Goal: Information Seeking & Learning: Find specific fact

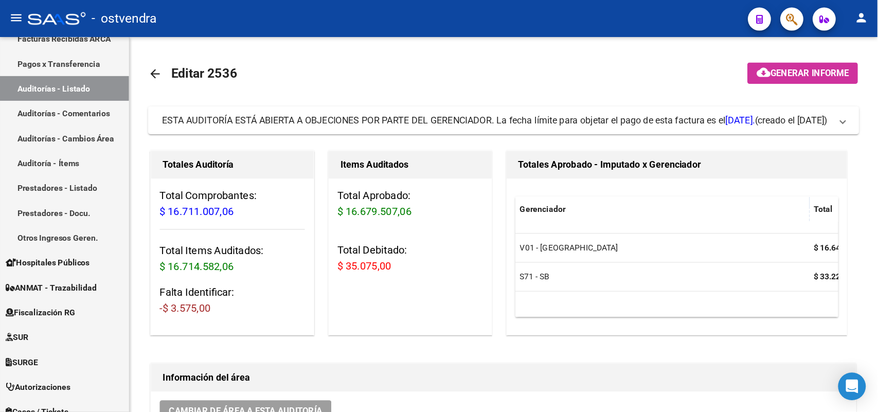
scroll to position [257, 0]
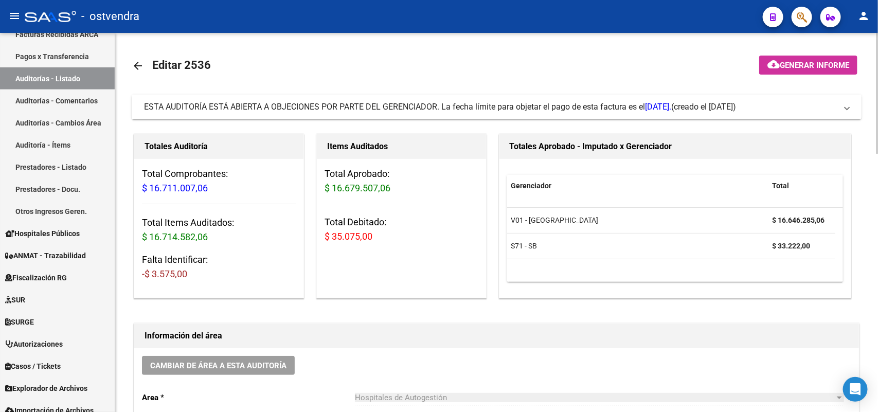
click at [418, 105] on span "ESTA AUDITORÍA ESTÁ ABIERTA A OBJECIONES POR PARTE DEL GERENCIADOR. La fecha lí…" at bounding box center [407, 107] width 527 height 10
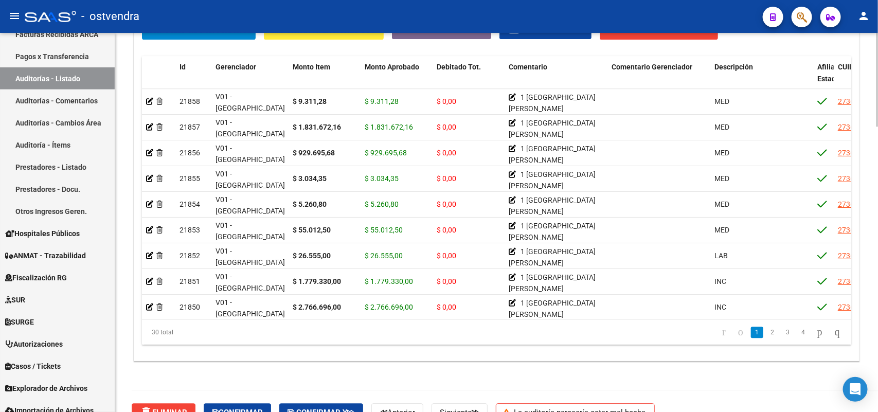
scroll to position [1153, 0]
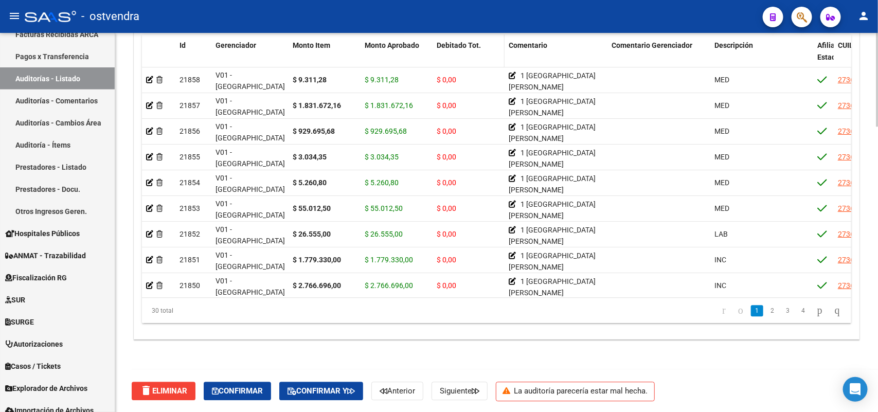
click at [467, 45] on span "Debitado Tot." at bounding box center [458, 45] width 44 height 8
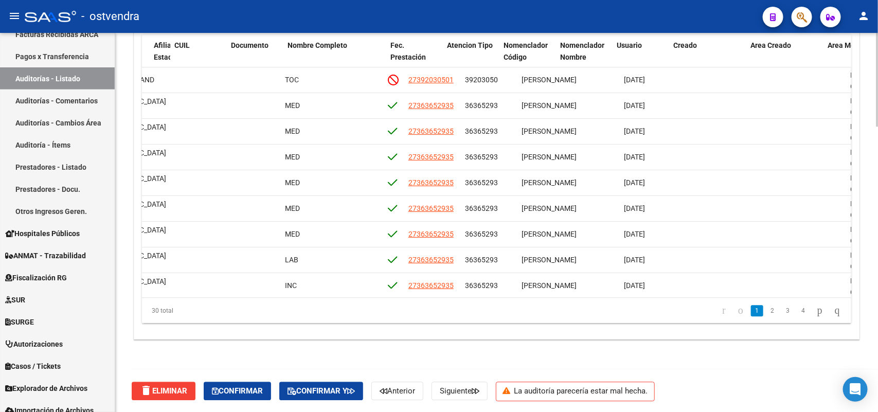
scroll to position [0, 0]
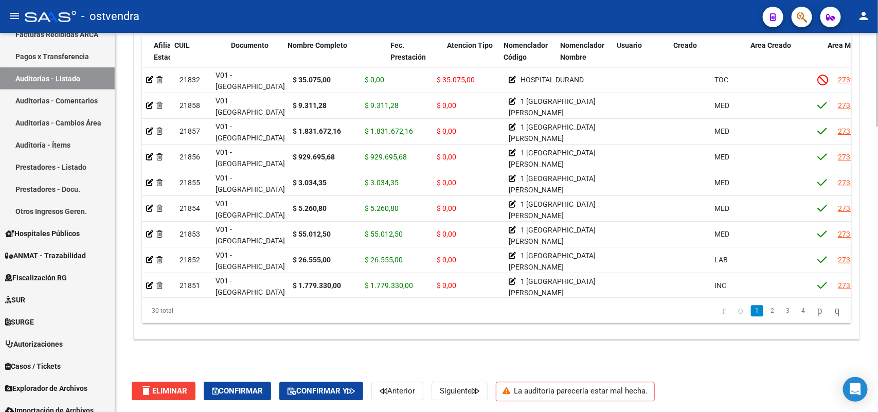
click at [176, 318] on div "30 total" at bounding box center [212, 311] width 140 height 26
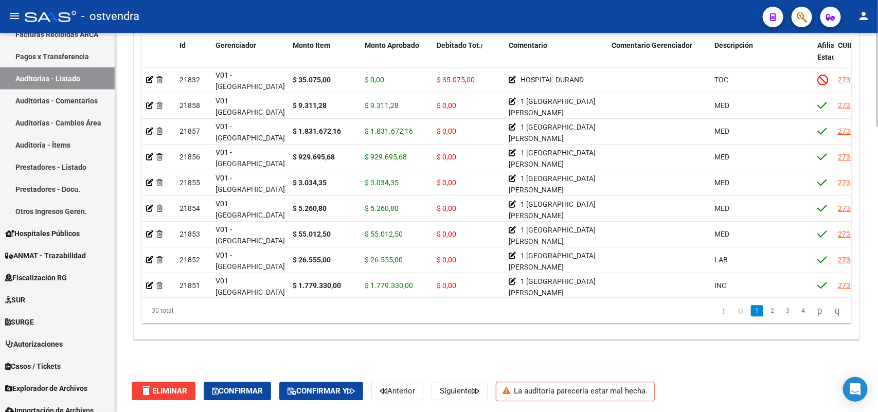
click at [175, 318] on div "30 total" at bounding box center [212, 311] width 140 height 26
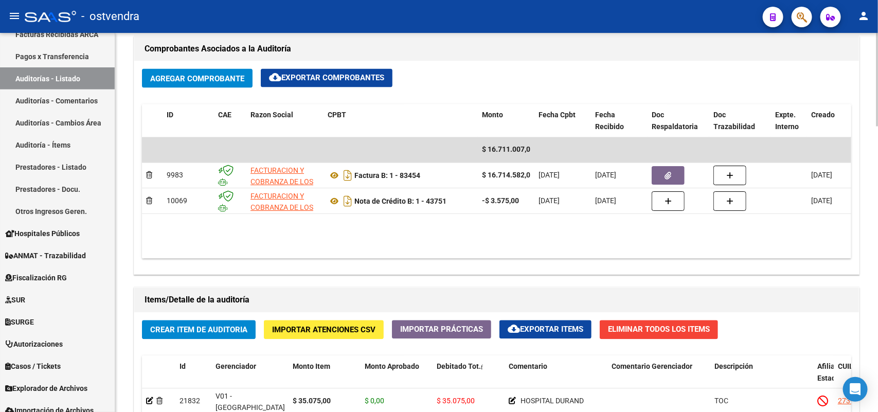
scroll to position [767, 0]
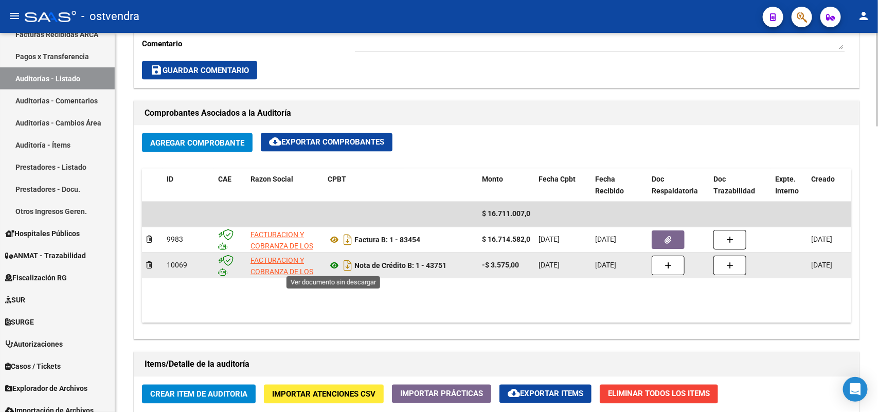
click at [332, 268] on icon at bounding box center [333, 266] width 13 height 12
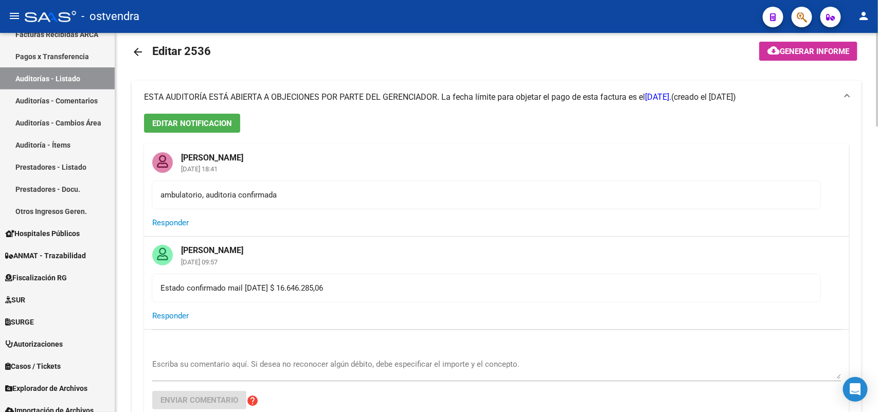
scroll to position [0, 0]
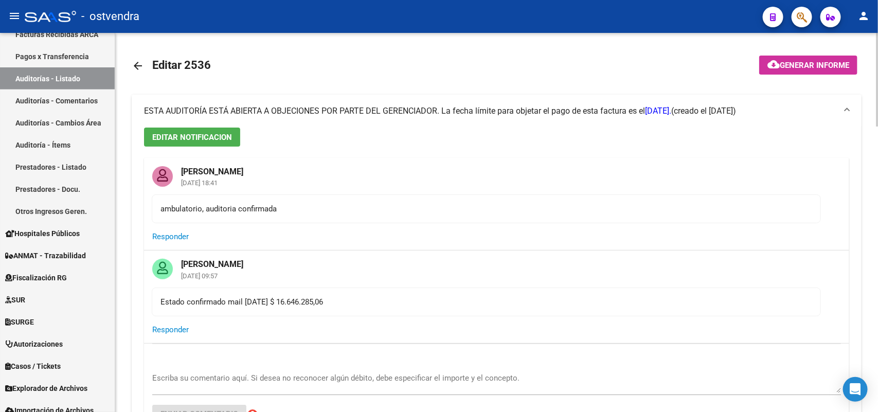
click at [594, 114] on span "ESTA AUDITORÍA ESTÁ ABIERTA A OBJECIONES POR PARTE DEL GERENCIADOR. La fecha lí…" at bounding box center [407, 111] width 527 height 10
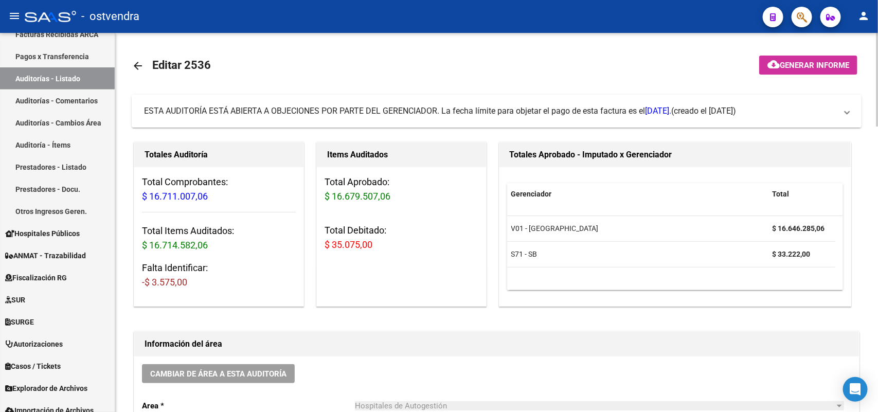
click at [594, 114] on span "ESTA AUDITORÍA ESTÁ ABIERTA A OBJECIONES POR PARTE DEL GERENCIADOR. La fecha lí…" at bounding box center [407, 111] width 527 height 10
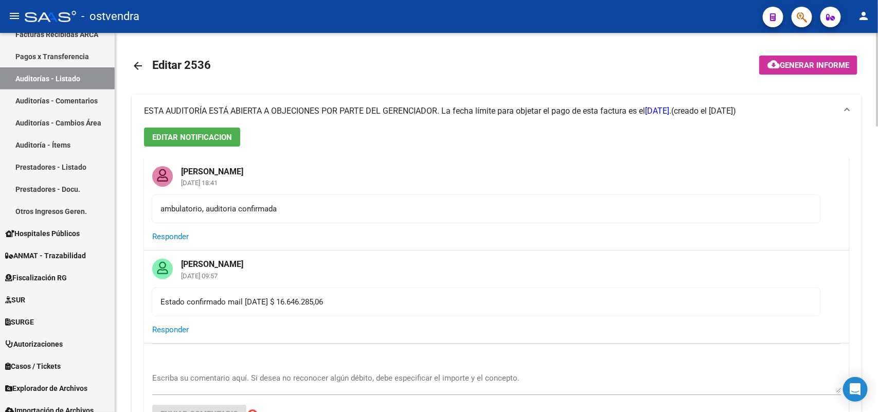
click at [702, 137] on div "EDITAR NOTIFICACION [PERSON_NAME] [DATE] 18:41 ambulatorio, auditoria confirmad…" at bounding box center [496, 295] width 729 height 337
click at [702, 112] on mat-expansion-panel-header "ESTA AUDITORÍA ESTÁ ABIERTA A OBJECIONES POR PARTE DEL GERENCIADOR. La fecha lí…" at bounding box center [496, 111] width 729 height 33
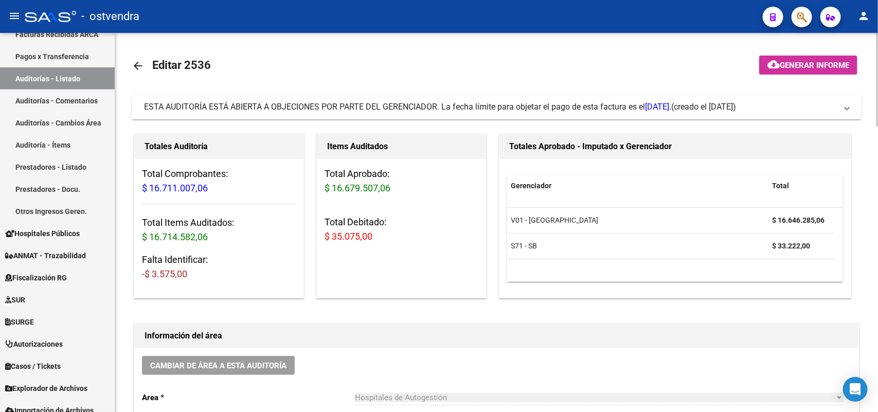
click at [702, 112] on mat-expansion-panel-header "ESTA AUDITORÍA ESTÁ ABIERTA A OBJECIONES POR PARTE DEL GERENCIADOR. La fecha lí…" at bounding box center [496, 107] width 729 height 25
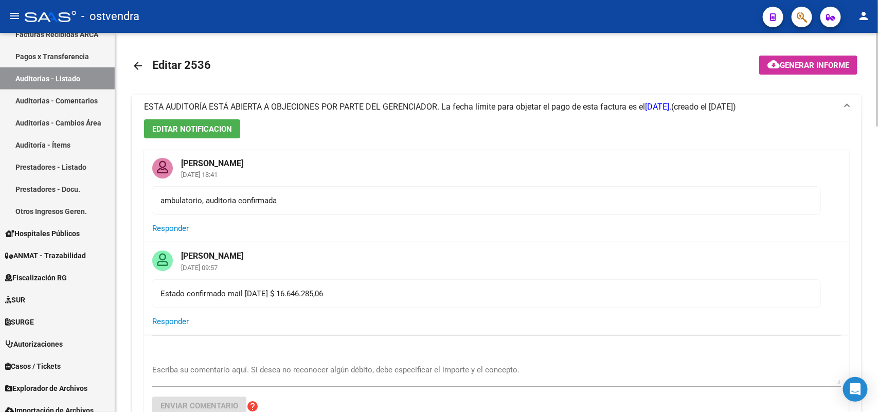
click at [702, 112] on mat-expansion-panel-header "ESTA AUDITORÍA ESTÁ ABIERTA A OBJECIONES POR PARTE DEL GERENCIADOR. La fecha lí…" at bounding box center [496, 107] width 729 height 25
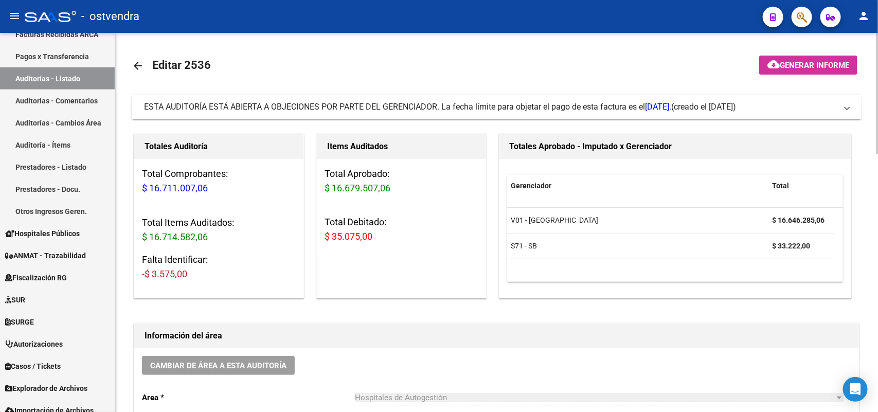
click at [702, 107] on span at bounding box center [847, 106] width 4 height 11
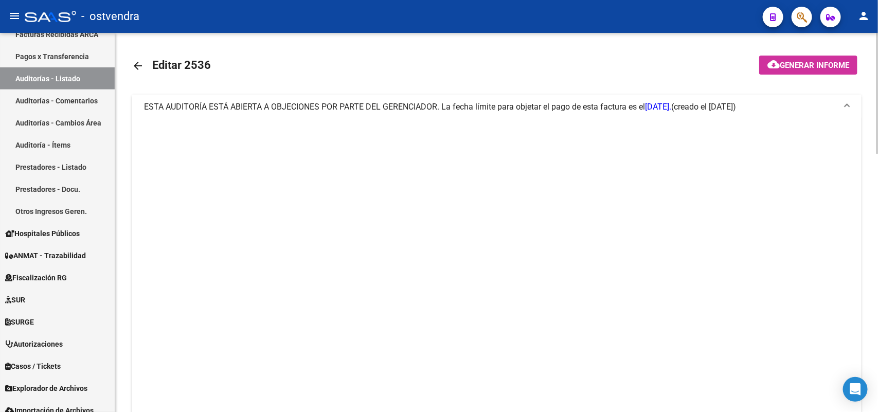
click at [702, 107] on span at bounding box center [847, 106] width 4 height 11
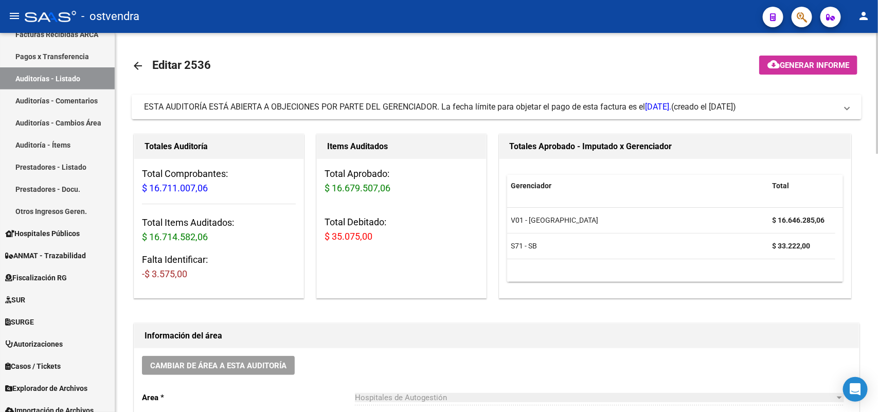
click at [702, 107] on span at bounding box center [847, 106] width 4 height 11
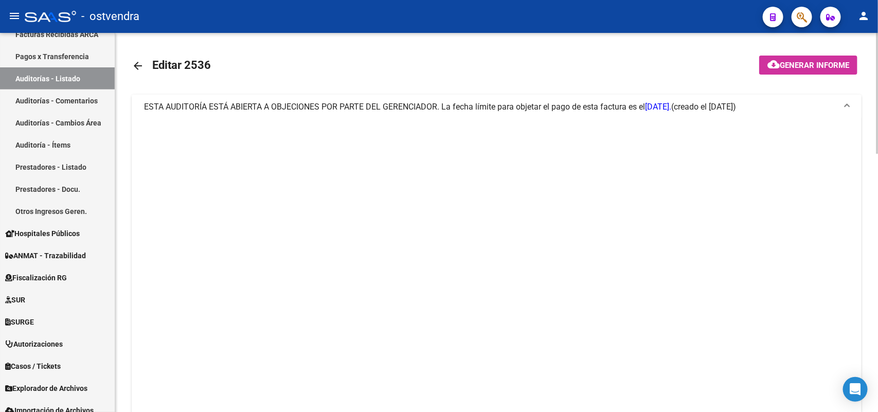
click at [702, 107] on span at bounding box center [847, 106] width 4 height 11
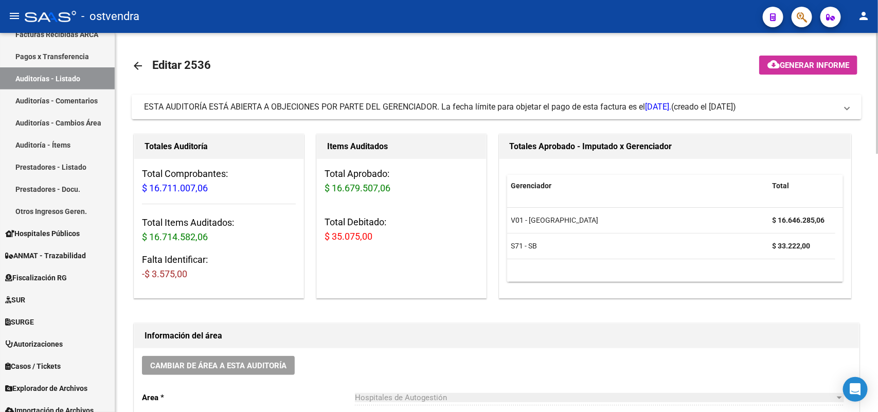
click at [702, 111] on span "(creado el [DATE])" at bounding box center [703, 106] width 65 height 11
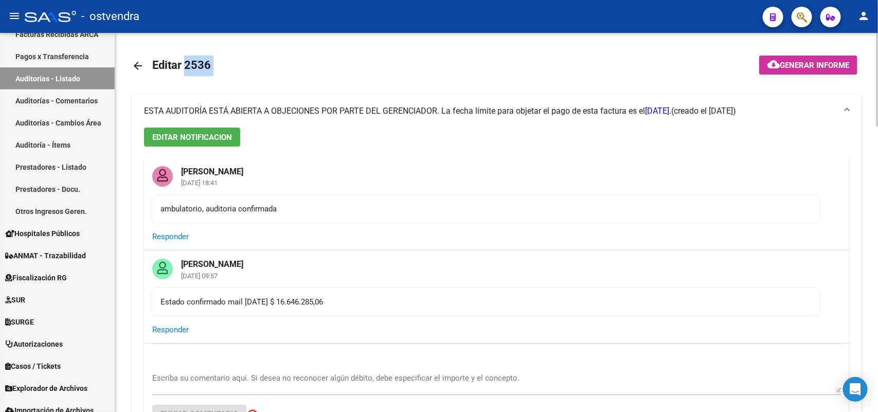
drag, startPoint x: 220, startPoint y: 64, endPoint x: 184, endPoint y: 66, distance: 36.0
click at [184, 66] on mat-toolbar-row "arrow_back Editar 2536" at bounding box center [416, 65] width 569 height 33
copy h1 "2536"
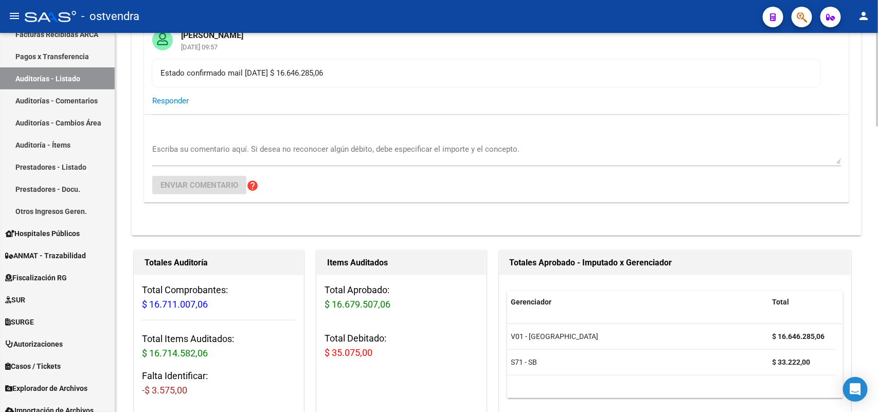
scroll to position [450, 0]
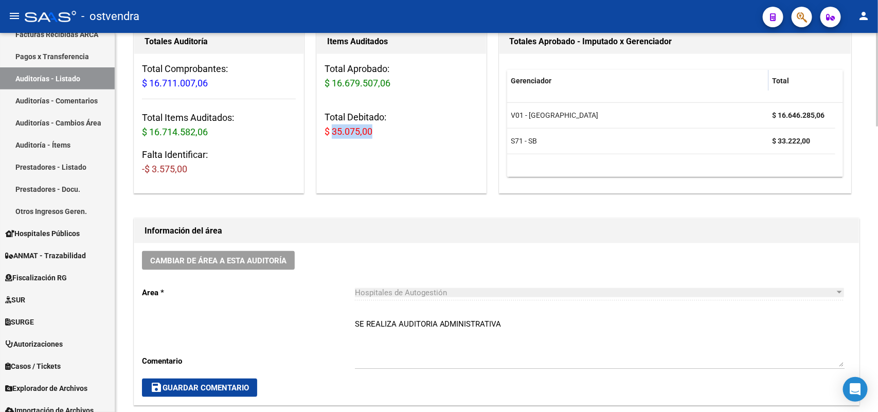
drag, startPoint x: 380, startPoint y: 136, endPoint x: 333, endPoint y: 139, distance: 47.9
click at [333, 139] on div "Total Aprobado: $ 16.679.507,06 Total Debitado: $ 35.075,00" at bounding box center [401, 104] width 169 height 101
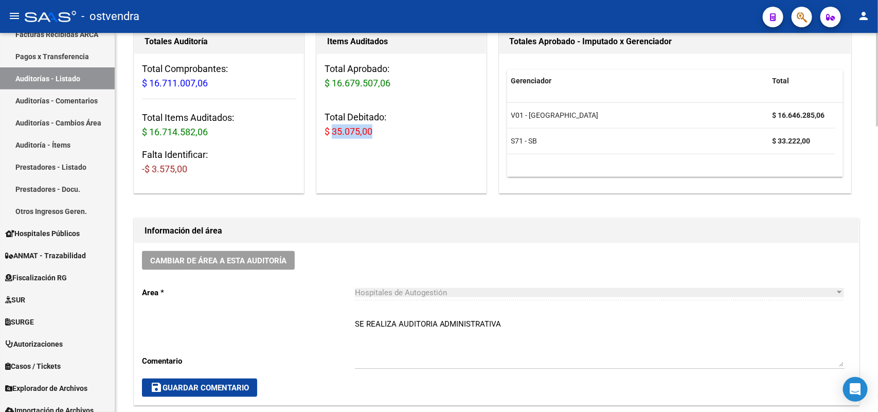
copy span "35.075,00"
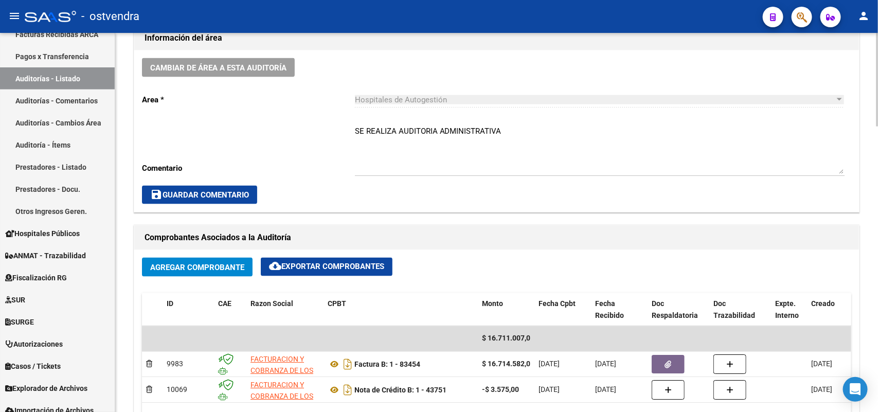
scroll to position [321, 0]
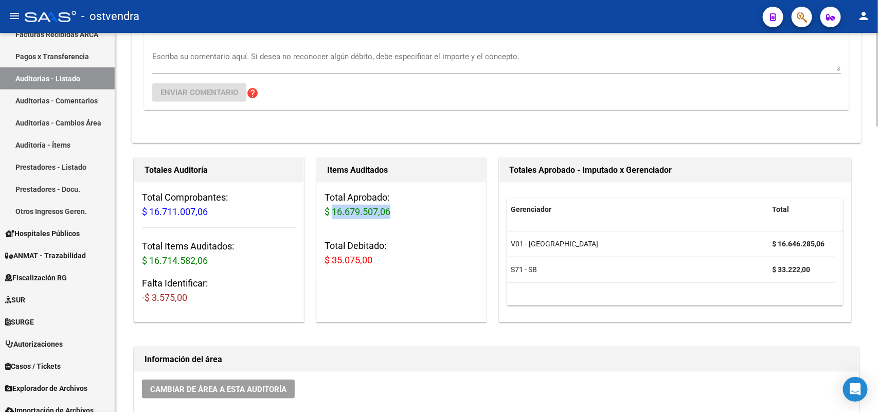
drag, startPoint x: 333, startPoint y: 209, endPoint x: 405, endPoint y: 216, distance: 72.4
click at [405, 216] on h3 "Total Aprobado: $ 16.679.507,06" at bounding box center [401, 204] width 154 height 29
drag, startPoint x: 383, startPoint y: 215, endPoint x: 326, endPoint y: 215, distance: 56.5
click at [326, 215] on h3 "Total Aprobado: $ 16.679.507,06" at bounding box center [401, 204] width 154 height 29
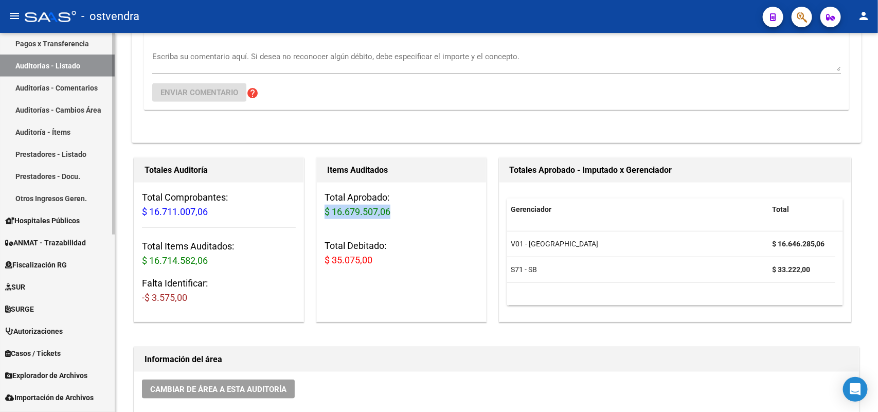
scroll to position [204, 0]
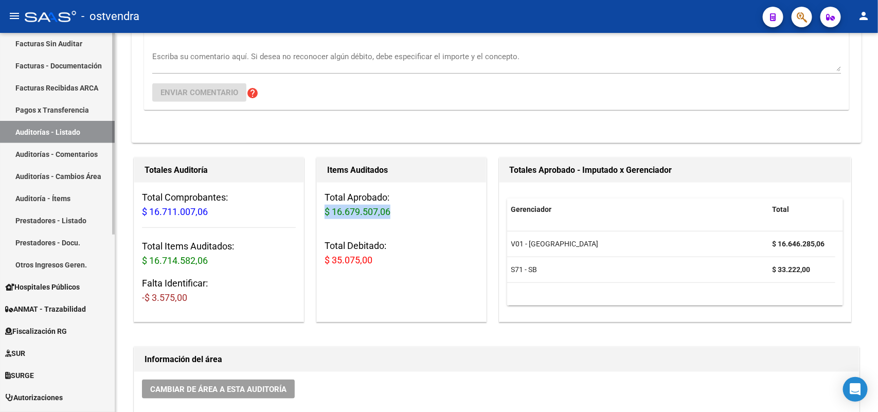
click at [72, 154] on link "Auditorías - Comentarios" at bounding box center [57, 154] width 115 height 22
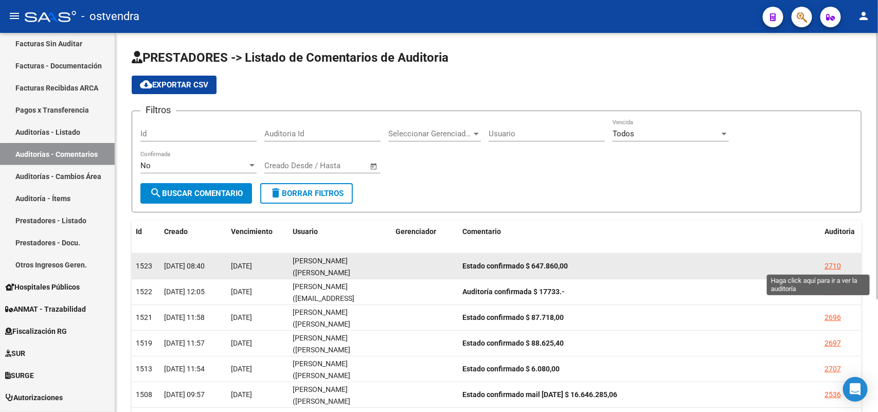
click at [702, 264] on div "2710" at bounding box center [832, 266] width 16 height 12
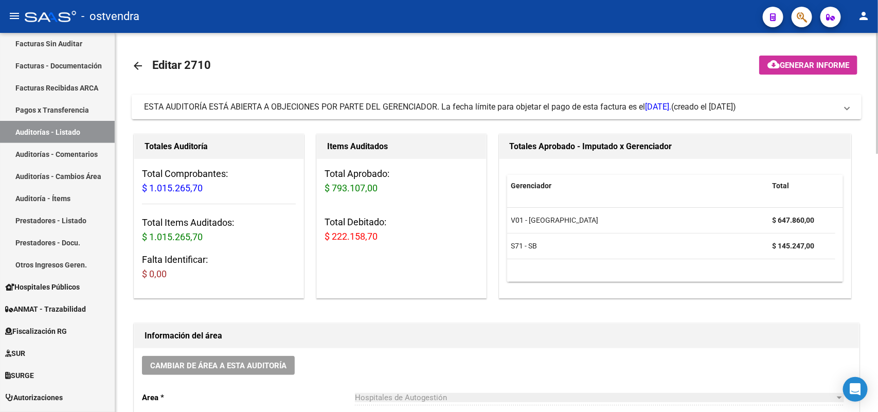
click at [602, 106] on span "ESTA AUDITORÍA ESTÁ ABIERTA A OBJECIONES POR PARTE DEL GERENCIADOR. La fecha lí…" at bounding box center [407, 107] width 527 height 10
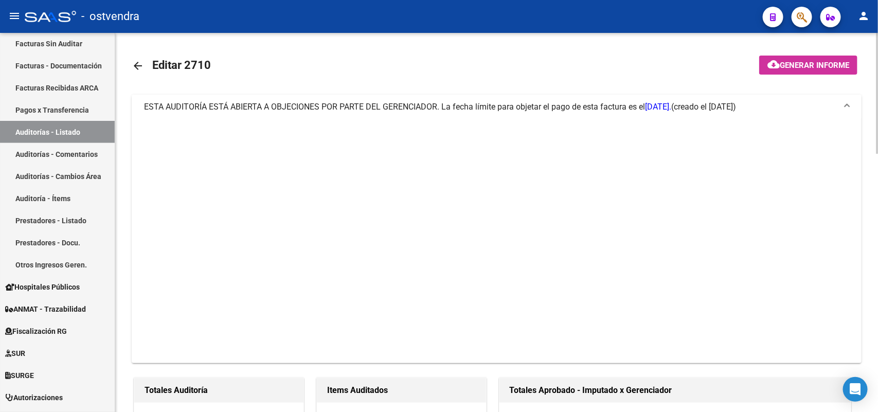
click at [602, 106] on span "ESTA AUDITORÍA ESTÁ ABIERTA A OBJECIONES POR PARTE DEL GERENCIADOR. La fecha lí…" at bounding box center [407, 107] width 527 height 10
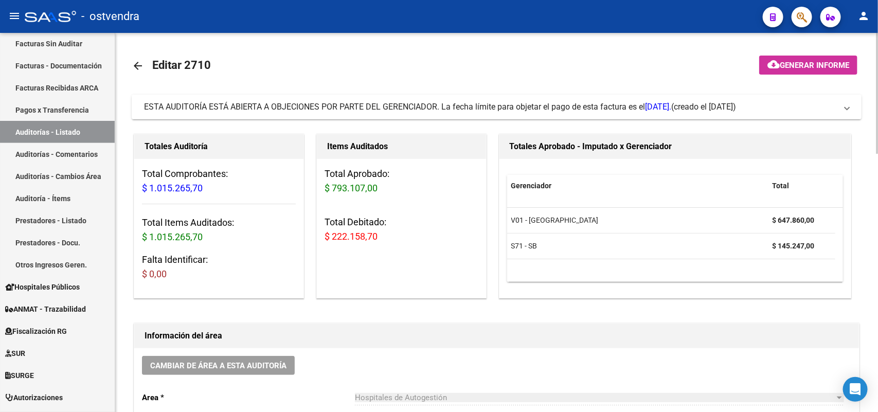
click at [531, 109] on span "ESTA AUDITORÍA ESTÁ ABIERTA A OBJECIONES POR PARTE DEL GERENCIADOR. La fecha lí…" at bounding box center [407, 107] width 527 height 10
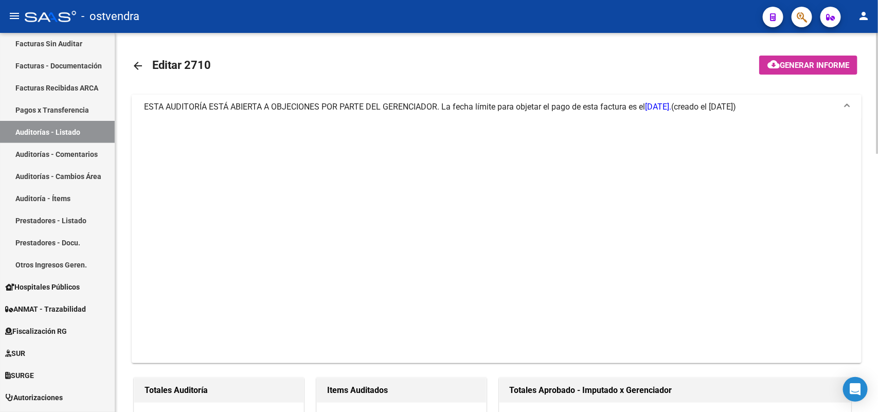
click at [531, 109] on span "ESTA AUDITORÍA ESTÁ ABIERTA A OBJECIONES POR PARTE DEL GERENCIADOR. La fecha lí…" at bounding box center [407, 107] width 527 height 10
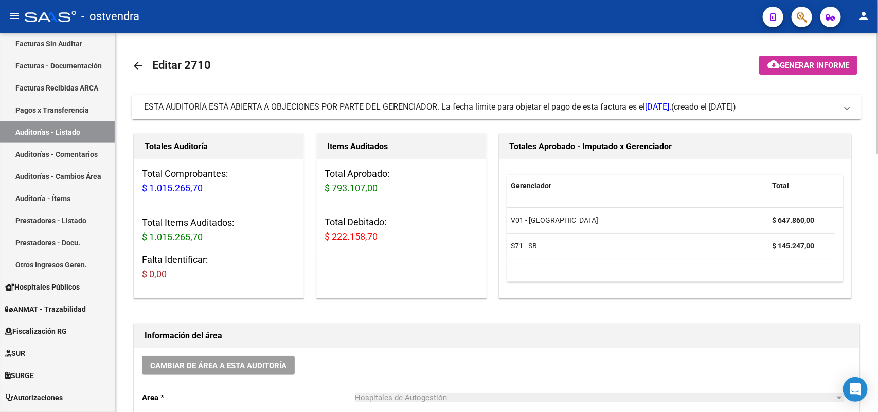
click at [458, 109] on span "ESTA AUDITORÍA ESTÁ ABIERTA A OBJECIONES POR PARTE DEL GERENCIADOR. La fecha lí…" at bounding box center [407, 107] width 527 height 10
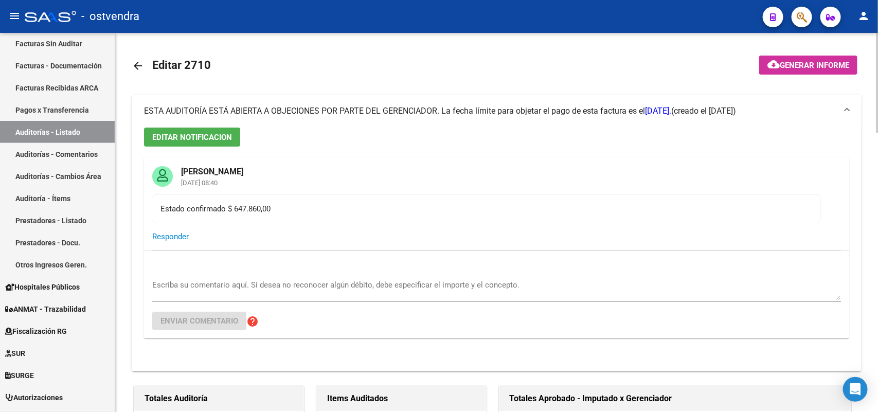
click at [602, 111] on span "ESTA AUDITORÍA ESTÁ ABIERTA A OBJECIONES POR PARTE DEL GERENCIADOR. La fecha lí…" at bounding box center [407, 111] width 527 height 10
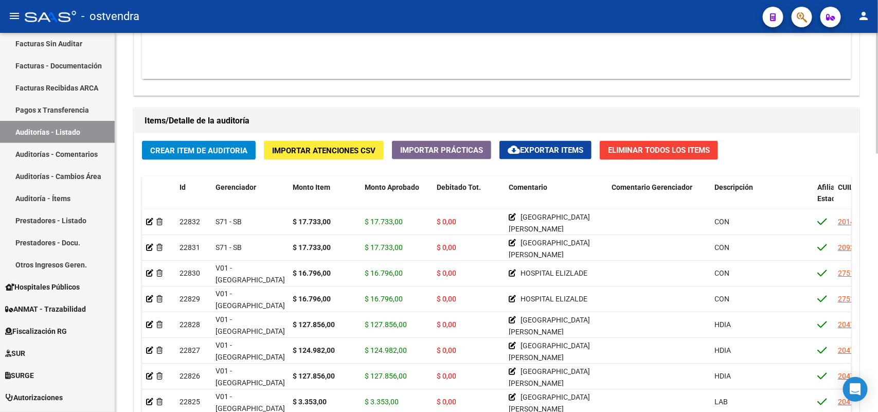
scroll to position [808, 0]
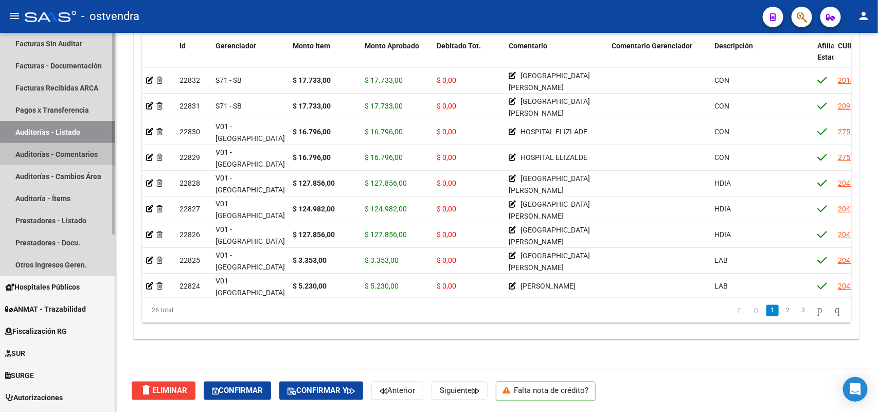
click at [81, 150] on link "Auditorías - Comentarios" at bounding box center [57, 154] width 115 height 22
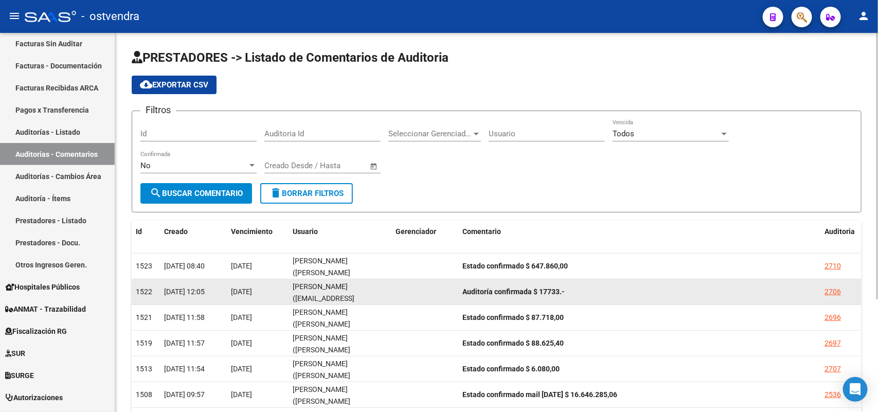
scroll to position [64, 0]
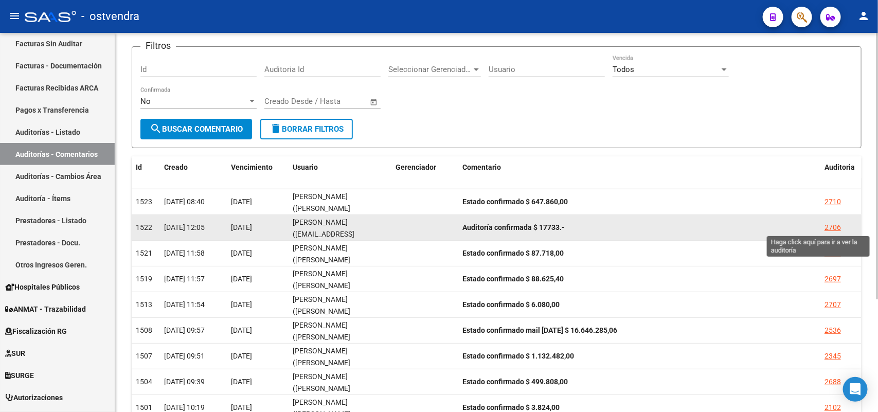
click at [702, 223] on div "2706" at bounding box center [832, 228] width 16 height 12
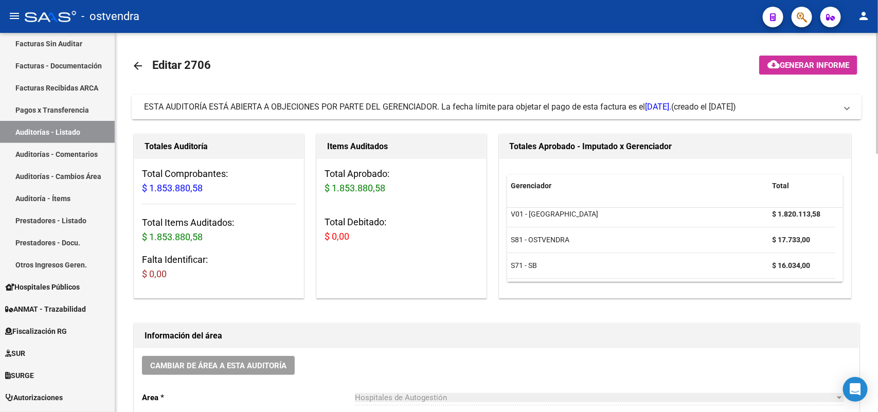
click at [506, 104] on span "ESTA AUDITORÍA ESTÁ ABIERTA A OBJECIONES POR PARTE DEL GERENCIADOR. La fecha lí…" at bounding box center [407, 107] width 527 height 10
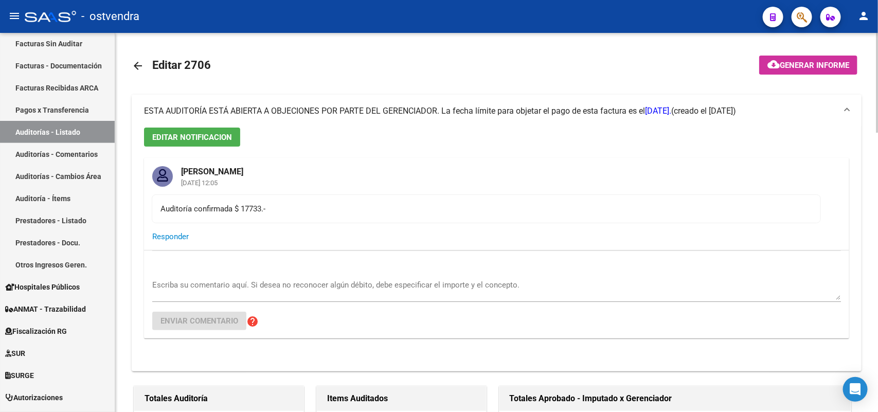
click at [505, 106] on span "ESTA AUDITORÍA ESTÁ ABIERTA A OBJECIONES POR PARTE DEL GERENCIADOR. La fecha lí…" at bounding box center [407, 111] width 527 height 10
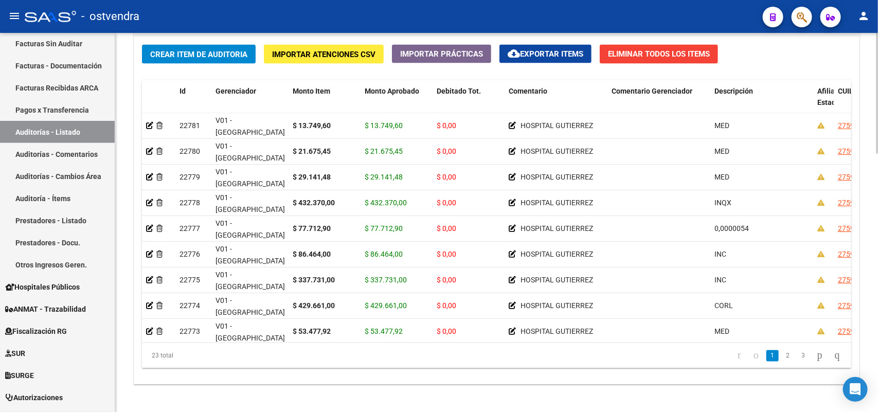
scroll to position [771, 0]
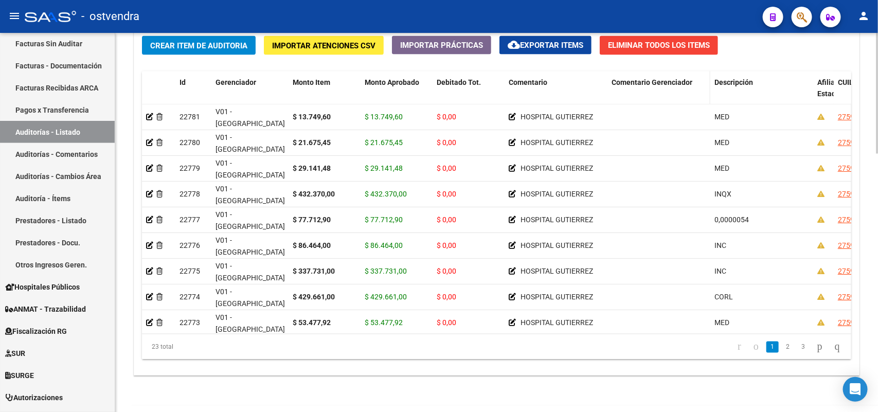
click at [646, 81] on span "Comentario Gerenciador" at bounding box center [651, 82] width 81 height 8
click at [247, 78] on span "Gerenciador" at bounding box center [235, 82] width 41 height 8
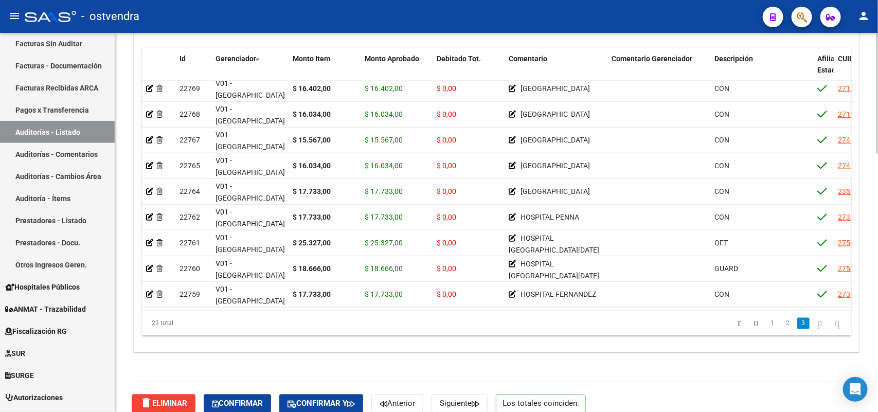
scroll to position [808, 0]
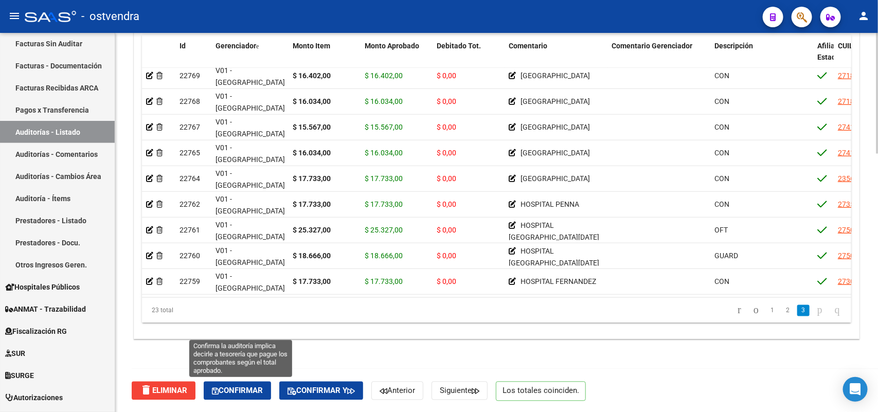
click at [256, 329] on span "Confirmar" at bounding box center [237, 390] width 51 height 9
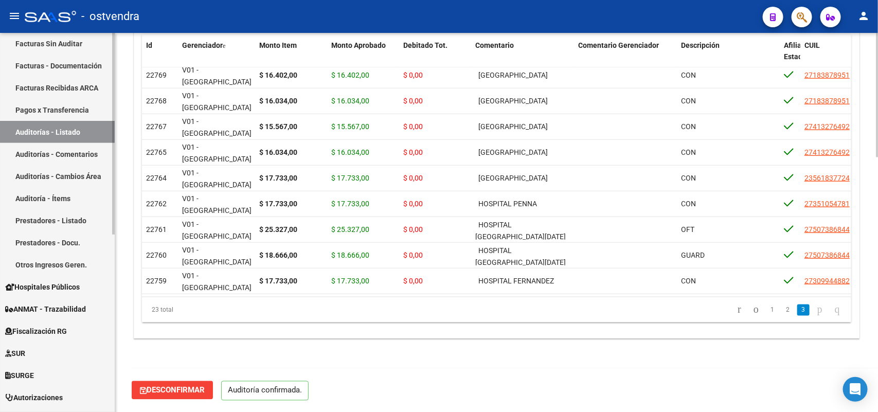
scroll to position [772, 0]
click at [73, 154] on link "Auditorías - Comentarios" at bounding box center [57, 154] width 115 height 22
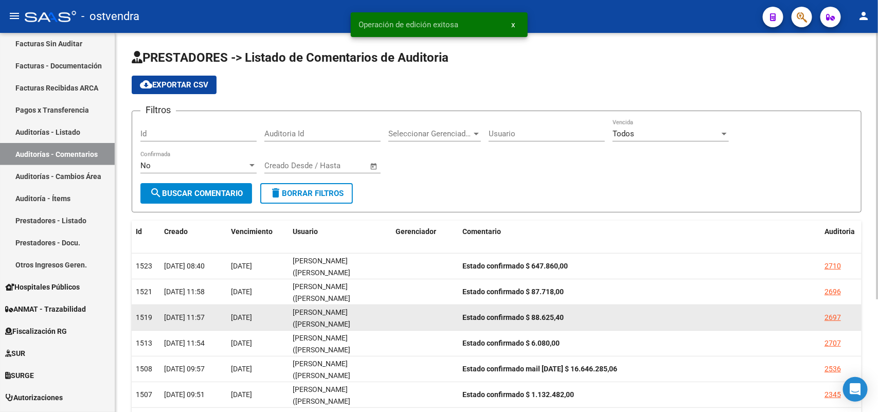
scroll to position [64, 0]
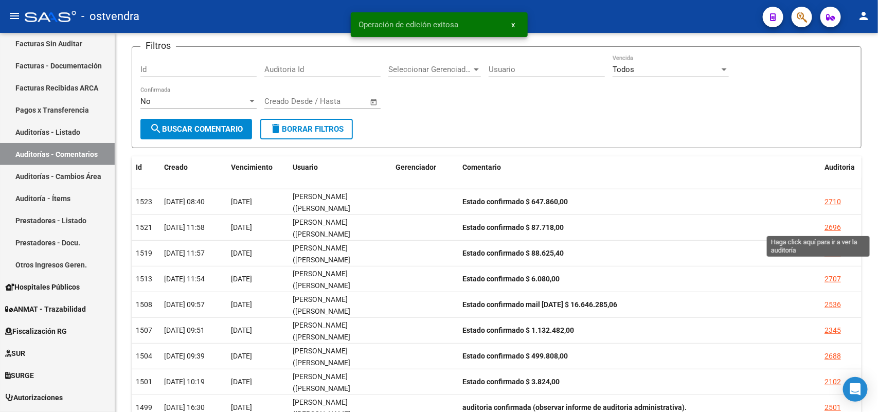
click at [702, 223] on div "2696" at bounding box center [832, 228] width 16 height 12
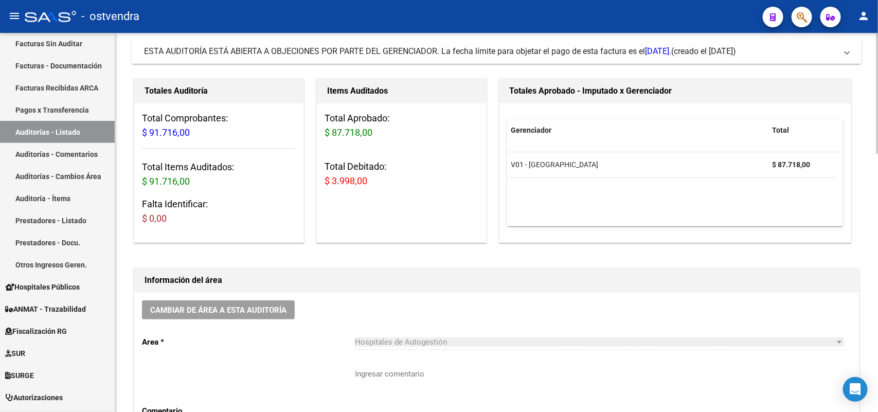
scroll to position [386, 0]
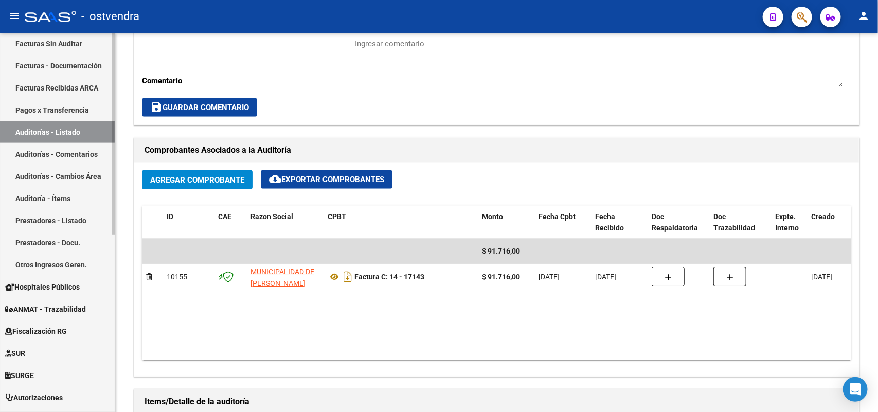
click at [86, 152] on link "Auditorías - Comentarios" at bounding box center [57, 154] width 115 height 22
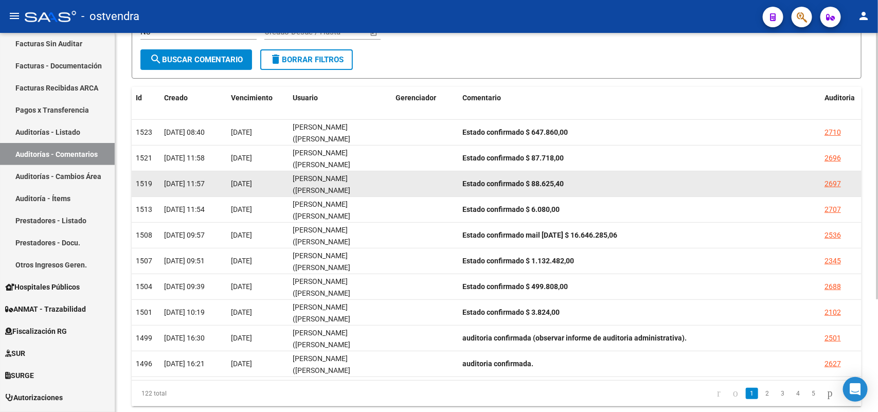
scroll to position [160, 0]
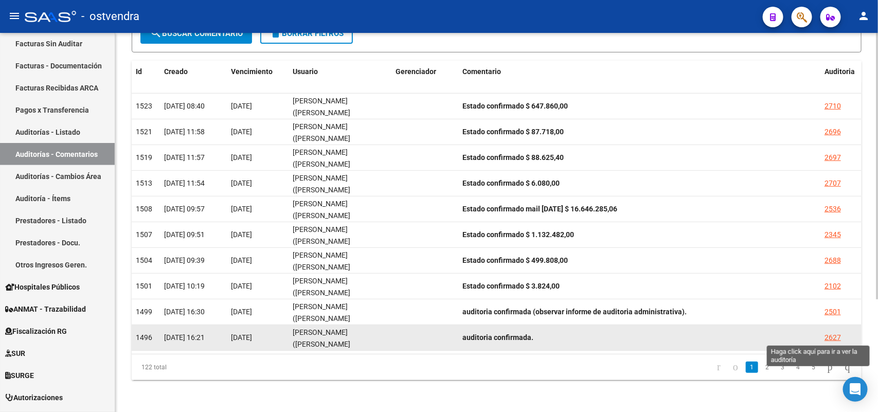
click at [702, 329] on div "2627" at bounding box center [832, 338] width 16 height 12
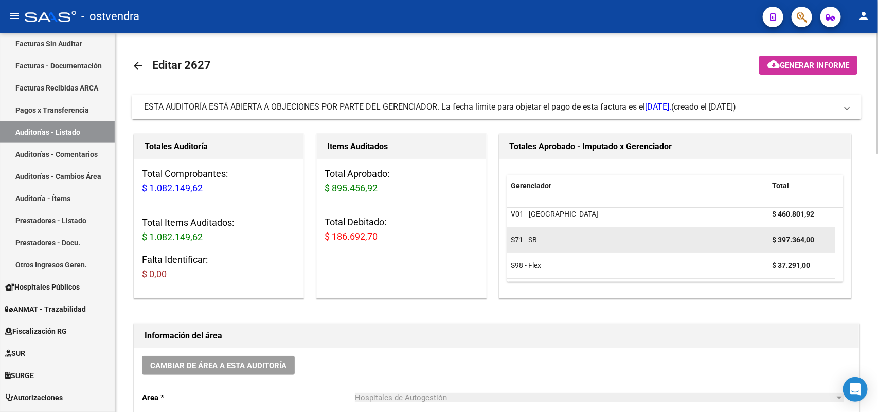
scroll to position [16, 0]
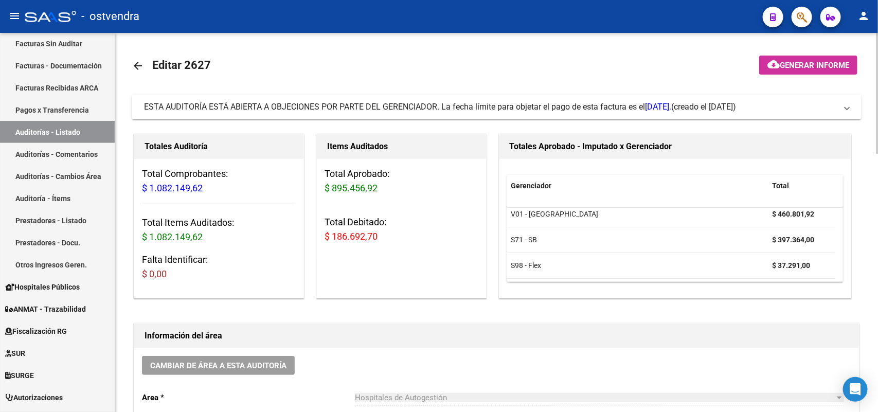
click at [484, 106] on span "ESTA AUDITORÍA ESTÁ ABIERTA A OBJECIONES POR PARTE DEL GERENCIADOR. La fecha lí…" at bounding box center [407, 107] width 527 height 10
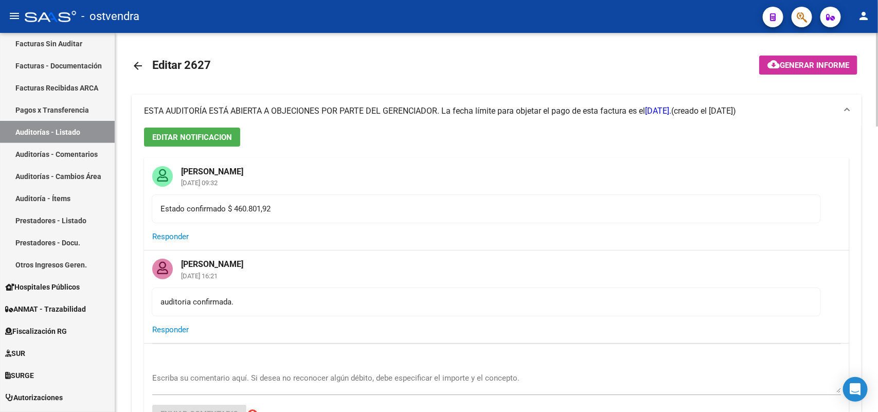
click at [484, 106] on span "ESTA AUDITORÍA ESTÁ ABIERTA A OBJECIONES POR PARTE DEL GERENCIADOR. La fecha lí…" at bounding box center [407, 111] width 527 height 10
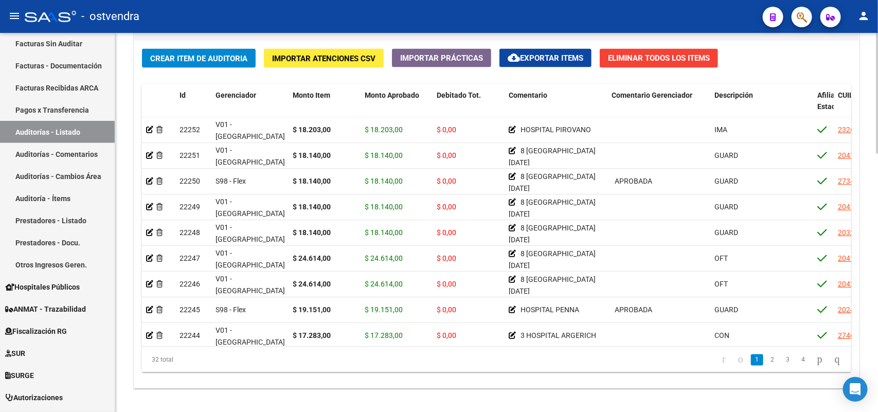
scroll to position [771, 0]
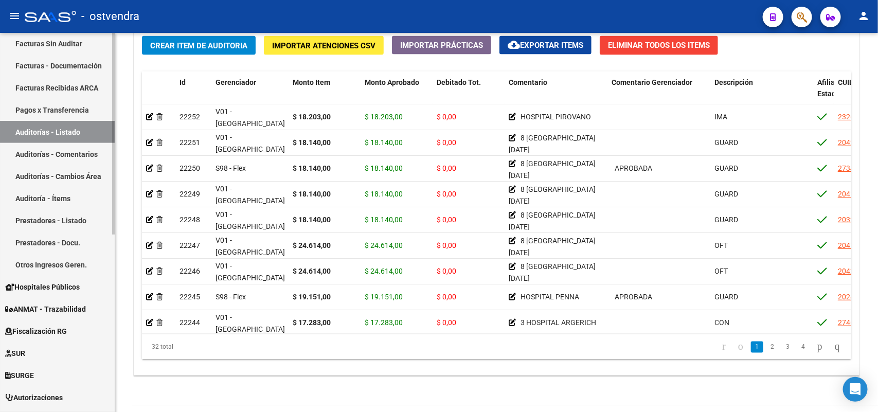
click at [80, 153] on link "Auditorías - Comentarios" at bounding box center [57, 154] width 115 height 22
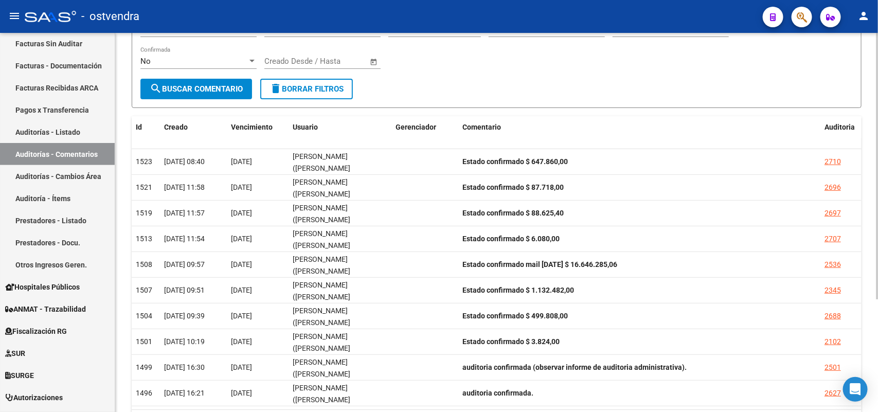
scroll to position [160, 0]
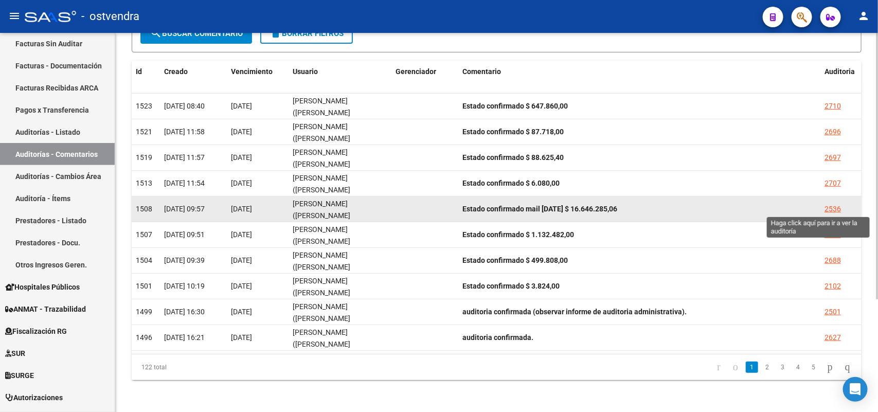
click at [702, 206] on div "2536" at bounding box center [832, 209] width 16 height 12
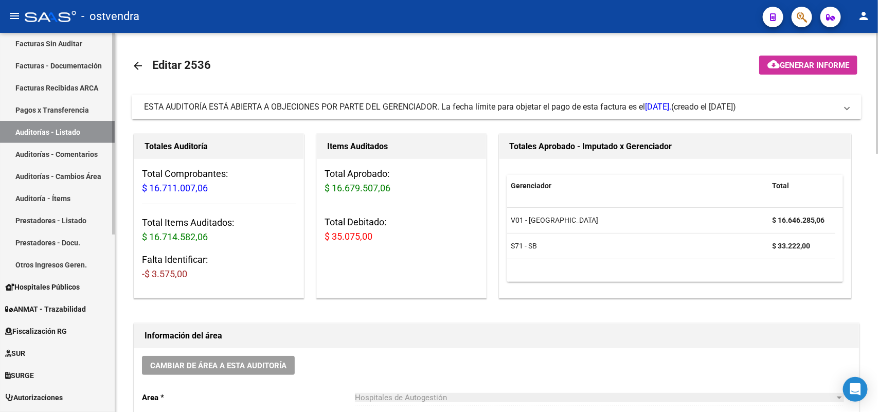
click at [79, 153] on link "Auditorías - Comentarios" at bounding box center [57, 154] width 115 height 22
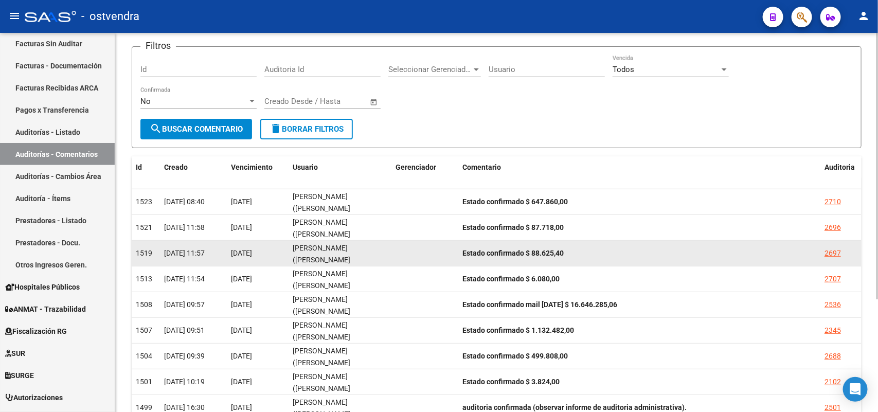
scroll to position [160, 0]
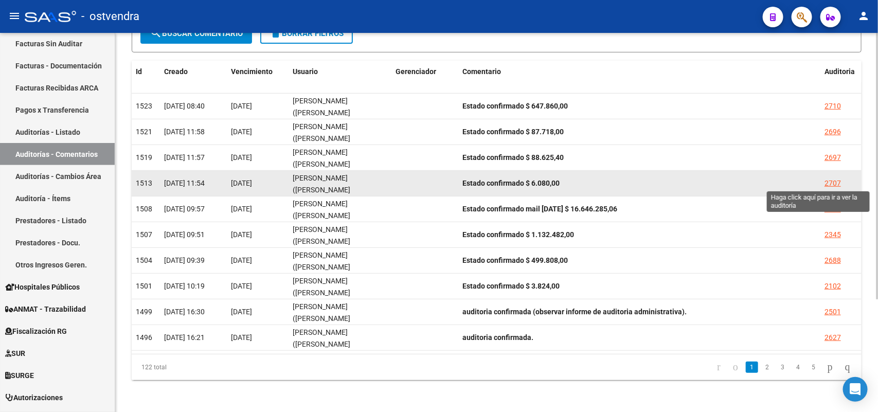
click at [702, 184] on div "2707" at bounding box center [832, 183] width 16 height 12
click at [702, 184] on mat-sidenav-content "PRESTADORES -> Listado de Comentarios de Auditoria cloud_download Exportar CSV …" at bounding box center [496, 222] width 762 height 379
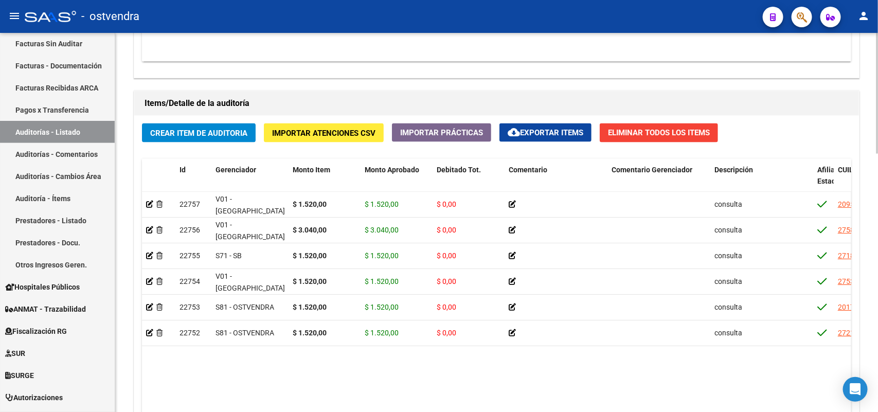
scroll to position [808, 0]
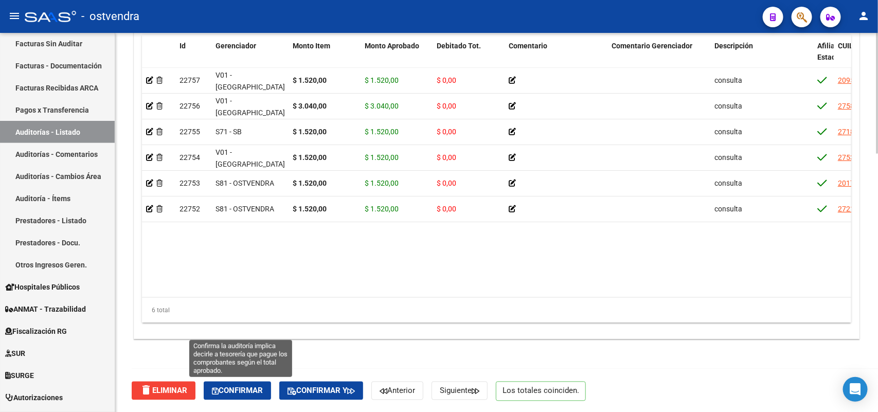
click at [241, 329] on span "Confirmar" at bounding box center [237, 390] width 51 height 9
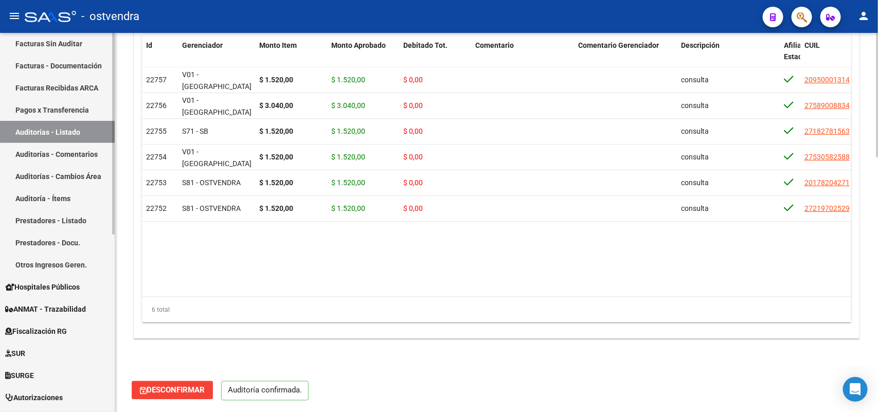
scroll to position [772, 0]
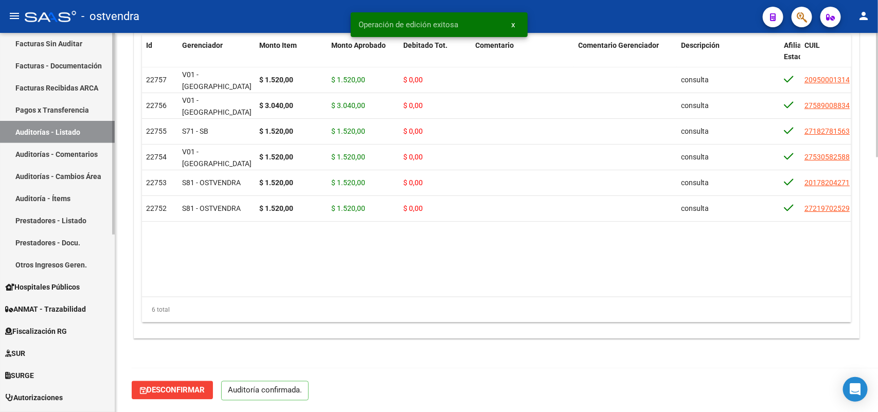
click at [71, 151] on link "Auditorías - Comentarios" at bounding box center [57, 154] width 115 height 22
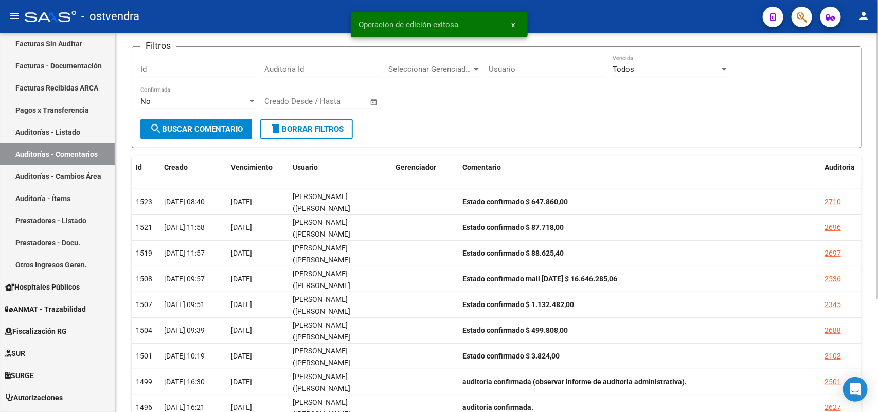
scroll to position [160, 0]
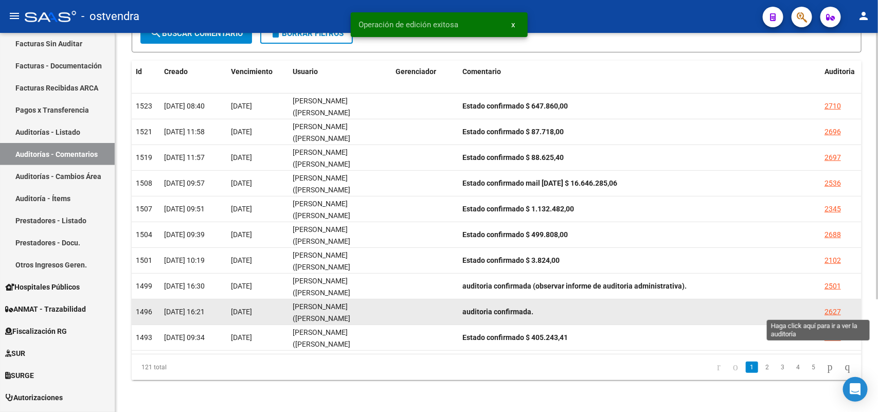
click at [702, 307] on div "2627" at bounding box center [832, 312] width 16 height 12
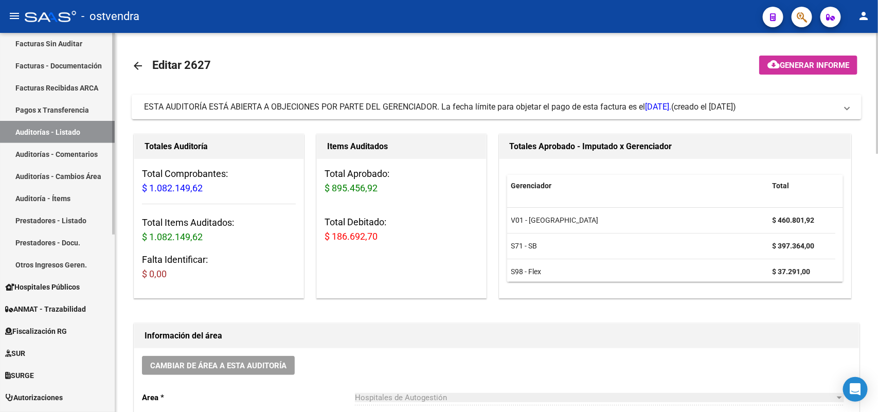
click at [72, 151] on link "Auditorías - Comentarios" at bounding box center [57, 154] width 115 height 22
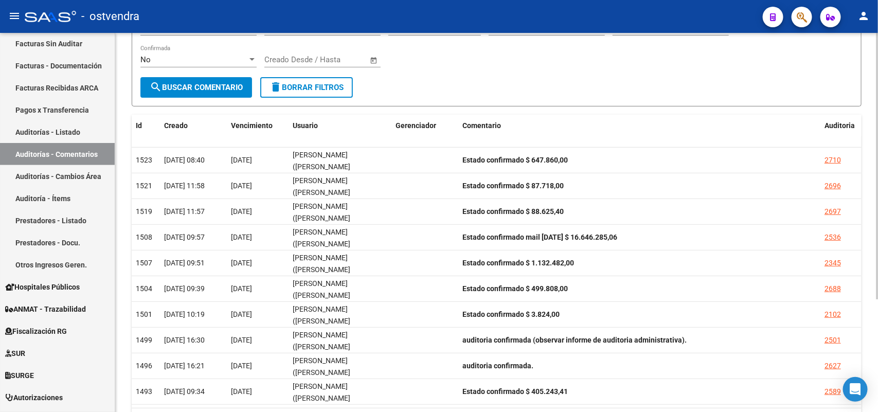
scroll to position [160, 0]
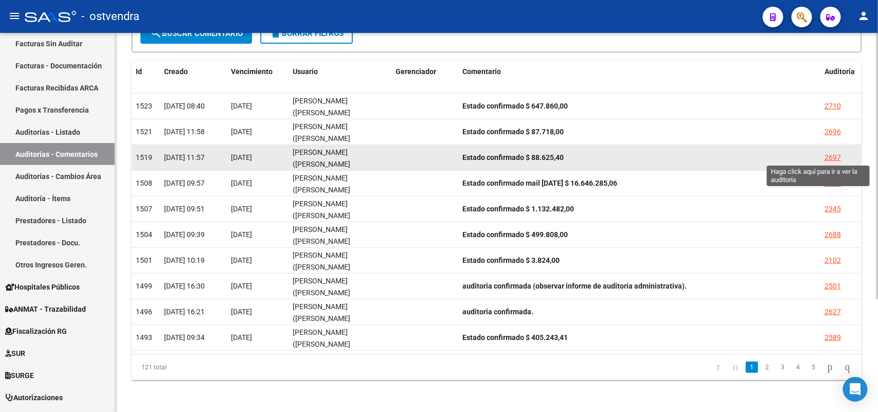
click at [702, 155] on div "2697" at bounding box center [832, 158] width 16 height 12
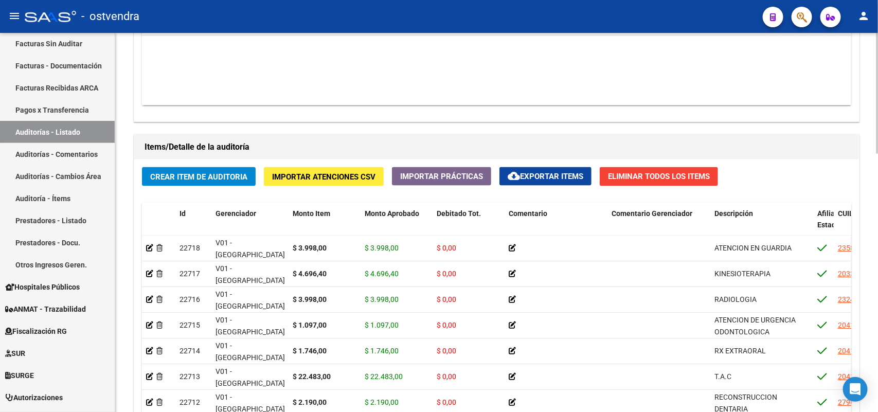
scroll to position [808, 0]
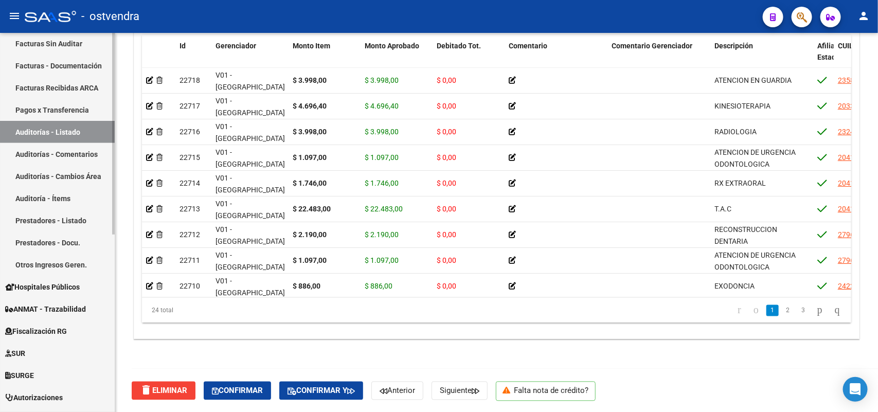
drag, startPoint x: 75, startPoint y: 155, endPoint x: 72, endPoint y: 160, distance: 6.4
click at [76, 156] on link "Auditorías - Comentarios" at bounding box center [57, 154] width 115 height 22
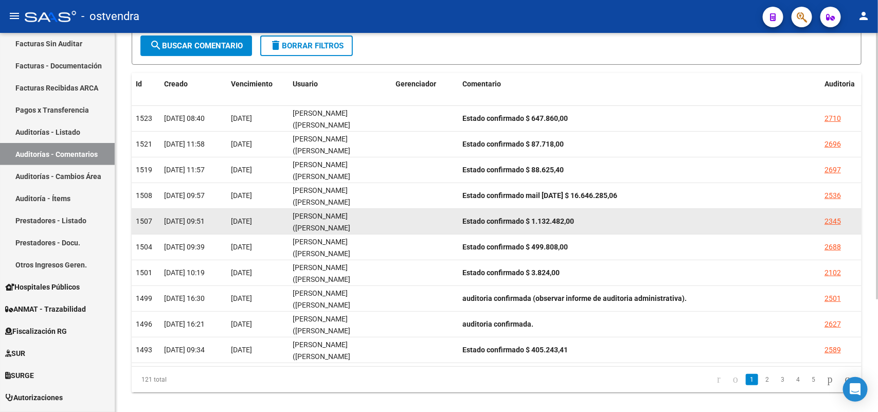
scroll to position [160, 0]
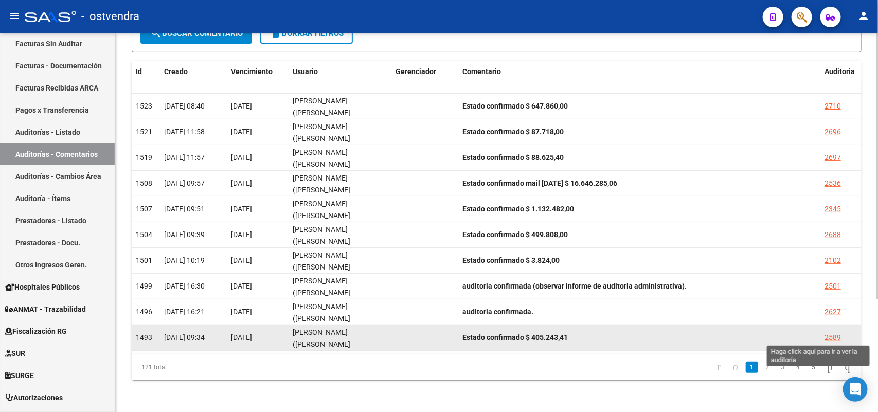
click at [702, 329] on div "2589" at bounding box center [832, 338] width 16 height 12
click at [702, 329] on mat-sidenav-content "PRESTADORES -> Listado de Comentarios de Auditoria cloud_download Exportar CSV …" at bounding box center [496, 222] width 762 height 379
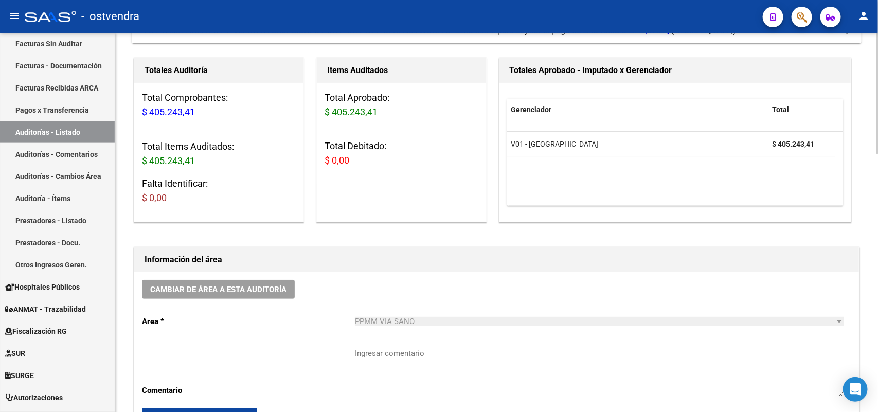
scroll to position [386, 0]
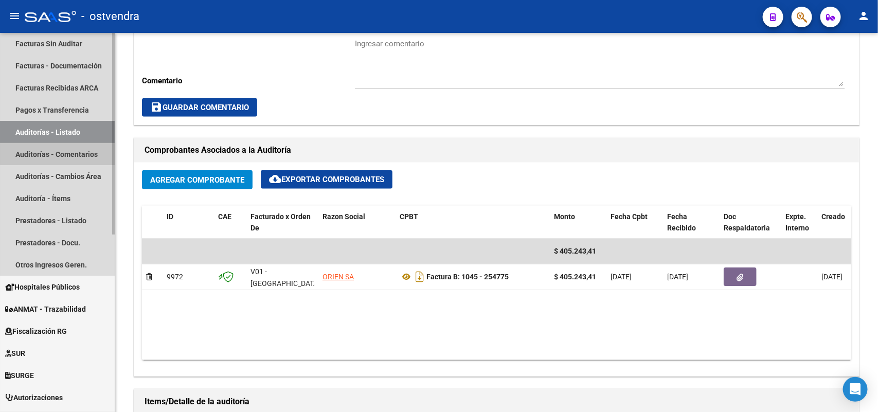
click at [88, 153] on link "Auditorías - Comentarios" at bounding box center [57, 154] width 115 height 22
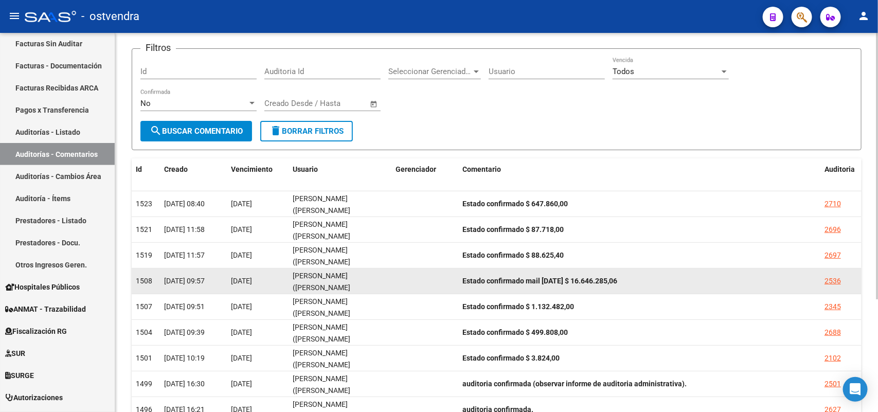
scroll to position [160, 0]
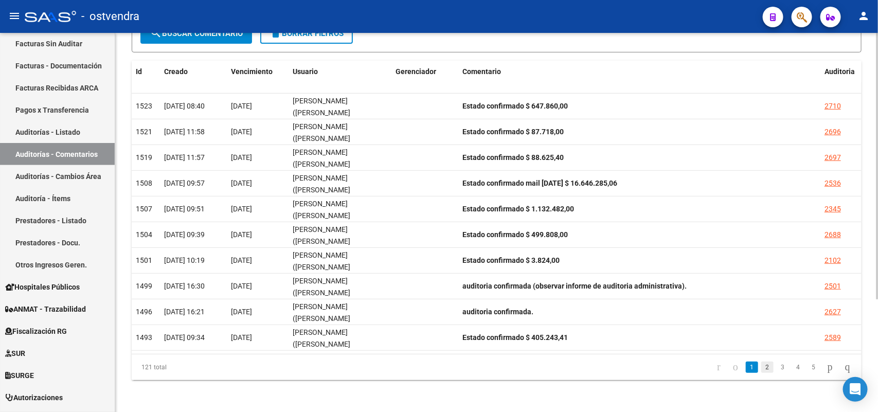
click at [702, 329] on link "2" at bounding box center [767, 366] width 12 height 11
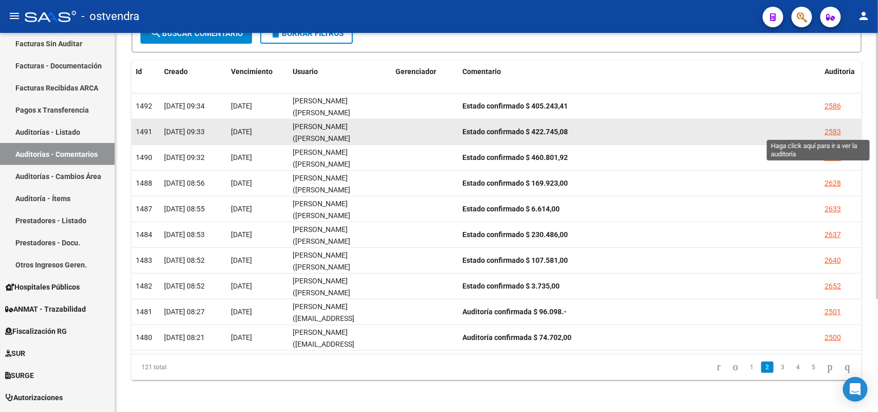
click at [702, 130] on div "2583" at bounding box center [832, 132] width 16 height 12
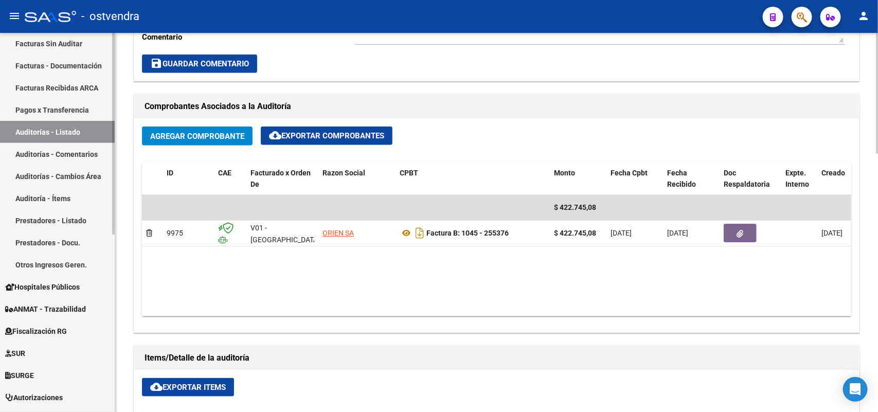
scroll to position [450, 0]
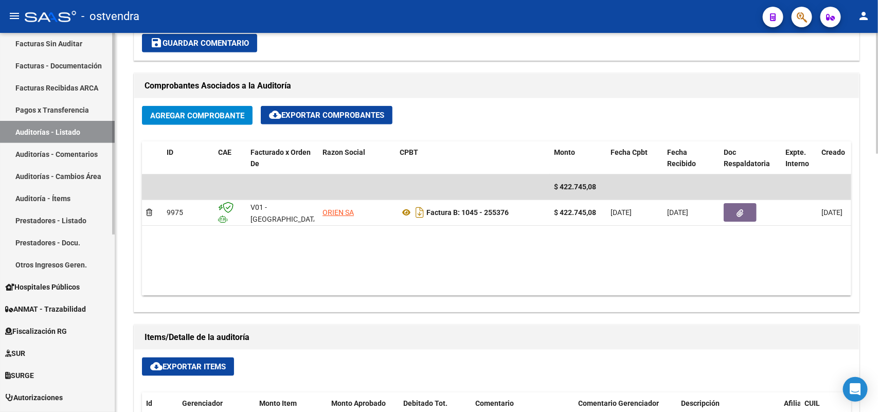
click at [26, 150] on link "Auditorías - Comentarios" at bounding box center [57, 154] width 115 height 22
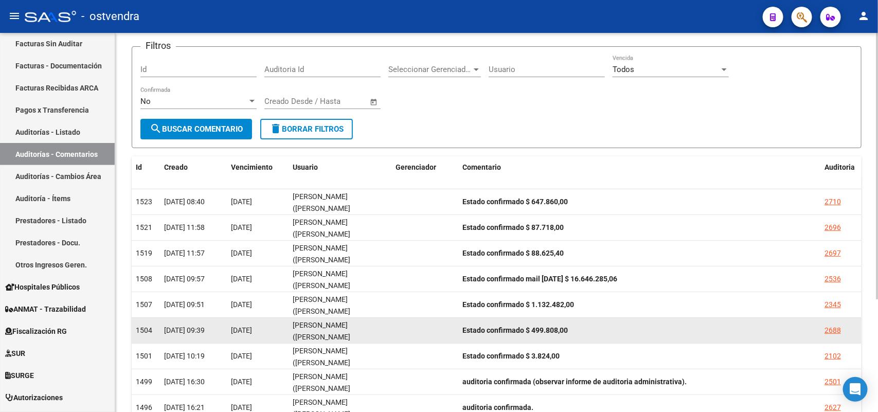
scroll to position [160, 0]
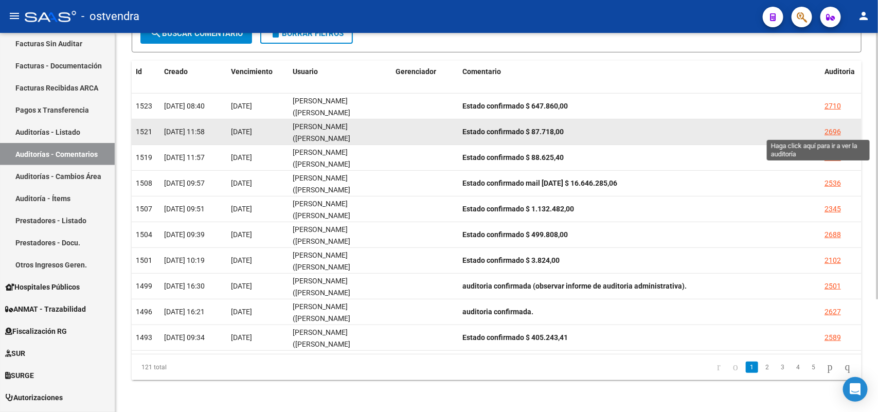
click at [702, 132] on div "2696" at bounding box center [832, 132] width 16 height 12
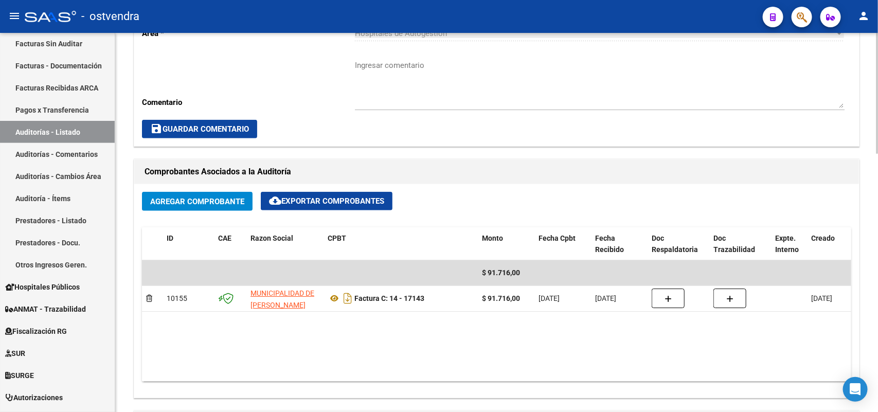
scroll to position [386, 0]
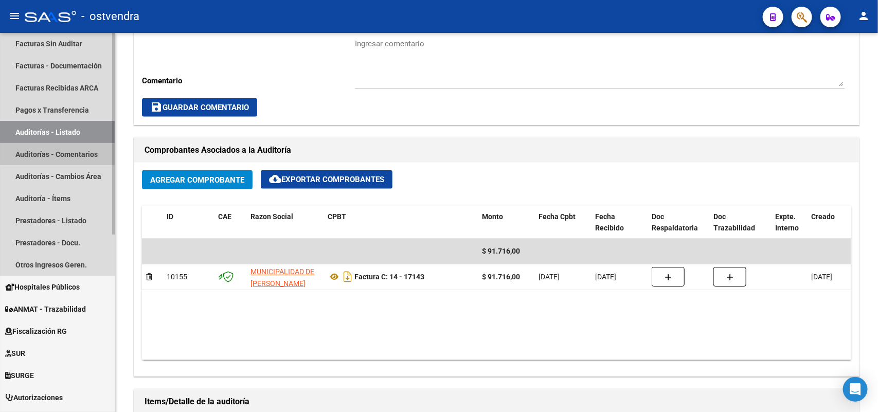
click at [86, 149] on link "Auditorías - Comentarios" at bounding box center [57, 154] width 115 height 22
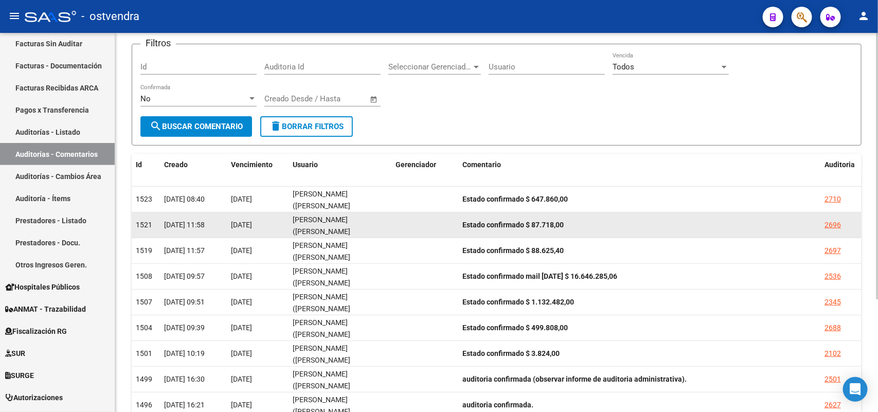
scroll to position [160, 0]
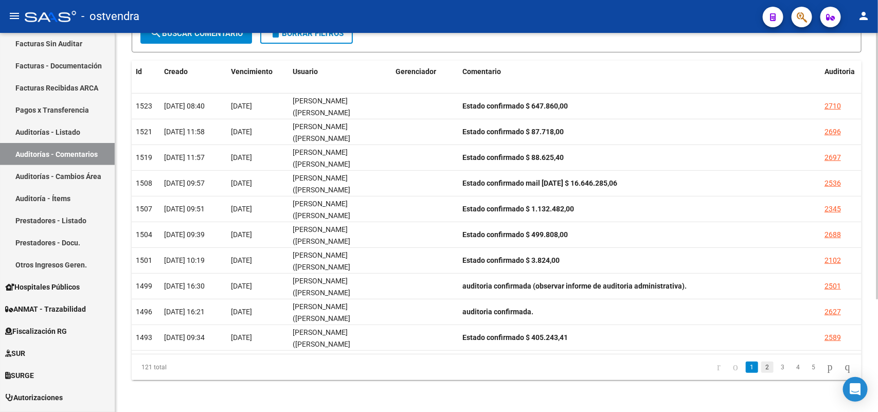
click at [702, 329] on link "2" at bounding box center [767, 366] width 12 height 11
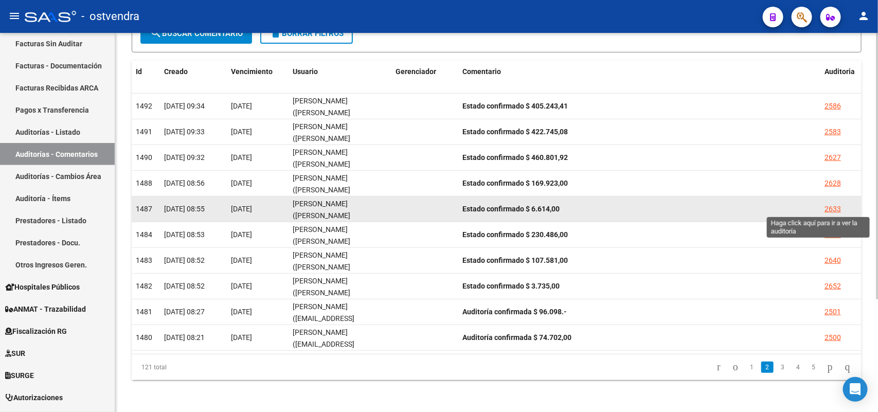
click at [702, 206] on div "2633" at bounding box center [832, 209] width 16 height 12
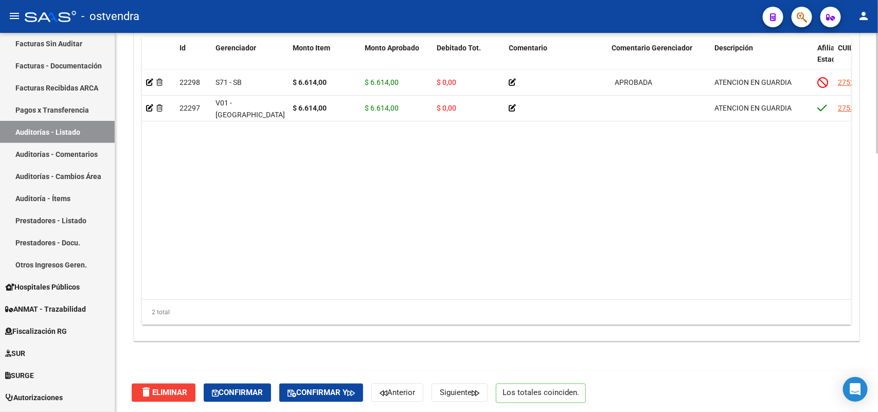
scroll to position [808, 0]
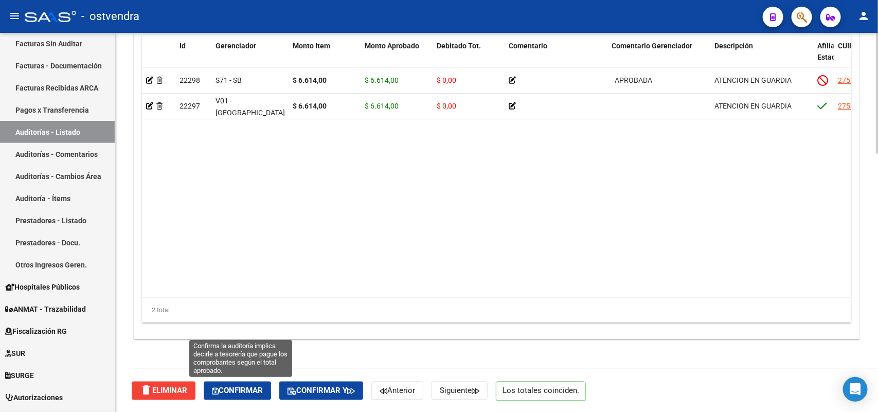
click at [230, 329] on span "Confirmar" at bounding box center [237, 390] width 51 height 9
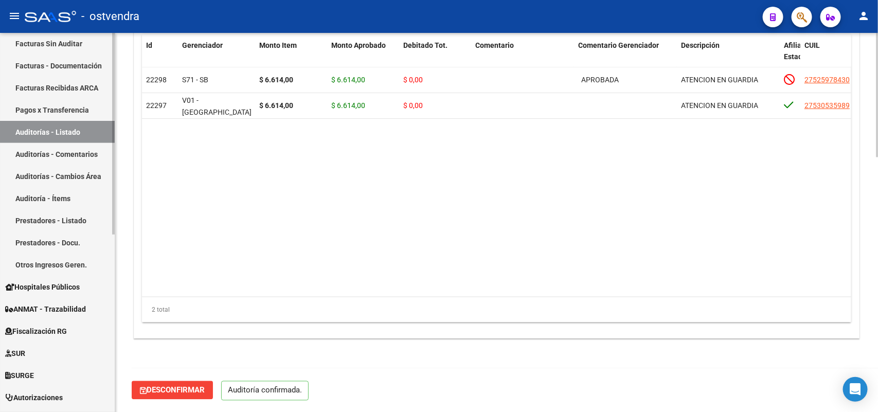
scroll to position [772, 0]
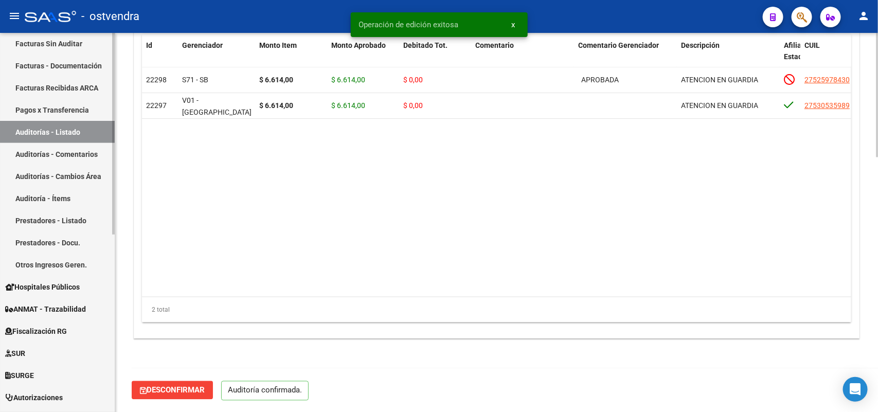
click at [67, 155] on link "Auditorías - Comentarios" at bounding box center [57, 154] width 115 height 22
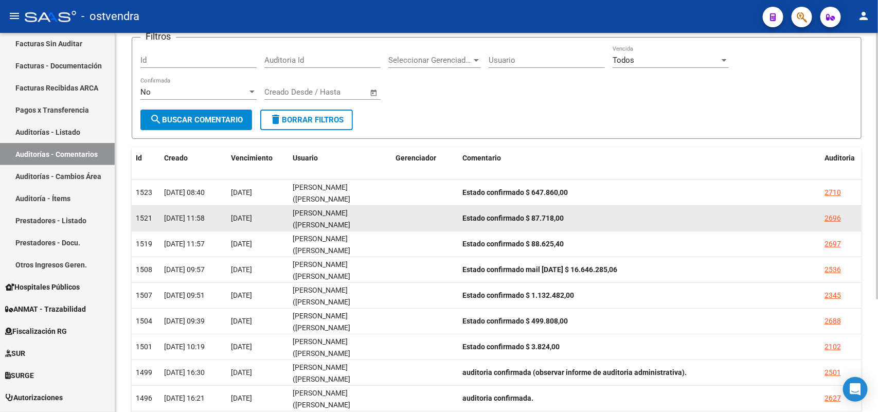
scroll to position [160, 0]
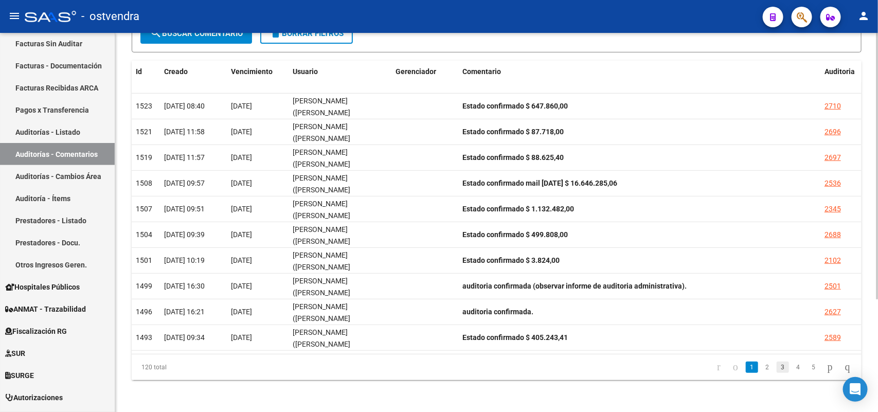
click at [702, 329] on link "3" at bounding box center [782, 366] width 12 height 11
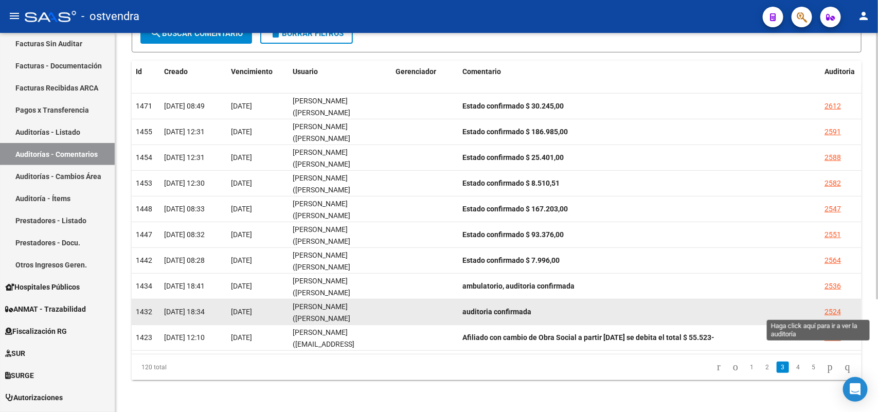
click at [702, 312] on div "2524" at bounding box center [832, 312] width 16 height 12
click at [702, 312] on mat-sidenav-content "PRESTADORES -> Listado de Comentarios de Auditoria cloud_download Exportar CSV …" at bounding box center [496, 222] width 762 height 379
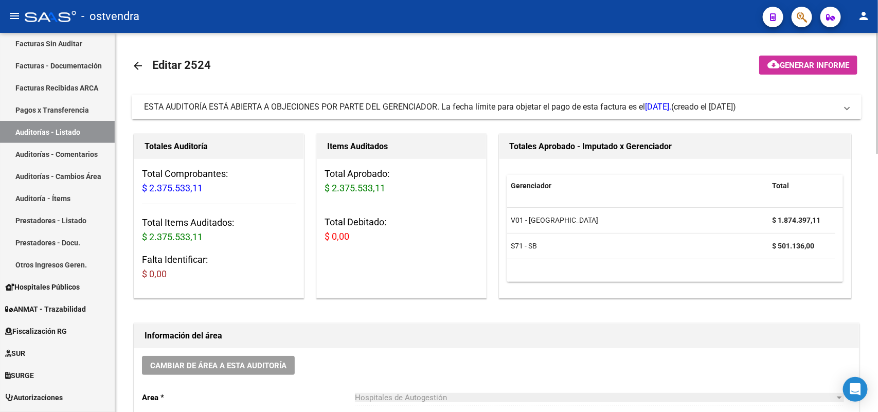
click at [535, 108] on span "ESTA AUDITORÍA ESTÁ ABIERTA A OBJECIONES POR PARTE DEL GERENCIADOR. La fecha lí…" at bounding box center [407, 107] width 527 height 10
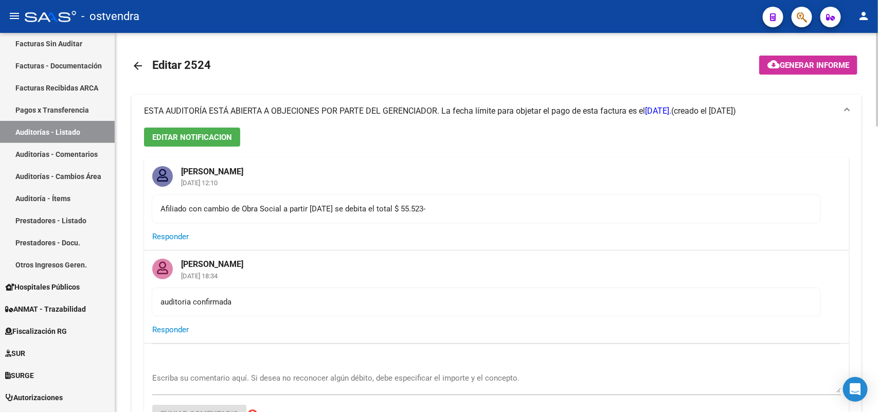
click at [535, 108] on span "ESTA AUDITORÍA ESTÁ ABIERTA A OBJECIONES POR PARTE DEL GERENCIADOR. La fecha lí…" at bounding box center [407, 111] width 527 height 10
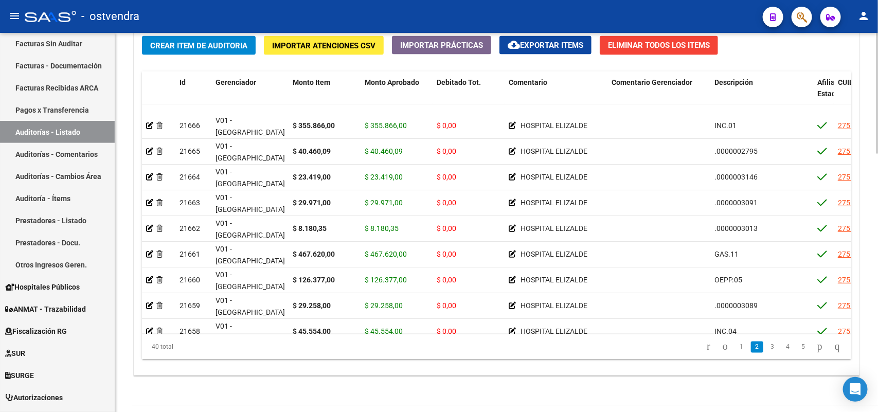
scroll to position [64, 0]
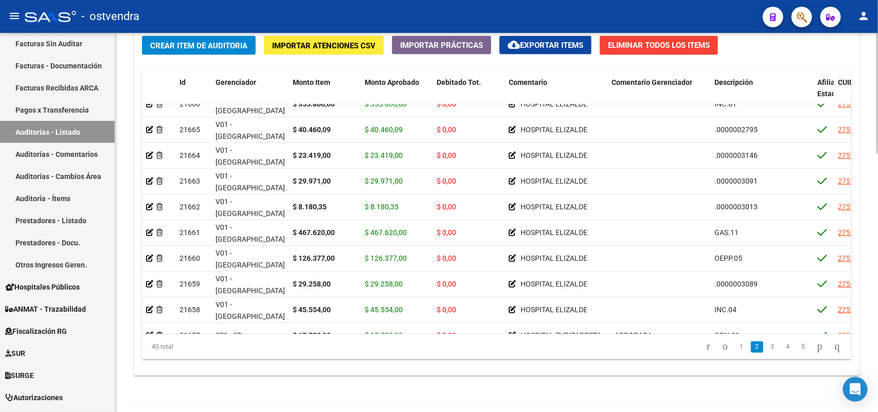
click at [445, 329] on div "40 total 1 2 3 4 5" at bounding box center [496, 347] width 709 height 26
click at [444, 329] on datatable-pager "1 2 3 4 5" at bounding box center [566, 346] width 559 height 17
click at [570, 329] on datatable-body "21666 V01 - [PERSON_NAME] $ 355.866,00 $ 355.866,00 $ 0,00 HOSPITAL [PERSON_NAM…" at bounding box center [496, 219] width 709 height 230
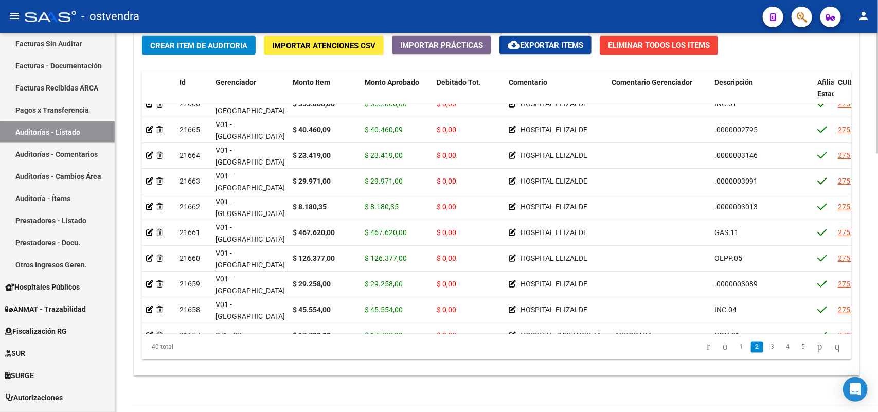
click at [538, 329] on div "Crear Item de Auditoria Importar Atenciones CSV Importar Prácticas cloud_downlo…" at bounding box center [496, 202] width 724 height 348
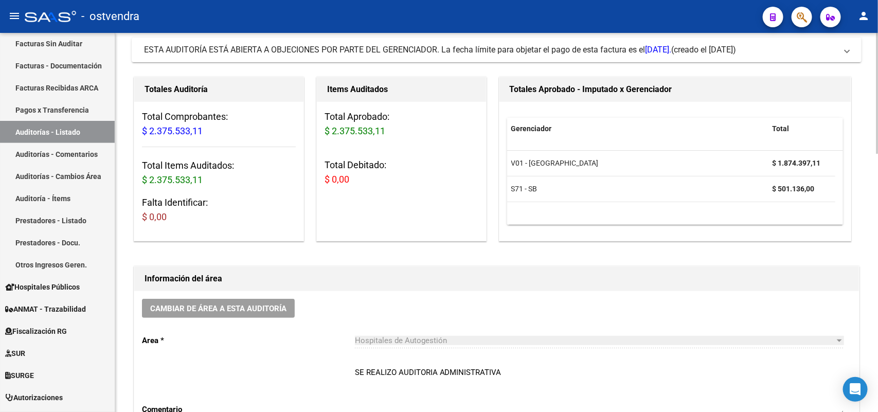
scroll to position [36, 0]
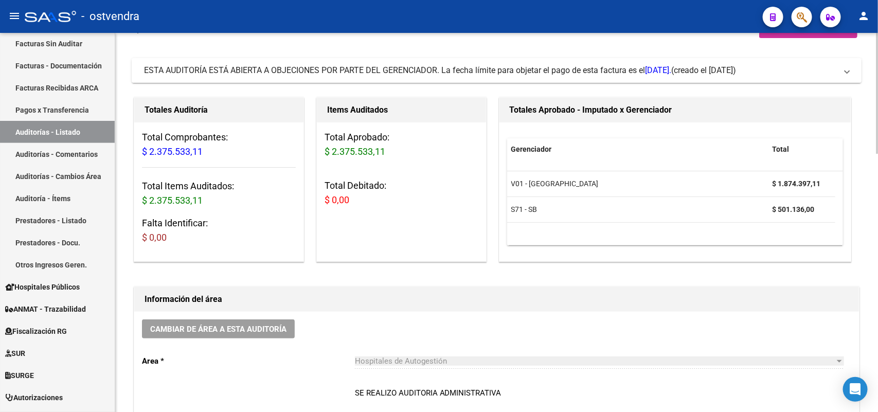
click at [567, 75] on div "ESTA AUDITORÍA ESTÁ ABIERTA A OBJECIONES POR PARTE DEL GERENCIADOR. La fecha lí…" at bounding box center [407, 70] width 527 height 11
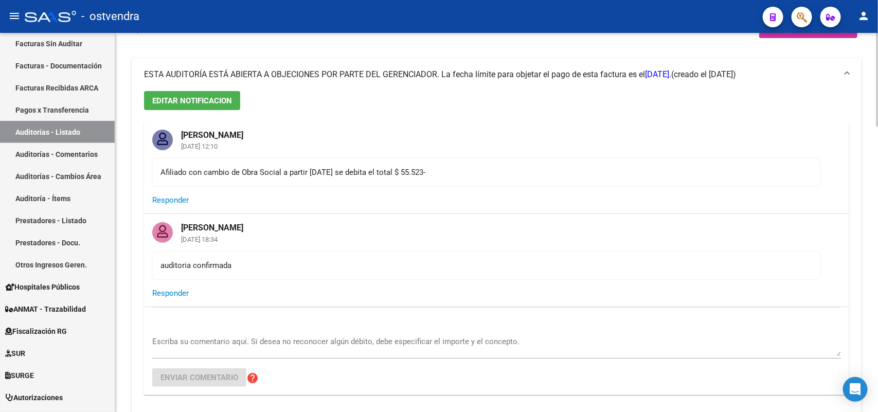
click at [567, 75] on span "ESTA AUDITORÍA ESTÁ ABIERTA A OBJECIONES POR PARTE DEL GERENCIADOR. La fecha lí…" at bounding box center [407, 74] width 527 height 10
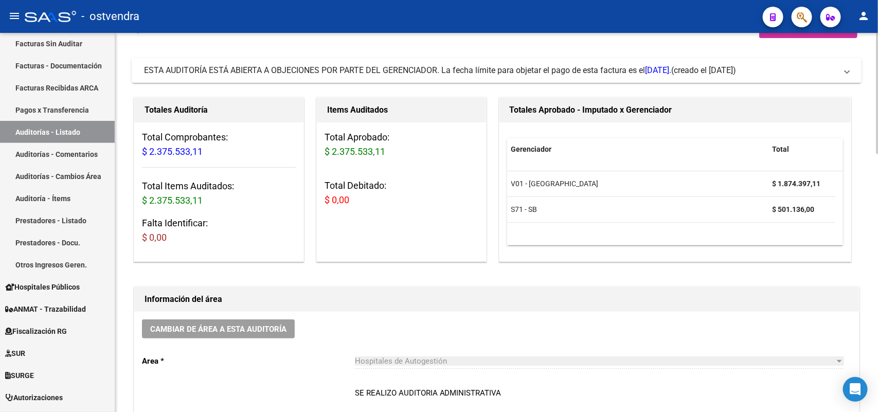
click at [567, 75] on div "ESTA AUDITORÍA ESTÁ ABIERTA A OBJECIONES POR PARTE DEL GERENCIADOR. La fecha lí…" at bounding box center [407, 70] width 527 height 11
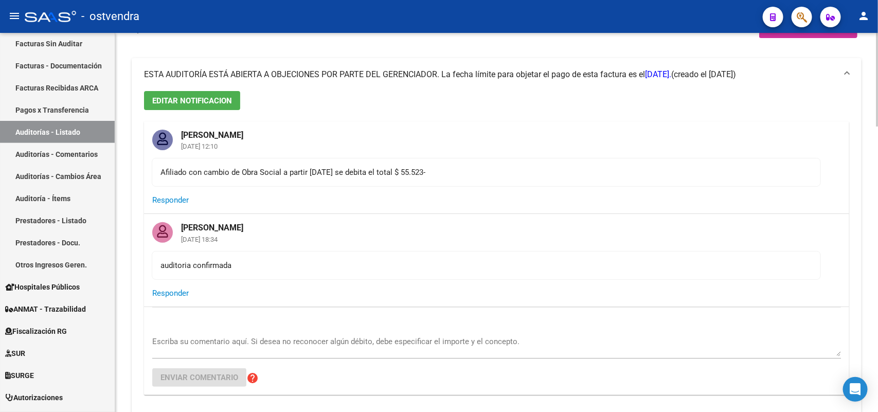
click at [389, 172] on div "Afiliado con cambio de Obra Social a partir [DATE] se debita el total $ 55.523-" at bounding box center [485, 172] width 651 height 11
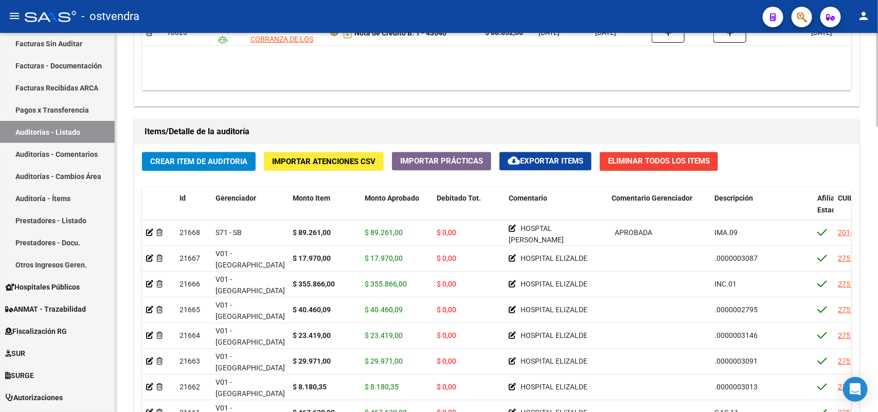
scroll to position [1000, 0]
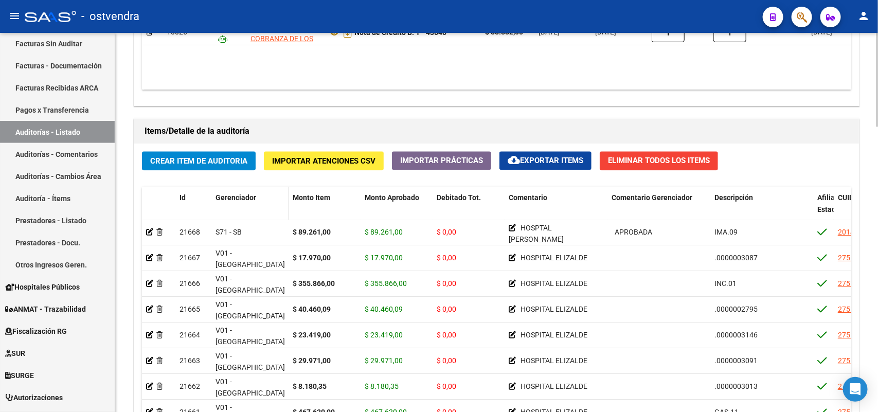
click at [245, 194] on span "Gerenciador" at bounding box center [235, 197] width 41 height 8
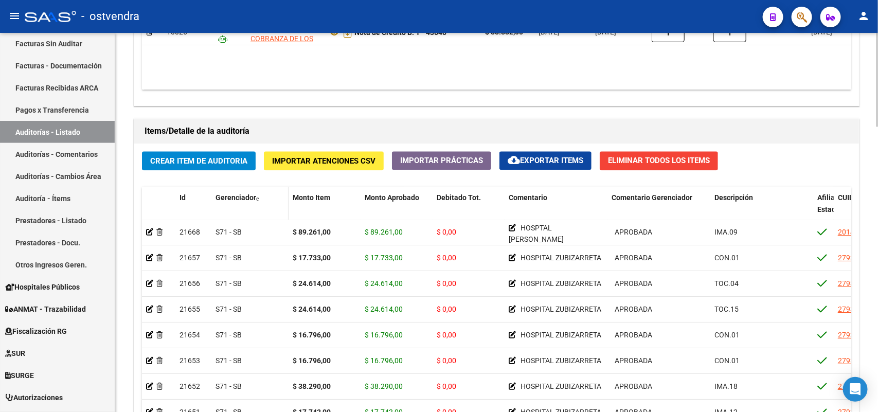
click at [245, 194] on span "Gerenciador" at bounding box center [235, 197] width 41 height 8
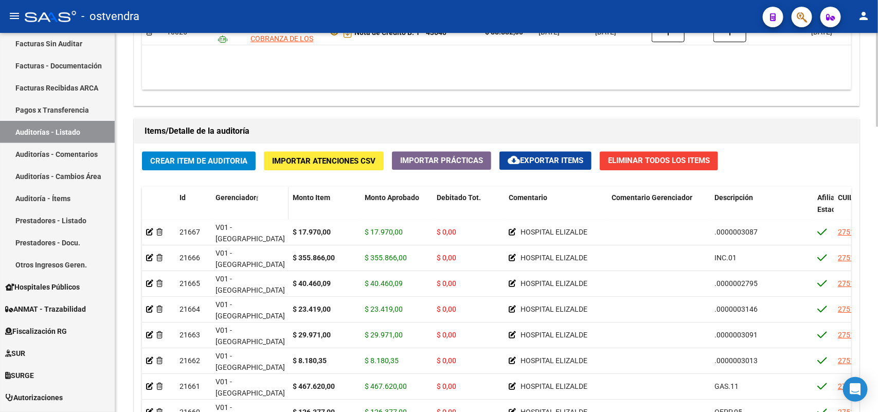
click at [245, 194] on span "Gerenciador" at bounding box center [235, 197] width 41 height 8
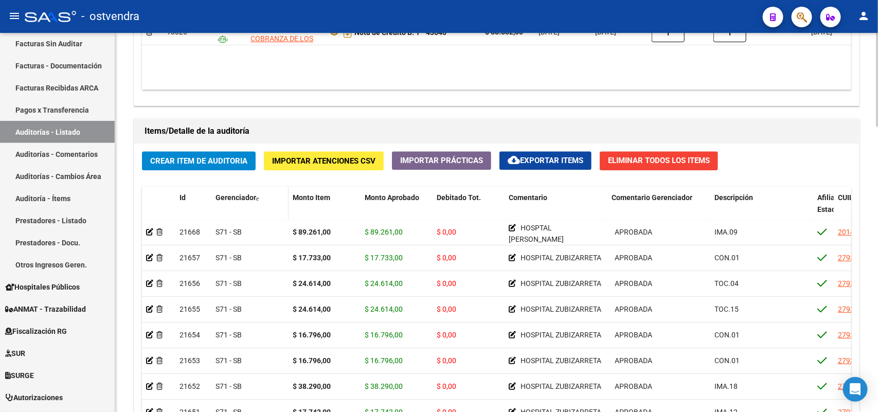
click at [245, 194] on span "Gerenciador" at bounding box center [235, 197] width 41 height 8
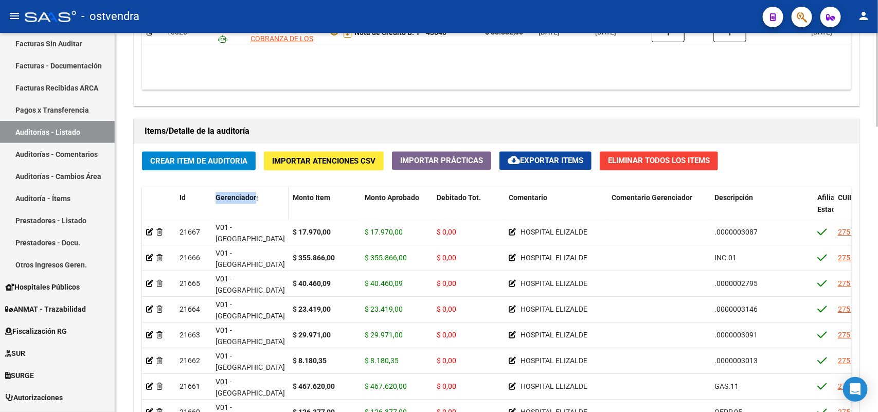
click at [245, 194] on span "Gerenciador" at bounding box center [235, 197] width 41 height 8
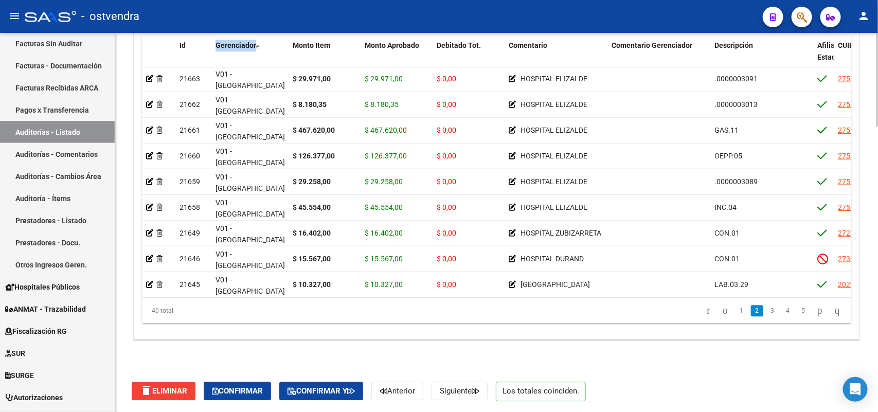
scroll to position [1088, 0]
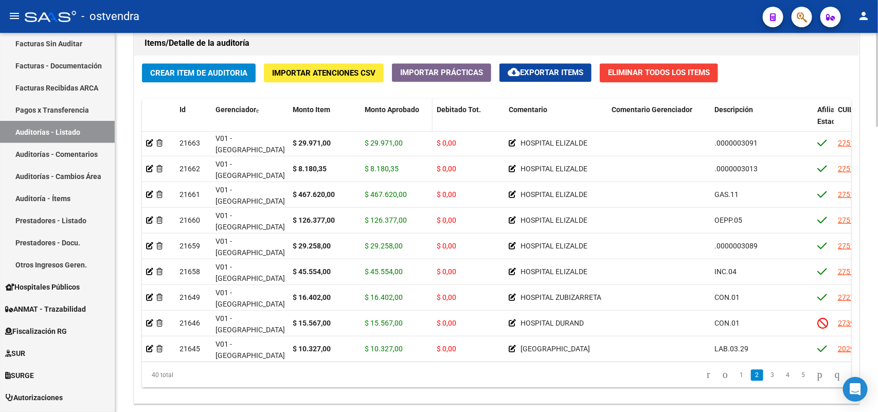
click at [392, 109] on span "Monto Aprobado" at bounding box center [391, 109] width 54 height 8
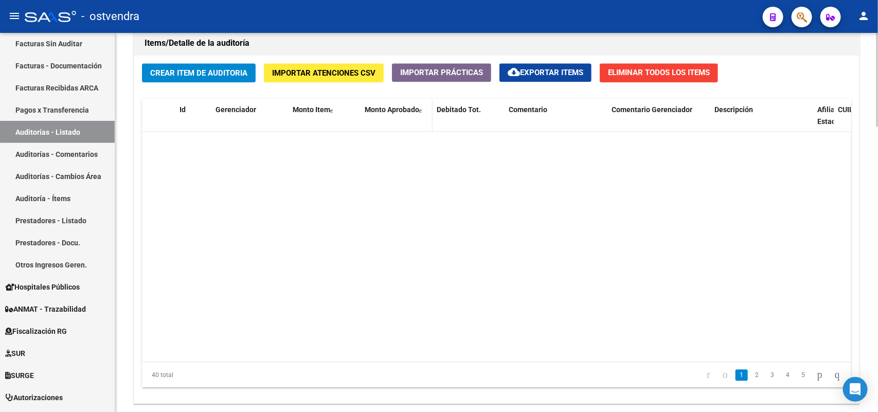
scroll to position [0, 0]
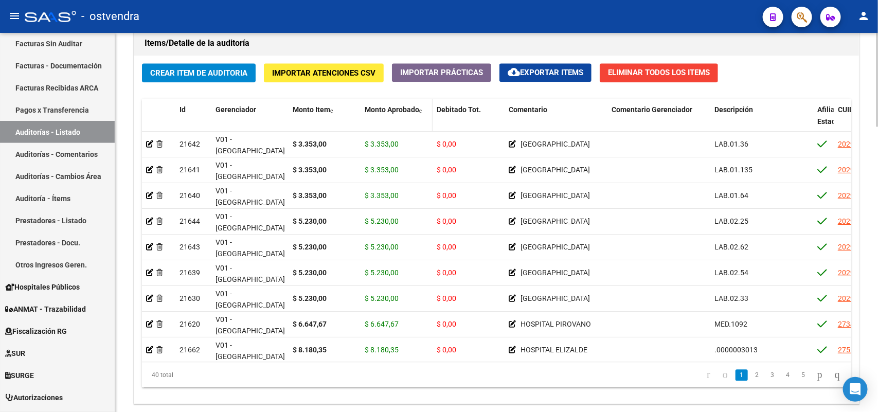
click at [392, 109] on span "Monto Aprobado" at bounding box center [391, 109] width 54 height 8
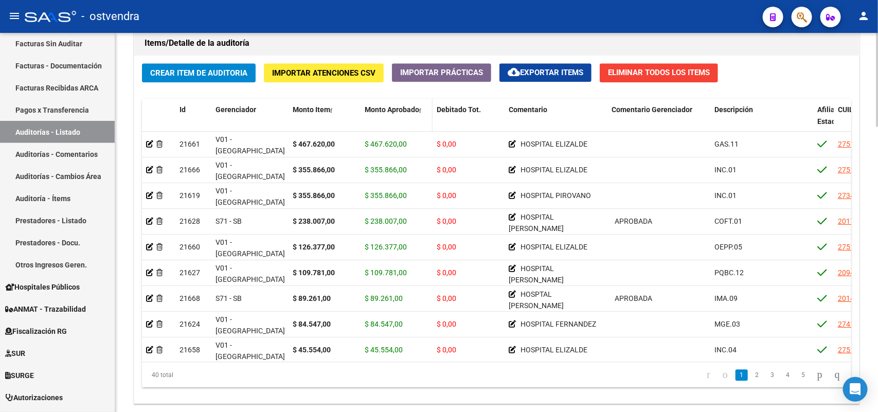
click at [392, 109] on span "Monto Aprobado" at bounding box center [391, 109] width 54 height 8
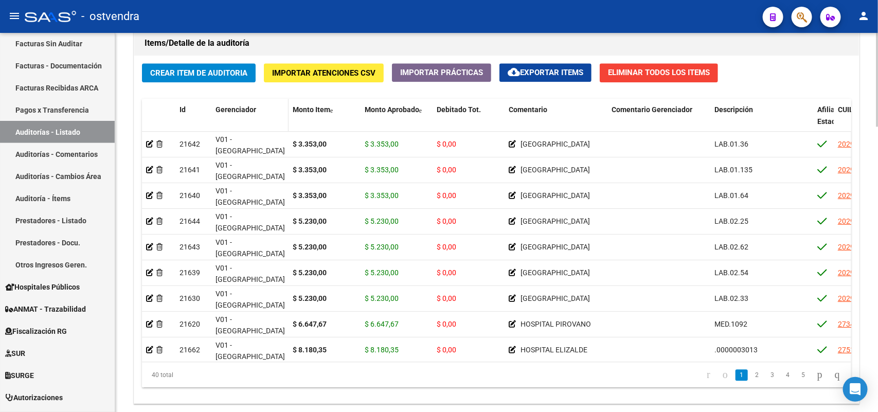
click at [237, 112] on span "Gerenciador" at bounding box center [235, 109] width 41 height 8
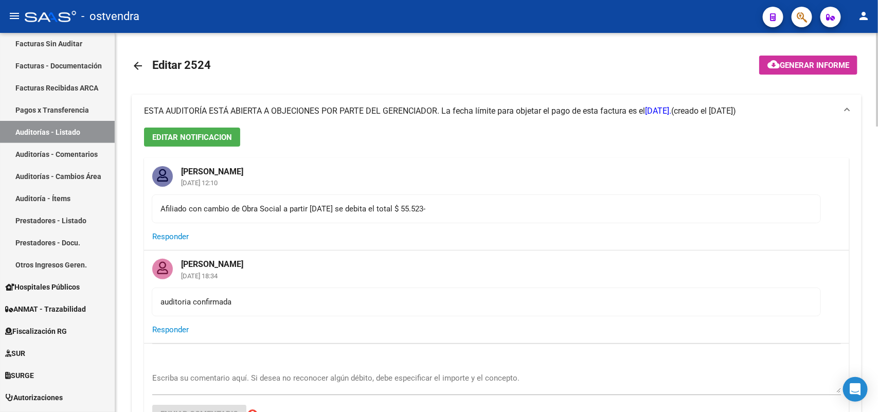
drag, startPoint x: 450, startPoint y: 208, endPoint x: 134, endPoint y: 210, distance: 316.2
click at [134, 210] on div "EDITAR NOTIFICACION [PERSON_NAME] [DATE] 12:10 Afiliado con cambio de Obra Soci…" at bounding box center [496, 295] width 729 height 337
copy div "Afiliado con cambio de Obra Social a partir [DATE] se debita el total $ 55.523-"
click at [385, 188] on mat-card-header "[PERSON_NAME] [DATE] 12:10" at bounding box center [496, 176] width 705 height 36
drag, startPoint x: 213, startPoint y: 62, endPoint x: 186, endPoint y: 64, distance: 27.8
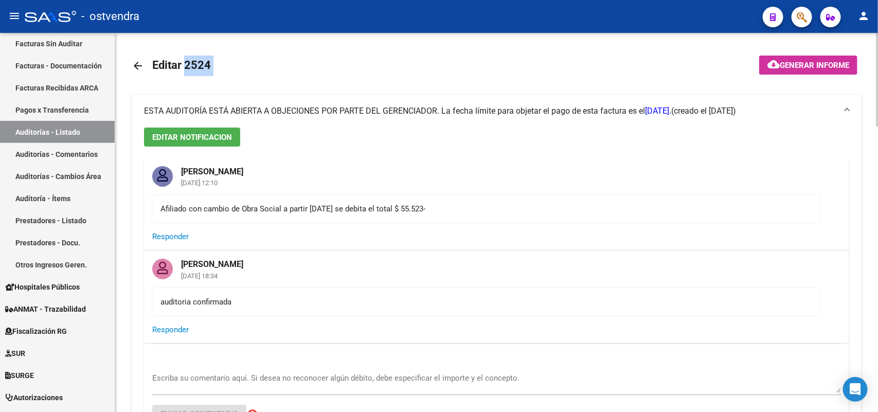
click at [186, 64] on mat-toolbar-row "arrow_back Editar 2524" at bounding box center [416, 65] width 569 height 33
copy h1 "2524"
click at [78, 149] on link "Auditorías - Comentarios" at bounding box center [57, 154] width 115 height 22
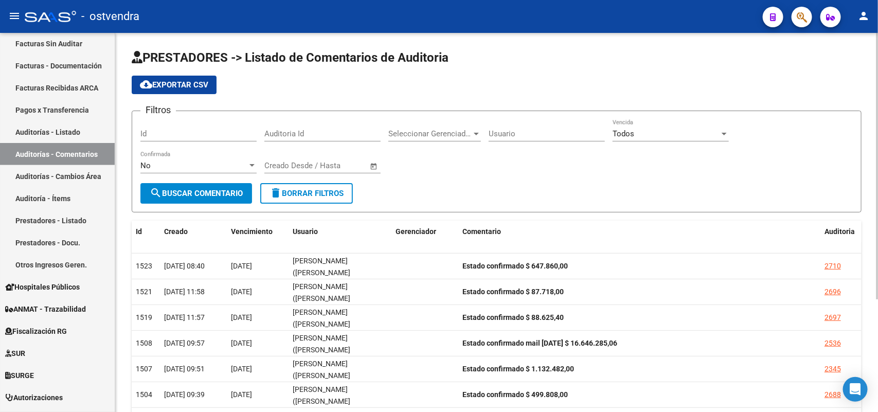
scroll to position [160, 0]
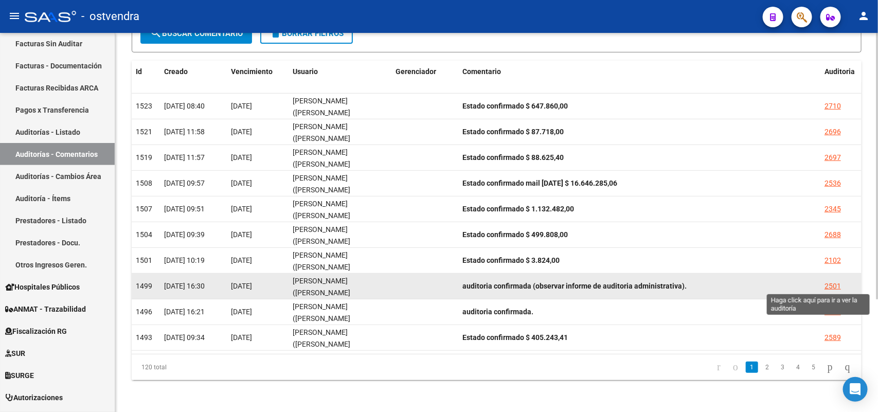
click at [702, 285] on div "2501" at bounding box center [832, 286] width 16 height 12
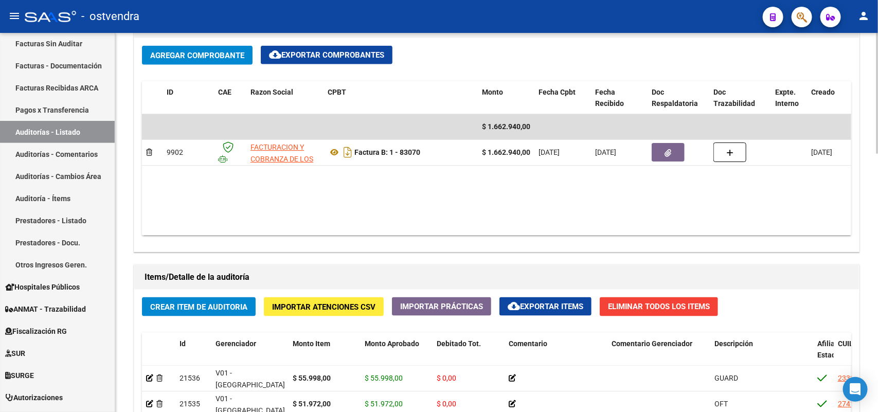
scroll to position [707, 0]
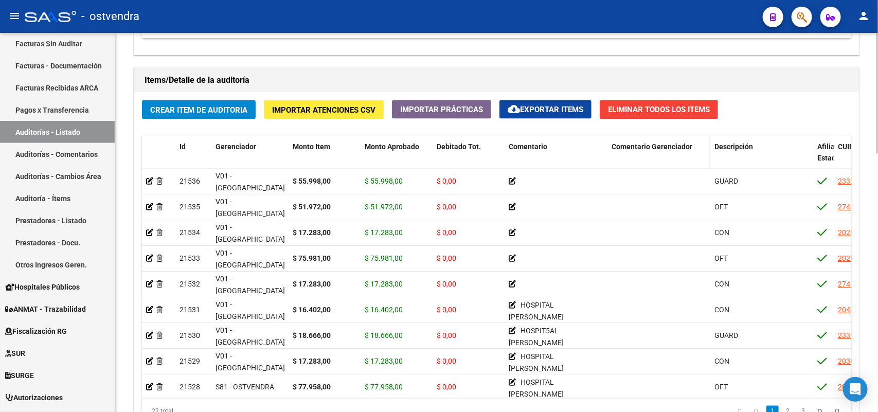
click at [638, 147] on span "Comentario Gerenciador" at bounding box center [651, 146] width 81 height 8
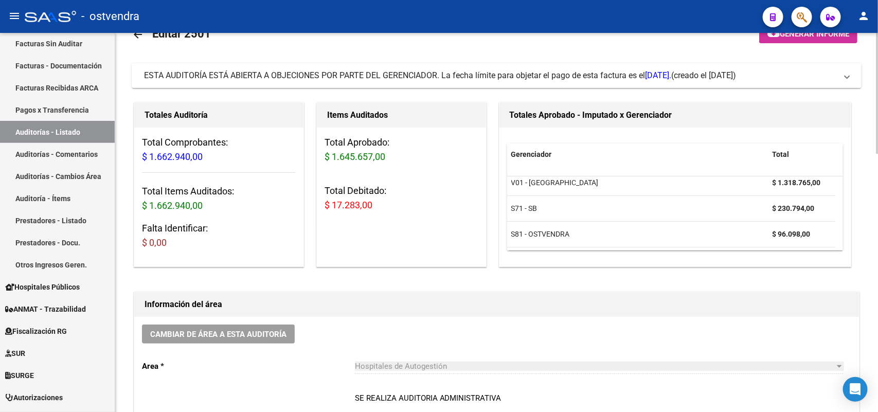
scroll to position [0, 0]
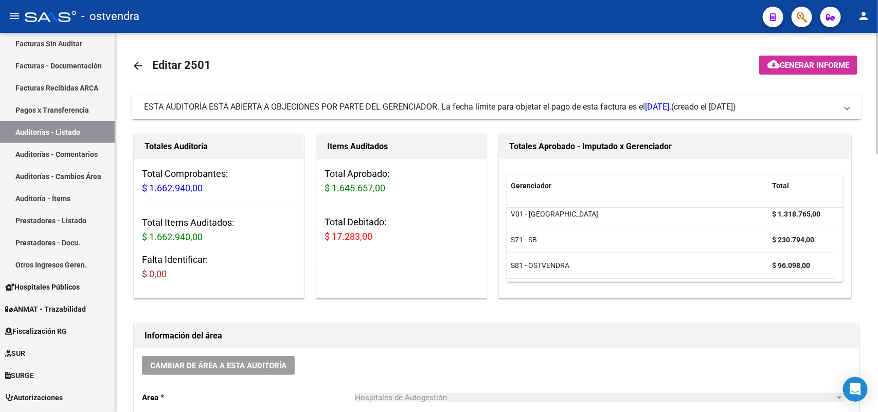
click at [513, 99] on mat-expansion-panel-header "ESTA AUDITORÍA ESTÁ ABIERTA A OBJECIONES POR PARTE DEL GERENCIADOR. La fecha lí…" at bounding box center [496, 107] width 729 height 25
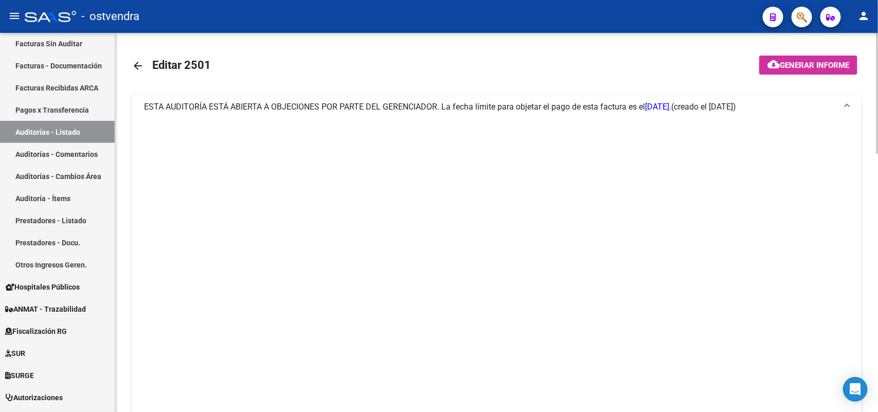
click at [513, 99] on mat-expansion-panel-header "ESTA AUDITORÍA ESTÁ ABIERTA A OBJECIONES POR PARTE DEL GERENCIADOR. La fecha lí…" at bounding box center [496, 107] width 729 height 25
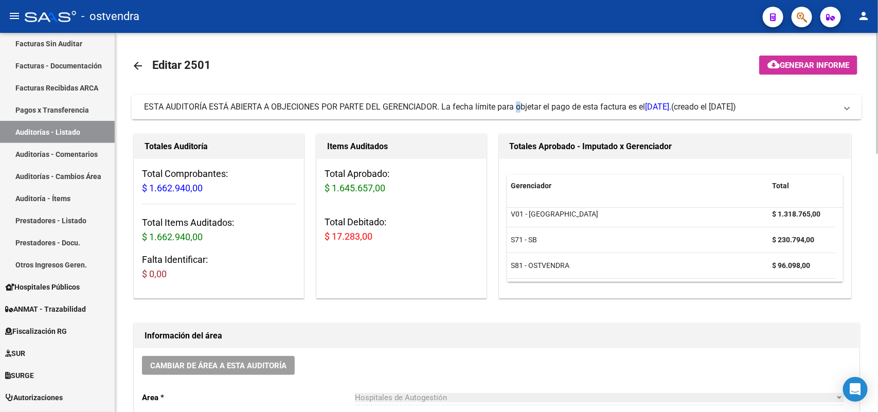
click at [513, 105] on span "ESTA AUDITORÍA ESTÁ ABIERTA A OBJECIONES POR PARTE DEL GERENCIADOR. La fecha lí…" at bounding box center [407, 107] width 527 height 10
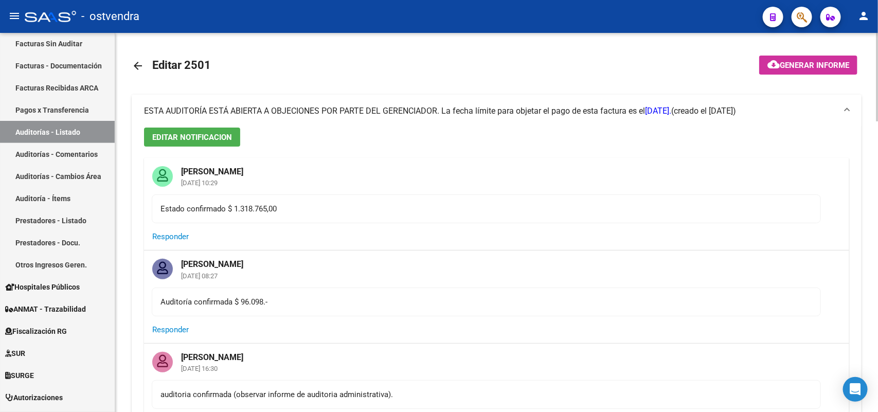
click at [513, 106] on span "ESTA AUDITORÍA ESTÁ ABIERTA A OBJECIONES POR PARTE DEL GERENCIADOR. La fecha lí…" at bounding box center [407, 111] width 527 height 10
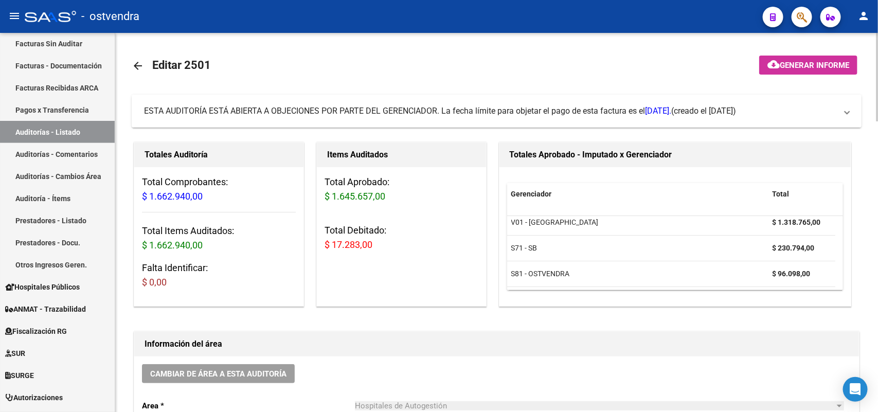
click at [513, 106] on span "ESTA AUDITORÍA ESTÁ ABIERTA A OBJECIONES POR PARTE DEL GERENCIADOR. La fecha lí…" at bounding box center [407, 111] width 527 height 10
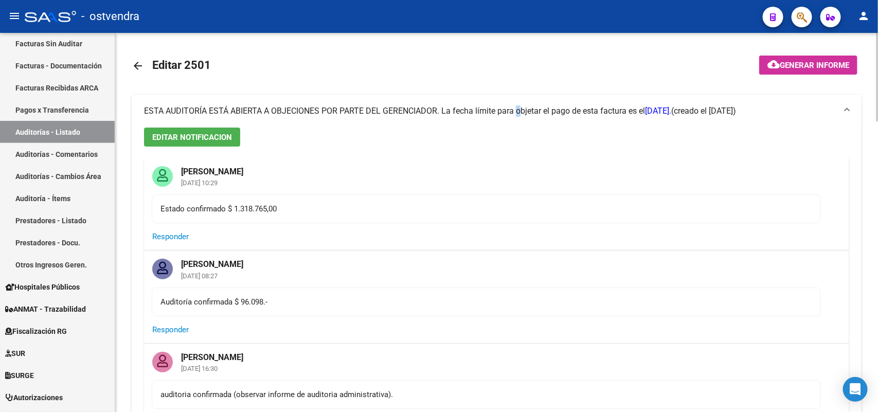
click at [517, 112] on span "ESTA AUDITORÍA ESTÁ ABIERTA A OBJECIONES POR PARTE DEL GERENCIADOR. La fecha lí…" at bounding box center [407, 111] width 527 height 10
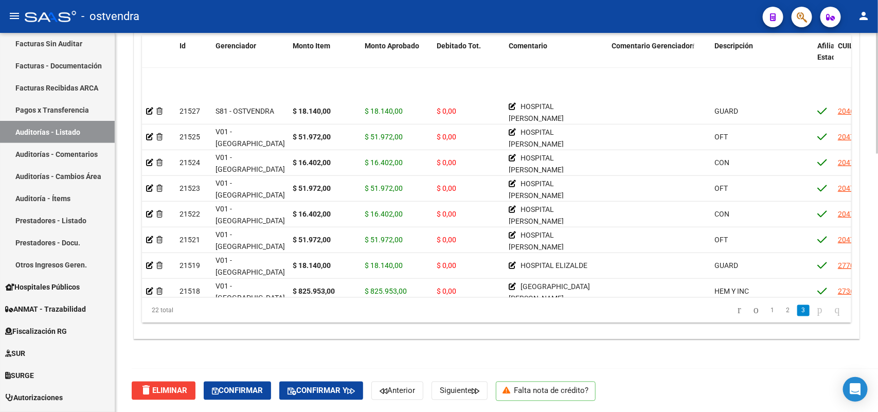
scroll to position [349, 0]
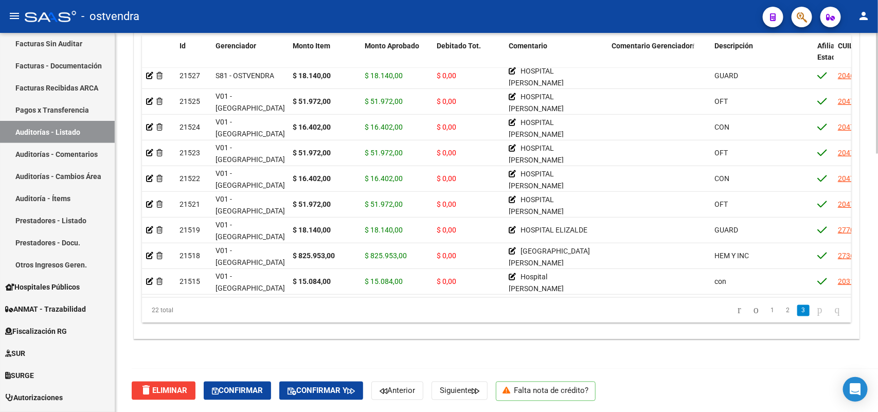
click at [702, 299] on div "22 total 1 2 3" at bounding box center [496, 311] width 709 height 26
drag, startPoint x: 846, startPoint y: 299, endPoint x: 846, endPoint y: 108, distance: 190.2
click at [702, 108] on div "Id Gerenciador Monto Item Monto Aprobado Debitado Tot. Comentario Comentario Ge…" at bounding box center [496, 179] width 709 height 289
click at [625, 329] on div "Crear Item de Auditoria Importar Atenciones CSV Importar Prácticas cloud_downlo…" at bounding box center [496, 166] width 724 height 348
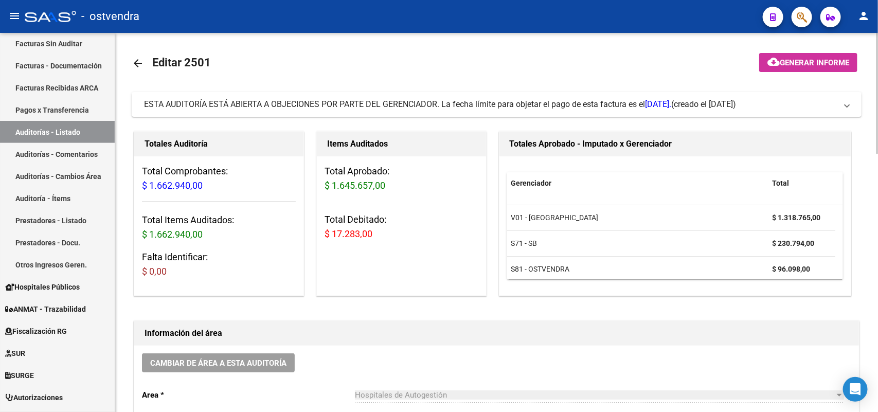
scroll to position [0, 0]
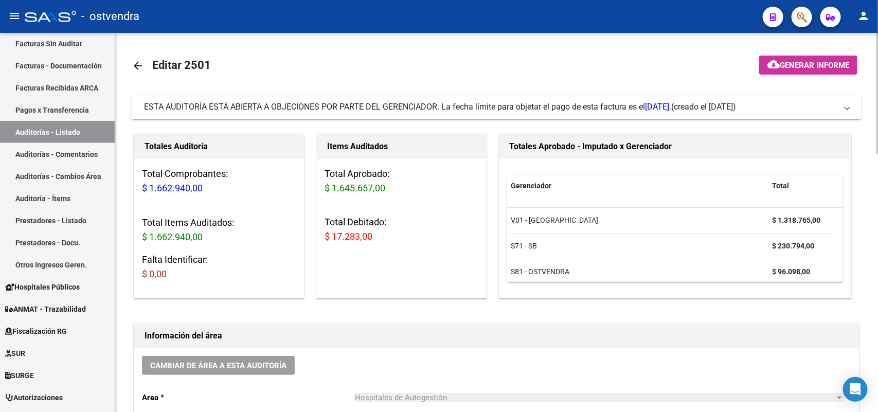
click at [507, 99] on mat-expansion-panel-header "ESTA AUDITORÍA ESTÁ ABIERTA A OBJECIONES POR PARTE DEL GERENCIADOR. La fecha lí…" at bounding box center [496, 107] width 729 height 25
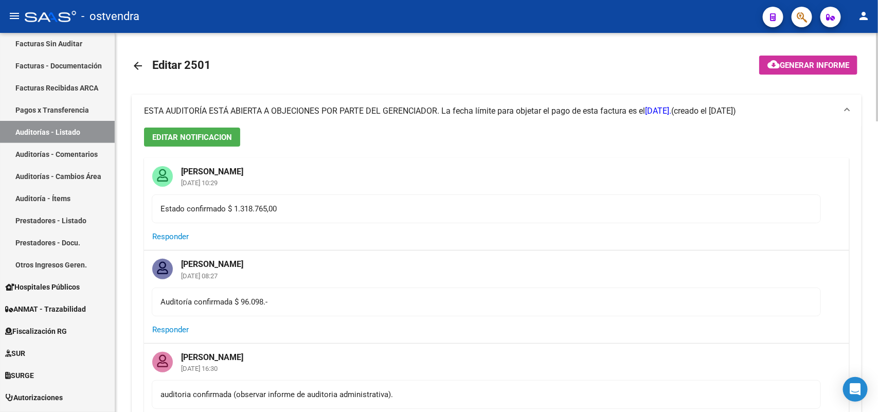
click at [499, 109] on span "ESTA AUDITORÍA ESTÁ ABIERTA A OBJECIONES POR PARTE DEL GERENCIADOR. La fecha lí…" at bounding box center [407, 111] width 527 height 10
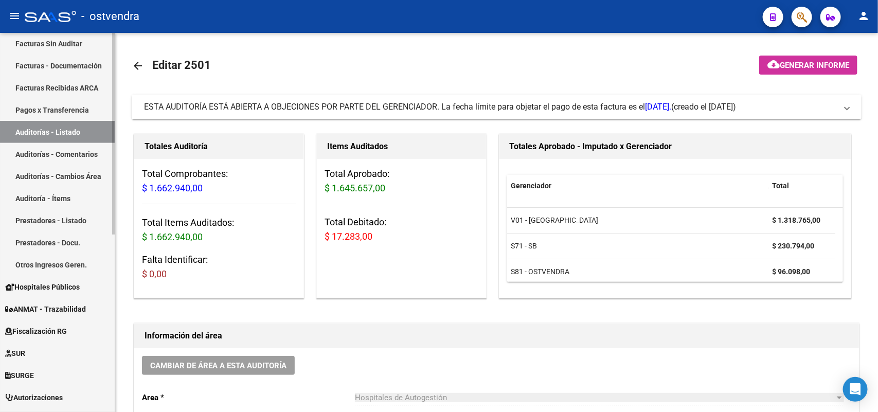
click at [79, 153] on link "Auditorías - Comentarios" at bounding box center [57, 154] width 115 height 22
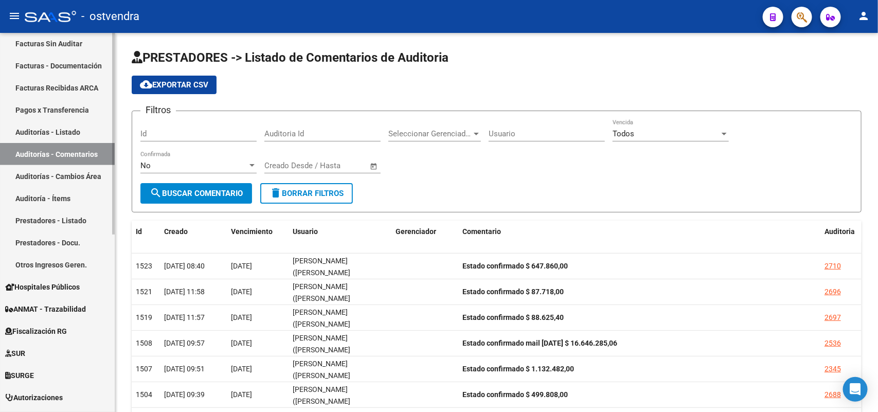
click at [90, 126] on link "Auditorías - Listado" at bounding box center [57, 132] width 115 height 22
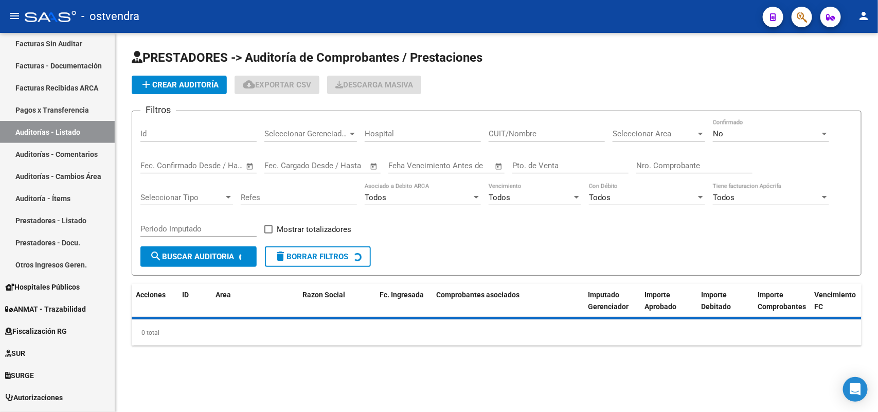
click at [219, 129] on input "Id" at bounding box center [198, 133] width 116 height 9
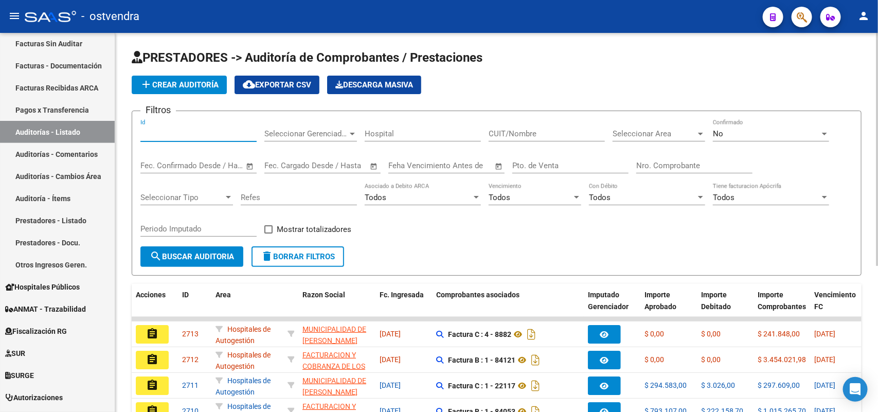
paste input "2524"
type input "2524"
click at [222, 255] on span "search Buscar Auditoria" at bounding box center [192, 256] width 84 height 9
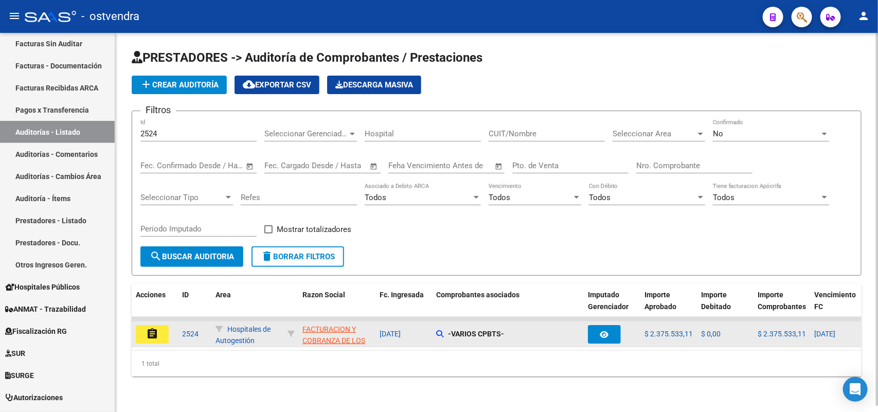
click at [149, 329] on mat-icon "assignment" at bounding box center [152, 333] width 12 height 12
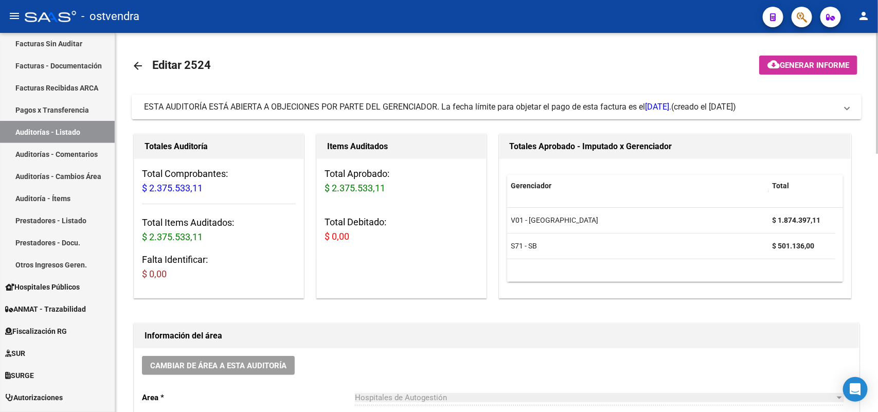
click at [468, 99] on mat-expansion-panel-header "ESTA AUDITORÍA ESTÁ ABIERTA A OBJECIONES POR PARTE DEL GERENCIADOR. La fecha lí…" at bounding box center [496, 107] width 729 height 25
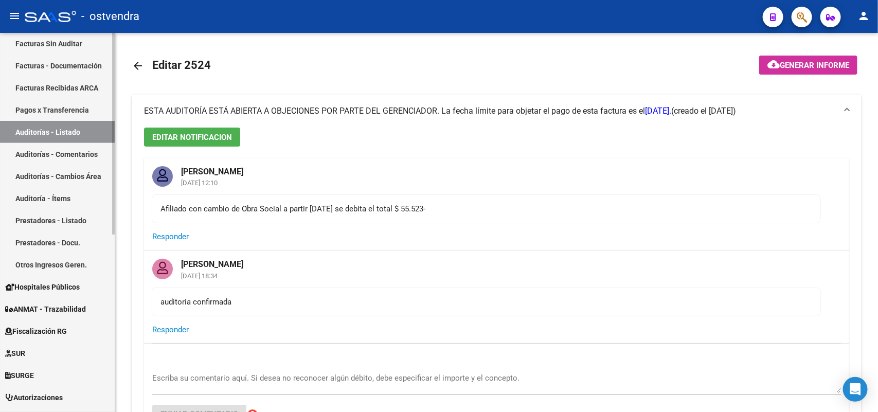
click at [63, 152] on link "Auditorías - Comentarios" at bounding box center [57, 154] width 115 height 22
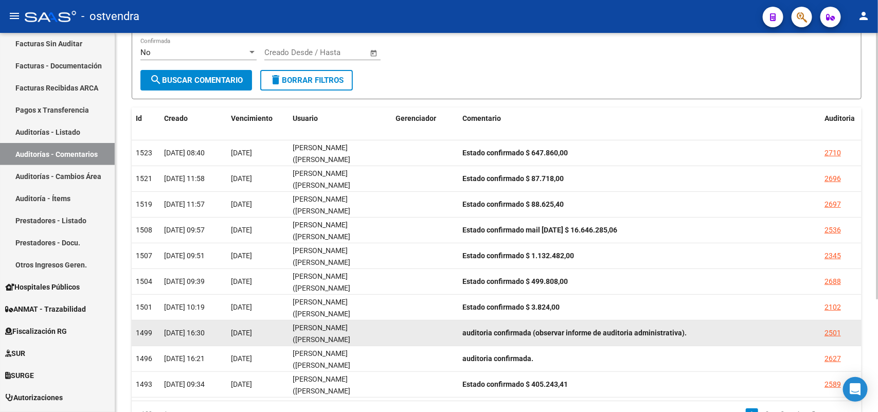
scroll to position [160, 0]
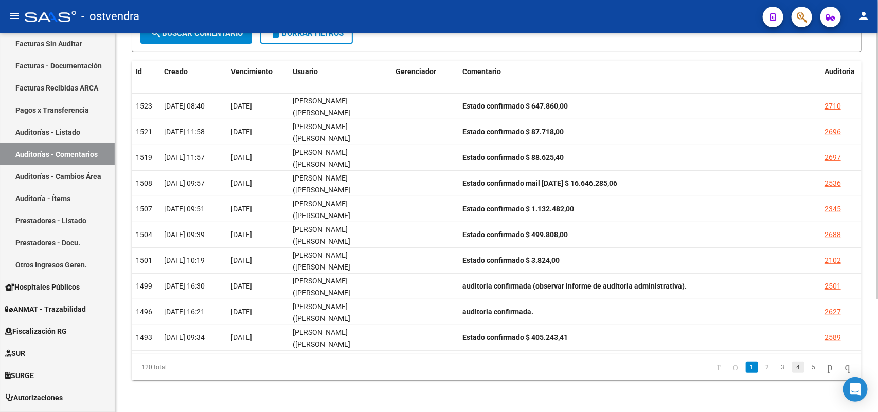
click at [702, 329] on link "4" at bounding box center [798, 366] width 12 height 11
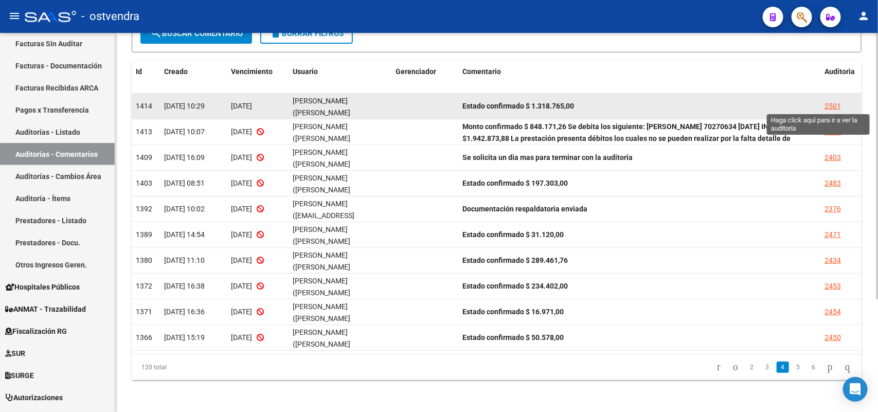
click at [702, 103] on div "2501" at bounding box center [832, 106] width 16 height 12
click at [702, 103] on mat-sidenav-content "PRESTADORES -> Listado de Comentarios de Auditoria cloud_download Exportar CSV …" at bounding box center [496, 222] width 762 height 379
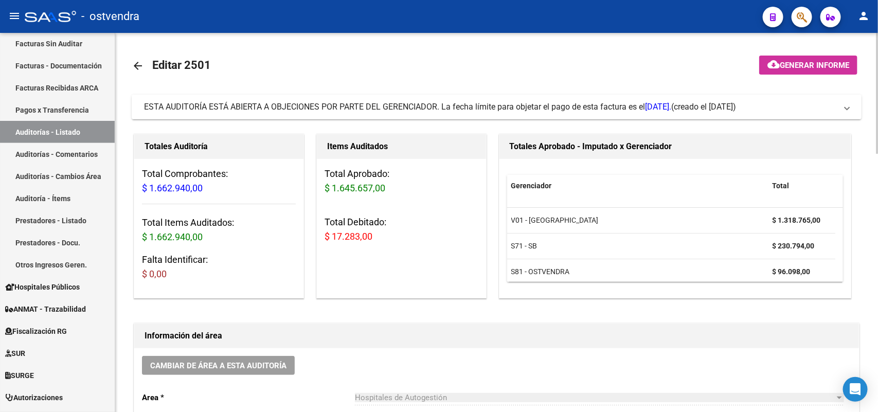
click at [572, 105] on span "ESTA AUDITORÍA ESTÁ ABIERTA A OBJECIONES POR PARTE DEL GERENCIADOR. La fecha lí…" at bounding box center [407, 107] width 527 height 10
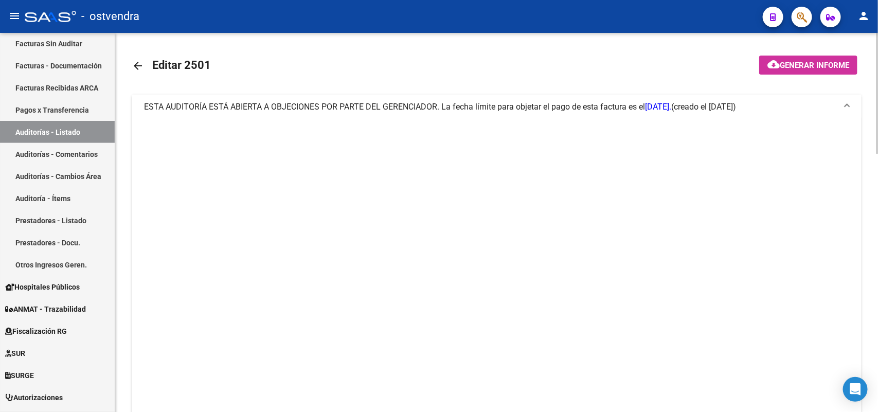
click at [572, 105] on span "ESTA AUDITORÍA ESTÁ ABIERTA A OBJECIONES POR PARTE DEL GERENCIADOR. La fecha lí…" at bounding box center [407, 107] width 527 height 10
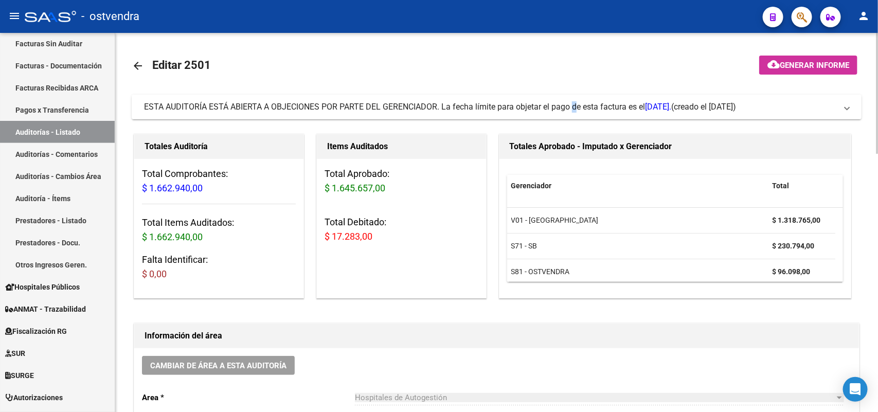
click at [572, 104] on span "ESTA AUDITORÍA ESTÁ ABIERTA A OBJECIONES POR PARTE DEL GERENCIADOR. La fecha lí…" at bounding box center [407, 107] width 527 height 10
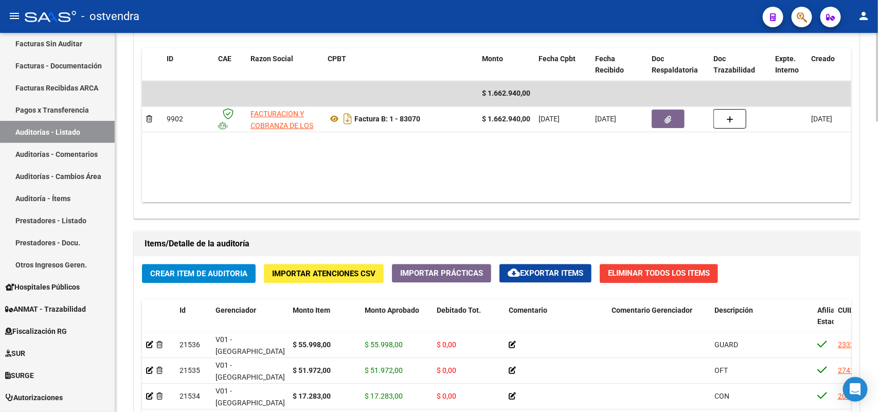
scroll to position [1221, 0]
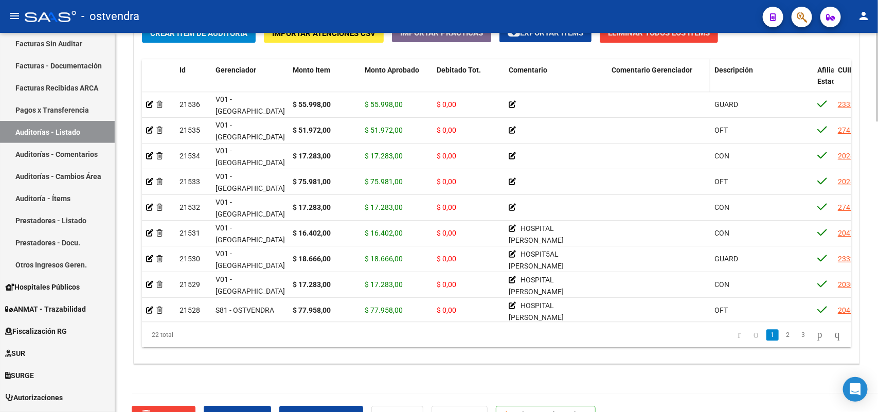
click at [674, 66] on span "Comentario Gerenciador" at bounding box center [651, 70] width 81 height 8
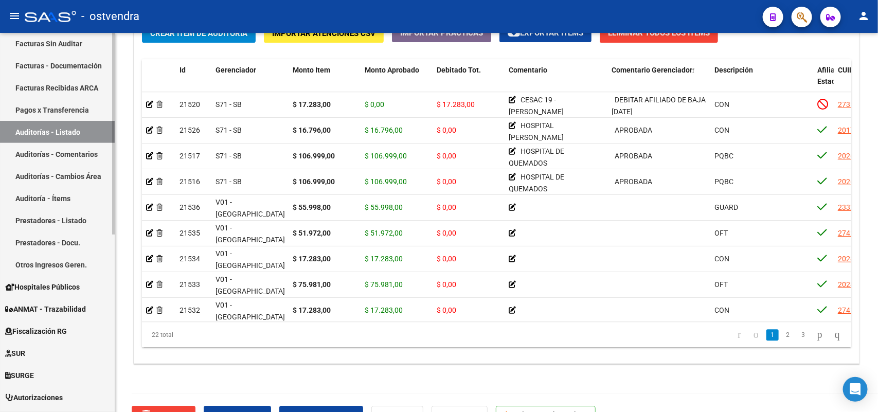
click at [85, 149] on link "Auditorías - Comentarios" at bounding box center [57, 154] width 115 height 22
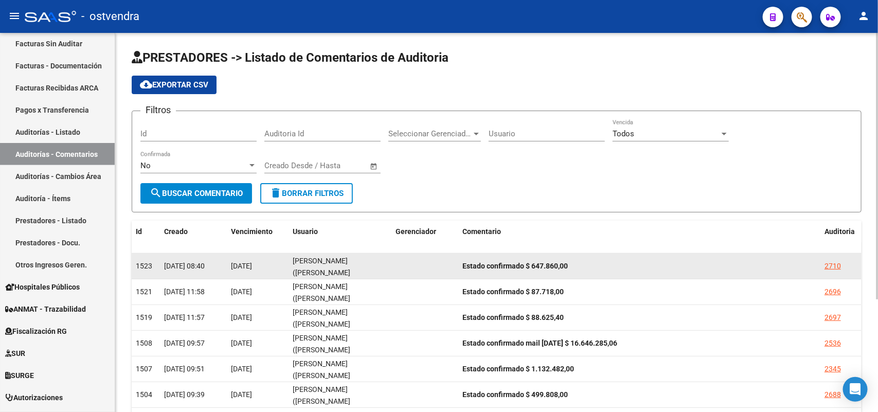
scroll to position [160, 0]
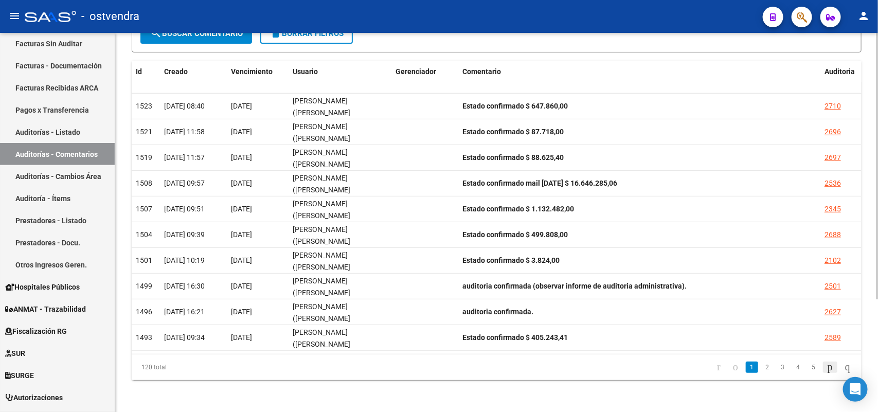
click at [702, 329] on icon "go to next page" at bounding box center [830, 366] width 8 height 12
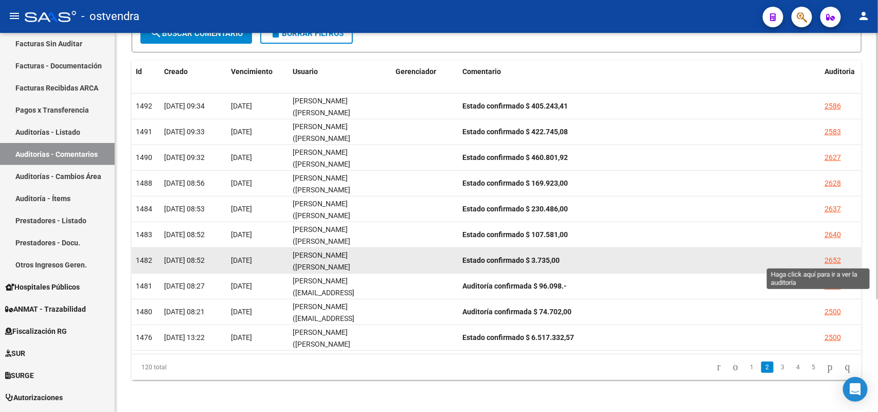
click at [702, 255] on div "2652" at bounding box center [832, 260] width 16 height 12
click at [702, 255] on mat-sidenav-content "PRESTADORES -> Listado de Comentarios de Auditoria cloud_download Exportar CSV …" at bounding box center [496, 222] width 762 height 379
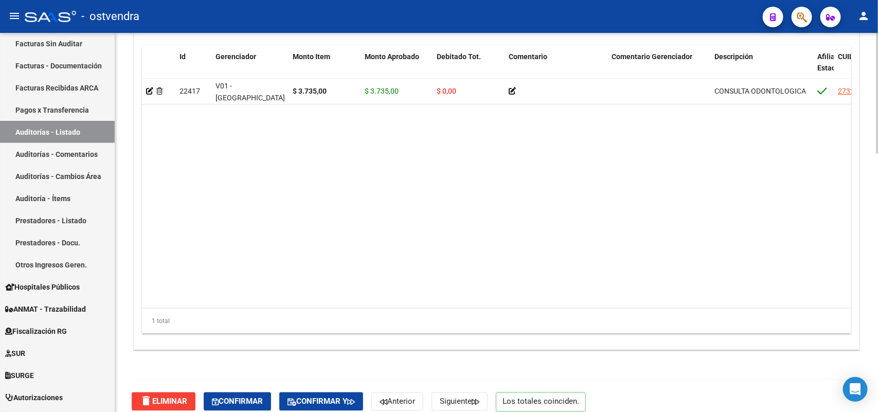
scroll to position [808, 0]
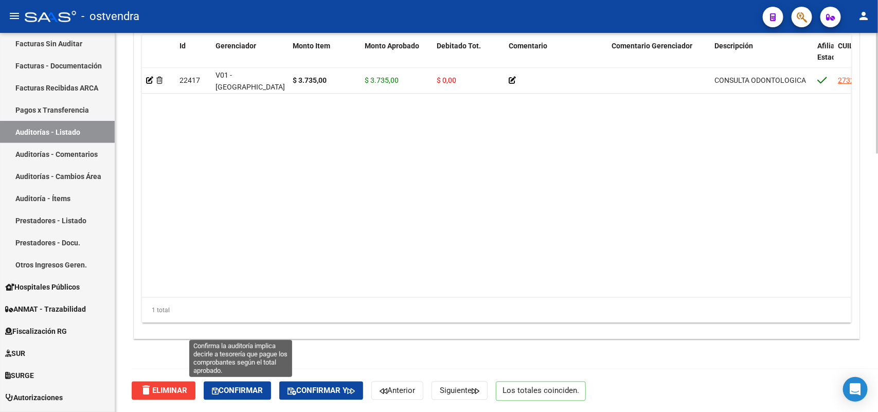
click at [257, 329] on span "Confirmar" at bounding box center [237, 390] width 51 height 9
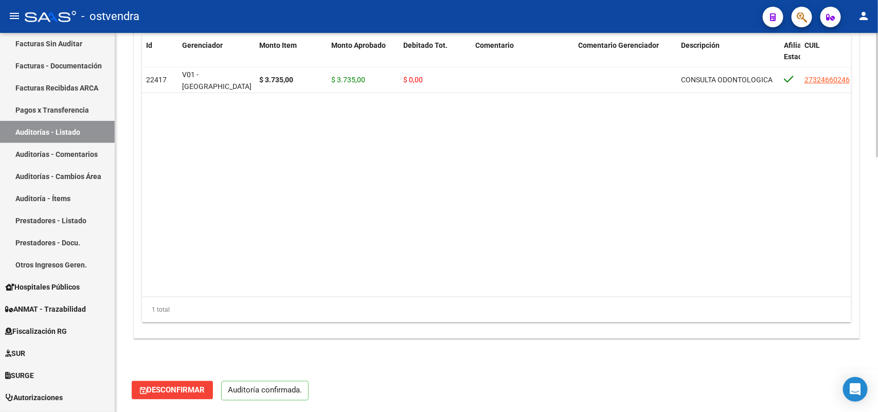
scroll to position [772, 0]
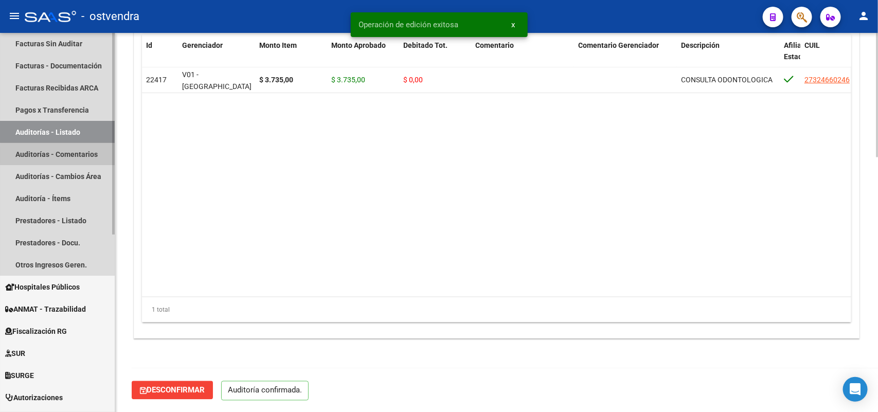
click at [75, 155] on link "Auditorías - Comentarios" at bounding box center [57, 154] width 115 height 22
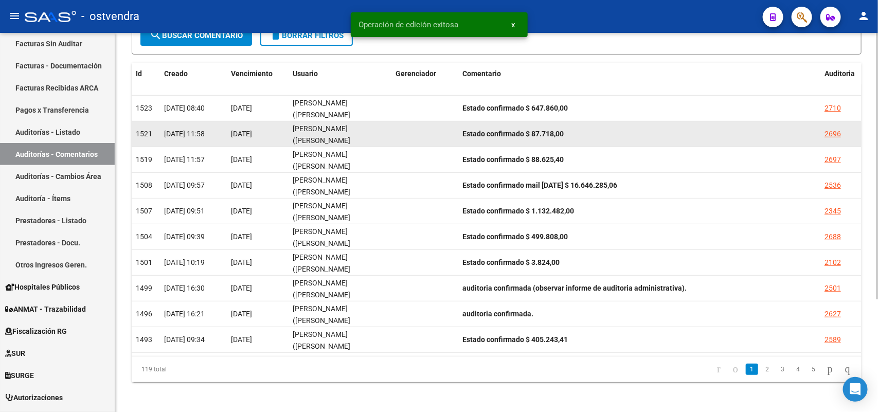
scroll to position [160, 0]
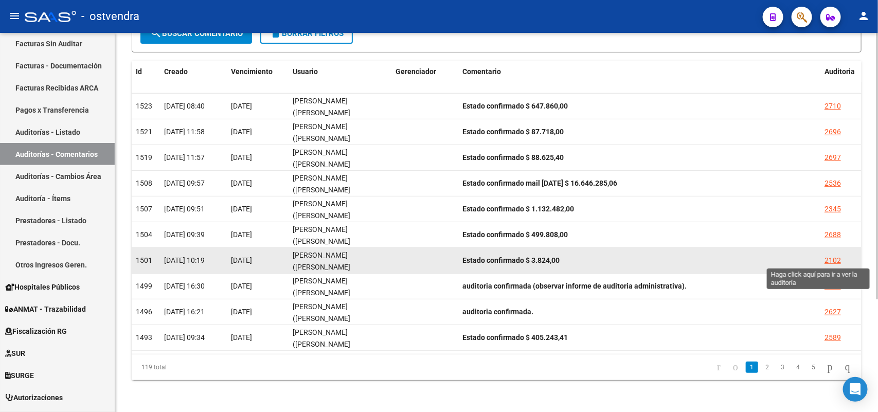
click at [702, 255] on div "2102" at bounding box center [832, 260] width 16 height 12
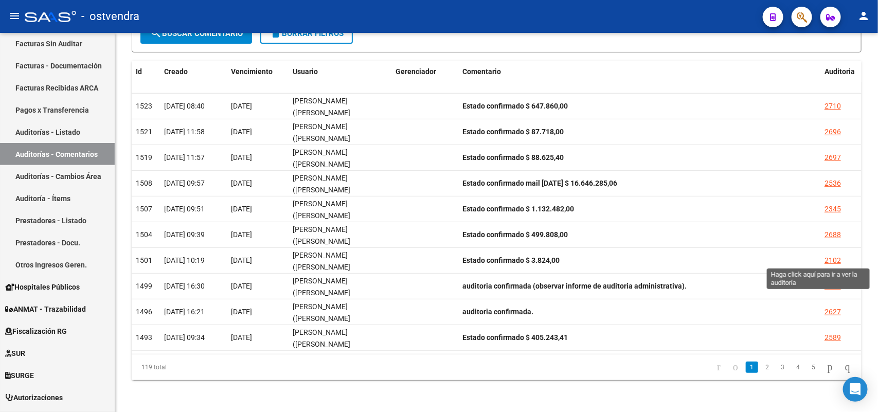
click at [702, 255] on mat-sidenav-content "PRESTADORES -> Listado de Comentarios de Auditoria cloud_download Exportar CSV …" at bounding box center [496, 222] width 762 height 379
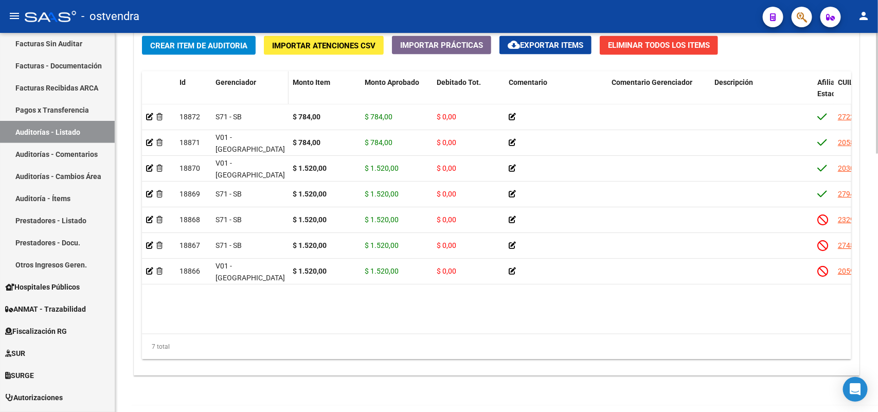
click at [229, 72] on datatable-header-cell "Gerenciador" at bounding box center [249, 93] width 77 height 45
click at [230, 80] on span "Gerenciador" at bounding box center [235, 82] width 41 height 8
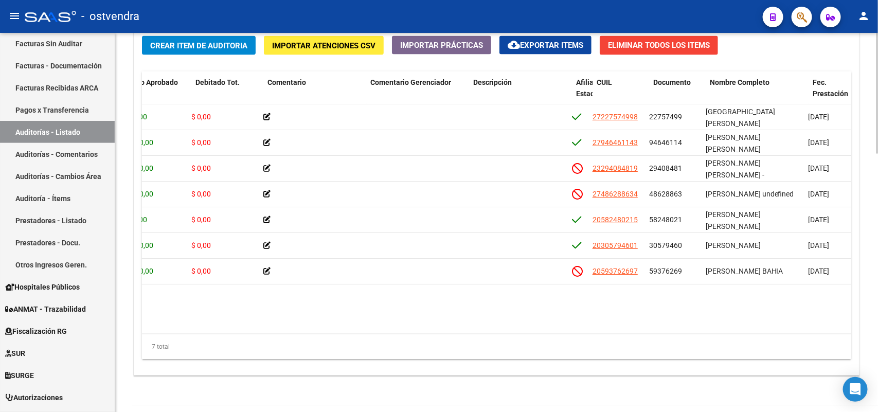
scroll to position [0, 294]
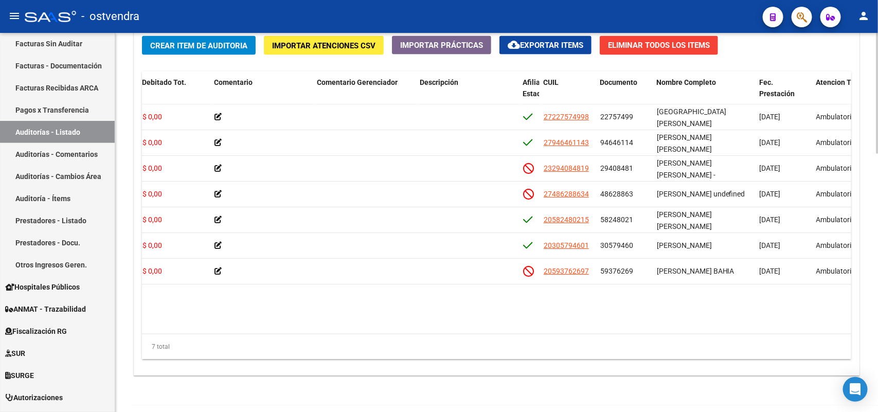
click at [540, 329] on div "7 total" at bounding box center [496, 347] width 709 height 26
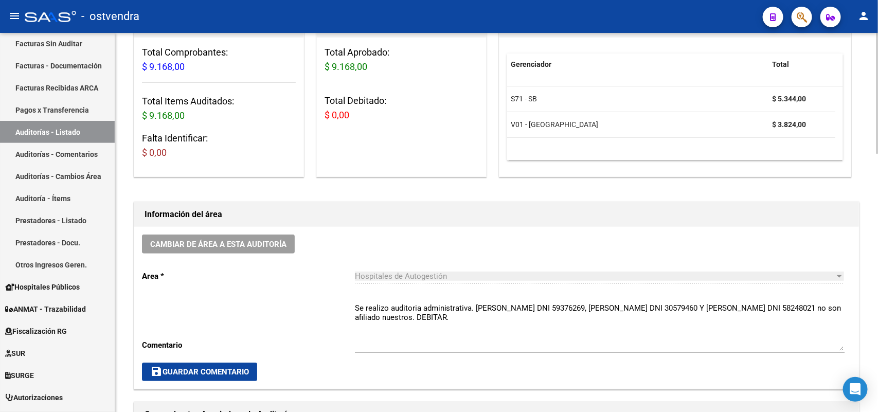
scroll to position [0, 0]
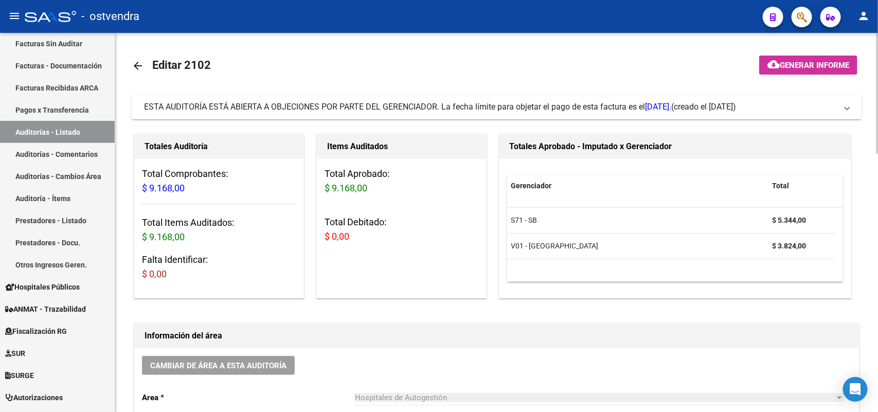
click at [470, 102] on span "ESTA AUDITORÍA ESTÁ ABIERTA A OBJECIONES POR PARTE DEL GERENCIADOR. La fecha lí…" at bounding box center [407, 107] width 527 height 10
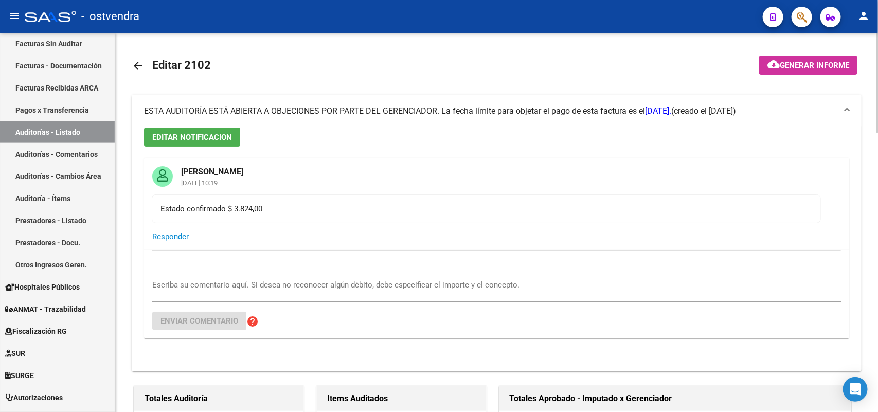
click at [470, 102] on mat-expansion-panel-header "ESTA AUDITORÍA ESTÁ ABIERTA A OBJECIONES POR PARTE DEL GERENCIADOR. La fecha lí…" at bounding box center [496, 111] width 729 height 33
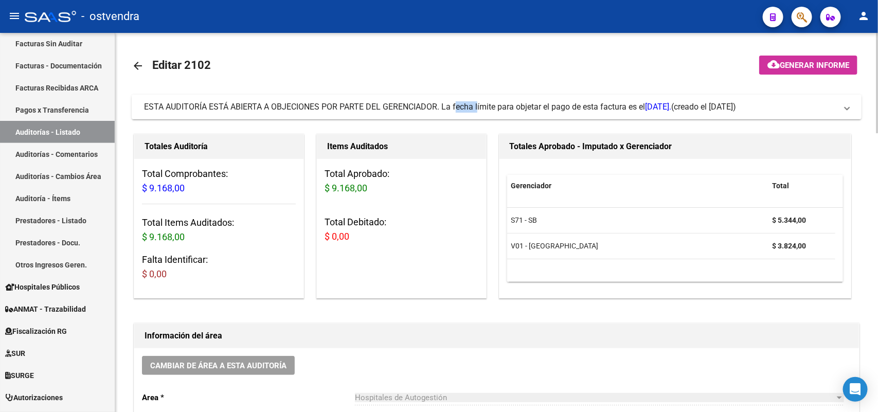
click at [470, 102] on mat-expansion-panel-header "ESTA AUDITORÍA ESTÁ ABIERTA A OBJECIONES POR PARTE DEL GERENCIADOR. La fecha lí…" at bounding box center [496, 107] width 729 height 25
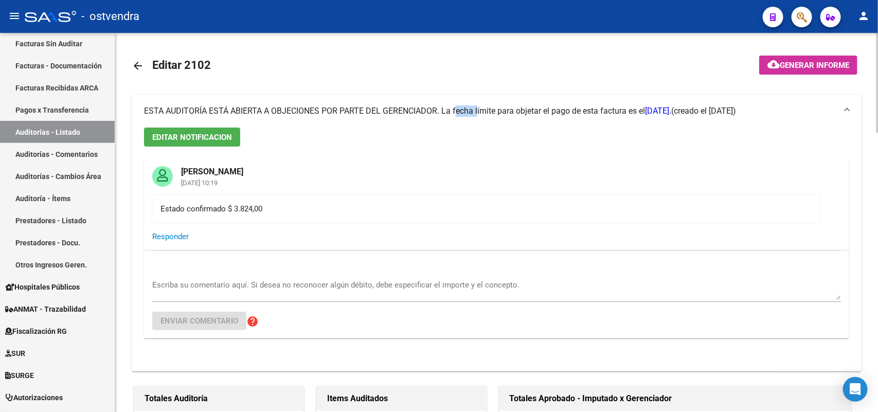
click at [470, 103] on mat-expansion-panel-header "ESTA AUDITORÍA ESTÁ ABIERTA A OBJECIONES POR PARTE DEL GERENCIADOR. La fecha lí…" at bounding box center [496, 111] width 729 height 33
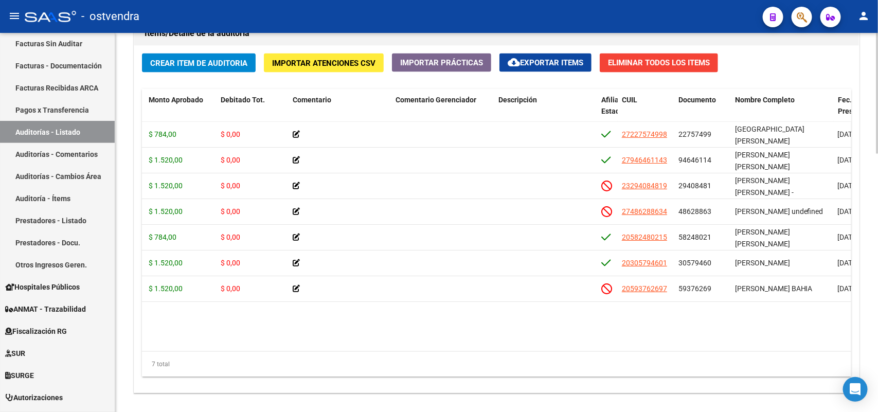
scroll to position [808, 0]
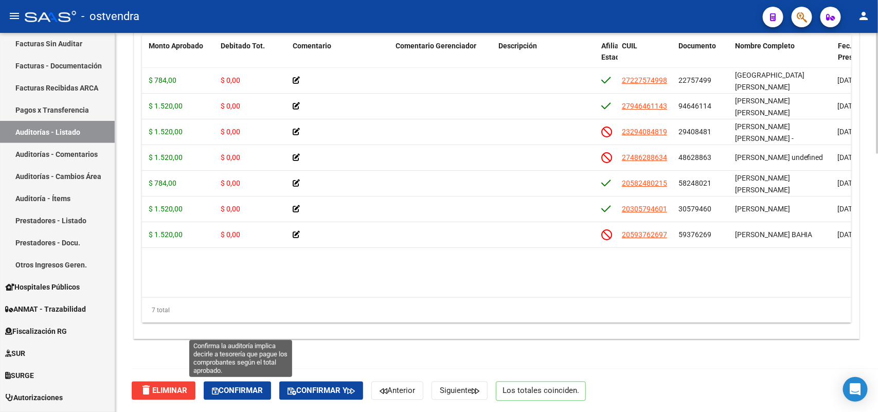
click at [245, 329] on button "Confirmar" at bounding box center [237, 390] width 67 height 19
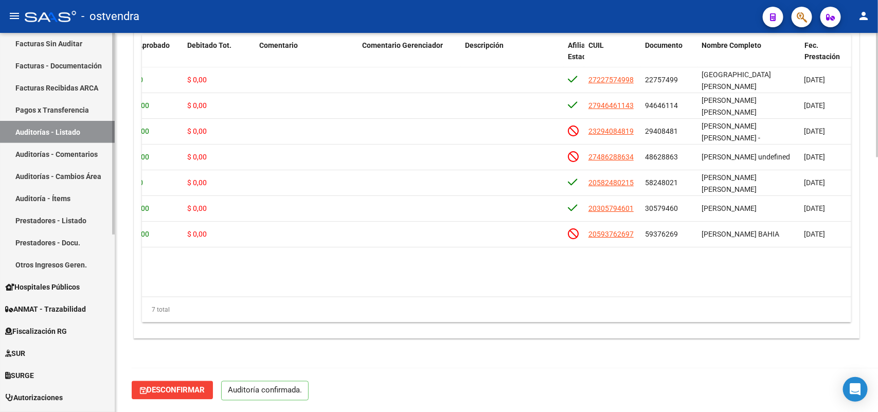
scroll to position [772, 0]
click at [81, 152] on link "Auditorías - Comentarios" at bounding box center [57, 154] width 115 height 22
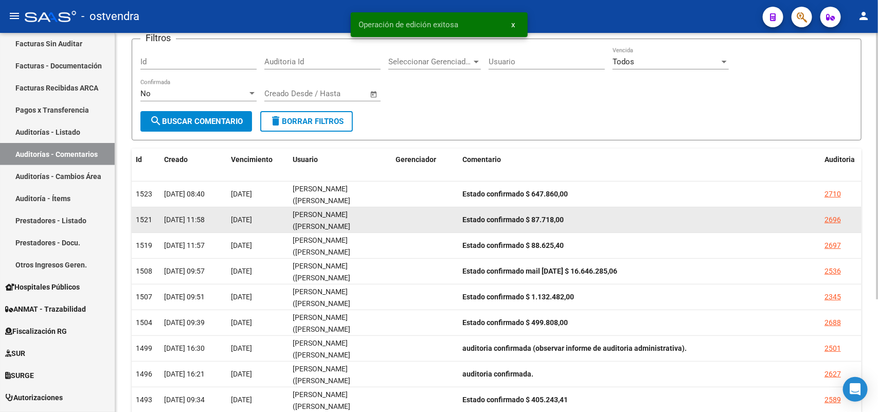
scroll to position [160, 0]
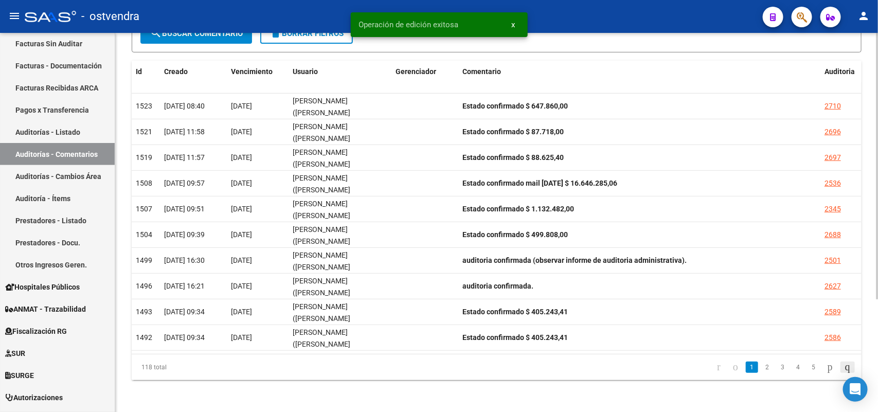
click at [702, 329] on icon "go to last page" at bounding box center [847, 366] width 8 height 12
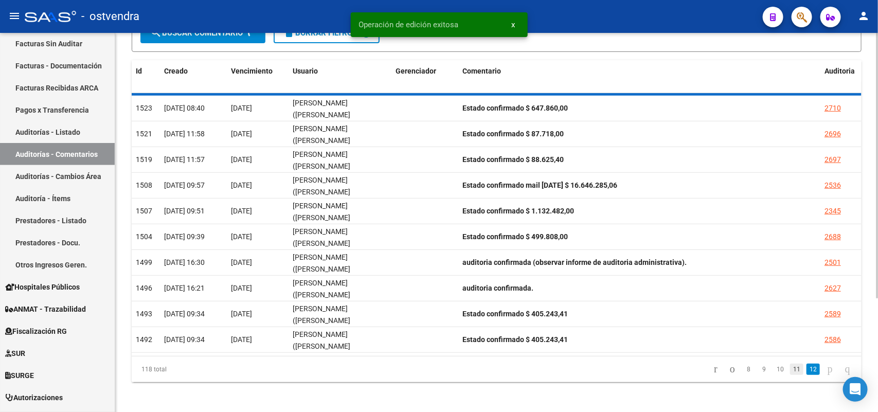
scroll to position [108, 0]
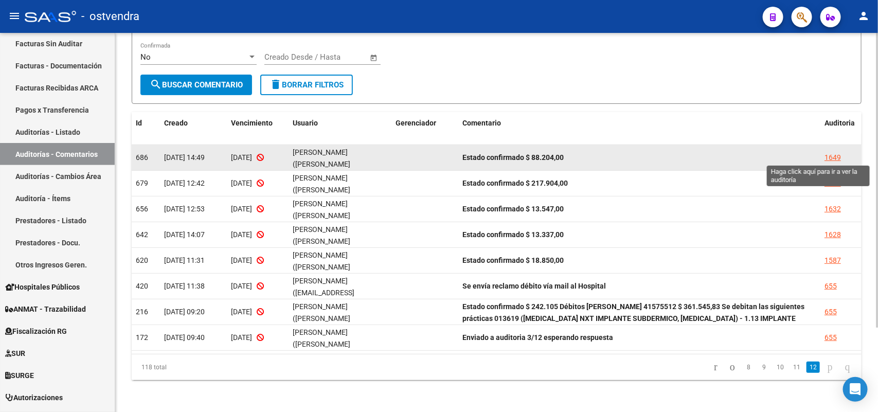
click at [702, 154] on div "1649" at bounding box center [832, 158] width 16 height 12
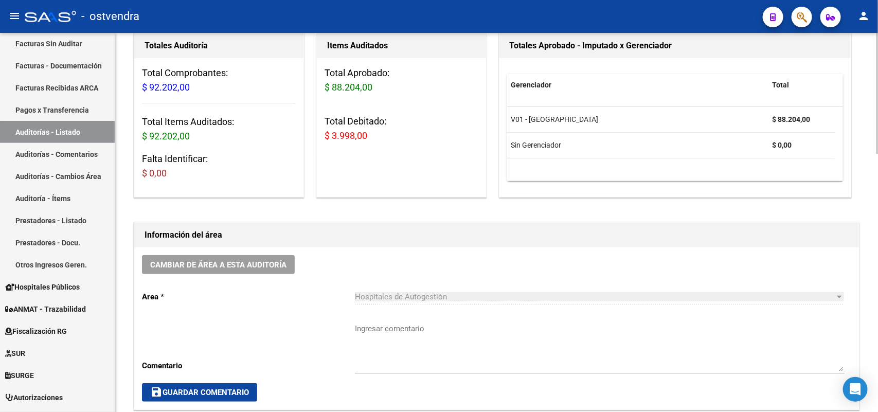
scroll to position [386, 0]
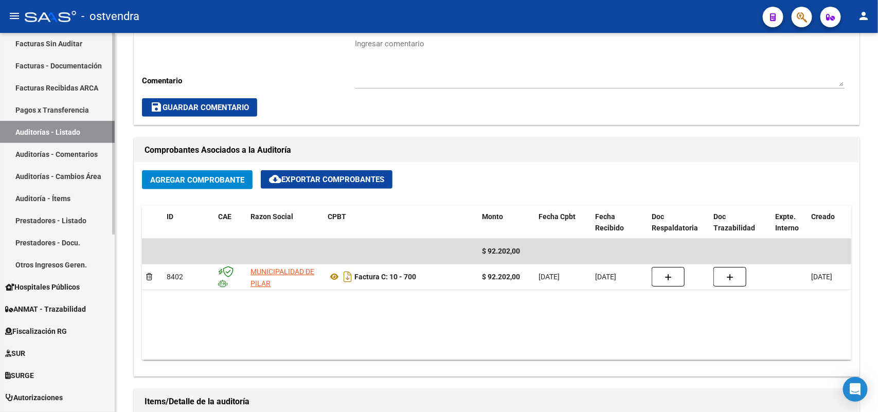
click at [80, 150] on link "Auditorías - Comentarios" at bounding box center [57, 154] width 115 height 22
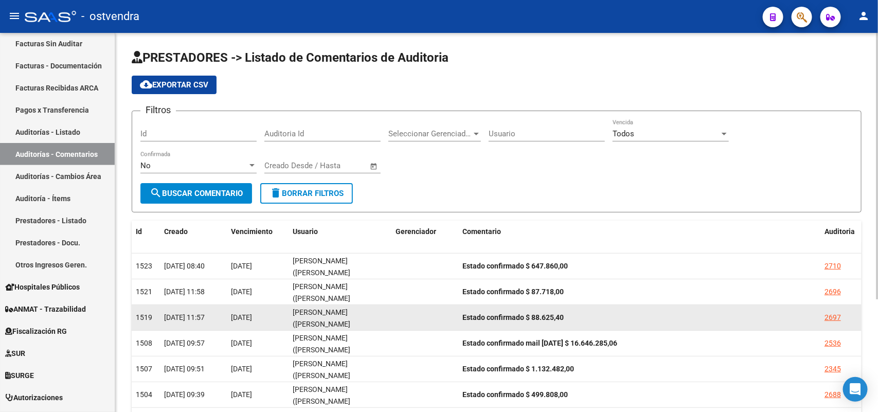
scroll to position [160, 0]
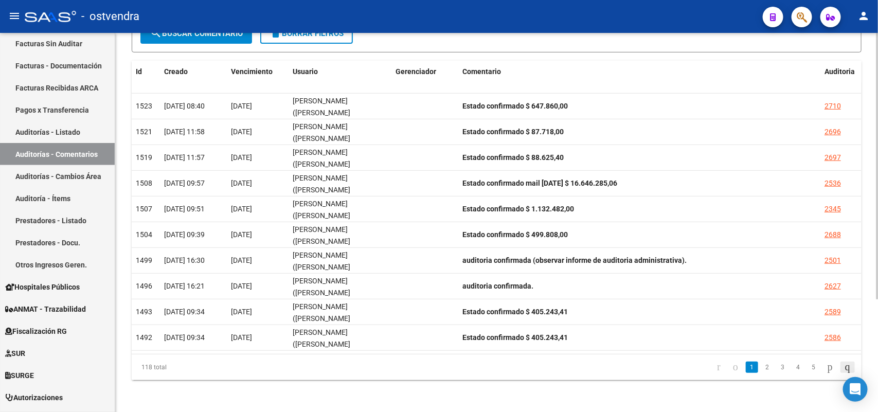
click at [702, 329] on icon "go to last page" at bounding box center [847, 366] width 8 height 12
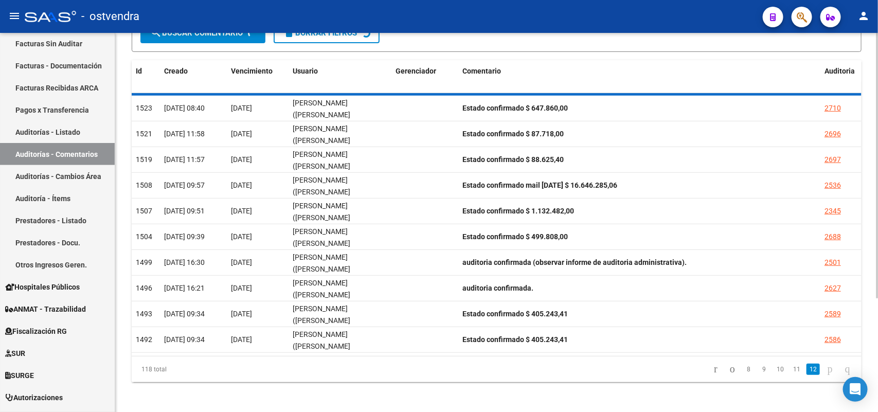
scroll to position [108, 0]
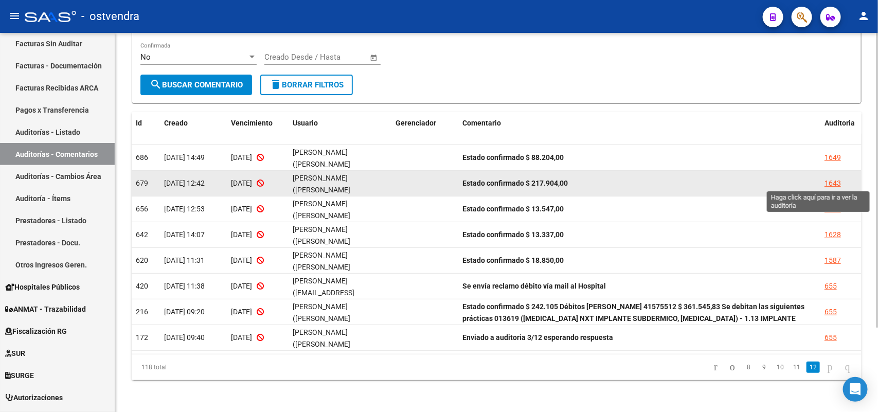
click at [702, 180] on div "1643" at bounding box center [832, 183] width 16 height 12
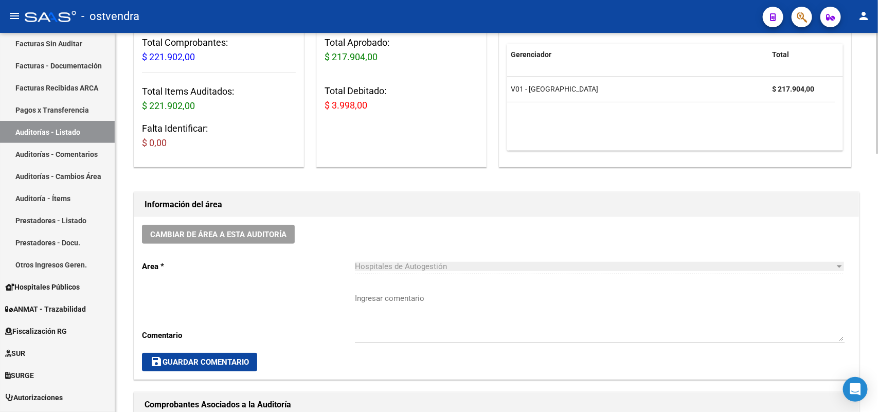
scroll to position [386, 0]
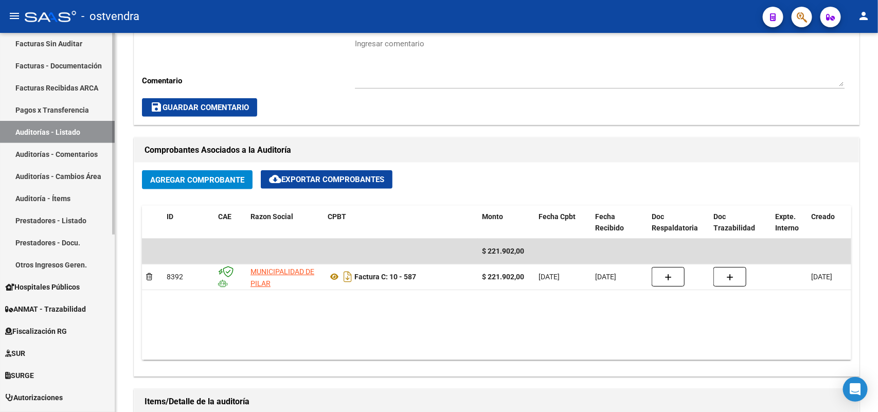
click at [84, 148] on link "Auditorías - Comentarios" at bounding box center [57, 154] width 115 height 22
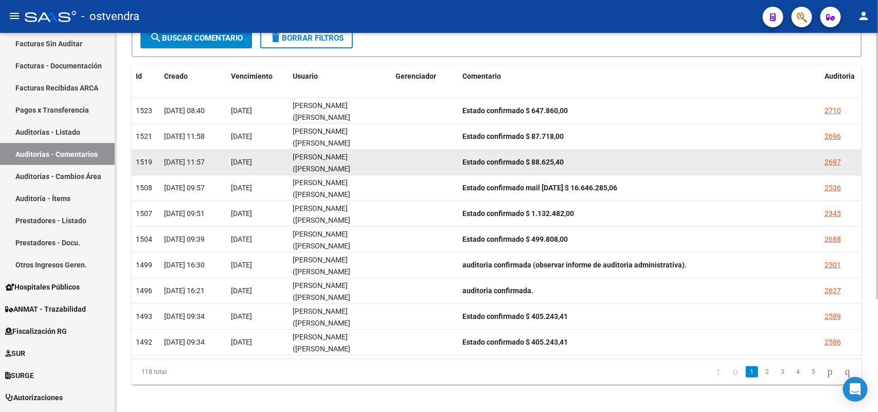
scroll to position [160, 0]
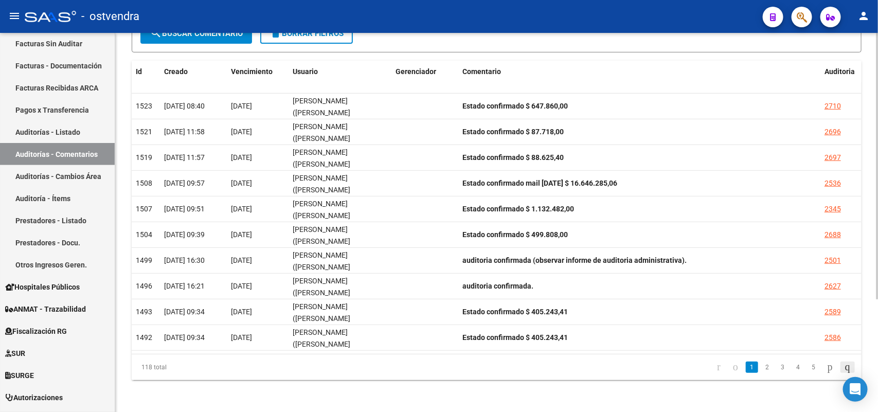
click at [702, 329] on icon "go to last page" at bounding box center [847, 366] width 8 height 12
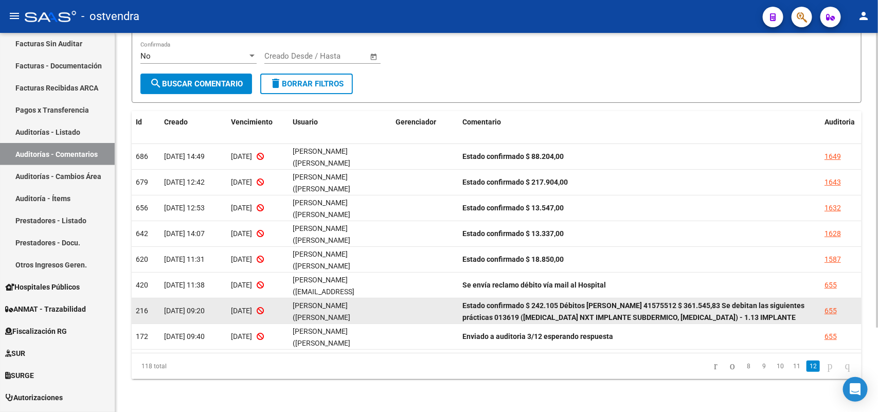
scroll to position [108, 0]
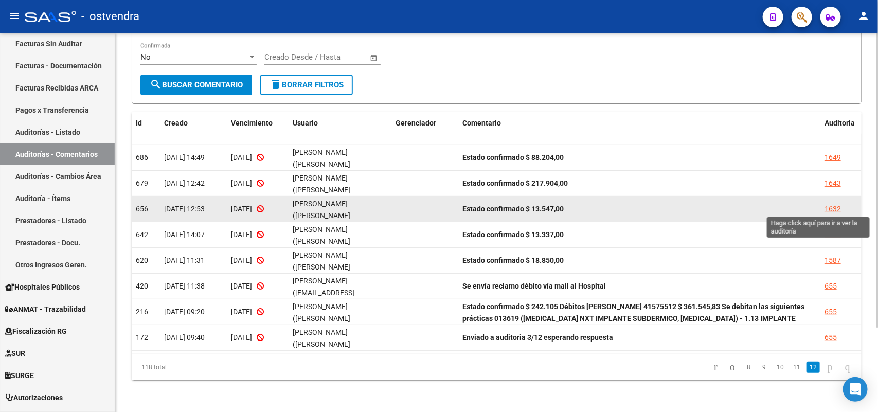
click at [702, 206] on div "1632" at bounding box center [832, 209] width 16 height 12
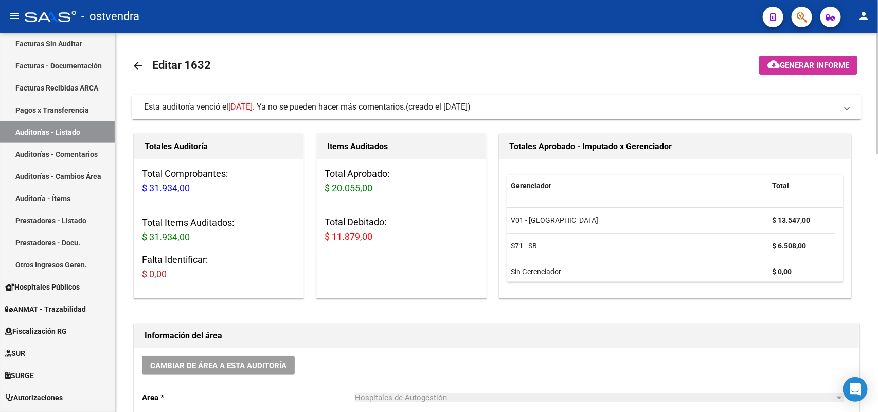
click at [365, 107] on span "Esta auditoría venció el [DATE] . Ya no se pueden hacer más comentarios." at bounding box center [275, 107] width 262 height 10
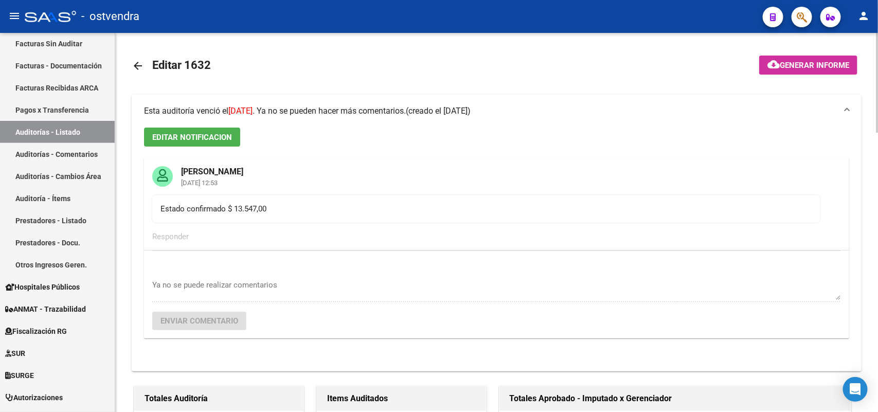
click at [365, 107] on span "Esta auditoría venció el [DATE] . Ya no se pueden hacer más comentarios." at bounding box center [275, 111] width 262 height 10
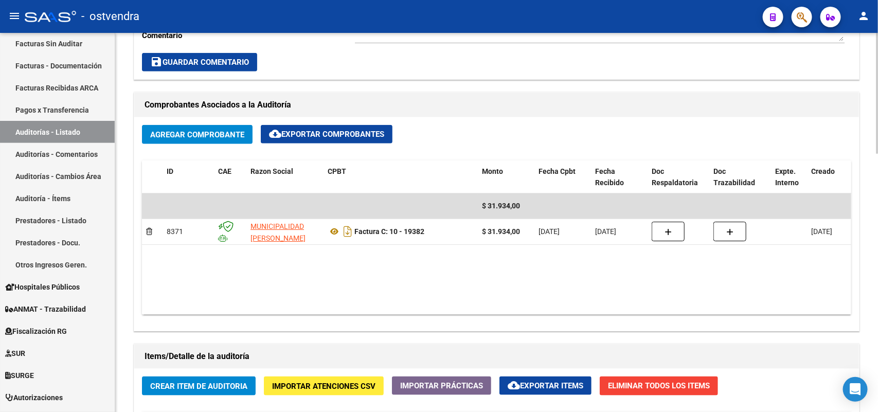
scroll to position [450, 0]
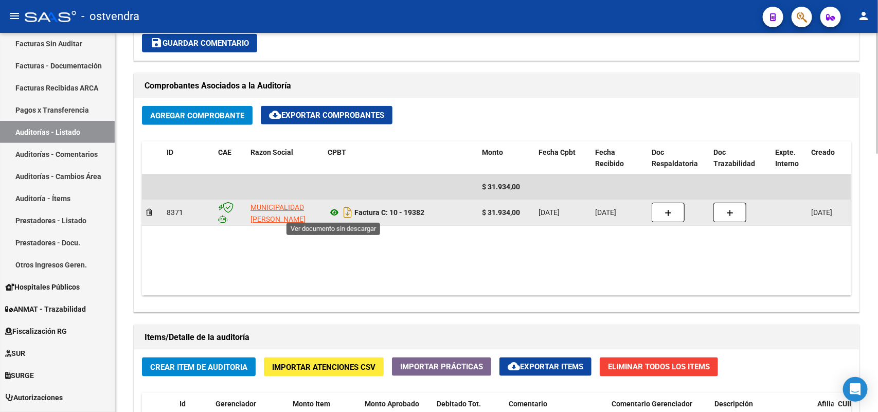
click at [332, 209] on icon at bounding box center [333, 212] width 13 height 12
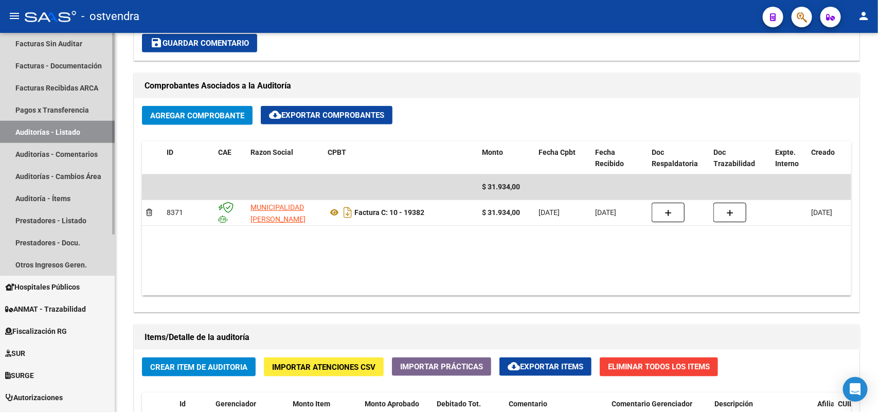
click at [90, 124] on link "Auditorías - Listado" at bounding box center [57, 132] width 115 height 22
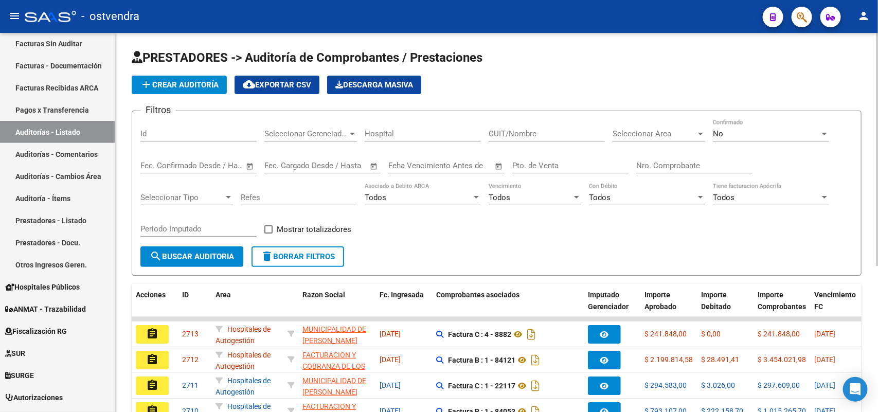
click at [539, 138] on div "CUIT/Nombre" at bounding box center [546, 130] width 116 height 22
type input "[PERSON_NAME]"
click at [294, 227] on span "Mostrar totalizadores" at bounding box center [314, 229] width 75 height 12
click at [268, 233] on input "Mostrar totalizadores" at bounding box center [268, 233] width 1 height 1
checkbox input "true"
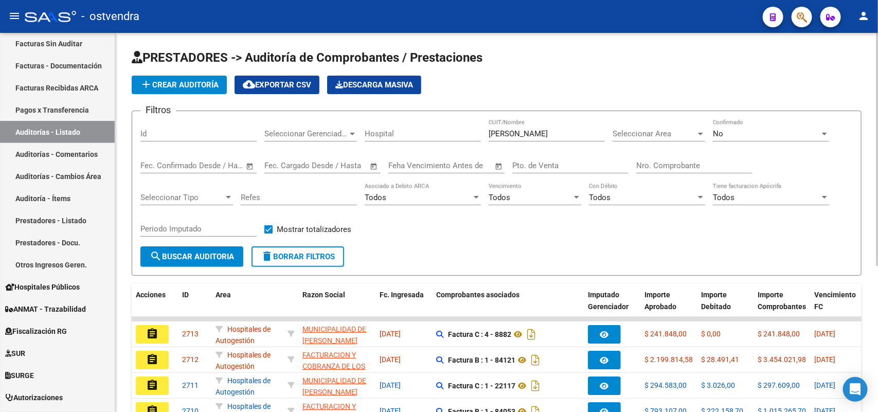
click at [215, 252] on span "search Buscar Auditoria" at bounding box center [192, 256] width 84 height 9
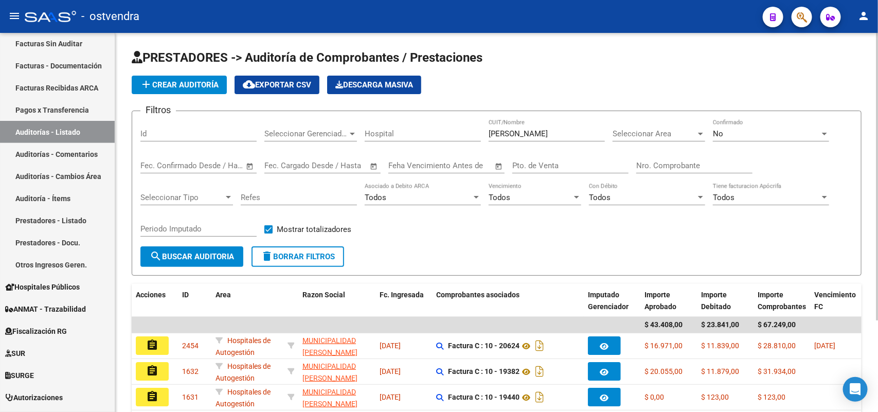
click at [702, 127] on div "No Confirmado" at bounding box center [770, 130] width 116 height 22
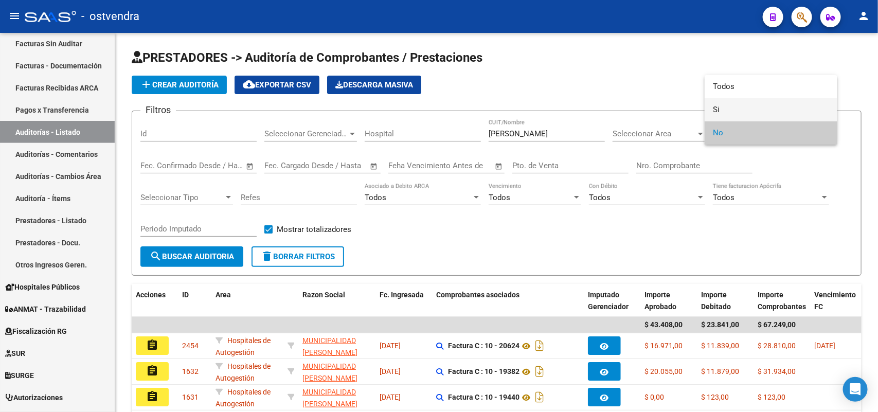
click at [702, 107] on span "Si" at bounding box center [770, 109] width 116 height 23
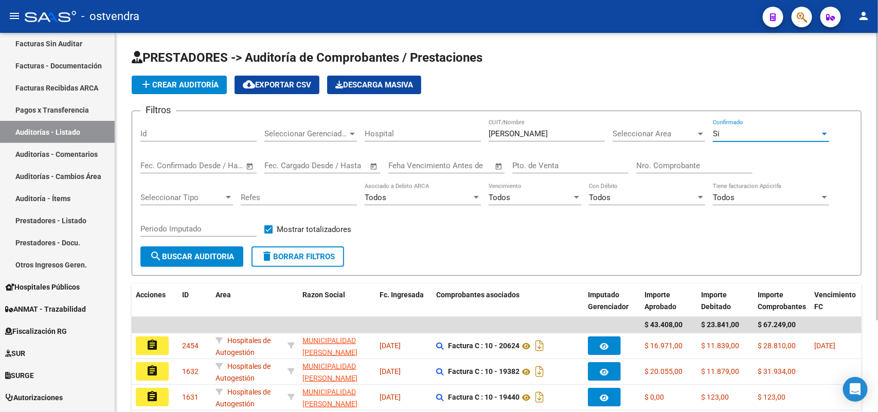
click at [193, 252] on span "search Buscar Auditoria" at bounding box center [192, 256] width 84 height 9
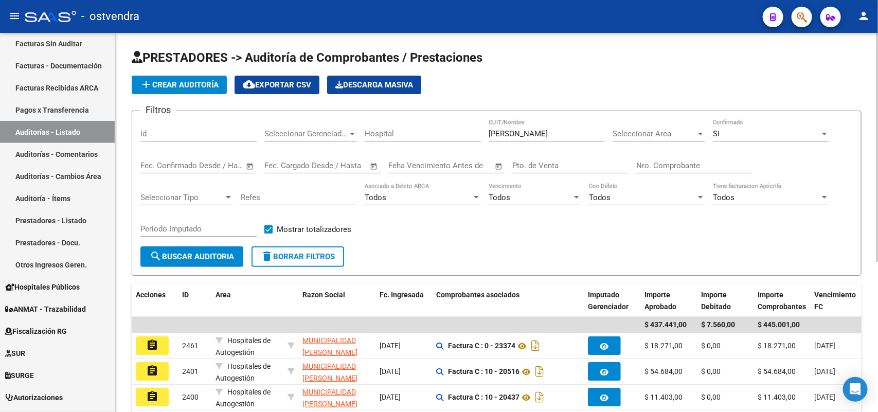
click at [702, 137] on div "Si" at bounding box center [765, 133] width 107 height 9
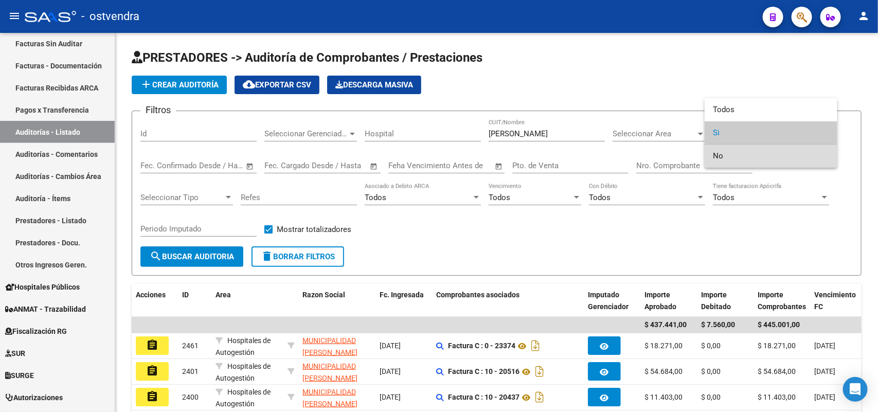
click at [702, 153] on span "No" at bounding box center [770, 155] width 116 height 23
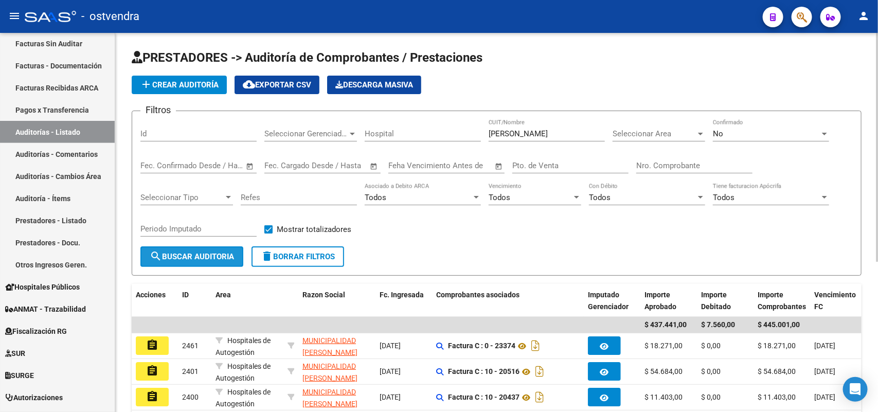
click at [222, 257] on span "search Buscar Auditoria" at bounding box center [192, 256] width 84 height 9
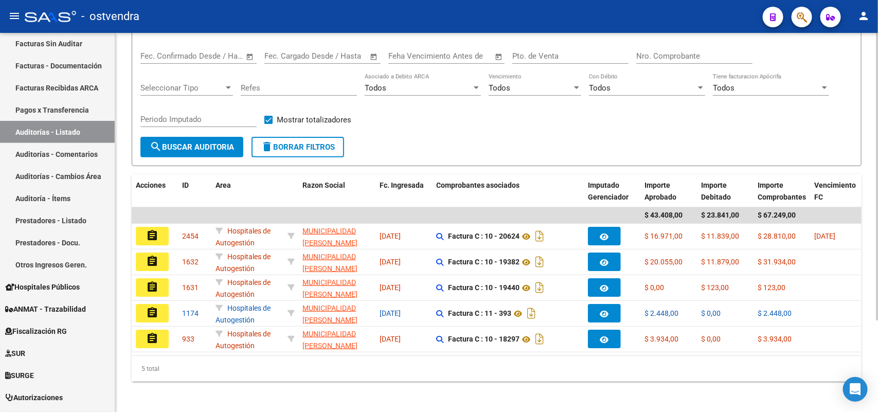
scroll to position [120, 0]
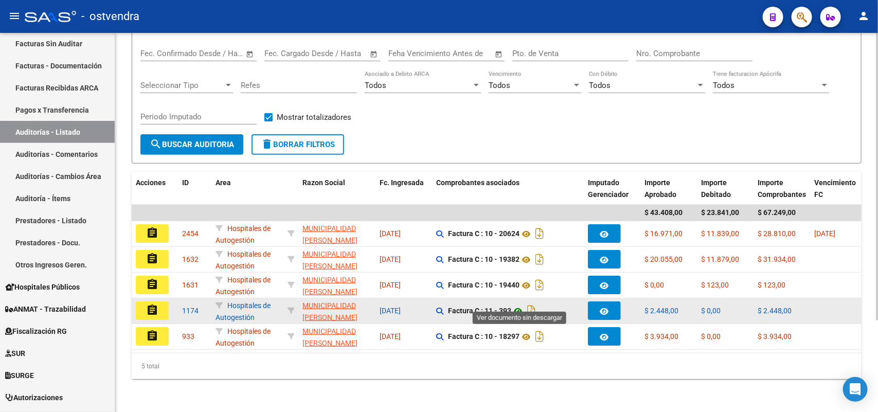
click at [522, 305] on icon at bounding box center [517, 311] width 13 height 12
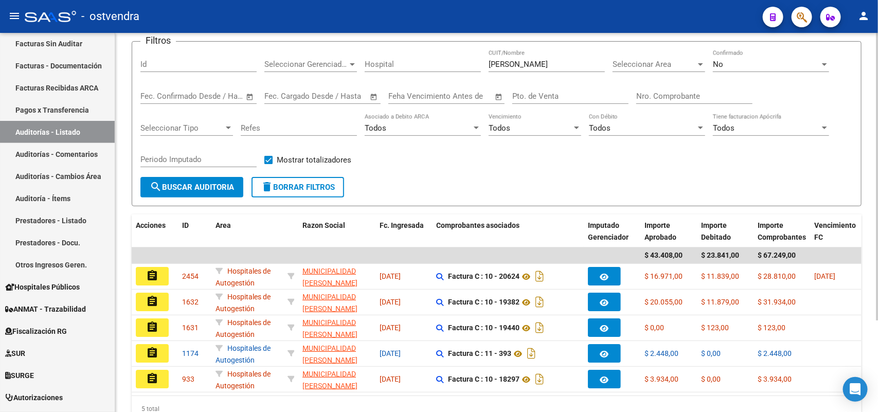
scroll to position [0, 0]
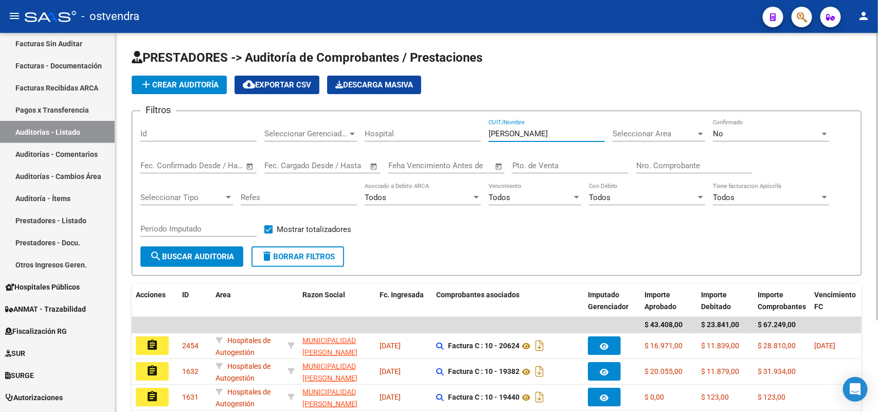
drag, startPoint x: 526, startPoint y: 135, endPoint x: 461, endPoint y: 132, distance: 65.4
click at [461, 132] on div "Filtros Id Seleccionar Gerenciador Seleccionar Gerenciador Hospital [PERSON_NAM…" at bounding box center [496, 182] width 712 height 127
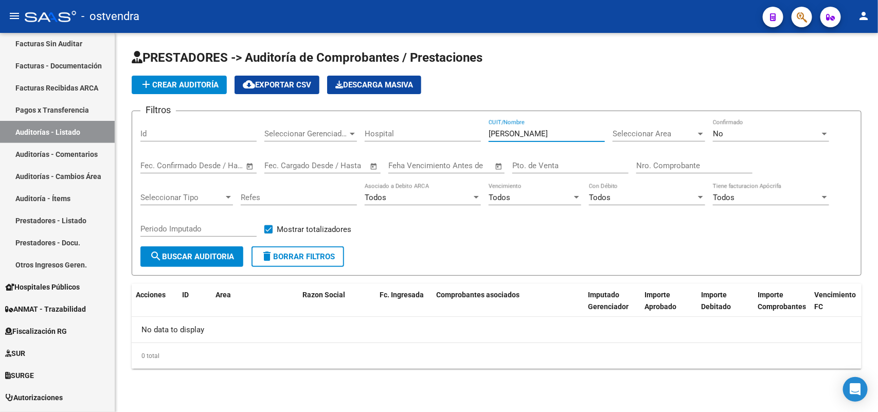
type input "[PERSON_NAME]"
click at [702, 135] on div "No" at bounding box center [765, 133] width 107 height 9
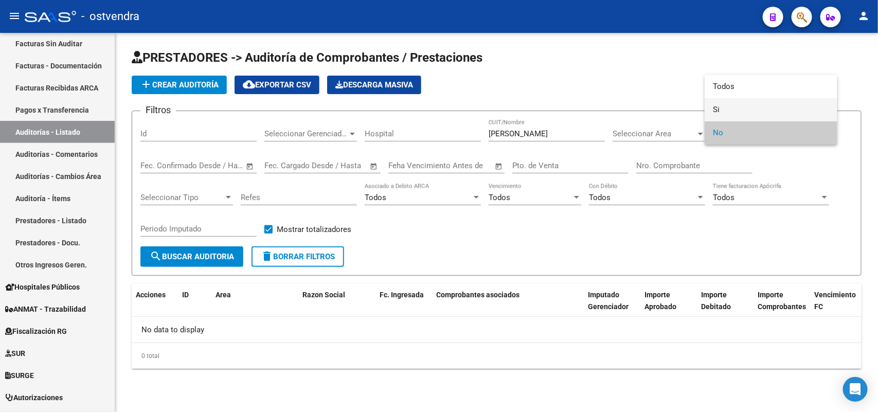
click at [702, 105] on span "Si" at bounding box center [770, 109] width 116 height 23
click at [180, 257] on span "search Buscar Auditoria" at bounding box center [192, 256] width 84 height 9
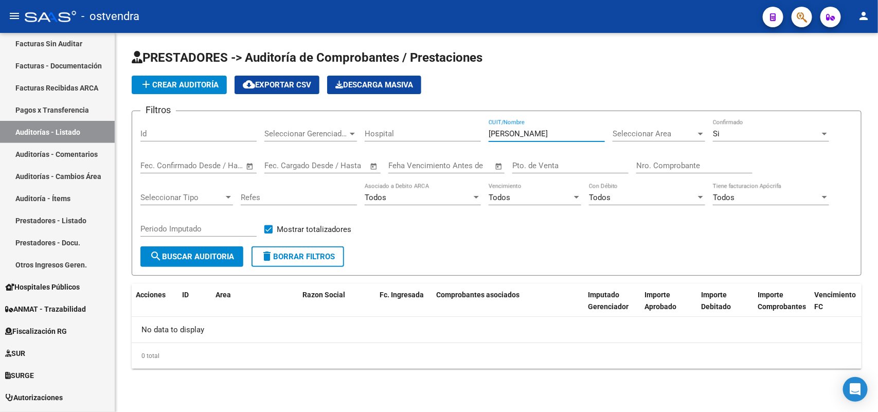
drag, startPoint x: 537, startPoint y: 129, endPoint x: 456, endPoint y: 130, distance: 80.7
click at [456, 130] on div "Filtros Id Seleccionar Gerenciador Seleccionar Gerenciador Hospital [PERSON_NAM…" at bounding box center [496, 182] width 712 height 127
click at [528, 161] on input "Pto. de Venta" at bounding box center [570, 165] width 116 height 9
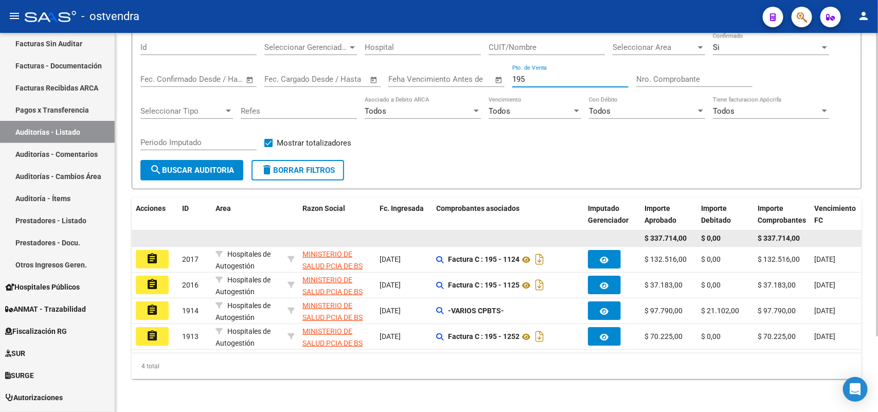
scroll to position [94, 0]
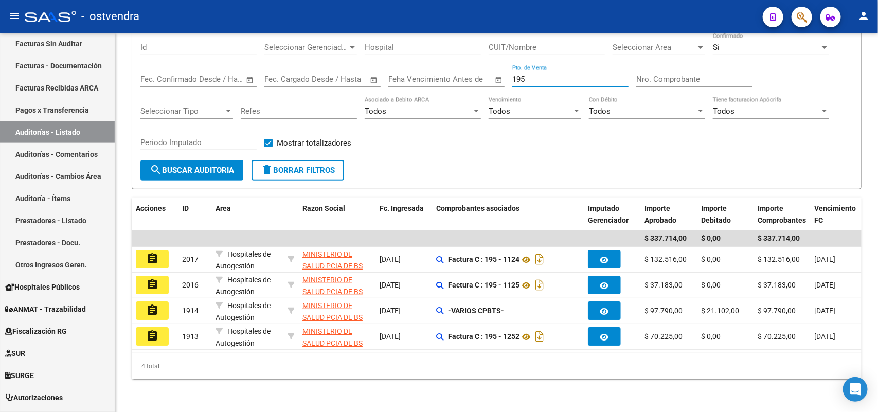
type input "195"
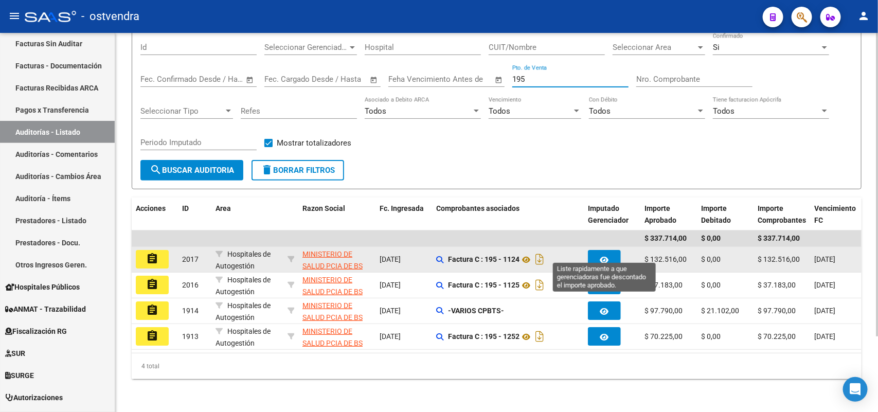
click at [612, 250] on button "button" at bounding box center [604, 259] width 33 height 19
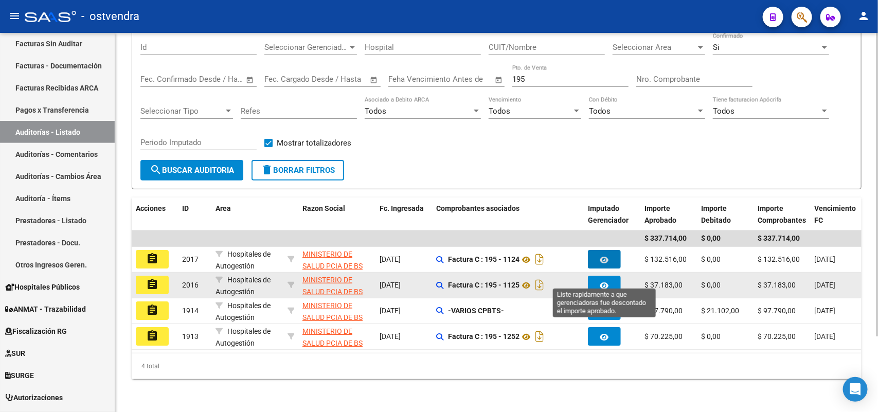
click at [607, 282] on icon "button" at bounding box center [604, 286] width 9 height 8
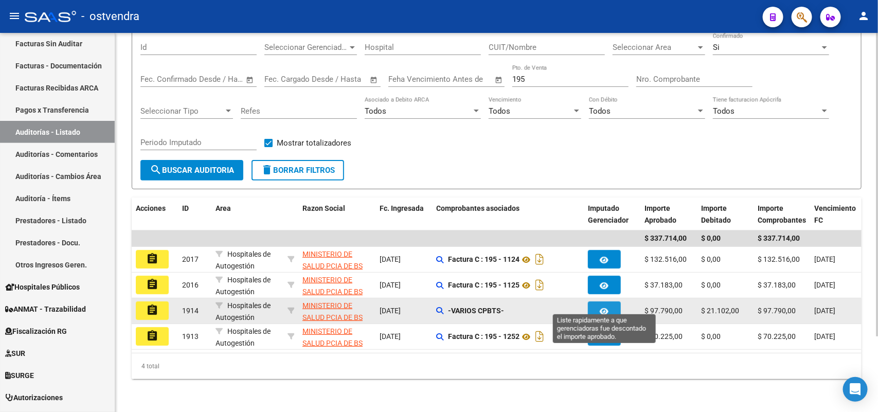
click at [608, 307] on icon "button" at bounding box center [604, 311] width 9 height 8
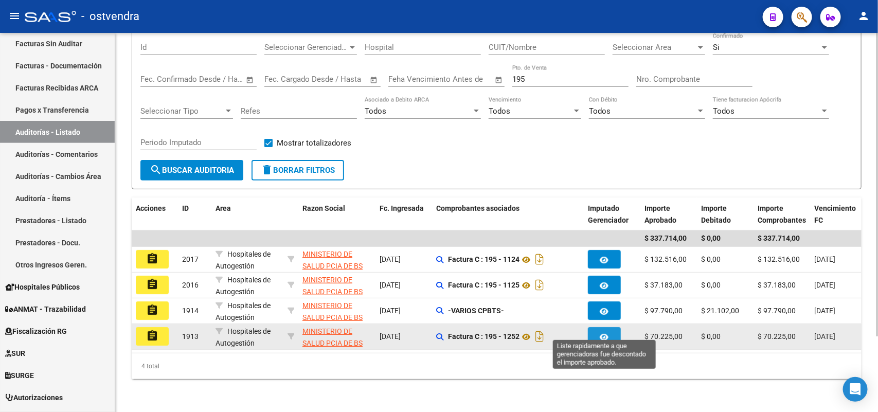
click at [610, 327] on button "button" at bounding box center [604, 336] width 33 height 19
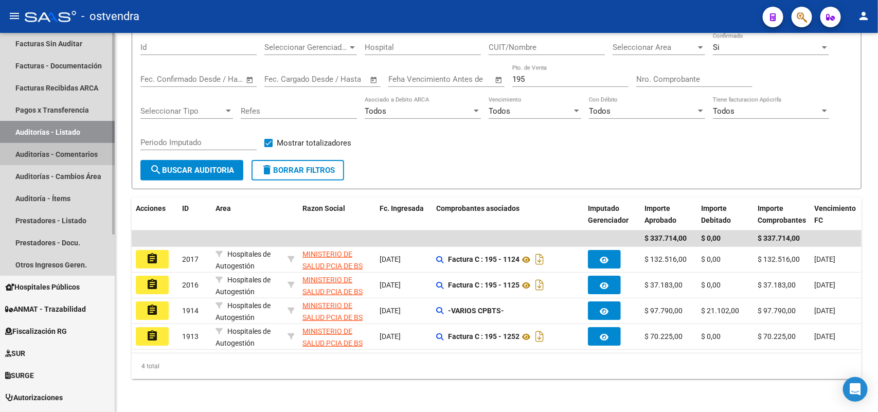
click at [87, 156] on link "Auditorías - Comentarios" at bounding box center [57, 154] width 115 height 22
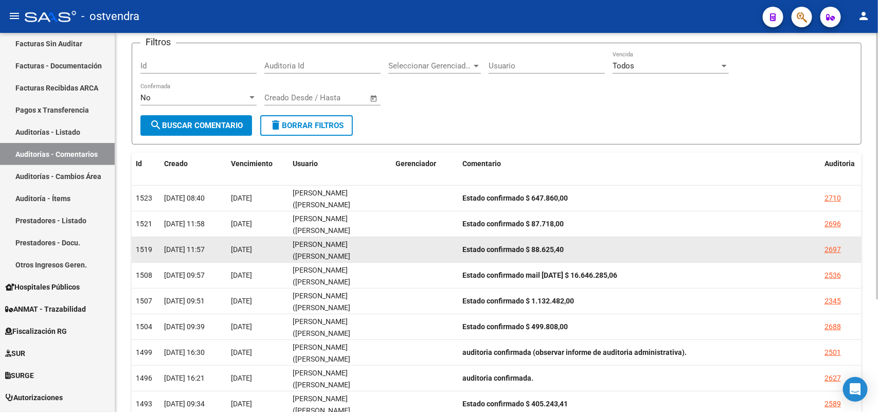
scroll to position [160, 0]
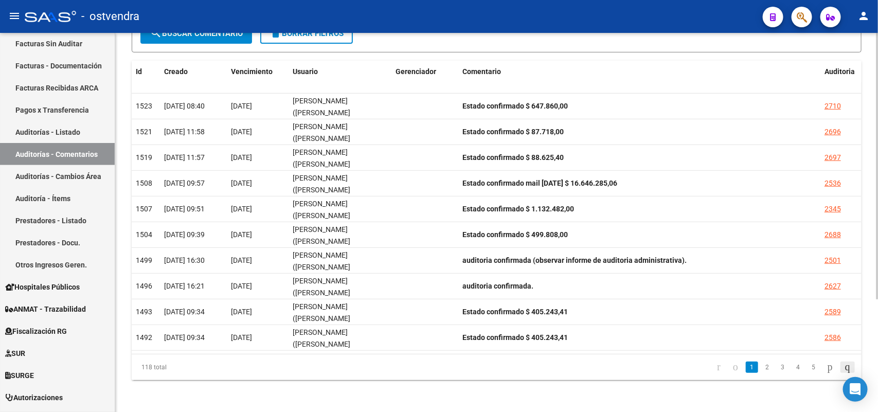
click at [702, 329] on icon "go to last page" at bounding box center [847, 366] width 8 height 12
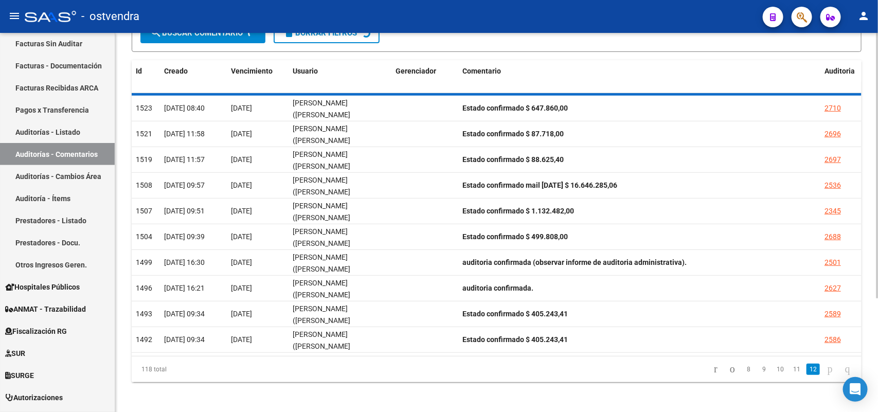
scroll to position [108, 0]
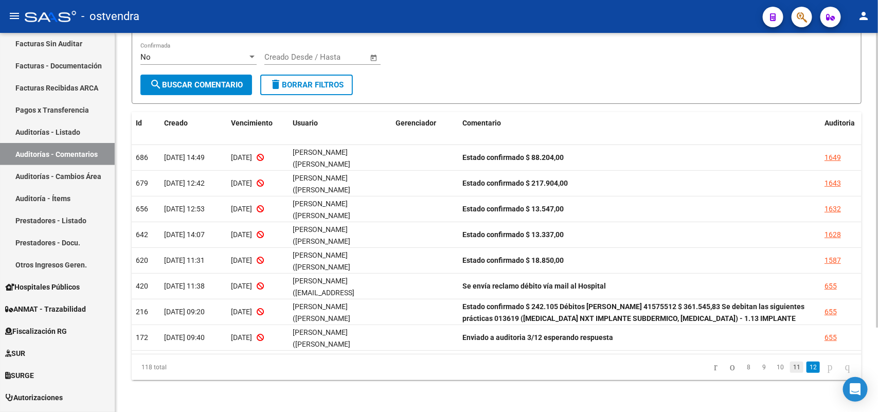
click at [702, 329] on link "11" at bounding box center [796, 366] width 13 height 11
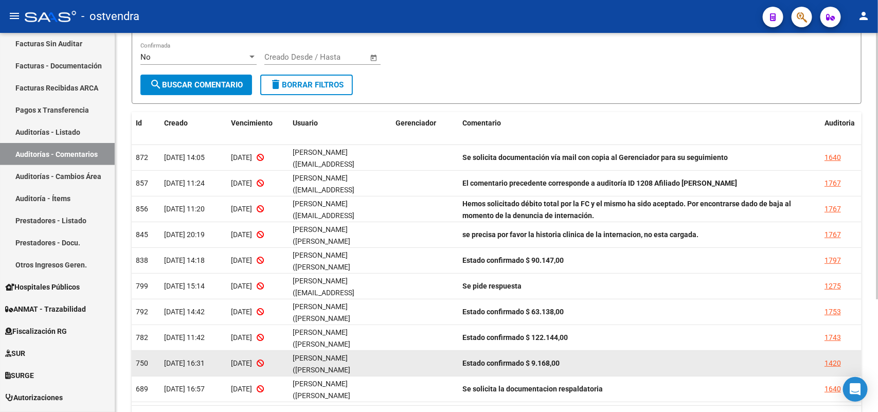
scroll to position [160, 0]
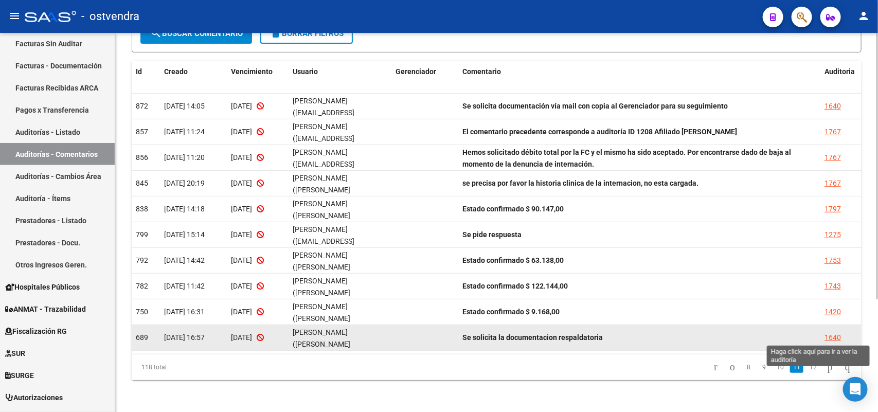
click at [702, 329] on div "1640" at bounding box center [832, 338] width 16 height 12
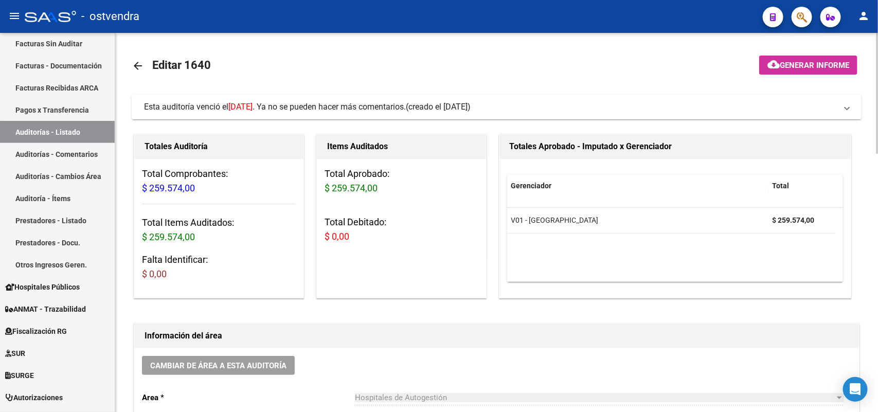
click at [406, 108] on span "Esta auditoría venció el [DATE] . Ya no se pueden hacer más comentarios." at bounding box center [275, 107] width 262 height 10
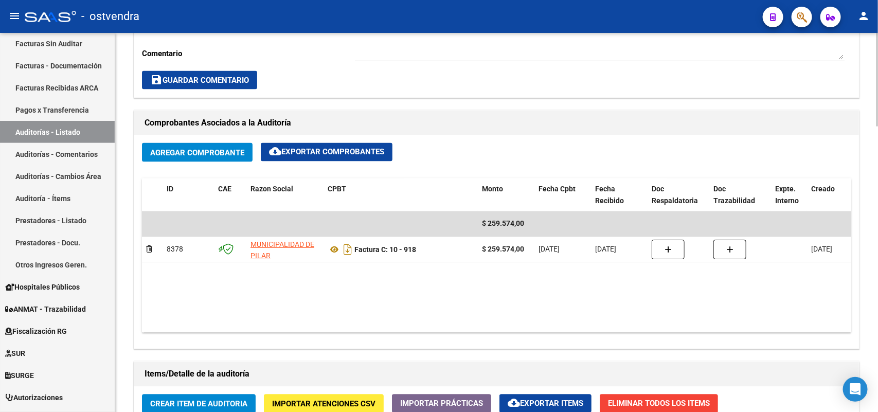
scroll to position [771, 0]
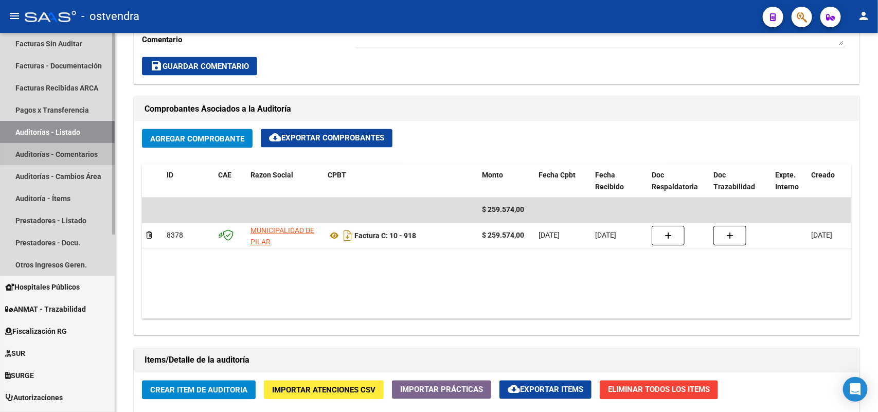
click at [68, 149] on link "Auditorías - Comentarios" at bounding box center [57, 154] width 115 height 22
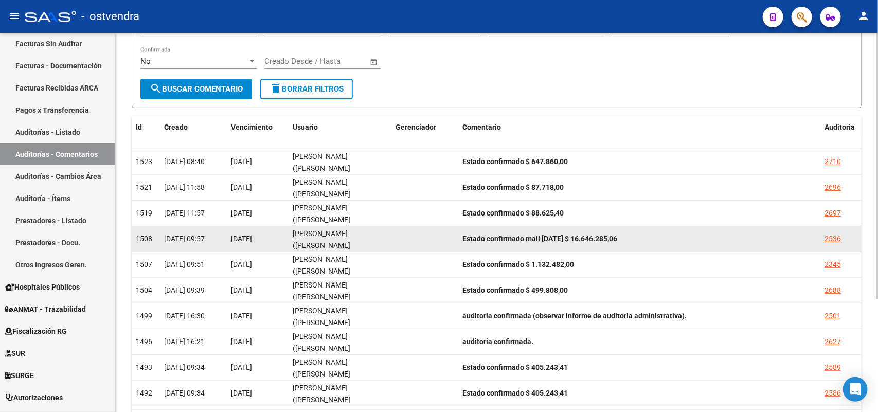
scroll to position [160, 0]
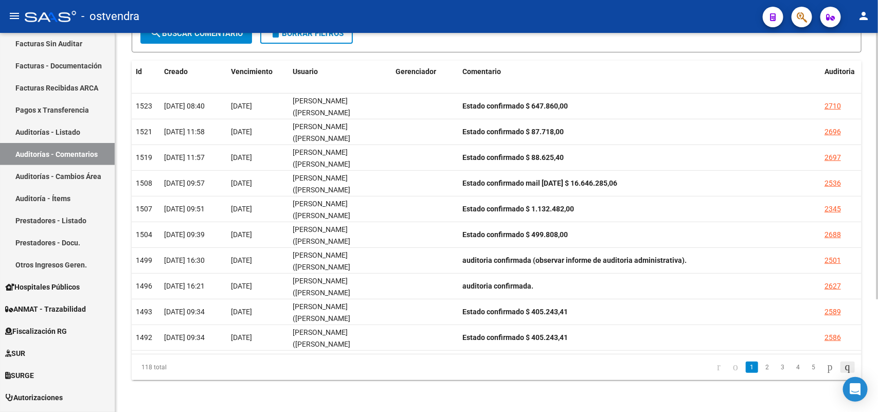
click at [702, 329] on icon "go to last page" at bounding box center [847, 366] width 8 height 12
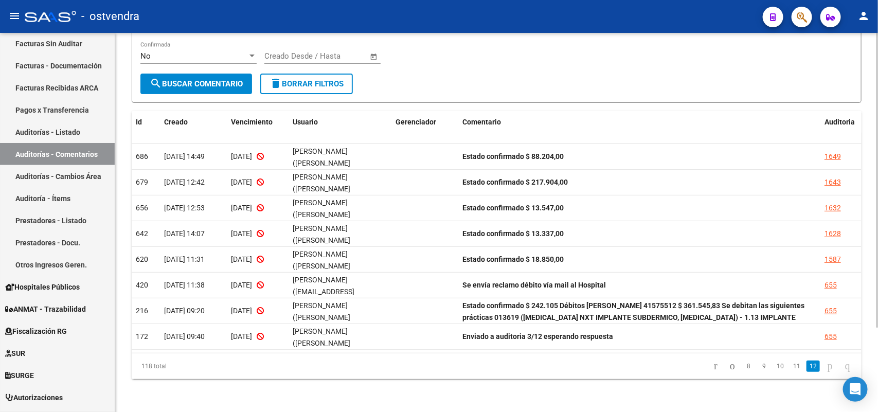
scroll to position [108, 0]
click at [702, 329] on link "11" at bounding box center [796, 366] width 13 height 11
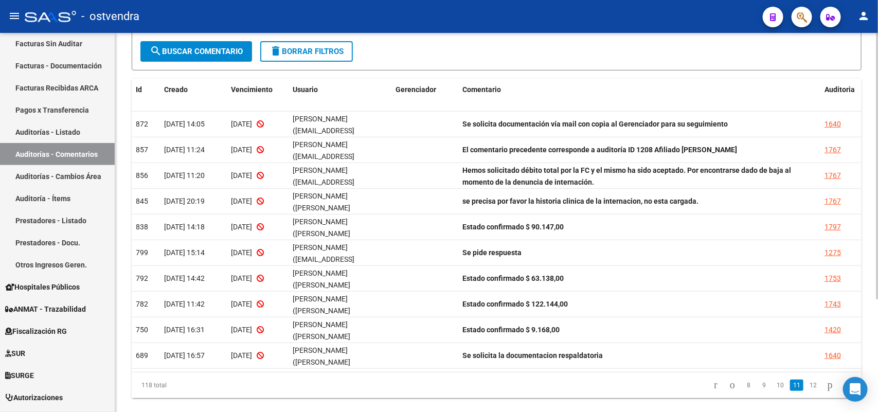
scroll to position [160, 0]
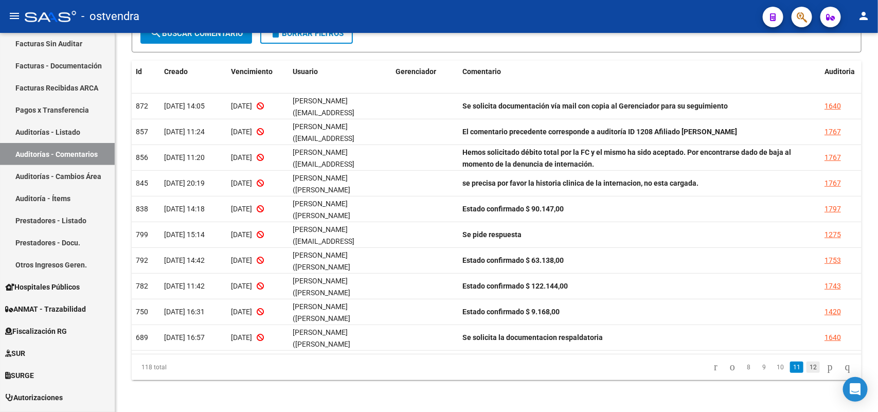
click at [702, 329] on link "12" at bounding box center [812, 366] width 13 height 11
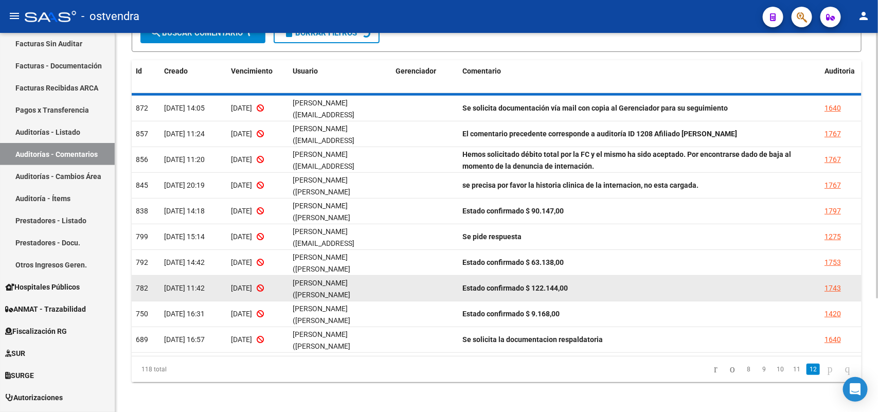
scroll to position [108, 0]
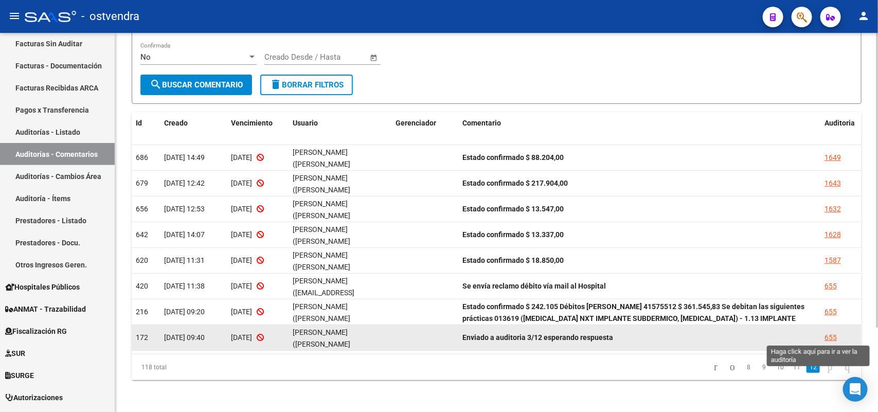
drag, startPoint x: 829, startPoint y: 337, endPoint x: 790, endPoint y: 325, distance: 40.2
click at [702, 325] on div "172 [DATE] 09:40 28/04/2025 [PERSON_NAME] ([PERSON_NAME][EMAIL_ADDRESS][DOMAIN_…" at bounding box center [496, 338] width 729 height 26
click at [702, 325] on datatable-body-cell "Enviado a auditoria 3/12 esperando respuesta" at bounding box center [639, 337] width 362 height 25
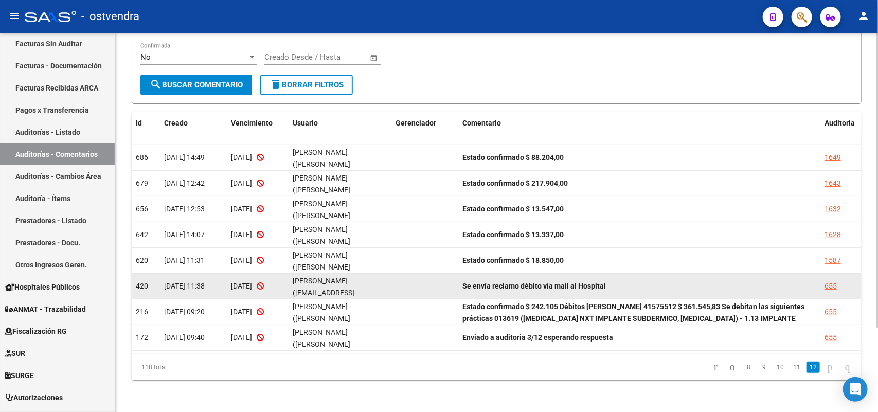
drag, startPoint x: 790, startPoint y: 325, endPoint x: 659, endPoint y: 287, distance: 137.1
click at [702, 325] on datatable-body-cell "Enviado a auditoria 3/12 esperando respuesta" at bounding box center [639, 337] width 362 height 25
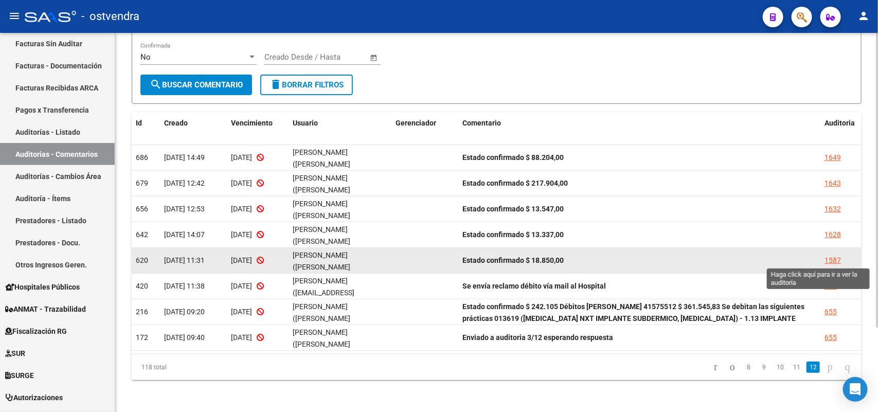
click at [702, 260] on div "1587" at bounding box center [832, 260] width 16 height 12
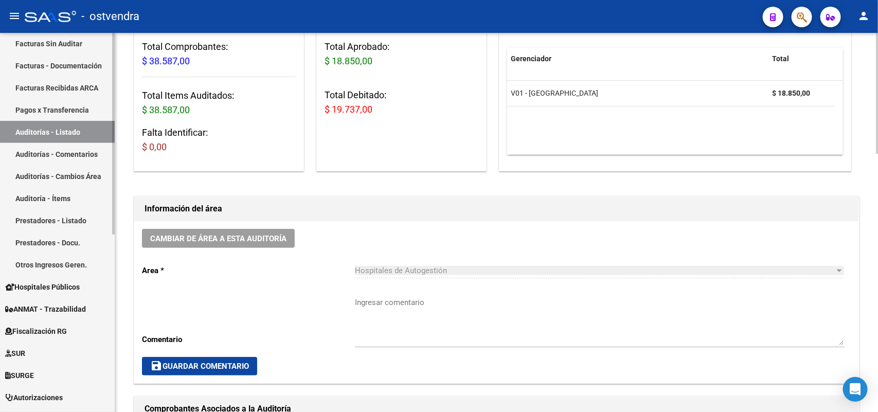
scroll to position [129, 0]
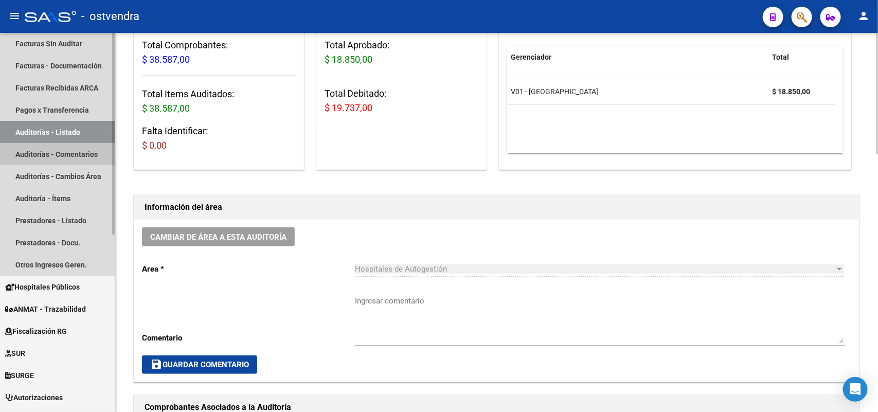
click at [52, 151] on link "Auditorías - Comentarios" at bounding box center [57, 154] width 115 height 22
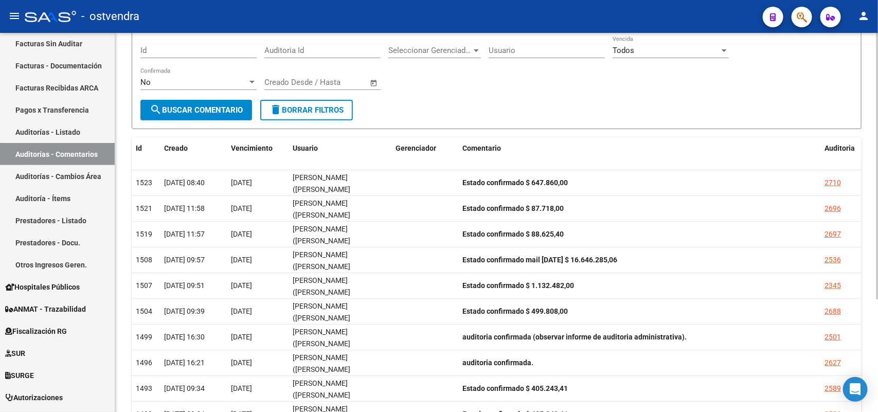
scroll to position [160, 0]
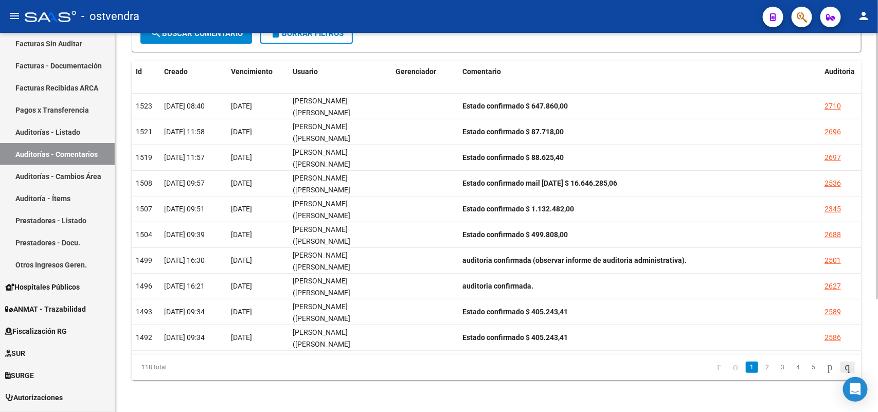
click at [702, 329] on icon "go to last page" at bounding box center [847, 366] width 8 height 12
click at [702, 329] on div "118 total 1 2 3 4 5" at bounding box center [496, 367] width 729 height 26
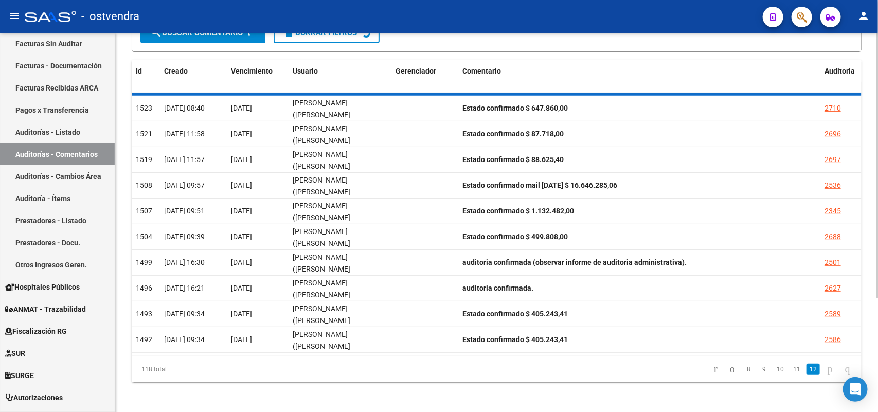
scroll to position [108, 0]
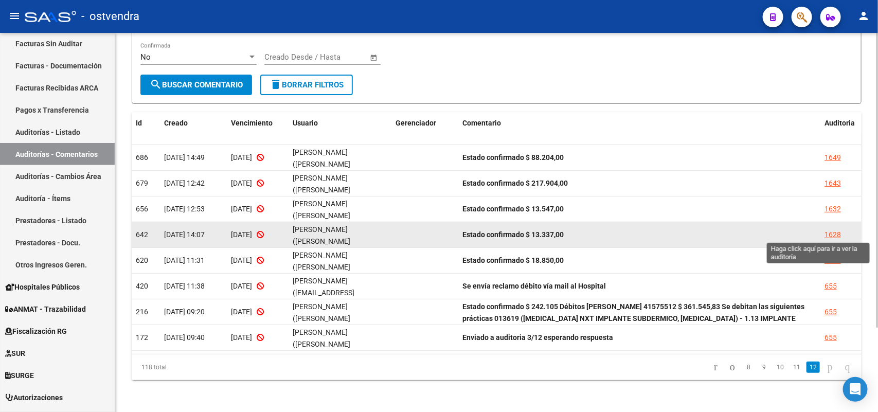
click at [702, 232] on div "1628" at bounding box center [832, 235] width 16 height 12
click at [702, 232] on mat-sidenav-content "PRESTADORES -> Listado de Comentarios de Auditoria cloud_download Exportar CSV …" at bounding box center [496, 222] width 762 height 379
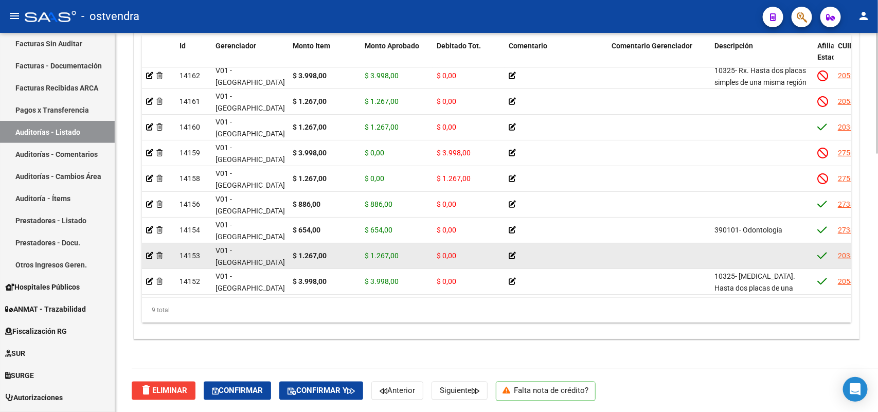
scroll to position [14, 0]
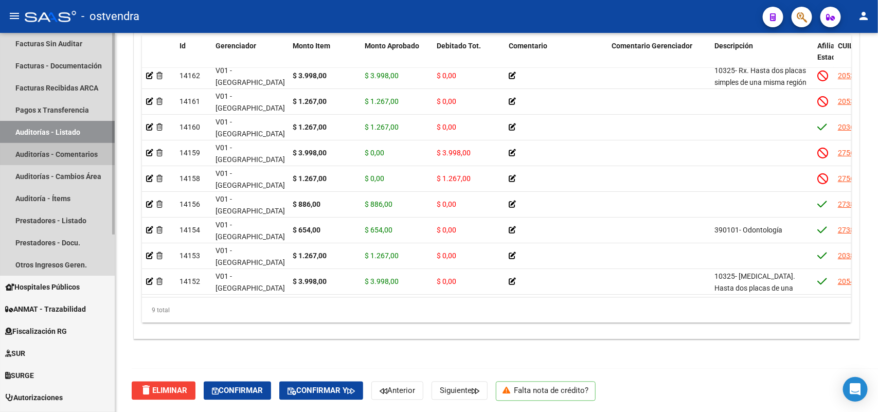
click at [72, 159] on link "Auditorías - Comentarios" at bounding box center [57, 154] width 115 height 22
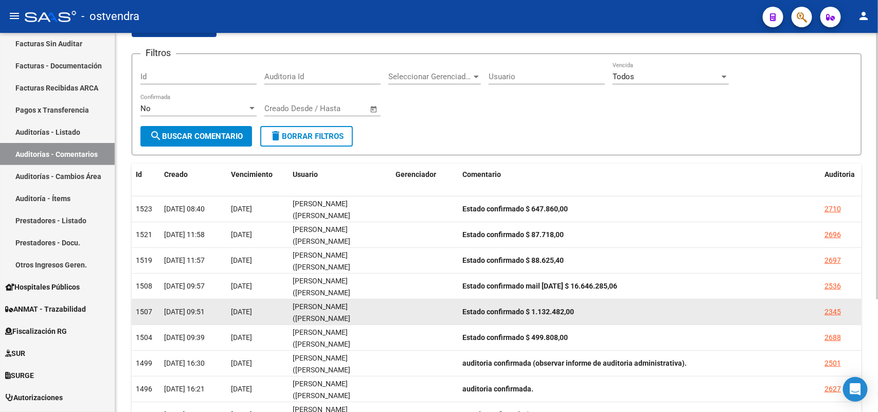
scroll to position [160, 0]
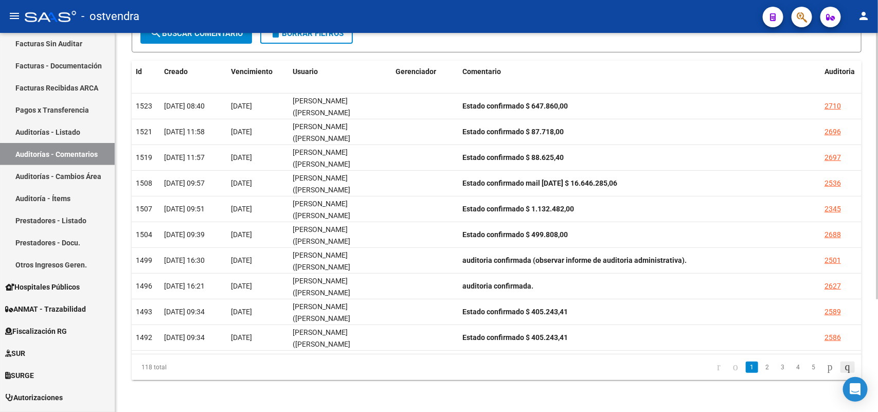
click at [702, 329] on icon "go to last page" at bounding box center [847, 366] width 8 height 12
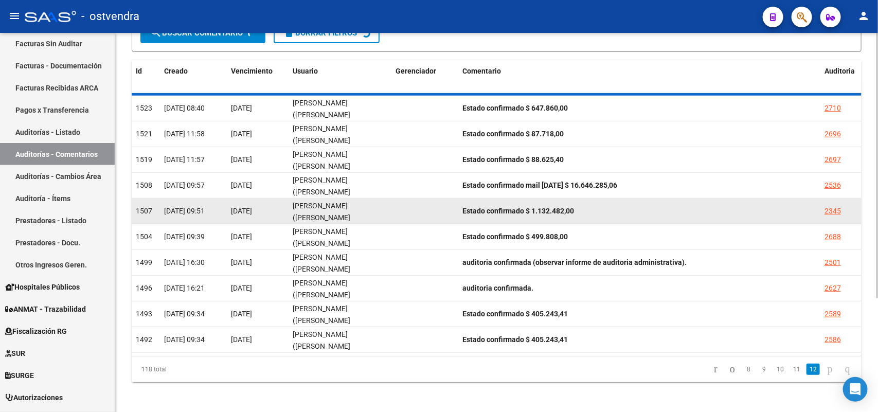
scroll to position [108, 0]
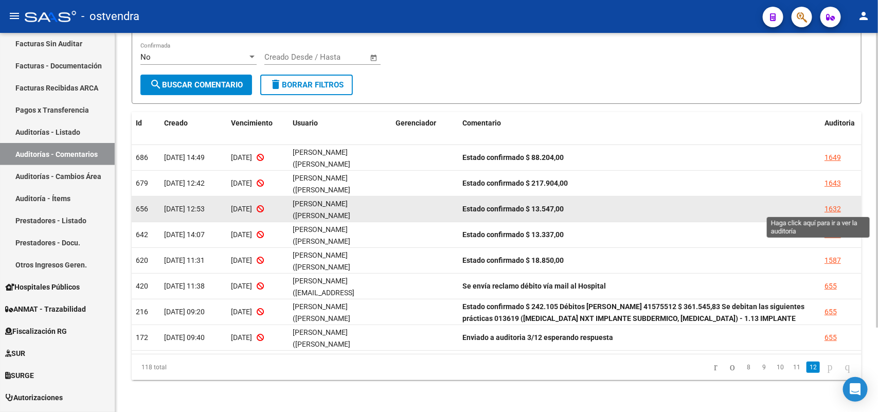
click at [702, 210] on div "1632" at bounding box center [832, 209] width 16 height 12
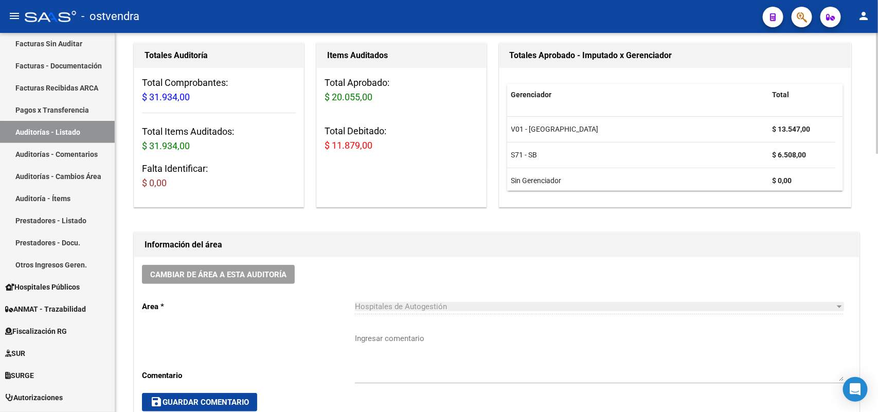
scroll to position [321, 0]
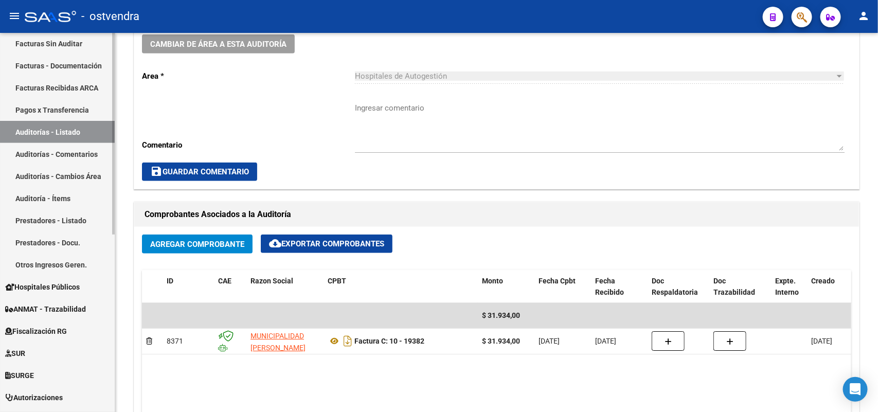
click at [81, 150] on link "Auditorías - Comentarios" at bounding box center [57, 154] width 115 height 22
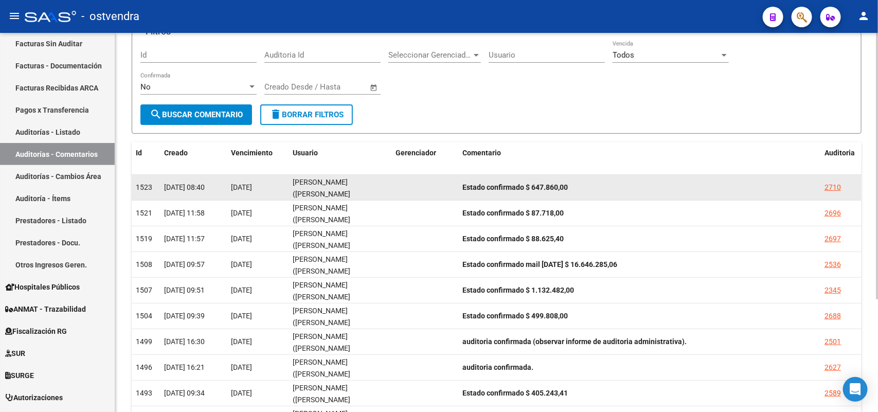
scroll to position [160, 0]
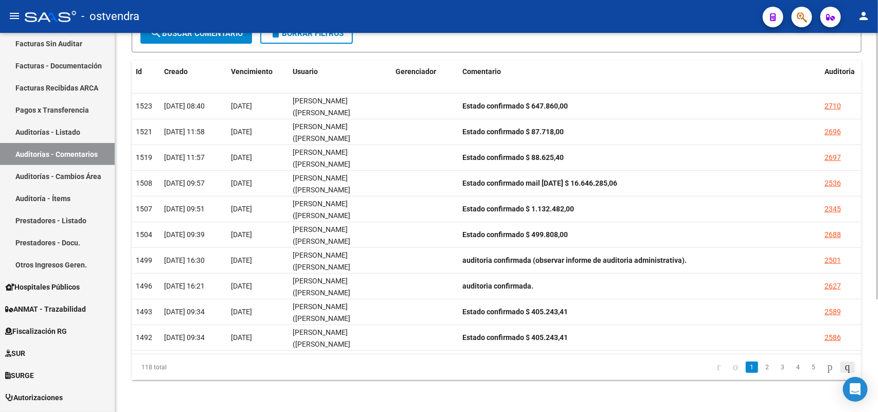
click at [702, 329] on icon "go to last page" at bounding box center [847, 366] width 8 height 12
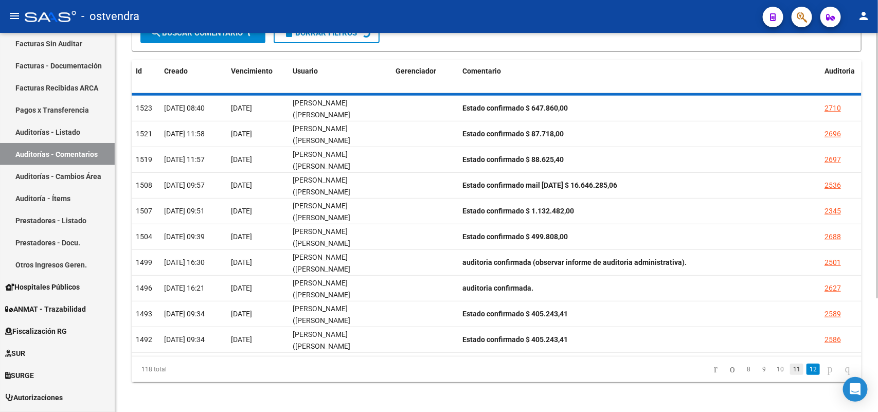
scroll to position [108, 0]
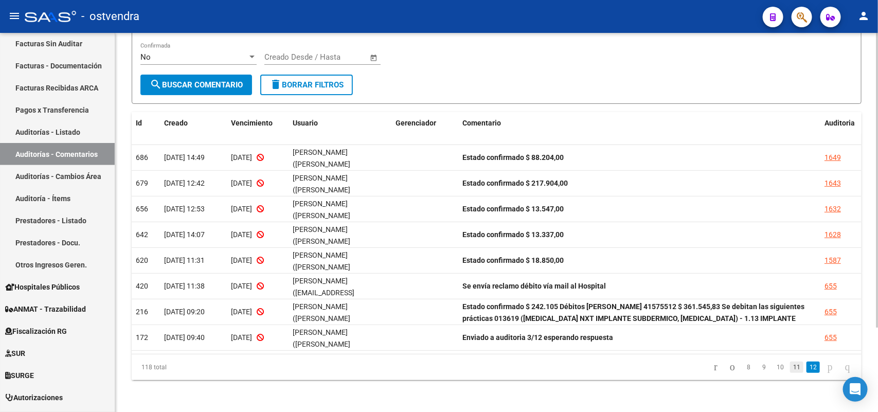
click at [702, 329] on link "11" at bounding box center [796, 366] width 13 height 11
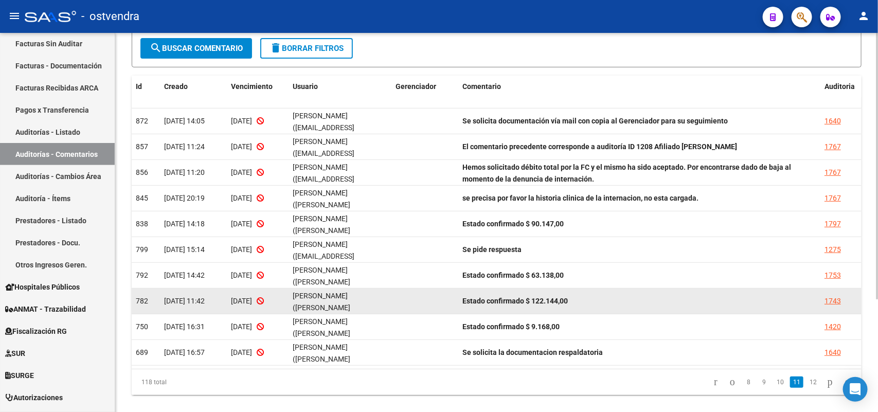
scroll to position [160, 0]
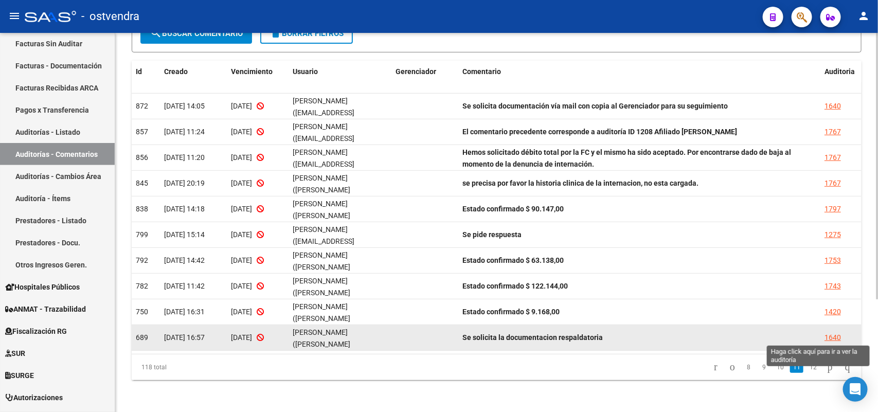
click at [702, 329] on div "1640" at bounding box center [832, 338] width 16 height 12
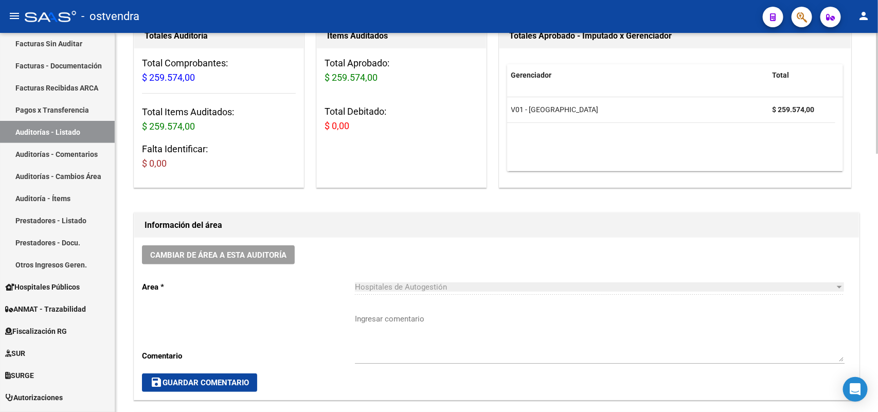
scroll to position [386, 0]
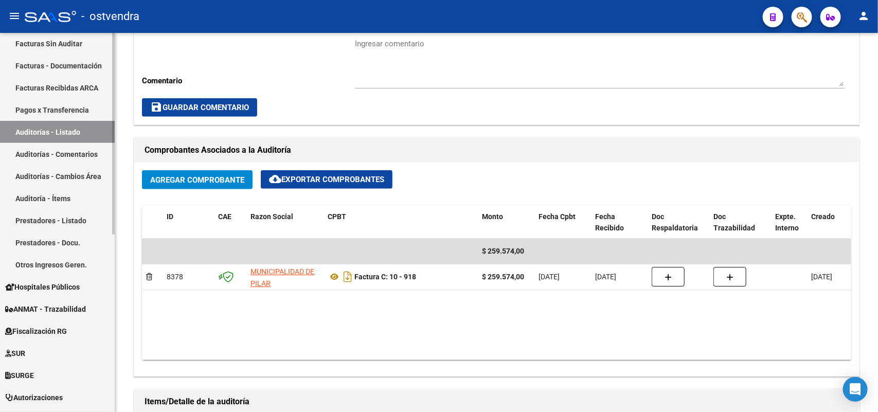
click at [88, 150] on link "Auditorías - Comentarios" at bounding box center [57, 154] width 115 height 22
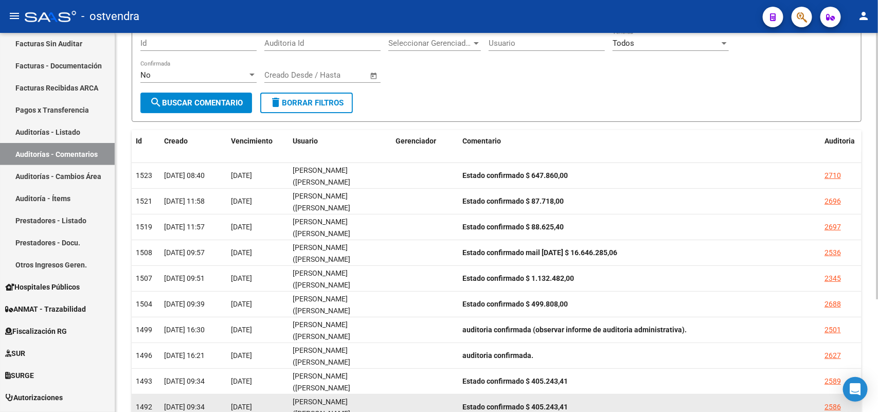
scroll to position [160, 0]
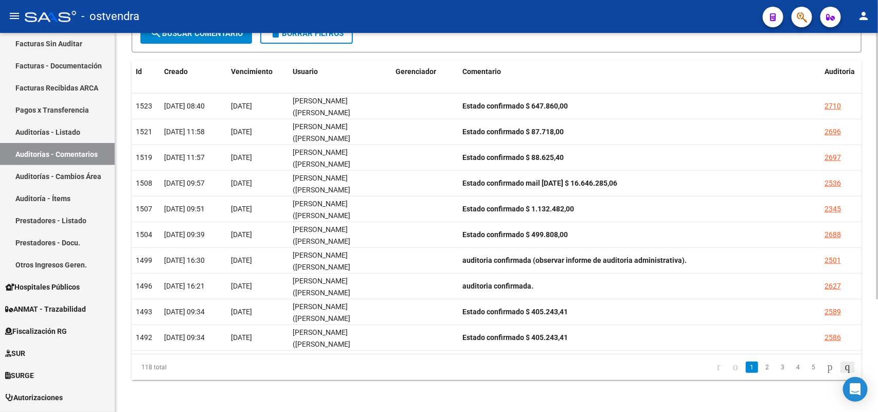
click at [702, 329] on icon "go to last page" at bounding box center [847, 366] width 8 height 12
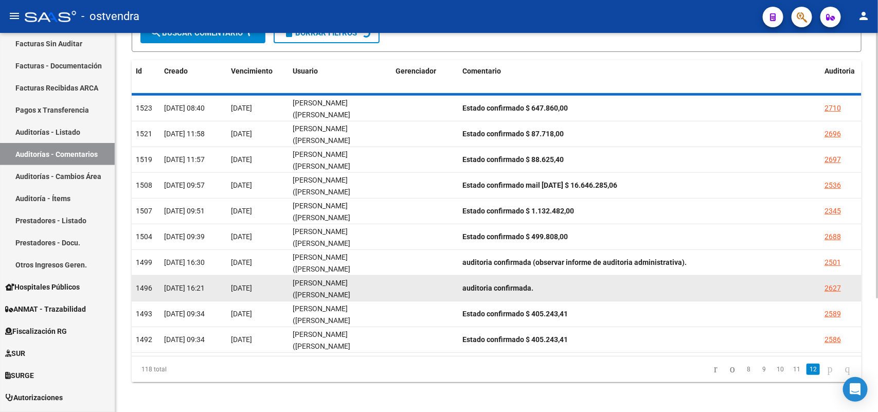
scroll to position [108, 0]
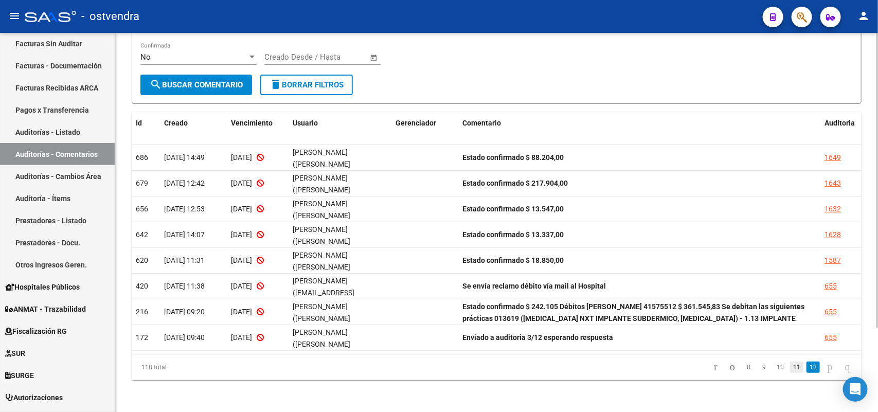
click at [702, 329] on link "11" at bounding box center [796, 366] width 13 height 11
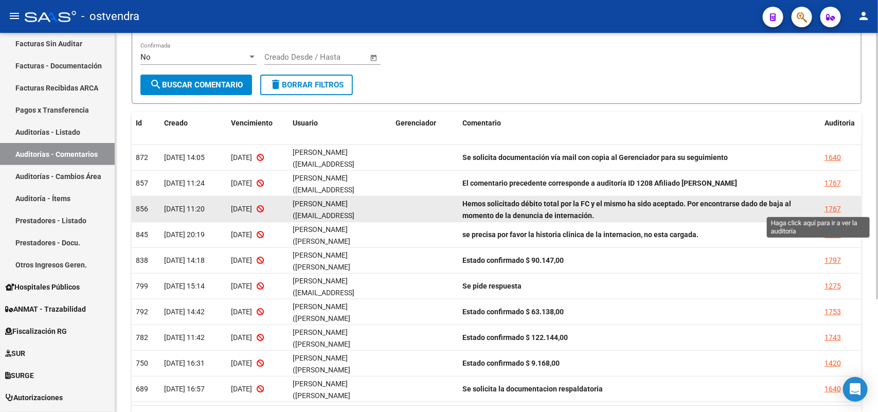
click at [702, 208] on div "1767" at bounding box center [832, 209] width 16 height 12
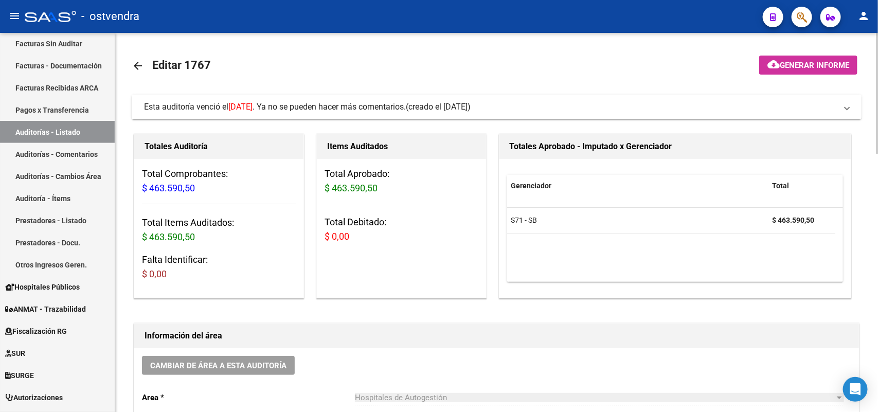
click at [360, 103] on span "Esta auditoría venció el [DATE] . Ya no se pueden hacer más comentarios." at bounding box center [275, 107] width 262 height 10
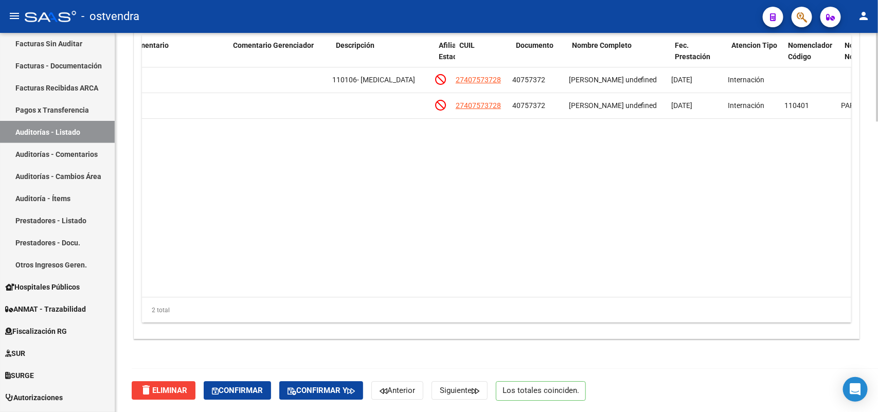
scroll to position [0, 383]
click at [672, 314] on div "2 total" at bounding box center [496, 310] width 709 height 26
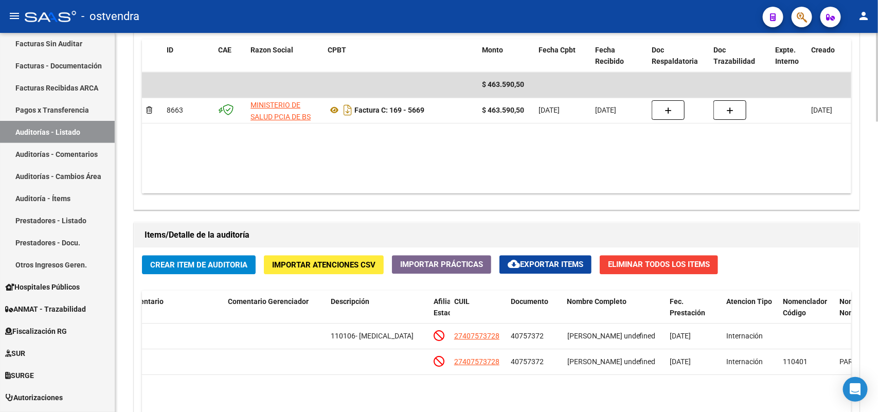
scroll to position [924, 0]
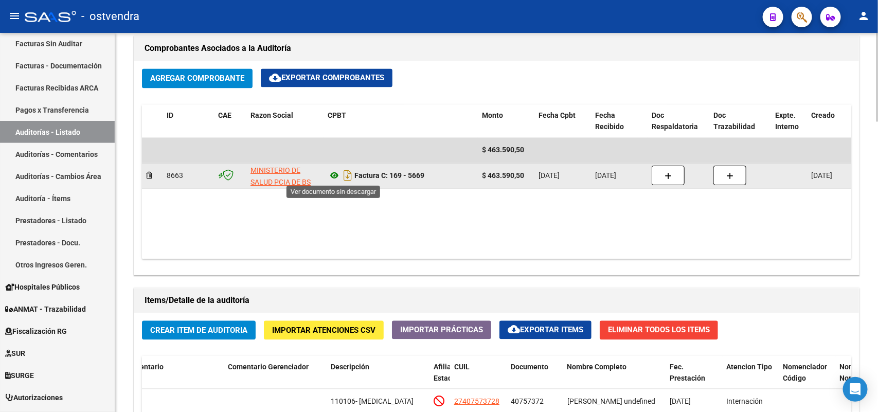
click at [335, 175] on icon at bounding box center [333, 175] width 13 height 12
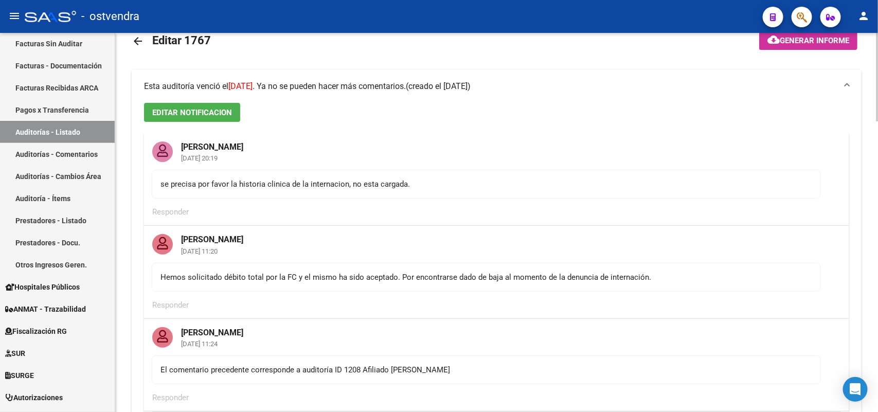
scroll to position [0, 0]
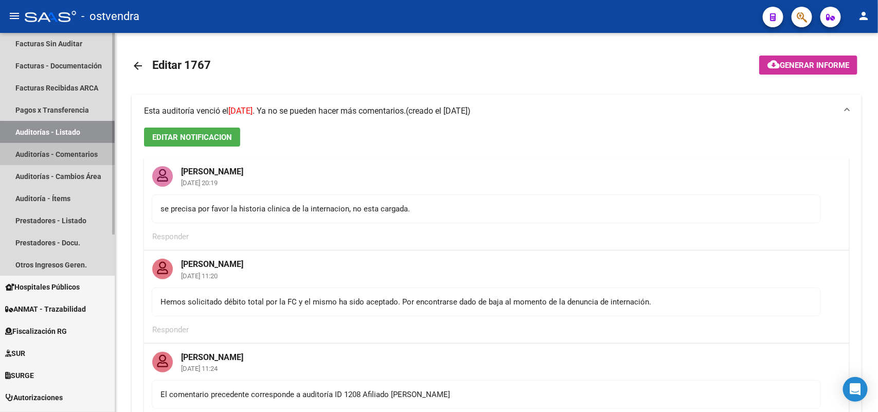
click at [86, 152] on link "Auditorías - Comentarios" at bounding box center [57, 154] width 115 height 22
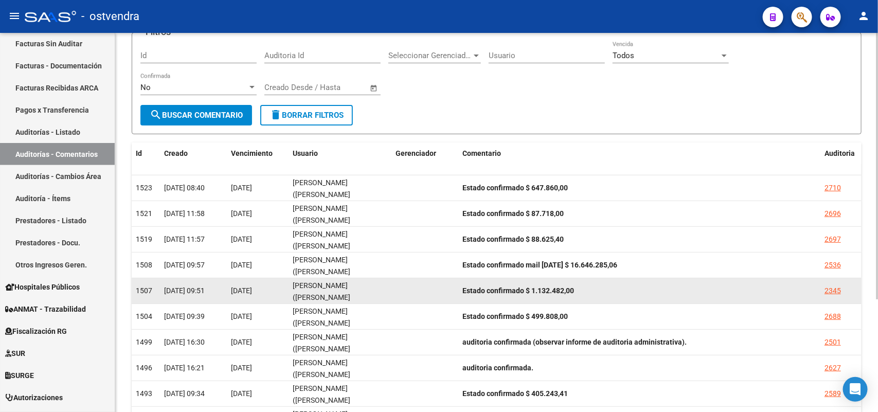
scroll to position [160, 0]
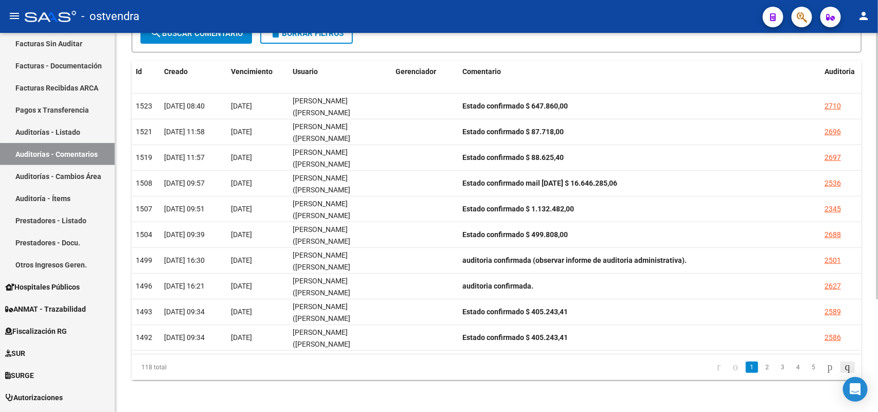
click at [702, 329] on icon "go to last page" at bounding box center [847, 366] width 8 height 12
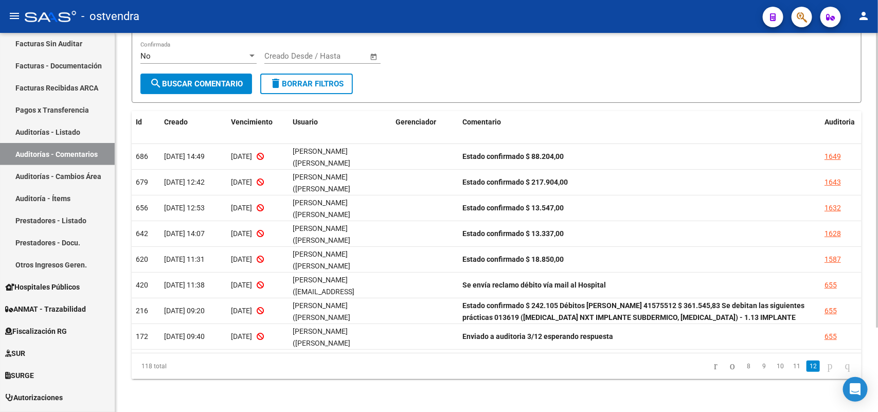
scroll to position [108, 0]
click at [702, 329] on link "11" at bounding box center [796, 366] width 13 height 11
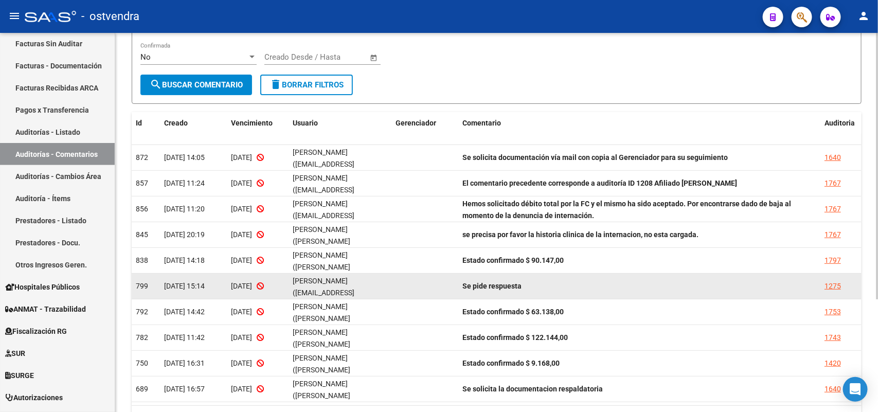
scroll to position [160, 0]
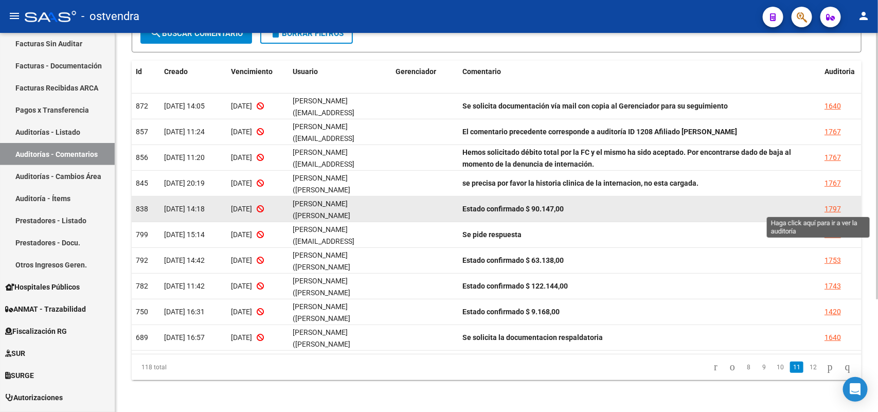
click at [702, 207] on div "1797" at bounding box center [832, 209] width 16 height 12
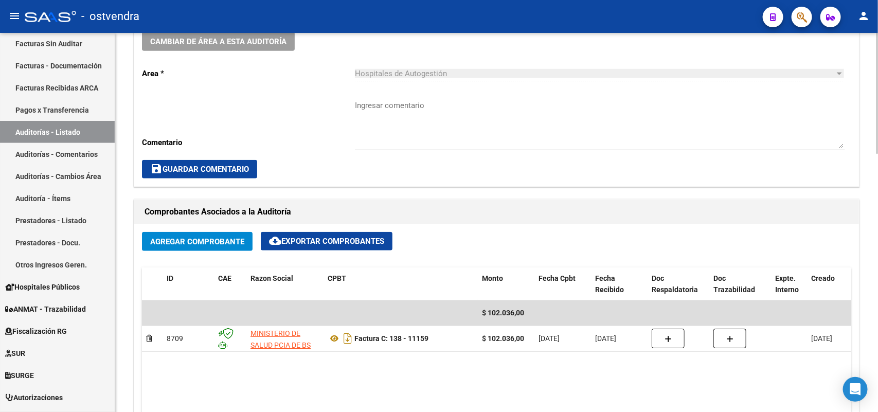
scroll to position [321, 0]
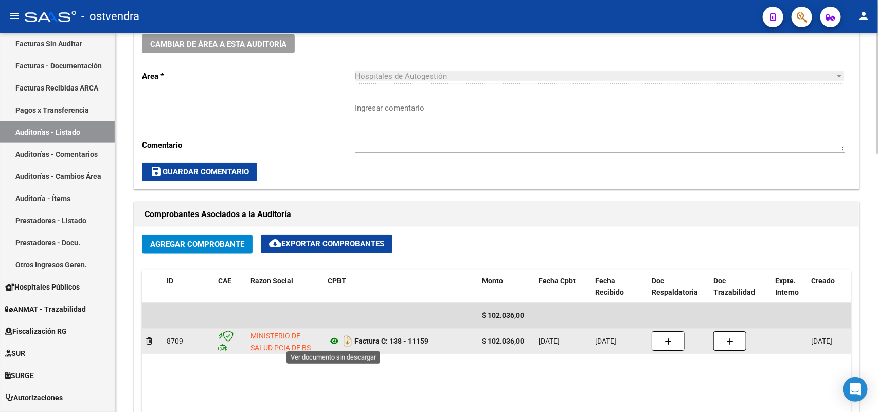
click at [335, 329] on icon at bounding box center [333, 341] width 13 height 12
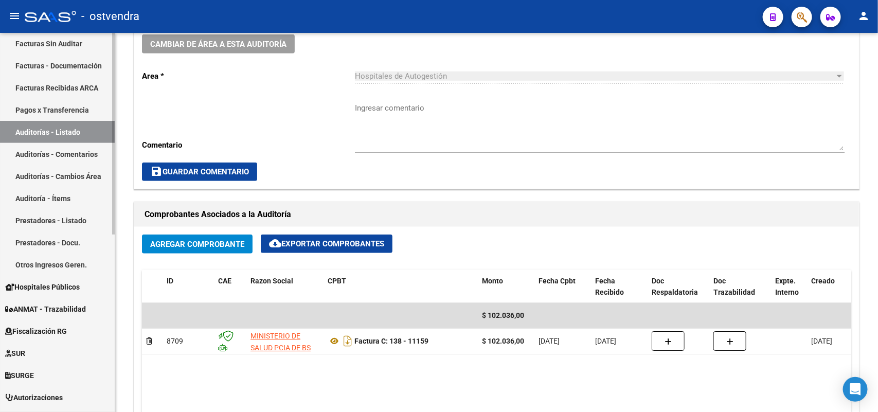
click at [49, 130] on link "Auditorías - Listado" at bounding box center [57, 132] width 115 height 22
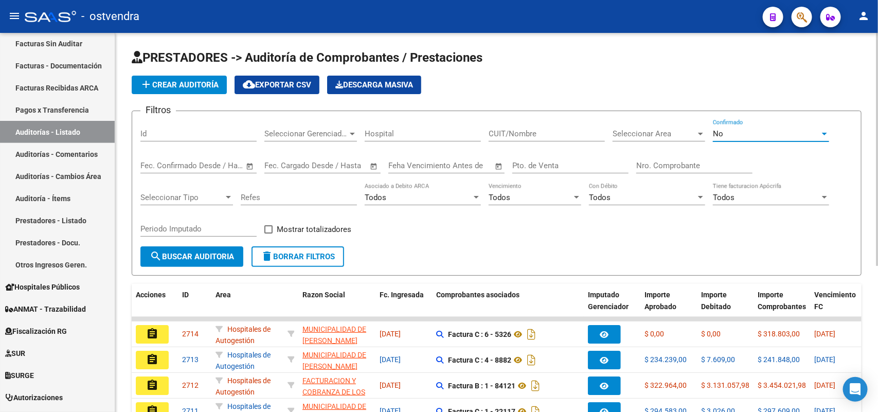
click at [702, 134] on div "No" at bounding box center [765, 133] width 107 height 9
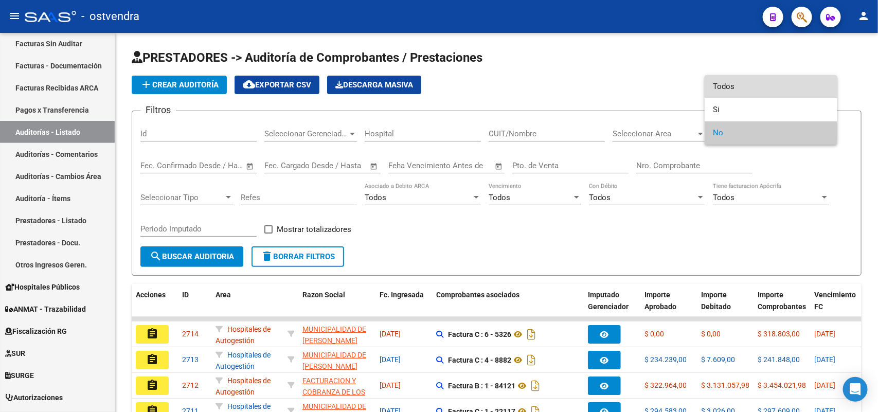
click at [702, 86] on span "Todos" at bounding box center [770, 86] width 116 height 23
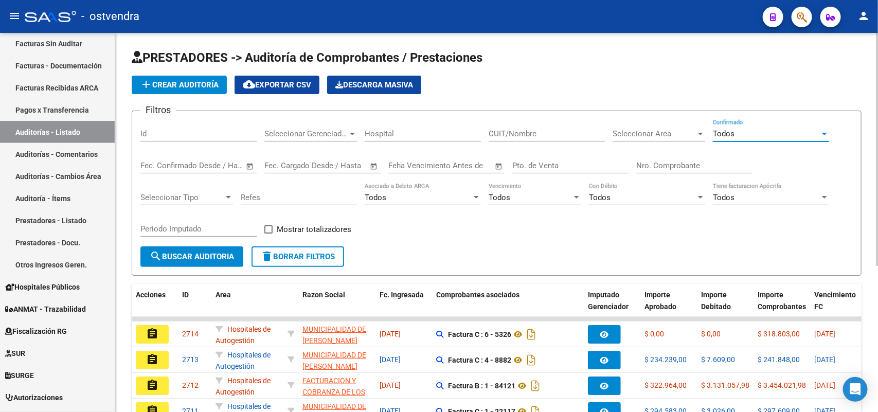
click at [644, 134] on span "Seleccionar Area" at bounding box center [653, 133] width 83 height 9
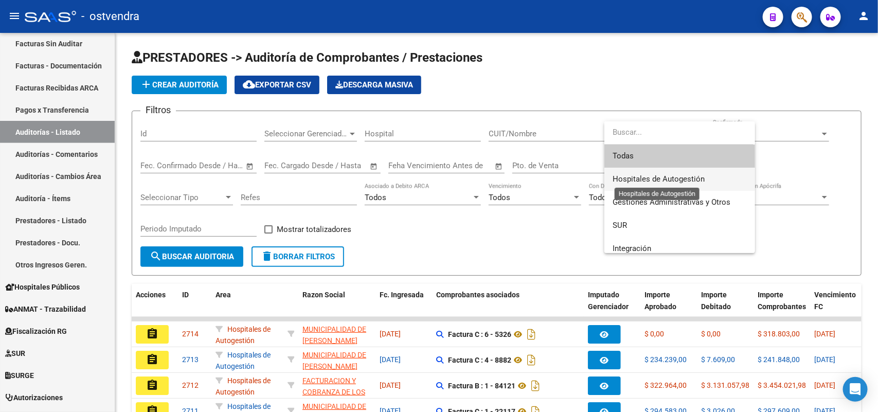
click at [644, 183] on span "Hospitales de Autogestión" at bounding box center [658, 178] width 92 height 9
click at [644, 183] on div "Todos Con Débito" at bounding box center [647, 194] width 116 height 22
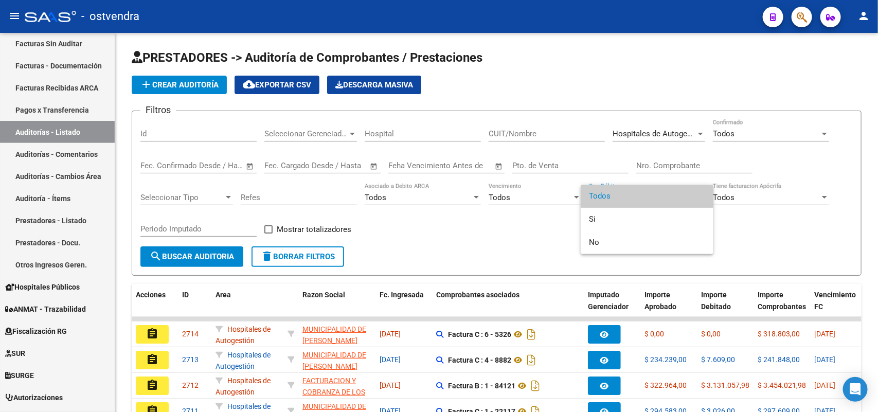
click at [543, 162] on div at bounding box center [439, 206] width 878 height 412
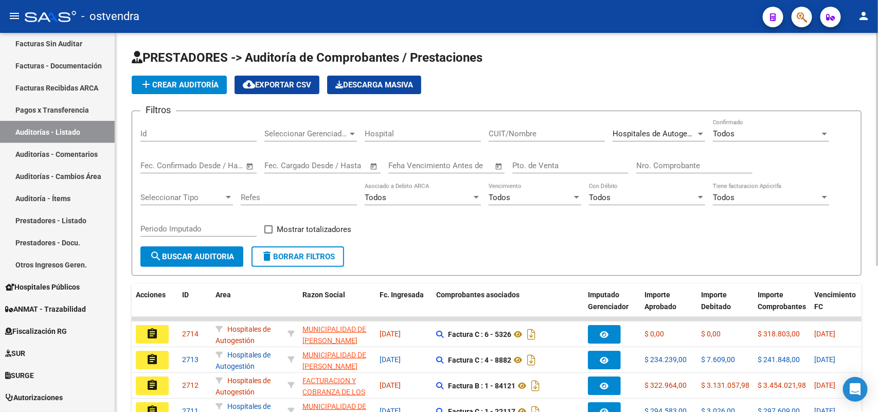
click at [542, 162] on input "Pto. de Venta" at bounding box center [570, 165] width 116 height 9
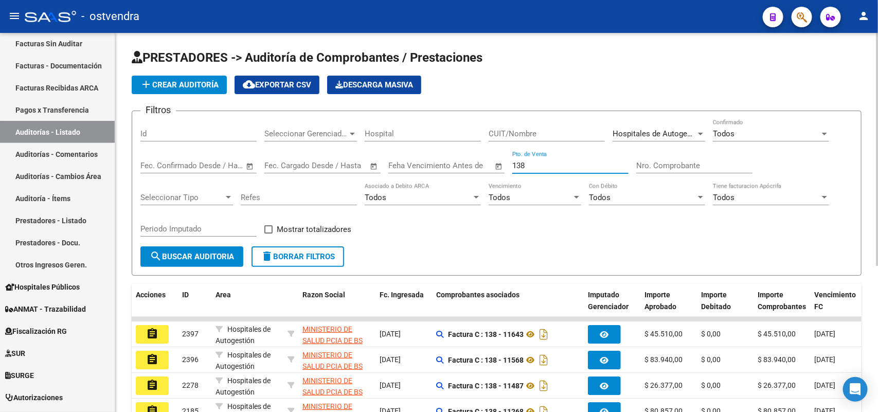
type input "138"
click at [299, 227] on span "Mostrar totalizadores" at bounding box center [314, 229] width 75 height 12
click at [268, 233] on input "Mostrar totalizadores" at bounding box center [268, 233] width 1 height 1
click at [299, 227] on span "Mostrar totalizadores" at bounding box center [314, 229] width 75 height 12
click at [268, 233] on input "Mostrar totalizadores" at bounding box center [268, 233] width 1 height 1
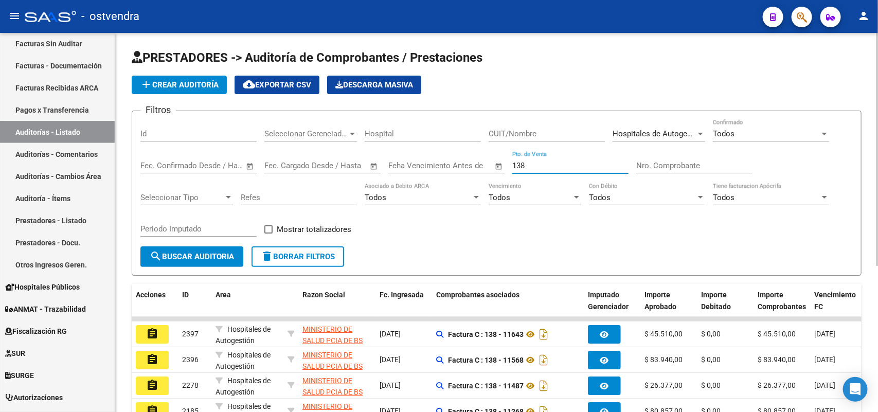
checkbox input "false"
click at [231, 258] on span "search Buscar Auditoria" at bounding box center [192, 256] width 84 height 9
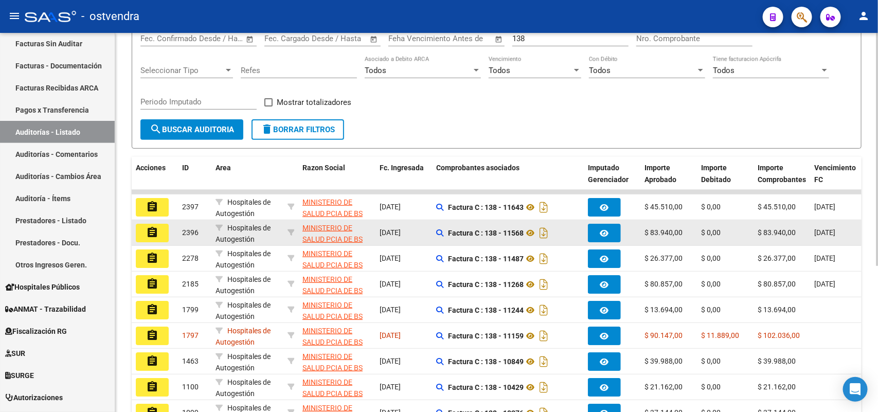
scroll to position [129, 0]
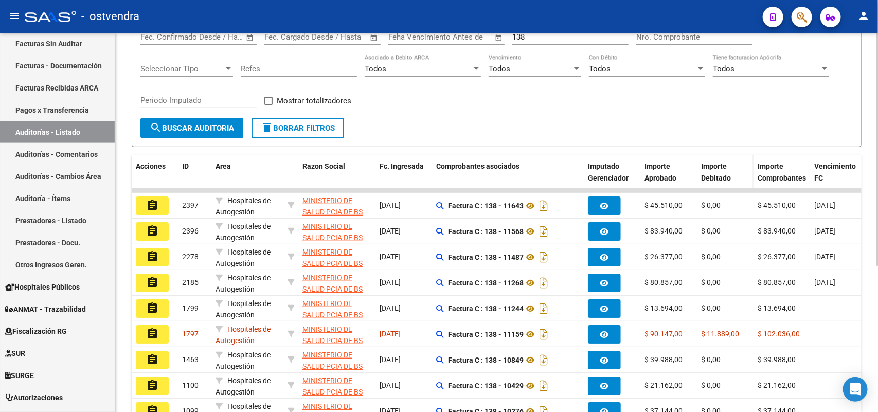
click at [702, 173] on span "Importe Debitado" at bounding box center [716, 172] width 30 height 20
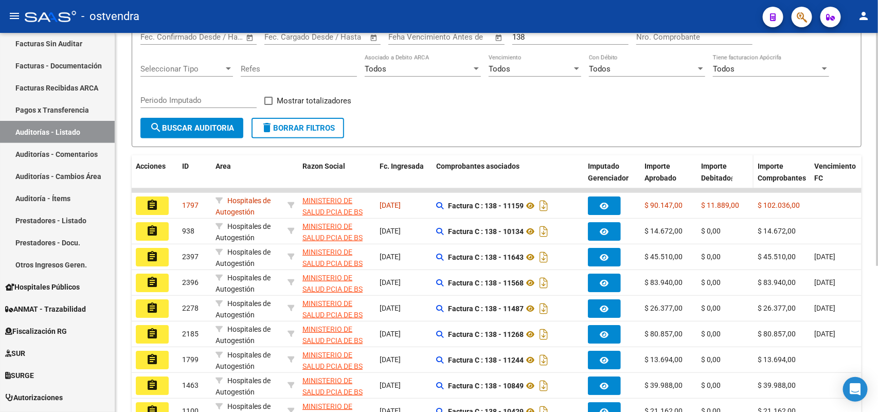
click at [702, 173] on span "Importe Debitado" at bounding box center [716, 172] width 30 height 20
click at [700, 114] on div "Filtros Id Seleccionar Gerenciador Seleccionar Gerenciador Hospital CUIT/Nombre…" at bounding box center [496, 54] width 712 height 127
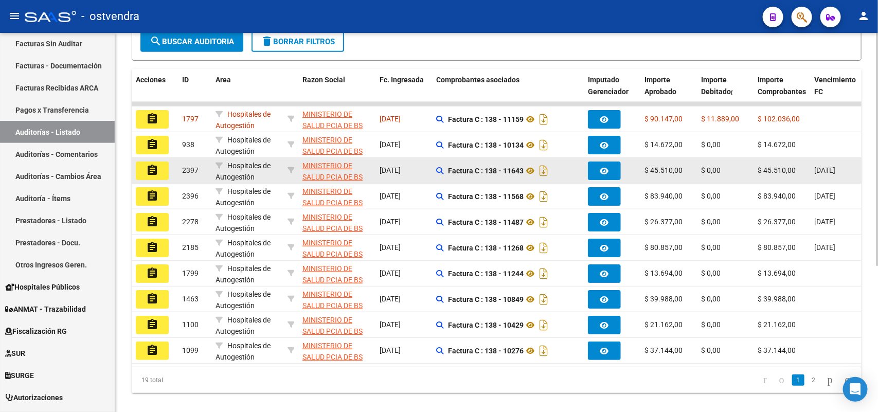
scroll to position [237, 0]
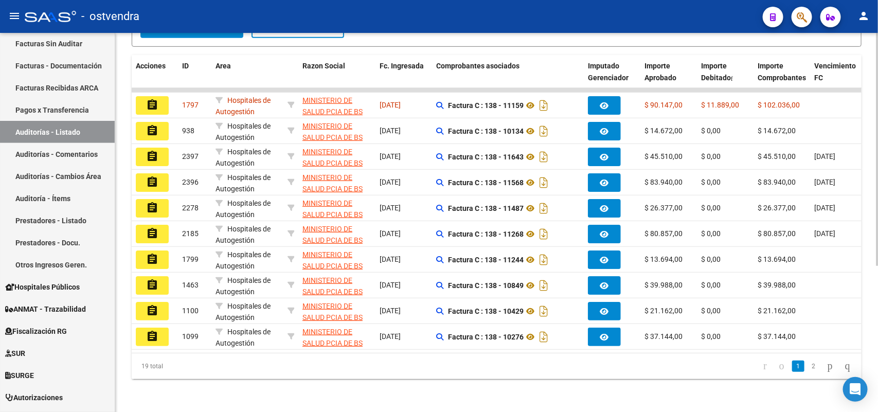
click at [569, 329] on datatable-pager "1 2" at bounding box center [568, 365] width 575 height 17
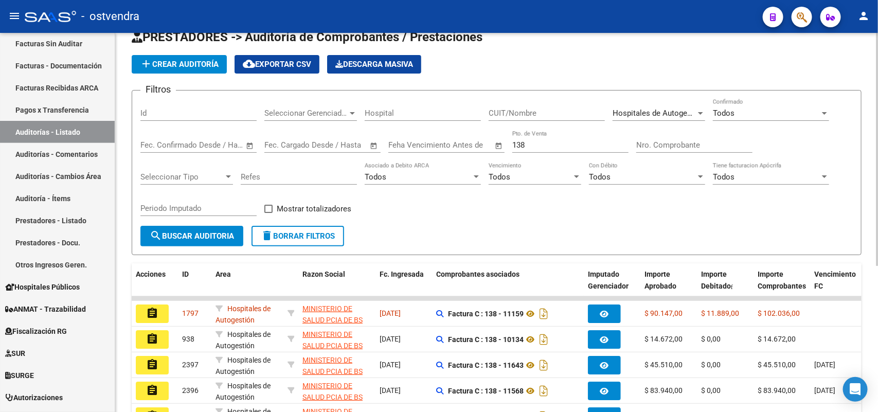
scroll to position [0, 0]
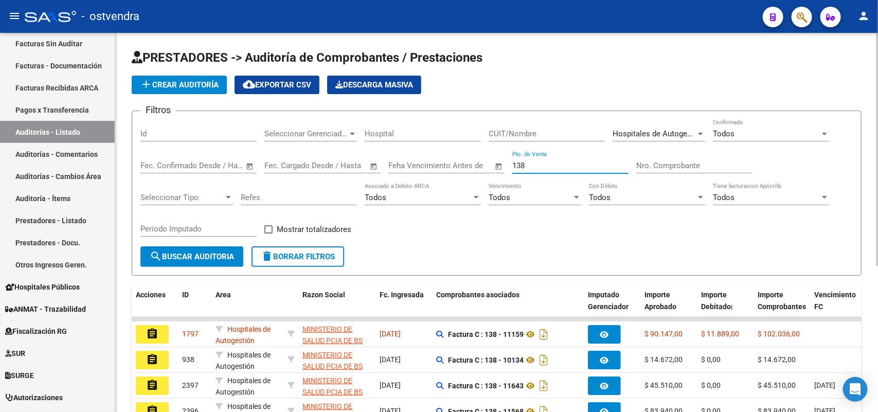
drag, startPoint x: 538, startPoint y: 160, endPoint x: 488, endPoint y: 162, distance: 49.9
click at [488, 162] on div "Filtros Id Seleccionar Gerenciador Seleccionar Gerenciador Hospital CUIT/Nombre…" at bounding box center [496, 182] width 712 height 127
type input "134"
click at [284, 223] on span "Mostrar totalizadores" at bounding box center [314, 229] width 75 height 12
click at [268, 233] on input "Mostrar totalizadores" at bounding box center [268, 233] width 1 height 1
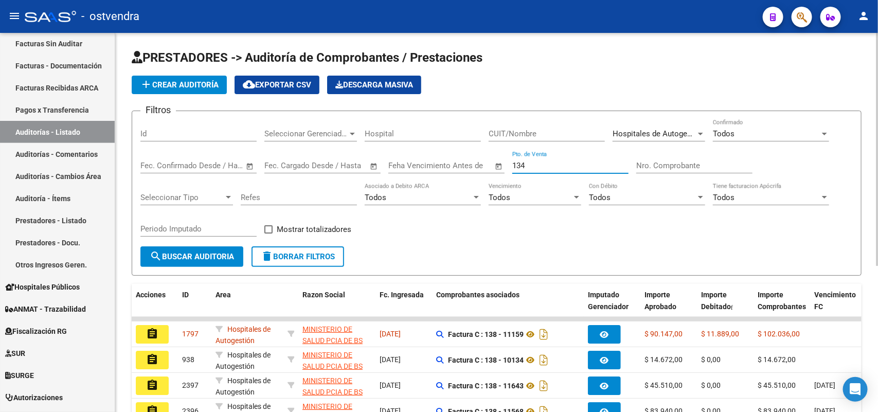
checkbox input "true"
click at [214, 253] on span "search Buscar Auditoria" at bounding box center [192, 256] width 84 height 9
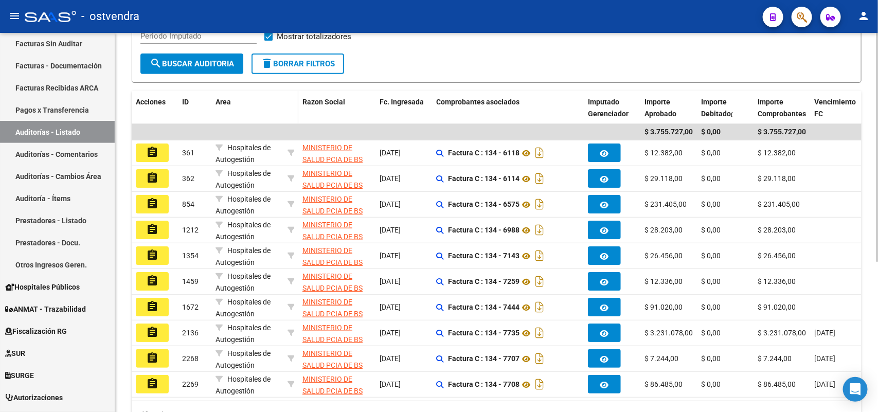
scroll to position [248, 0]
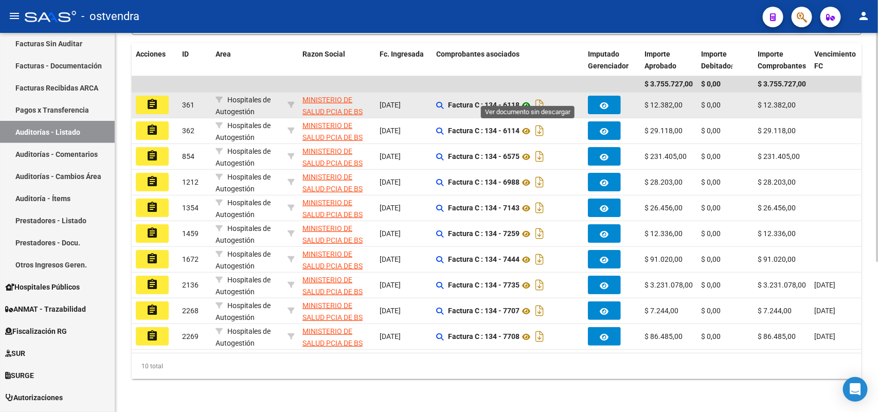
click at [531, 99] on icon at bounding box center [525, 105] width 13 height 12
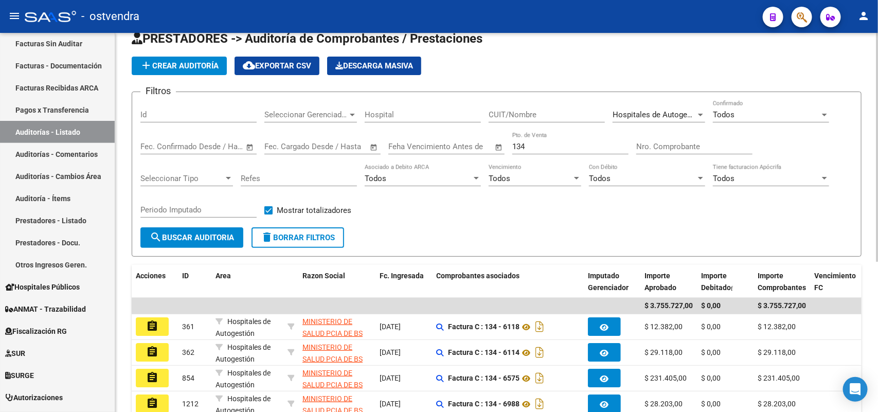
scroll to position [0, 0]
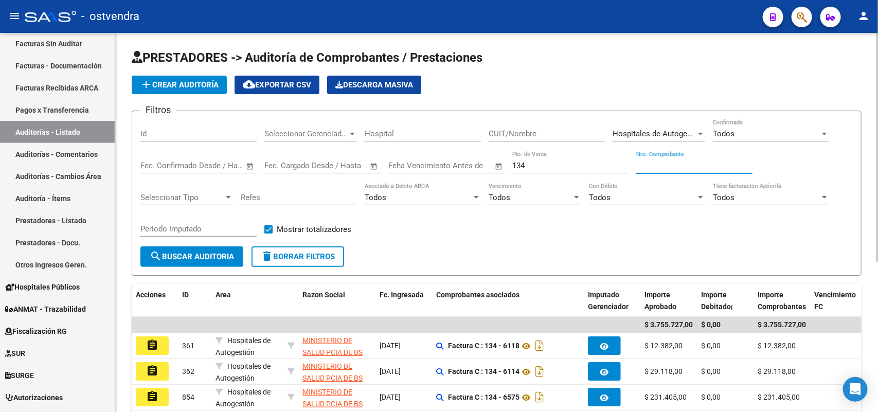
click at [659, 163] on input "Nro. Comprobante" at bounding box center [694, 165] width 116 height 9
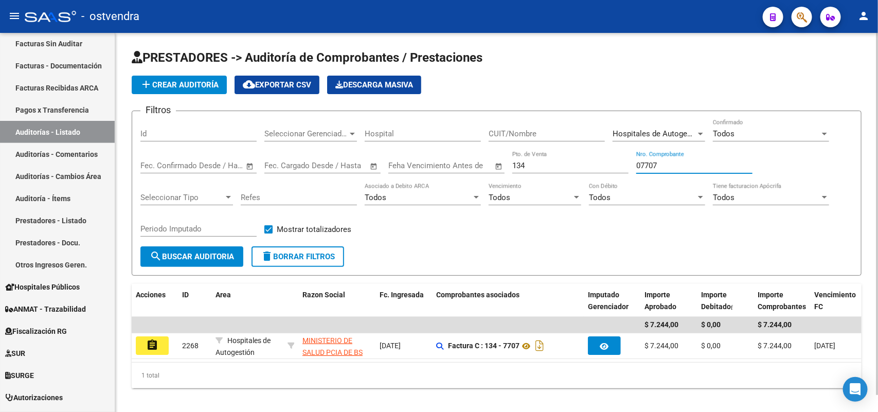
click at [702, 129] on div "Todos" at bounding box center [765, 133] width 107 height 9
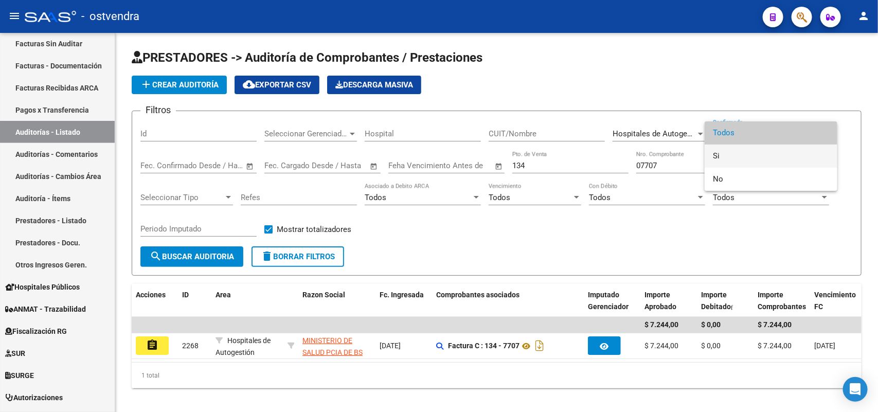
click at [702, 155] on span "Si" at bounding box center [770, 155] width 116 height 23
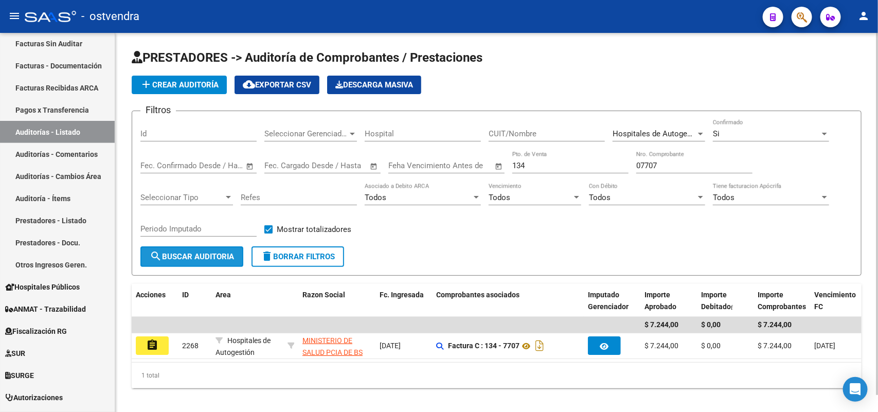
click at [207, 249] on button "search Buscar Auditoria" at bounding box center [191, 256] width 103 height 21
click at [692, 161] on input "07707" at bounding box center [694, 165] width 116 height 9
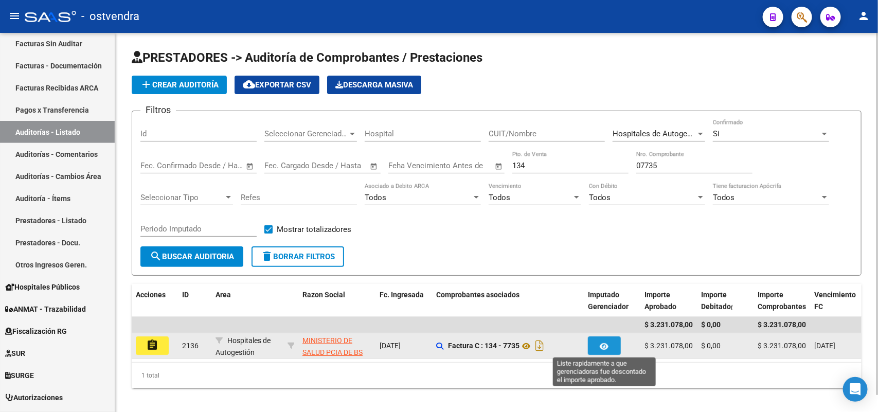
click at [590, 329] on button "button" at bounding box center [604, 345] width 33 height 19
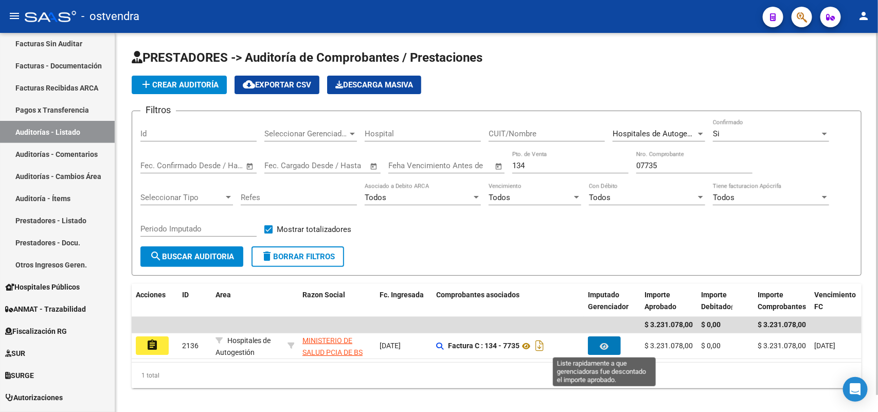
click at [432, 329] on div "1 total" at bounding box center [496, 375] width 729 height 26
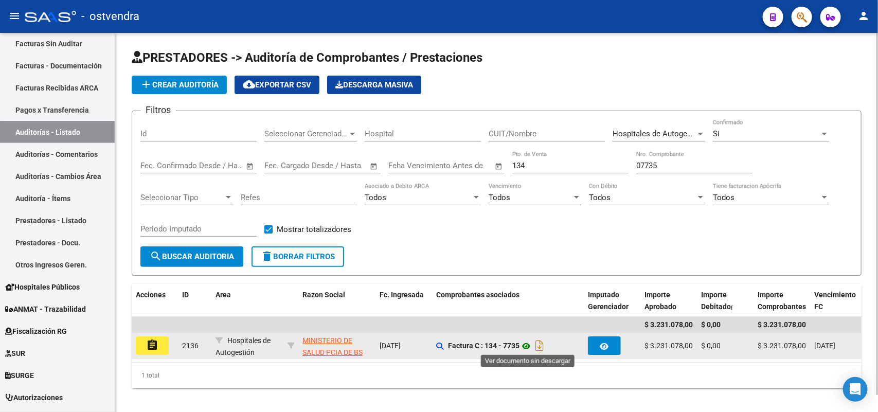
drag, startPoint x: 447, startPoint y: 343, endPoint x: 522, endPoint y: 346, distance: 74.6
click at [522, 329] on div "Factura C : 134 - 7735" at bounding box center [507, 345] width 143 height 16
click at [522, 329] on icon at bounding box center [525, 346] width 13 height 12
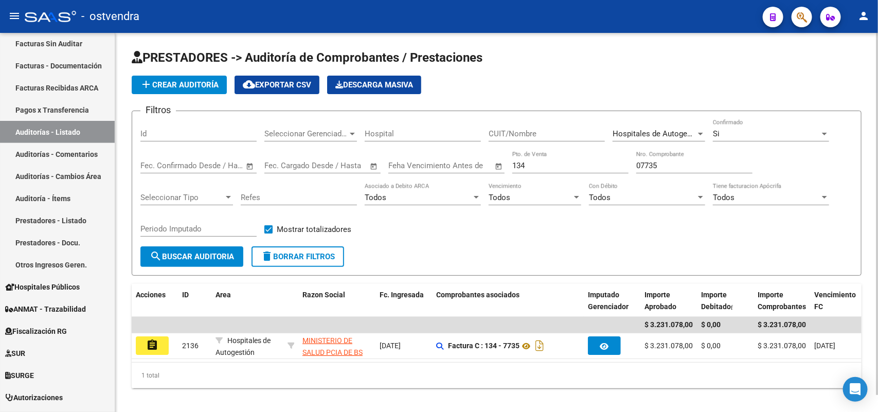
copy div "Factura C : 134 - 7735"
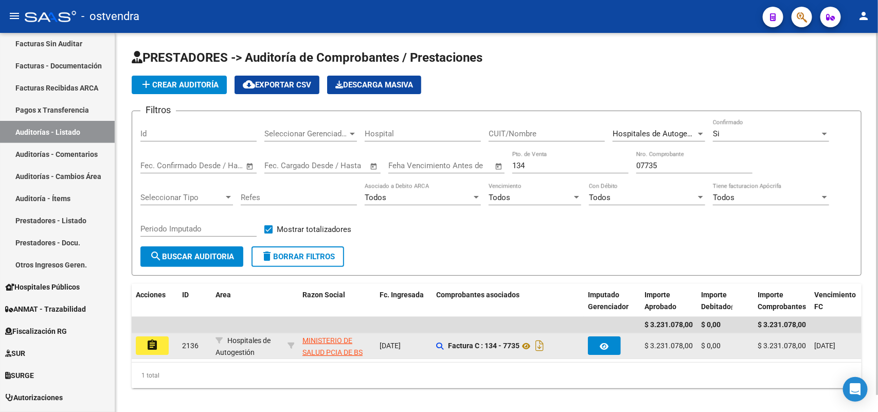
drag, startPoint x: 648, startPoint y: 342, endPoint x: 692, endPoint y: 343, distance: 43.7
click at [692, 329] on div "$ 3.231.078,00" at bounding box center [668, 346] width 48 height 12
copy span "3.231.078,00"
click at [525, 329] on icon at bounding box center [525, 346] width 13 height 12
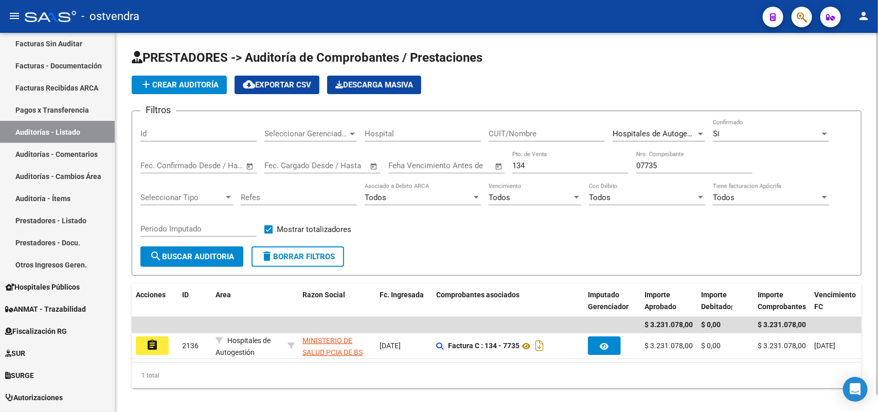
click at [679, 168] on input "07735" at bounding box center [694, 165] width 116 height 9
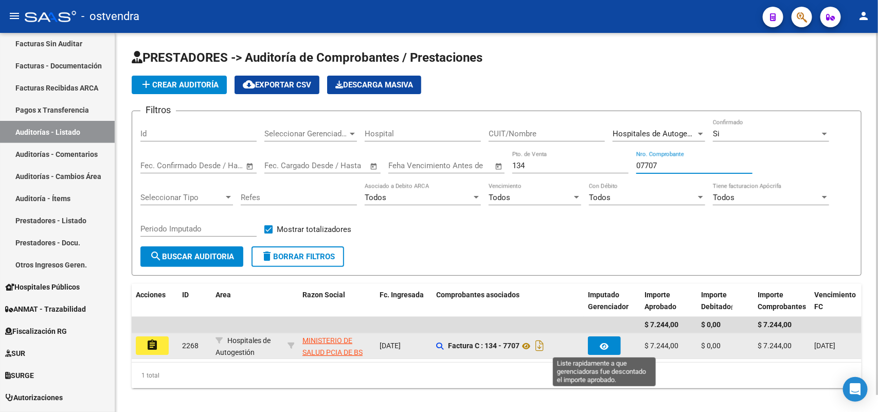
click at [605, 329] on button "button" at bounding box center [604, 345] width 33 height 19
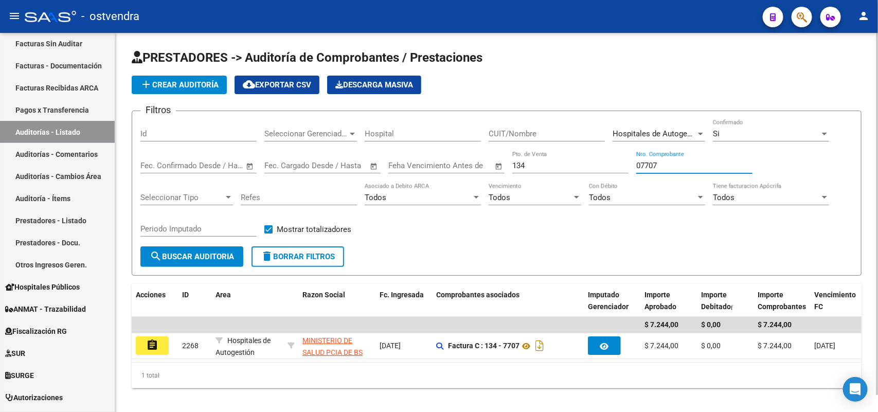
click at [686, 162] on input "07707" at bounding box center [694, 165] width 116 height 9
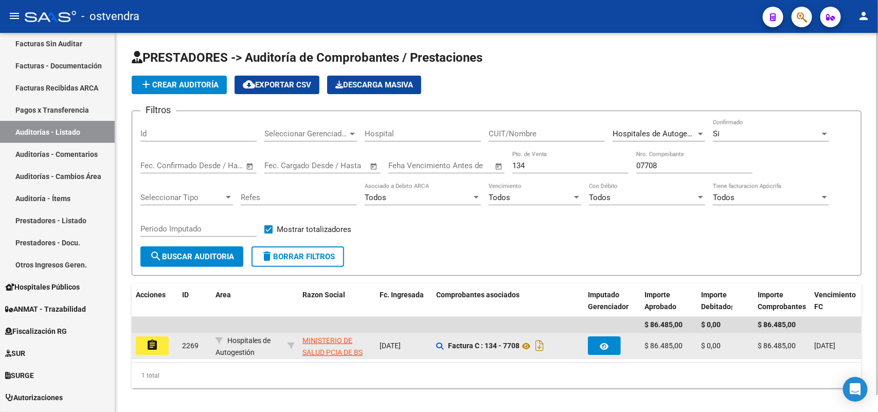
click at [648, 329] on span "$ 86.485,00" at bounding box center [663, 345] width 38 height 8
drag, startPoint x: 448, startPoint y: 343, endPoint x: 523, endPoint y: 350, distance: 75.3
click at [523, 329] on span "Factura C : 134 - 7708" at bounding box center [497, 346] width 98 height 8
copy strong "Factura C : 134 - 7708"
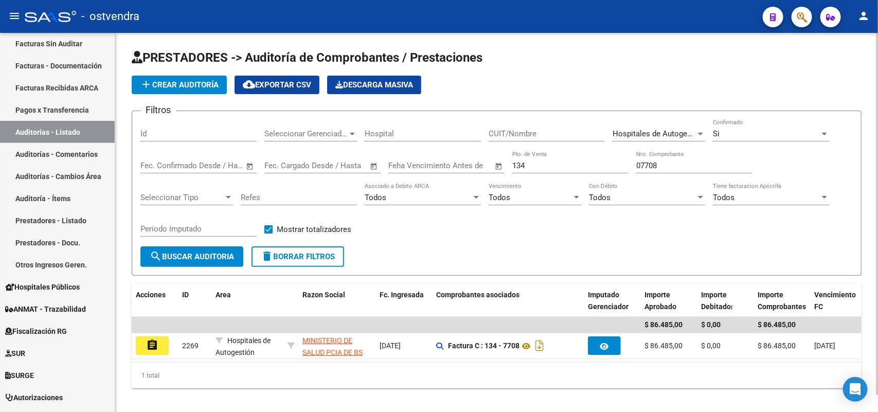
click at [702, 161] on input "07708" at bounding box center [694, 165] width 116 height 9
type input "07707"
drag, startPoint x: 687, startPoint y: 161, endPoint x: 633, endPoint y: 162, distance: 53.5
click at [633, 162] on div "Filtros Id Seleccionar Gerenciador Seleccionar Gerenciador Hospital CUIT/Nombre…" at bounding box center [496, 182] width 712 height 127
click at [554, 166] on input "134" at bounding box center [570, 165] width 116 height 9
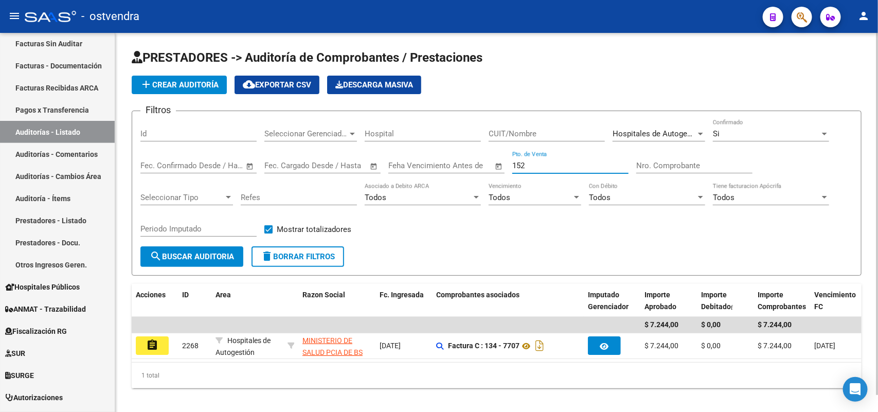
type input "152"
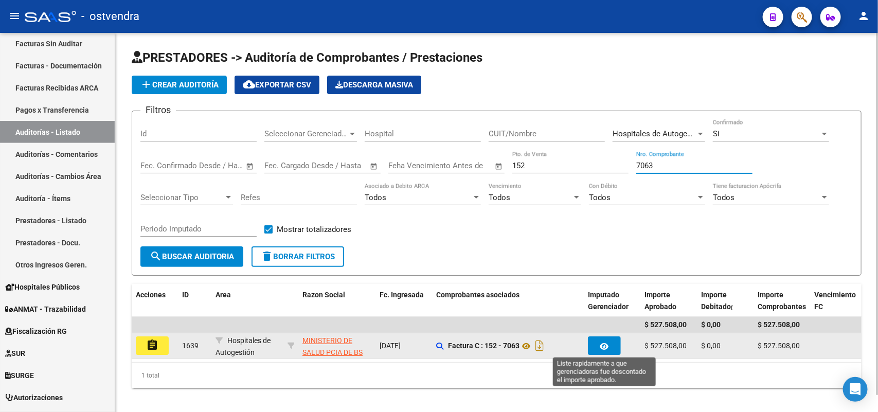
type input "7063"
click at [597, 329] on button "button" at bounding box center [604, 345] width 33 height 19
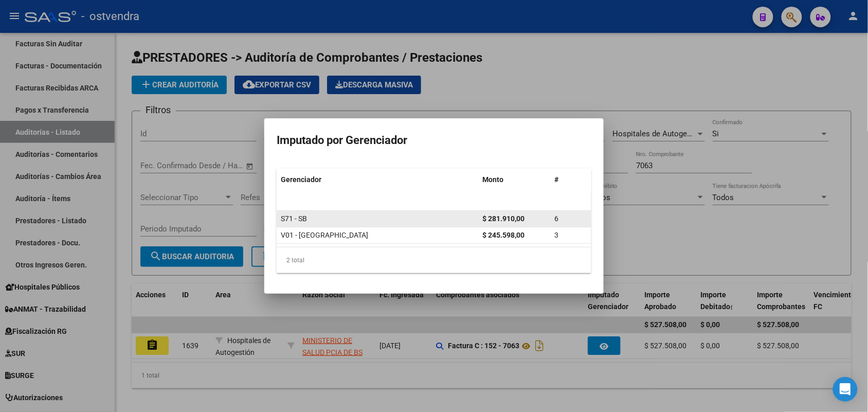
click at [488, 216] on strong "$ 281.910,00" at bounding box center [503, 218] width 42 height 8
click at [520, 216] on strong "$ 281.910,00" at bounding box center [503, 218] width 42 height 8
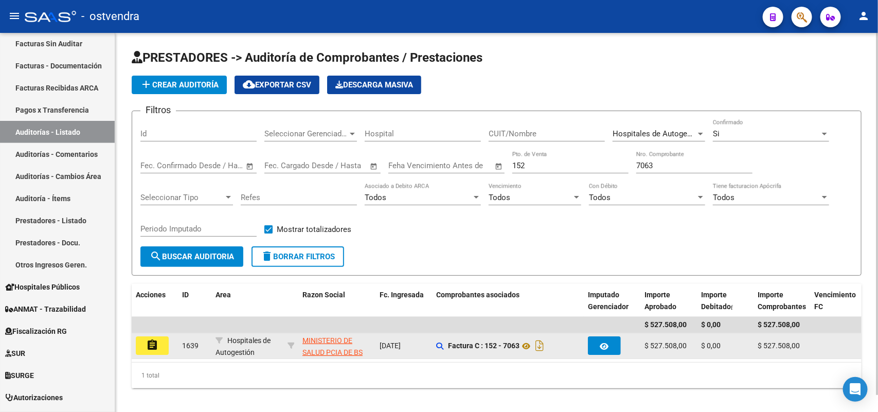
drag, startPoint x: 651, startPoint y: 342, endPoint x: 687, endPoint y: 342, distance: 35.5
click at [687, 329] on div "$ 527.508,00" at bounding box center [668, 346] width 48 height 12
drag, startPoint x: 651, startPoint y: 342, endPoint x: 681, endPoint y: 342, distance: 30.3
click at [681, 329] on span "$ 527.508,00" at bounding box center [665, 345] width 42 height 8
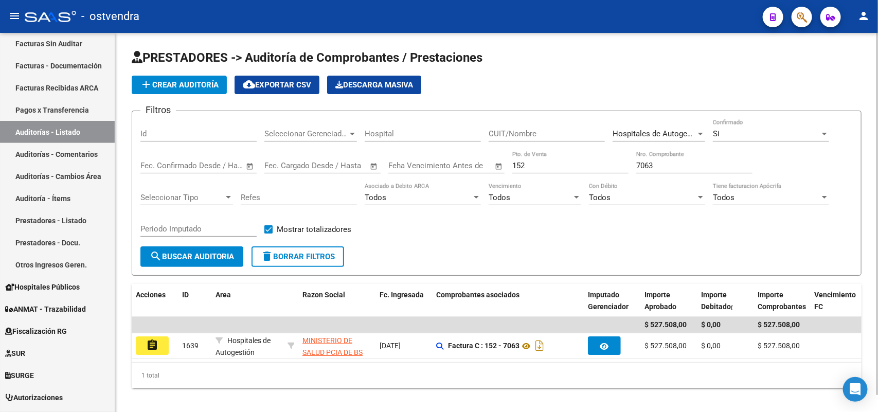
copy span "527.508,0"
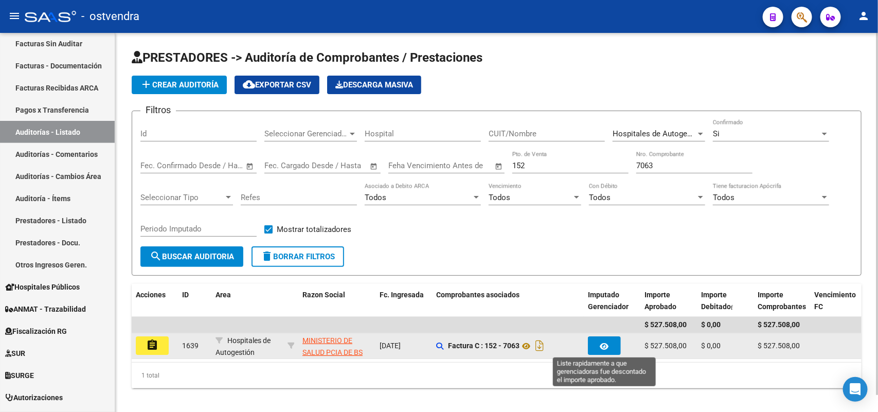
click at [595, 329] on button "button" at bounding box center [604, 345] width 33 height 19
click at [606, 329] on button "button" at bounding box center [604, 345] width 33 height 19
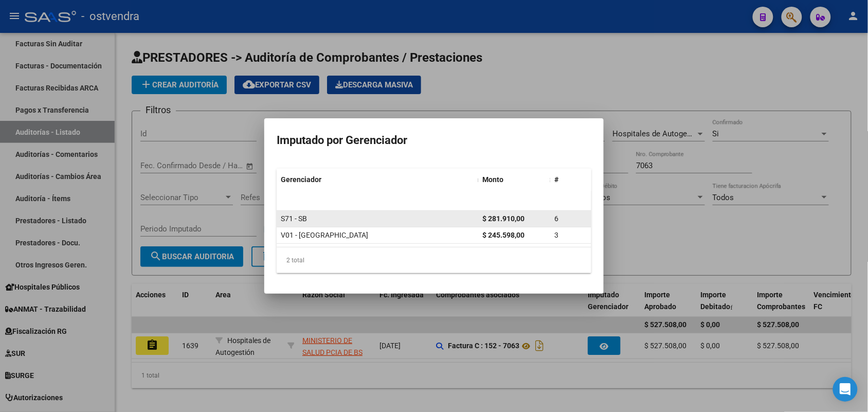
drag, startPoint x: 522, startPoint y: 221, endPoint x: 486, endPoint y: 220, distance: 36.5
click at [486, 220] on strong "$ 281.910,00" at bounding box center [503, 218] width 42 height 8
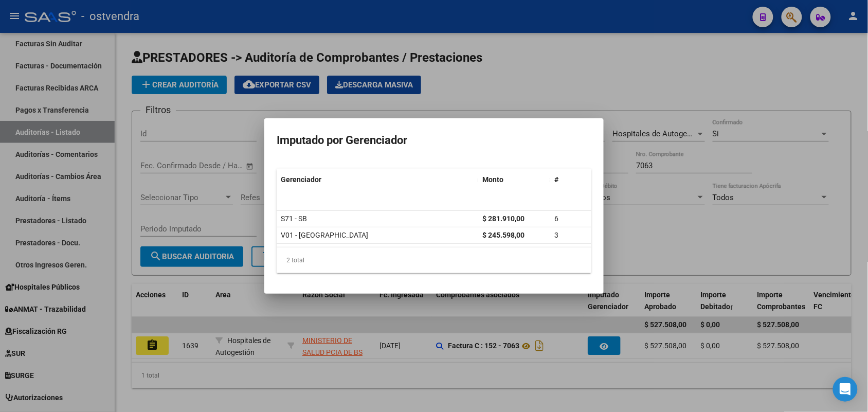
copy strong "281.910,0"
drag, startPoint x: 409, startPoint y: 411, endPoint x: 296, endPoint y: 377, distance: 118.7
click at [293, 329] on div at bounding box center [434, 206] width 868 height 412
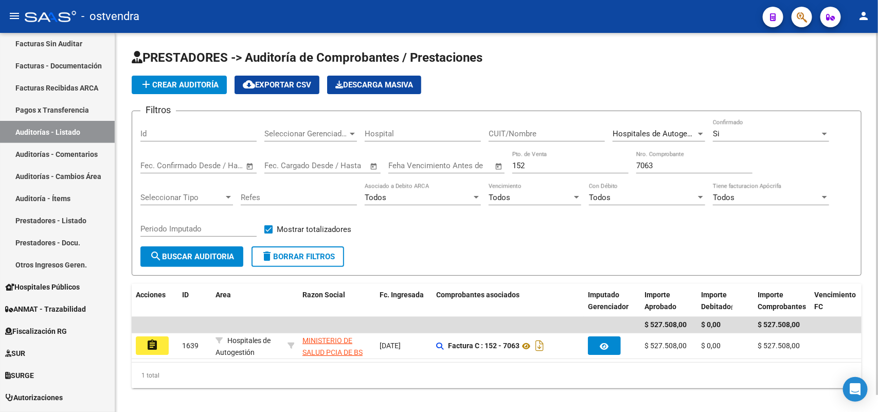
click at [653, 329] on div "1 total" at bounding box center [496, 375] width 729 height 26
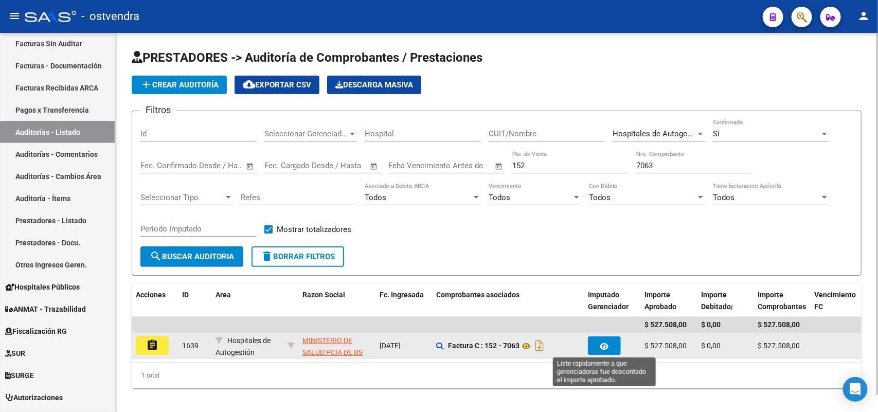
click at [605, 329] on icon "button" at bounding box center [604, 346] width 9 height 8
click at [606, 329] on icon "button" at bounding box center [604, 346] width 9 height 8
click at [613, 329] on button "button" at bounding box center [604, 345] width 33 height 19
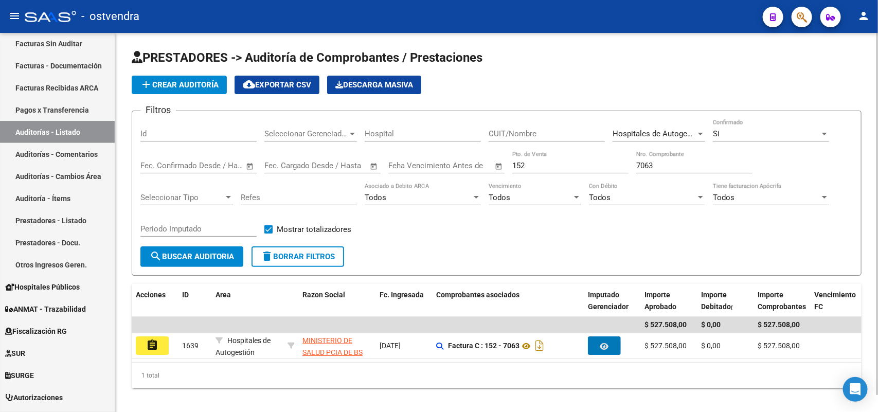
click at [470, 329] on div "1 total" at bounding box center [496, 375] width 729 height 26
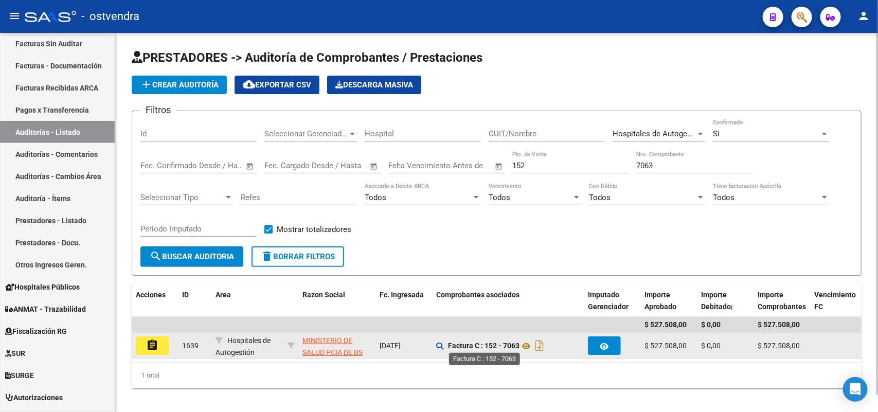
drag, startPoint x: 519, startPoint y: 343, endPoint x: 448, endPoint y: 343, distance: 70.9
click at [448, 329] on strong "Factura C : 152 - 7063" at bounding box center [483, 346] width 71 height 8
copy strong "Factura C : 152 - 7063"
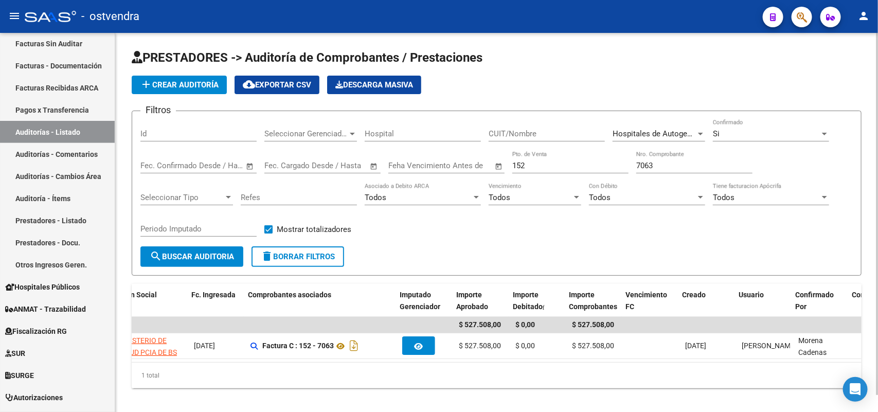
scroll to position [0, 189]
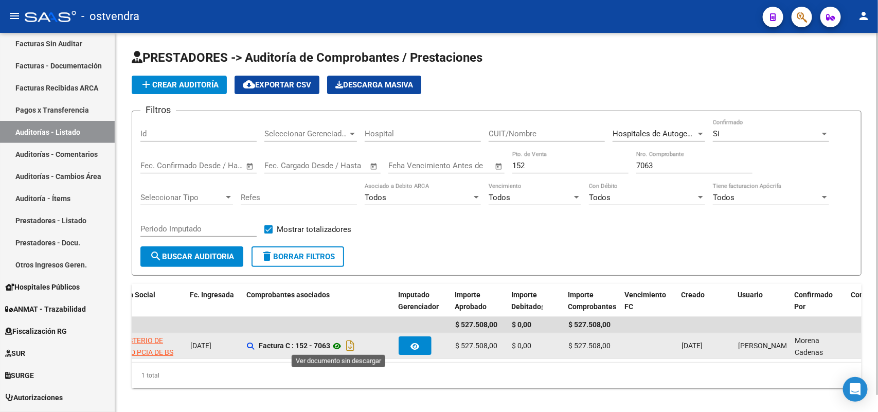
click at [339, 329] on icon at bounding box center [336, 346] width 13 height 12
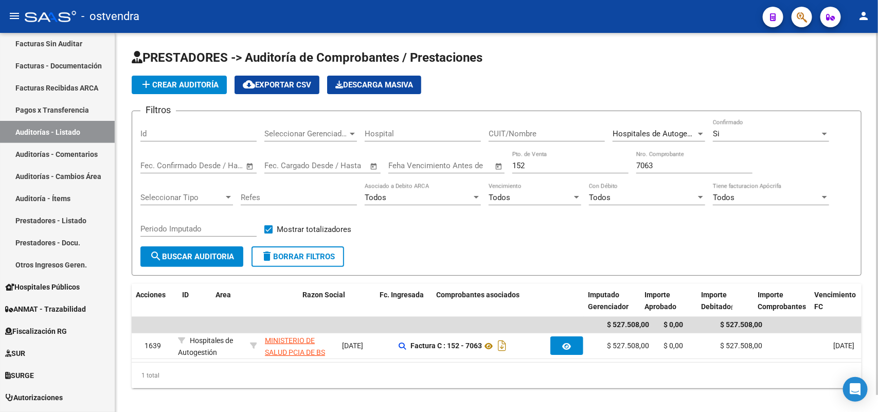
scroll to position [0, 0]
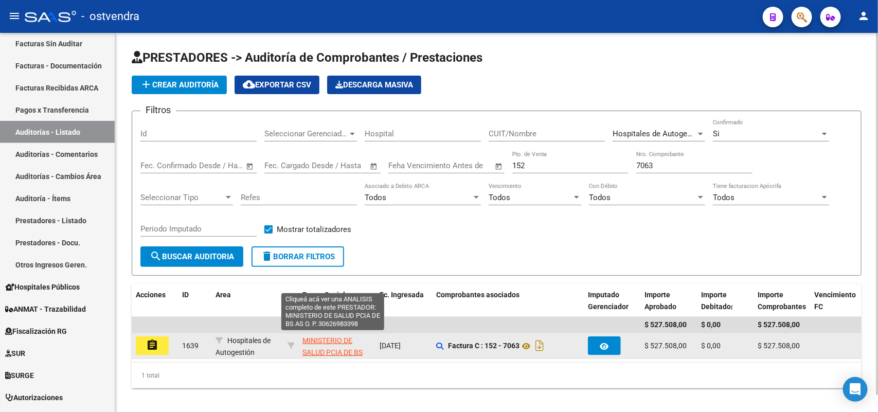
click at [330, 329] on span "MINISTERIO DE SALUD PCIA DE BS AS O. P." at bounding box center [332, 352] width 60 height 32
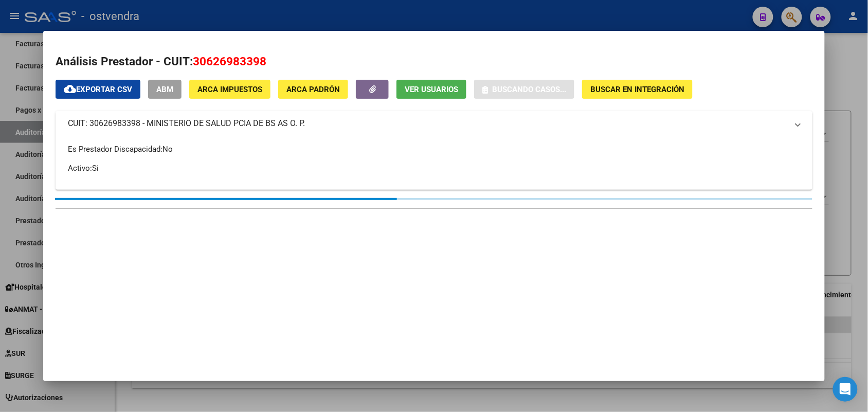
click at [237, 63] on span "30626983398" at bounding box center [230, 60] width 74 height 13
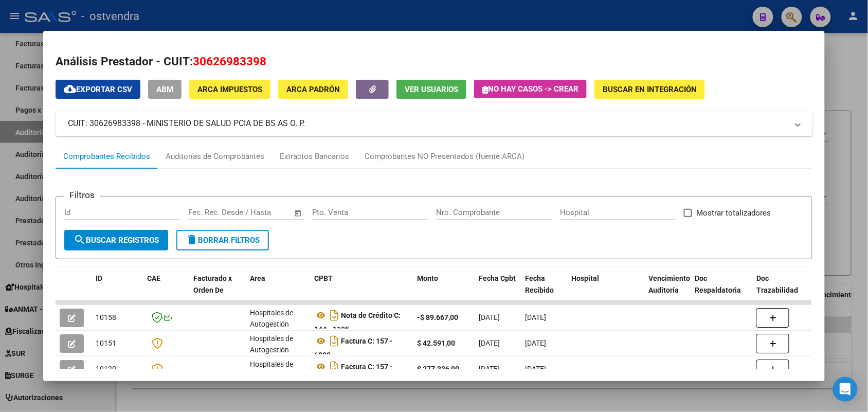
click at [237, 54] on span "30626983398" at bounding box center [230, 60] width 74 height 13
click at [167, 92] on span "ABM" at bounding box center [164, 89] width 17 height 9
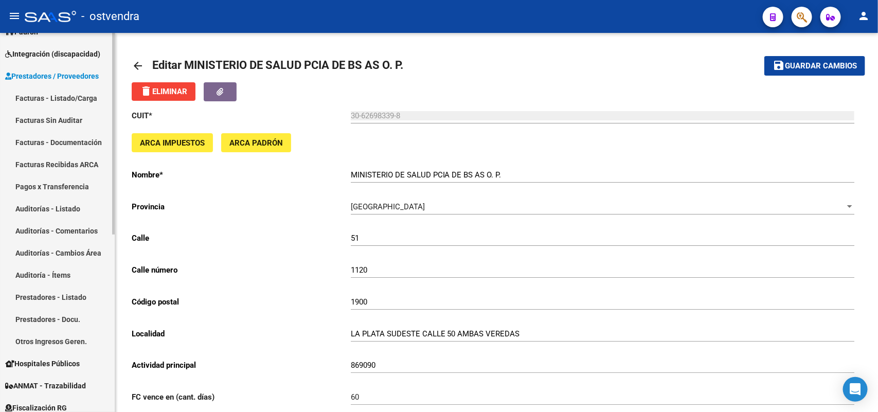
scroll to position [129, 0]
click at [62, 199] on link "Auditorías - Listado" at bounding box center [57, 207] width 115 height 22
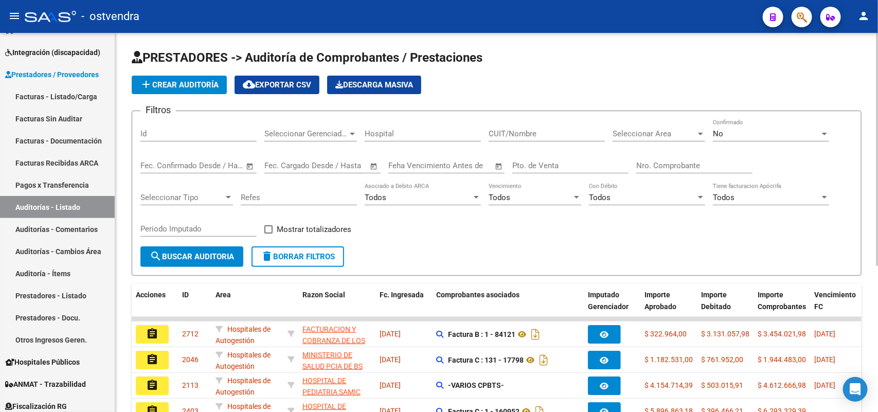
click at [544, 167] on input "Pto. de Venta" at bounding box center [570, 165] width 116 height 9
type input "152"
click at [656, 168] on input "Nro. Comprobante" at bounding box center [694, 165] width 116 height 9
click at [702, 132] on span "No" at bounding box center [717, 133] width 10 height 9
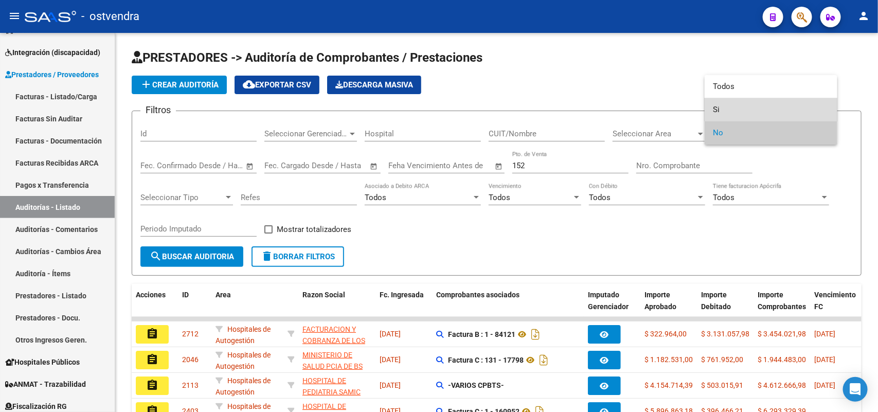
click at [702, 107] on span "Si" at bounding box center [770, 109] width 116 height 23
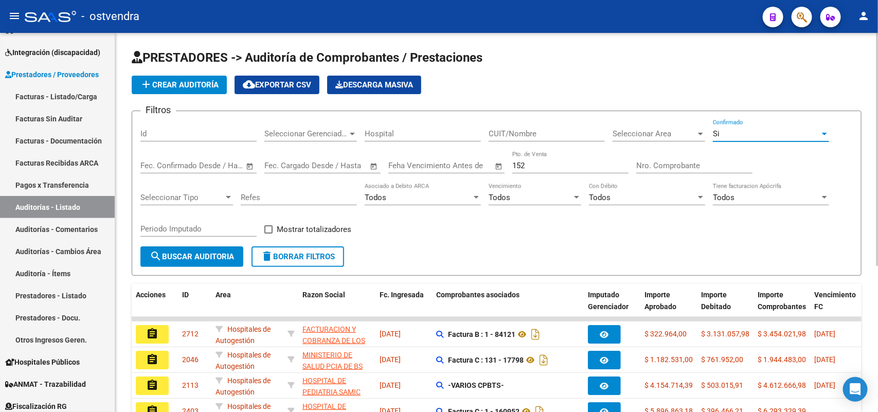
click at [687, 161] on input "Nro. Comprobante" at bounding box center [694, 165] width 116 height 9
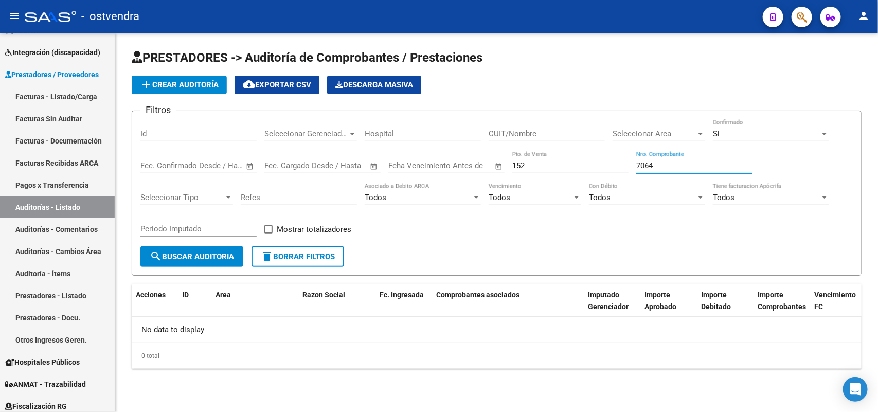
click at [702, 129] on span "Si" at bounding box center [715, 133] width 7 height 9
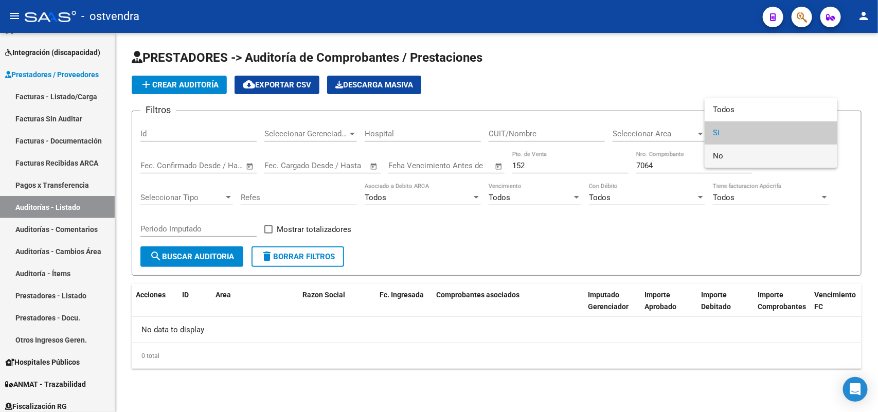
click at [702, 153] on span "No" at bounding box center [770, 155] width 116 height 23
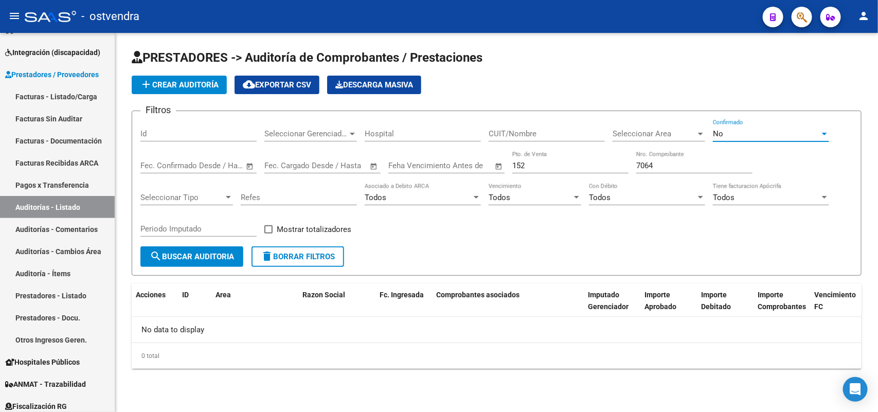
click at [191, 252] on span "search Buscar Auditoria" at bounding box center [192, 256] width 84 height 9
click at [669, 161] on input "7064" at bounding box center [694, 165] width 116 height 9
click at [702, 134] on div "No" at bounding box center [765, 133] width 107 height 9
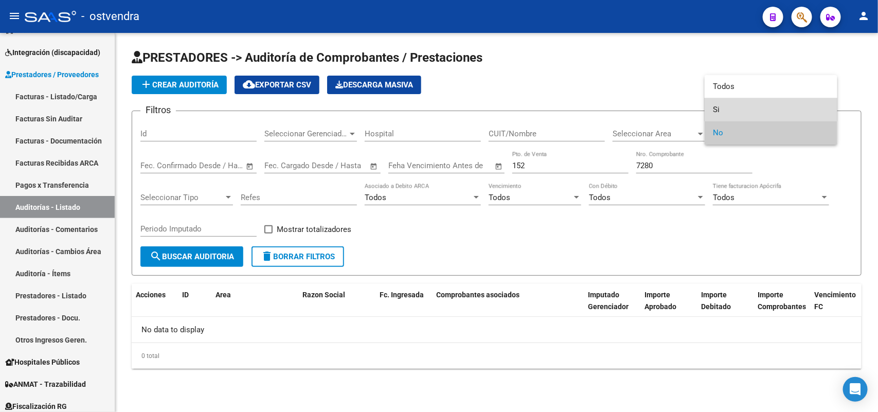
click at [702, 98] on span "Si" at bounding box center [770, 109] width 116 height 23
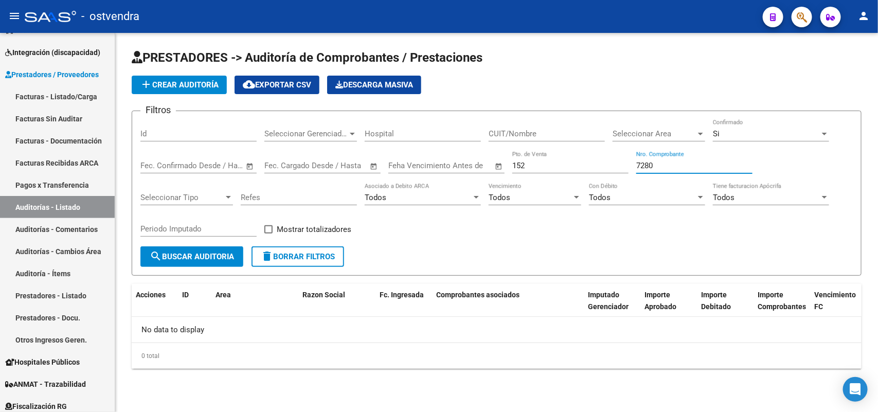
click at [667, 166] on input "7280" at bounding box center [694, 165] width 116 height 9
type input "7"
click at [702, 135] on div "Si" at bounding box center [765, 133] width 107 height 9
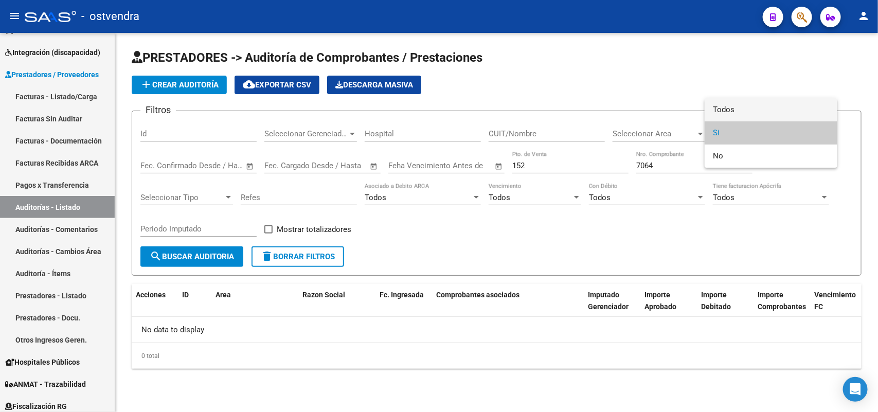
click at [702, 108] on span "Todos" at bounding box center [770, 109] width 116 height 23
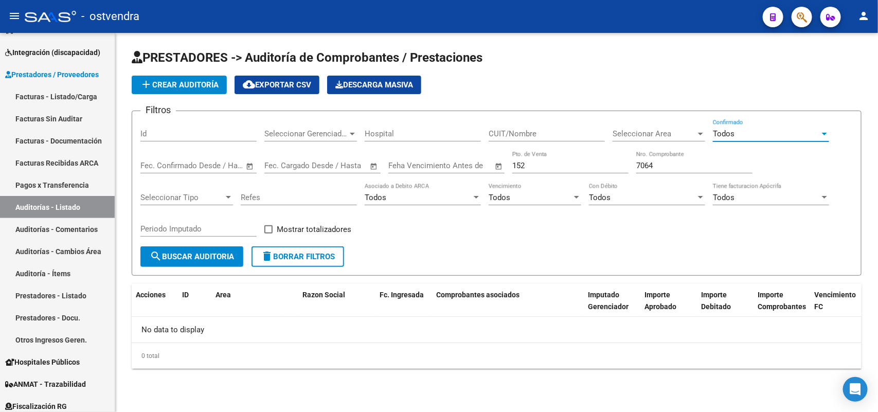
click at [659, 161] on input "7064" at bounding box center [694, 165] width 116 height 9
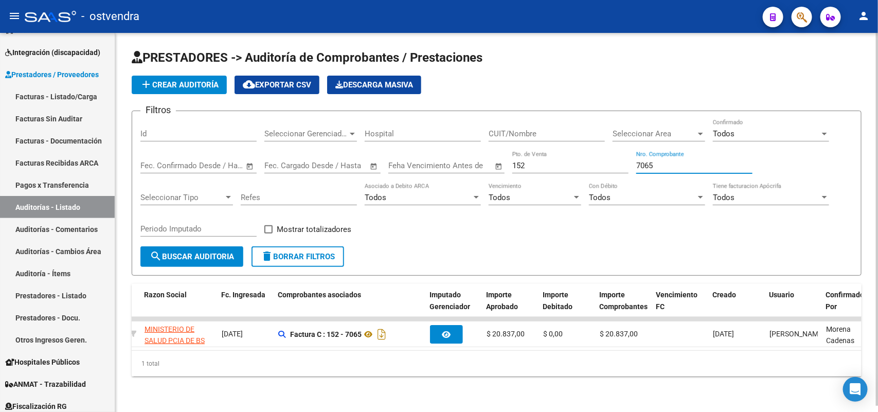
scroll to position [0, 38]
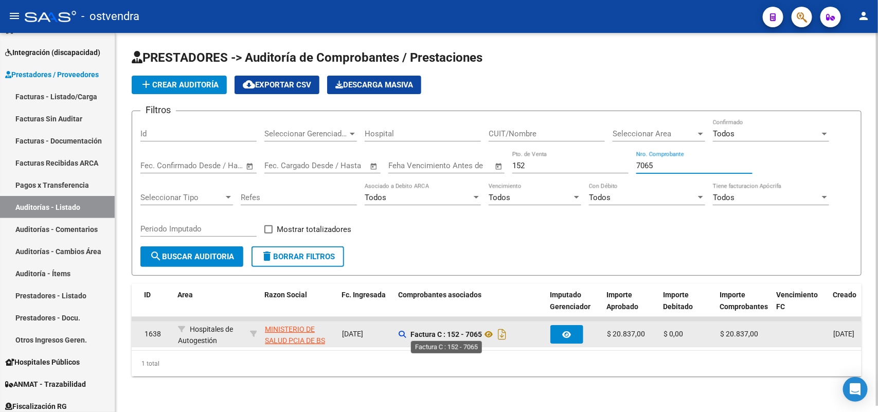
type input "7065"
drag, startPoint x: 412, startPoint y: 328, endPoint x: 481, endPoint y: 328, distance: 69.4
click at [481, 329] on strong "Factura C : 152 - 7065" at bounding box center [445, 334] width 71 height 8
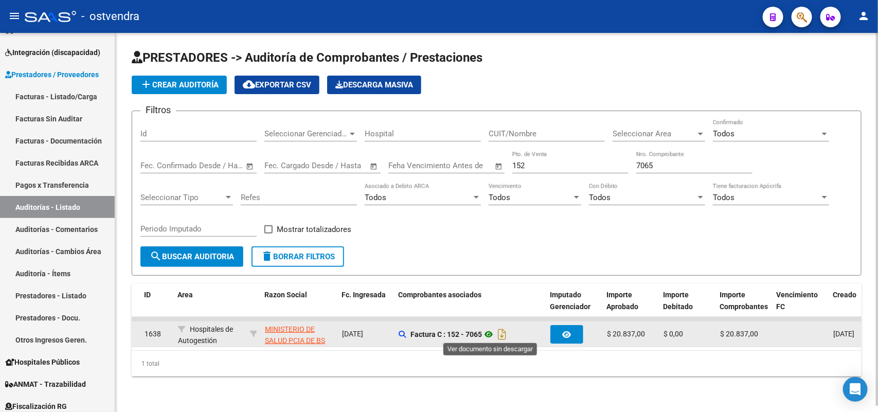
click at [488, 329] on icon at bounding box center [488, 334] width 13 height 12
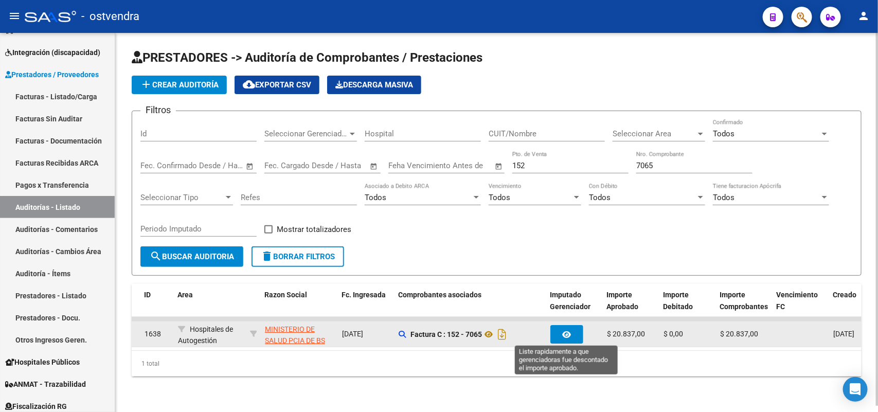
click at [569, 329] on icon "button" at bounding box center [566, 335] width 9 height 8
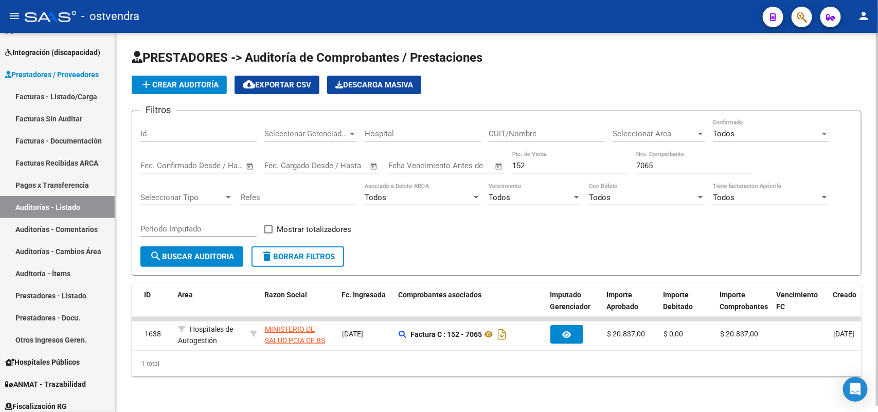
click at [276, 329] on div "1 total" at bounding box center [496, 364] width 729 height 26
click at [666, 168] on input "7065" at bounding box center [694, 165] width 116 height 9
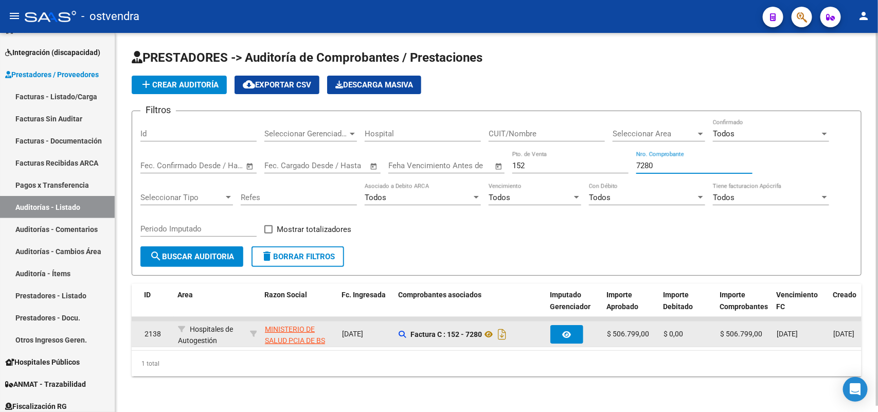
type input "7280"
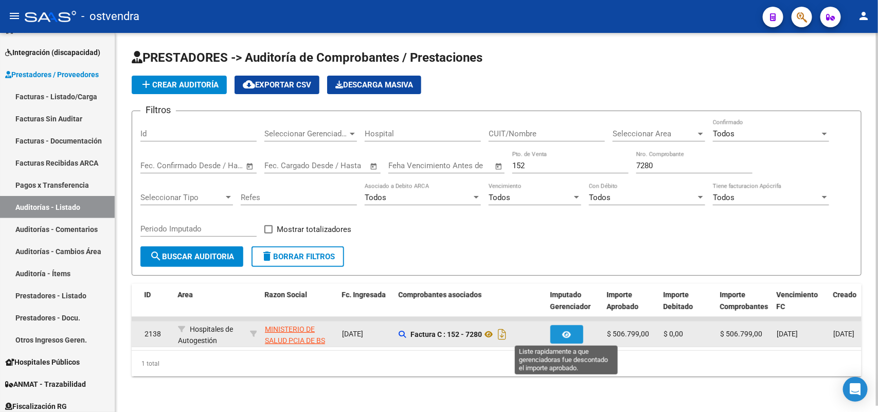
click at [568, 329] on button "button" at bounding box center [566, 334] width 33 height 19
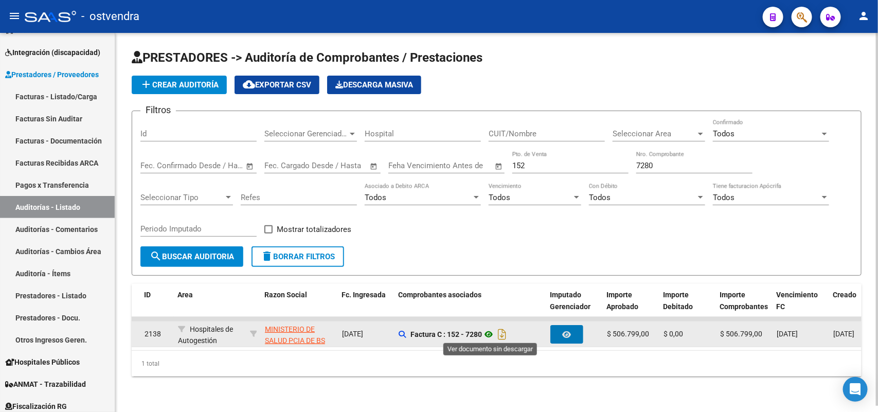
click at [488, 329] on icon at bounding box center [488, 334] width 13 height 12
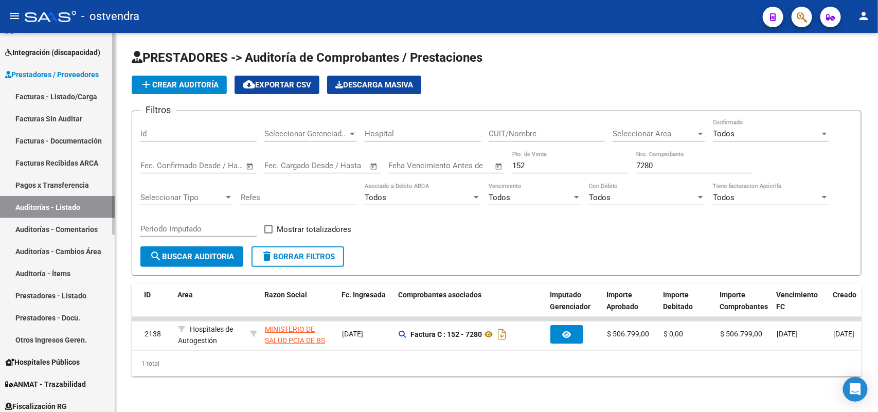
click at [79, 204] on link "Auditorías - Listado" at bounding box center [57, 207] width 115 height 22
click at [81, 162] on link "Facturas Recibidas ARCA" at bounding box center [57, 163] width 115 height 22
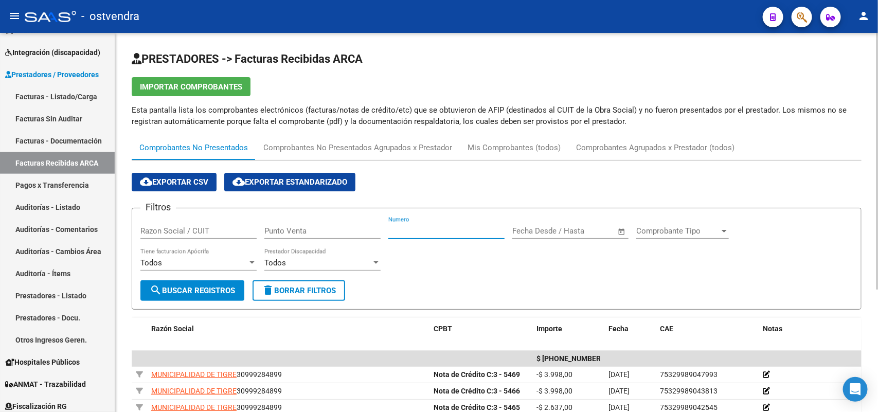
click at [429, 226] on input "Numero" at bounding box center [446, 230] width 116 height 9
type input "7064"
click at [339, 234] on input "Punto Venta" at bounding box center [322, 230] width 116 height 9
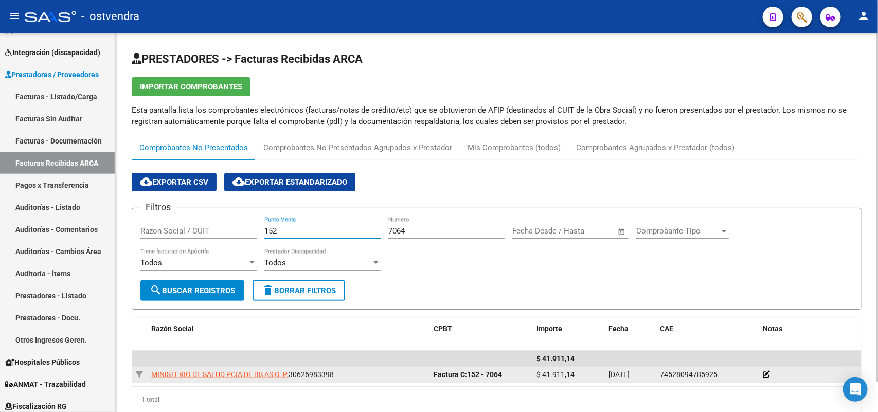
type input "152"
drag, startPoint x: 542, startPoint y: 374, endPoint x: 572, endPoint y: 372, distance: 29.4
click at [572, 329] on span "$ 41.911,14" at bounding box center [555, 374] width 38 height 8
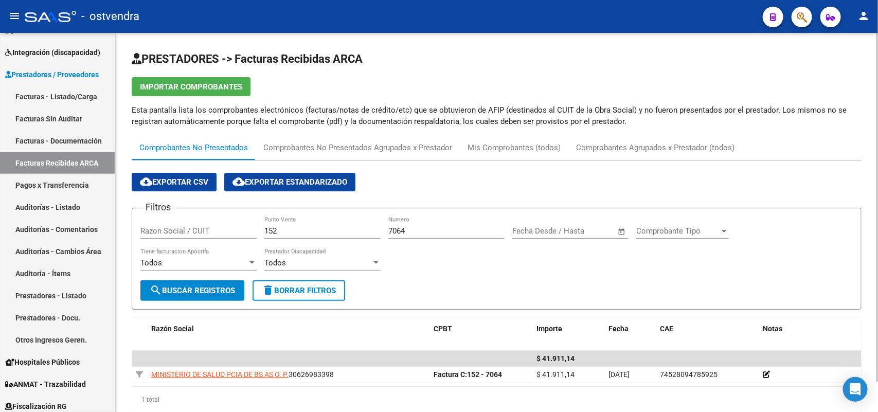
click at [545, 292] on form "Filtros Razon Social / CUIT 152 Punto Venta 7064 Numero Start date – End date F…" at bounding box center [496, 259] width 729 height 102
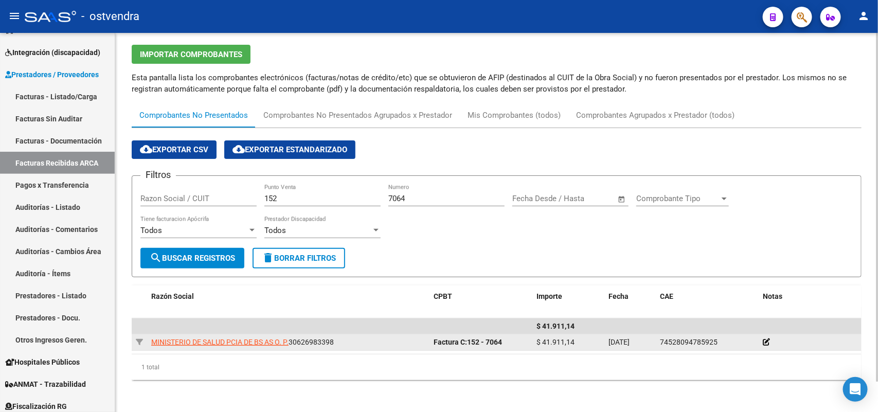
drag, startPoint x: 504, startPoint y: 340, endPoint x: 437, endPoint y: 342, distance: 67.4
click at [438, 329] on div "Factura C: 152 - 7064" at bounding box center [480, 342] width 95 height 12
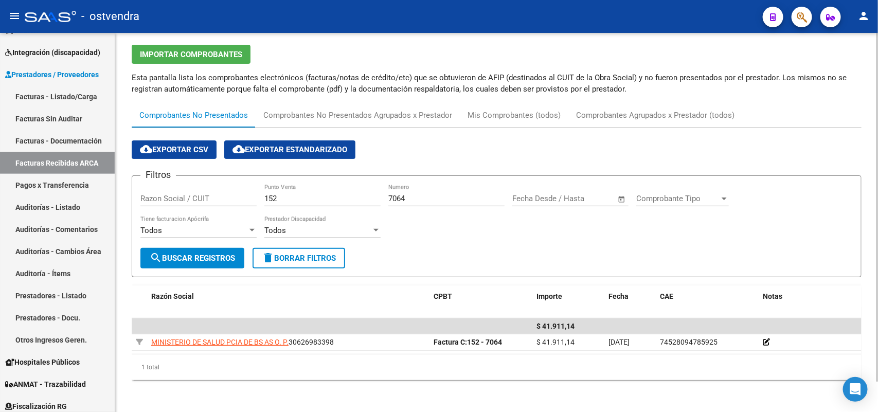
click at [478, 329] on datatable-selection "$ 41.911,14 MINISTERIO DE SALUD PCIA DE BS AS O. P. 30626983398 Factura C: 152 …" at bounding box center [496, 347] width 729 height 9
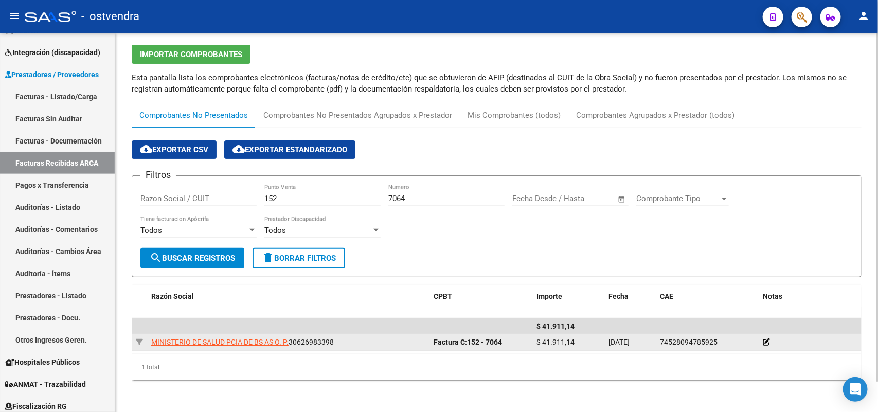
drag, startPoint x: 507, startPoint y: 341, endPoint x: 433, endPoint y: 344, distance: 74.1
click at [433, 329] on div "Factura C: 152 - 7064" at bounding box center [480, 342] width 95 height 12
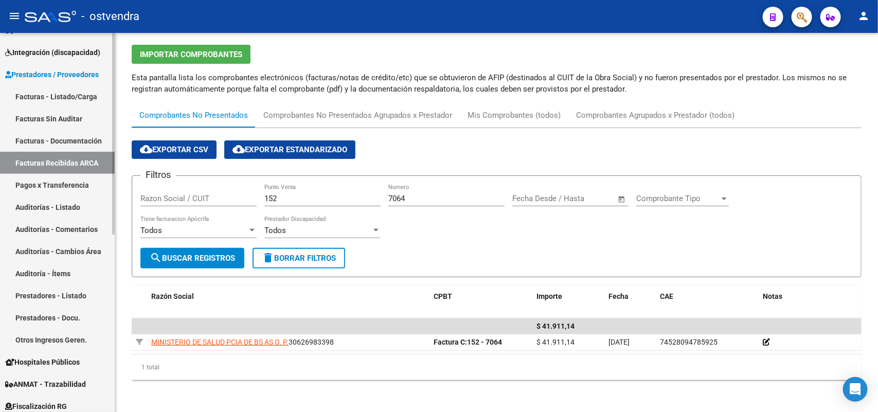
click at [69, 204] on link "Auditorías - Listado" at bounding box center [57, 207] width 115 height 22
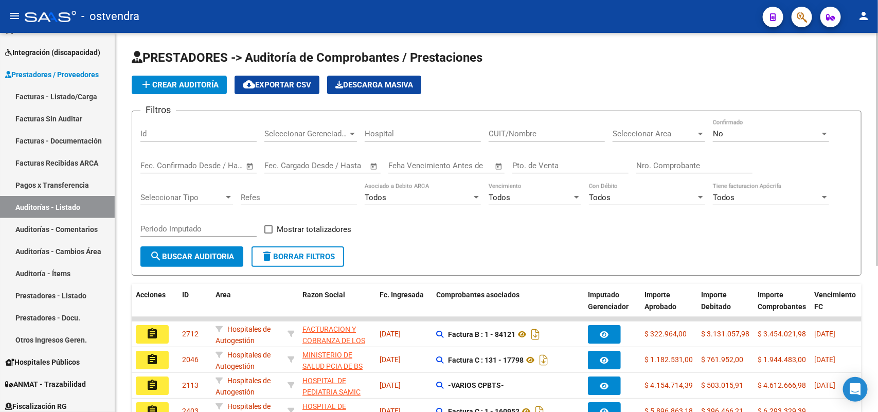
click at [563, 166] on input "Pto. de Venta" at bounding box center [570, 165] width 116 height 9
type input "134"
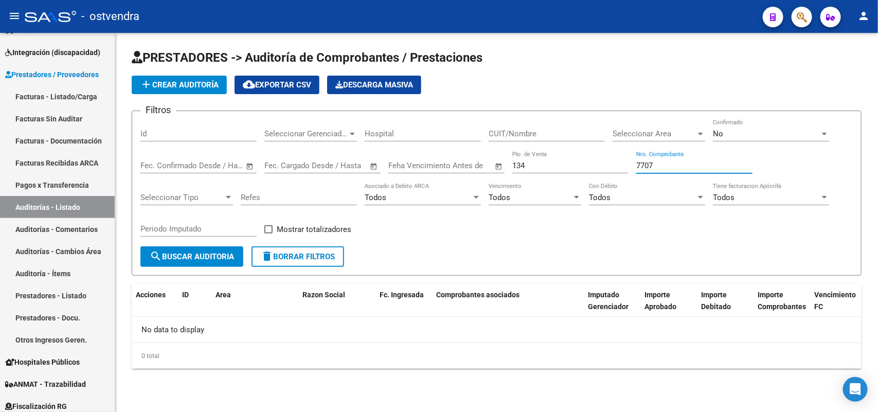
type input "7707"
click at [702, 135] on div at bounding box center [823, 134] width 9 height 8
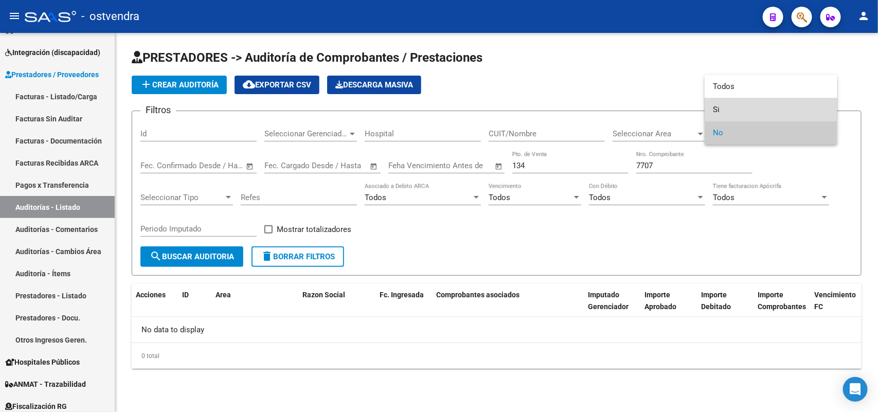
click at [702, 108] on span "Si" at bounding box center [770, 109] width 116 height 23
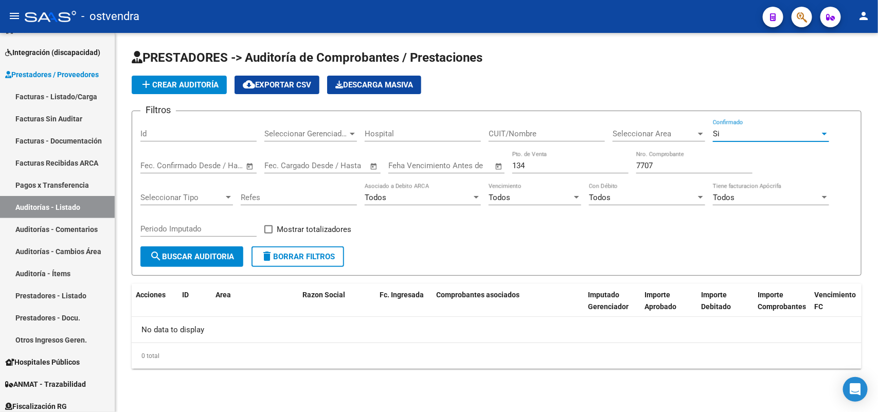
click at [175, 259] on span "search Buscar Auditoria" at bounding box center [192, 256] width 84 height 9
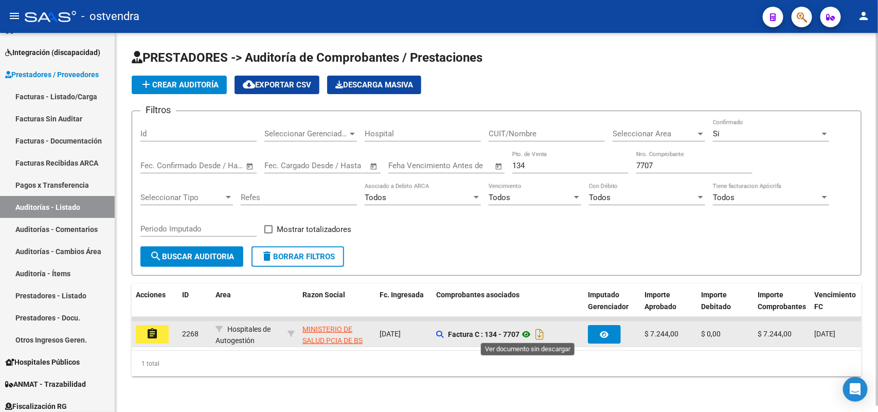
click at [527, 329] on icon at bounding box center [525, 334] width 13 height 12
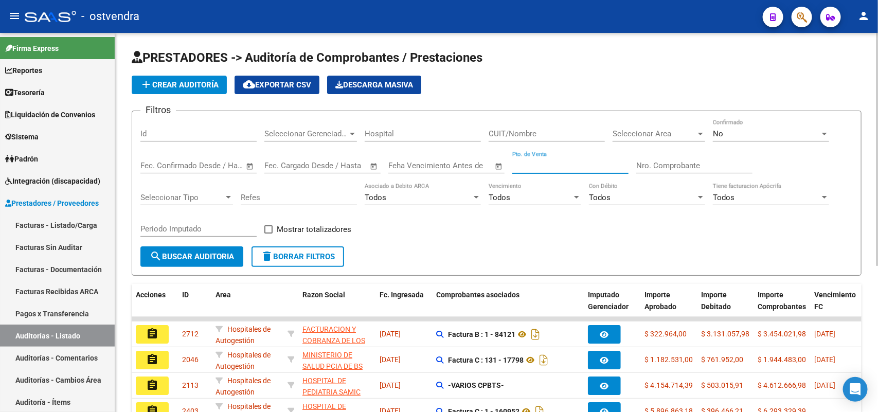
click at [553, 163] on input "Pto. de Venta" at bounding box center [570, 165] width 116 height 9
click at [738, 130] on div "No" at bounding box center [765, 133] width 107 height 9
click at [739, 134] on div "No" at bounding box center [765, 133] width 107 height 9
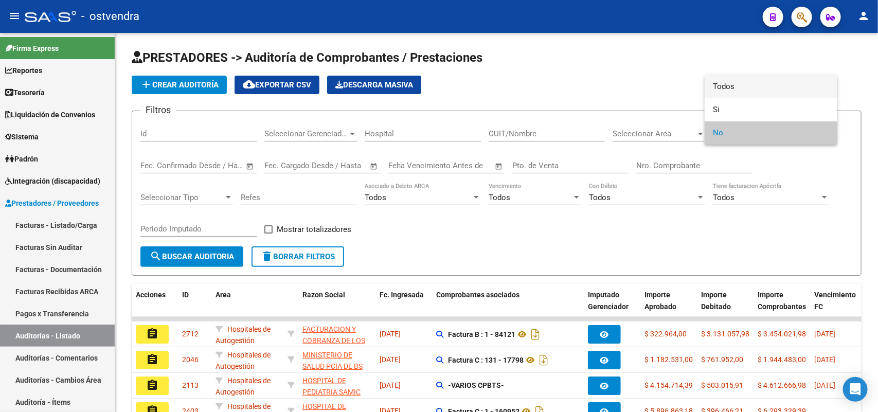
click at [736, 76] on span "Todos" at bounding box center [770, 86] width 116 height 23
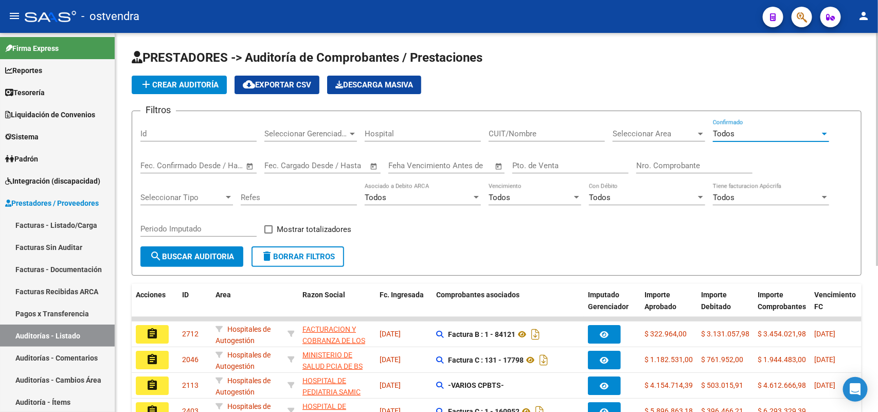
click at [587, 166] on input "Pto. de Venta" at bounding box center [570, 165] width 116 height 9
type input "152"
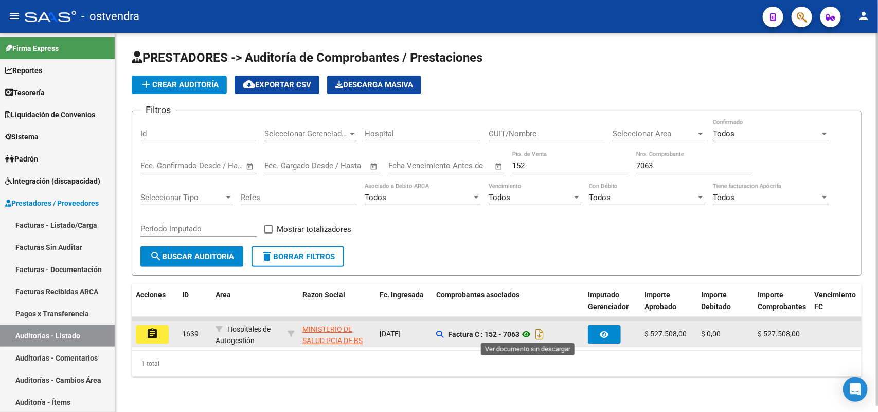
click at [523, 333] on icon at bounding box center [525, 334] width 13 height 12
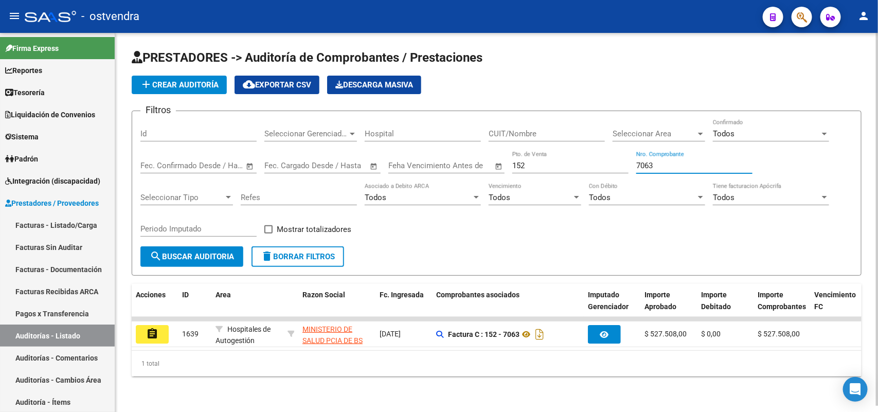
click at [660, 163] on input "7063" at bounding box center [694, 165] width 116 height 9
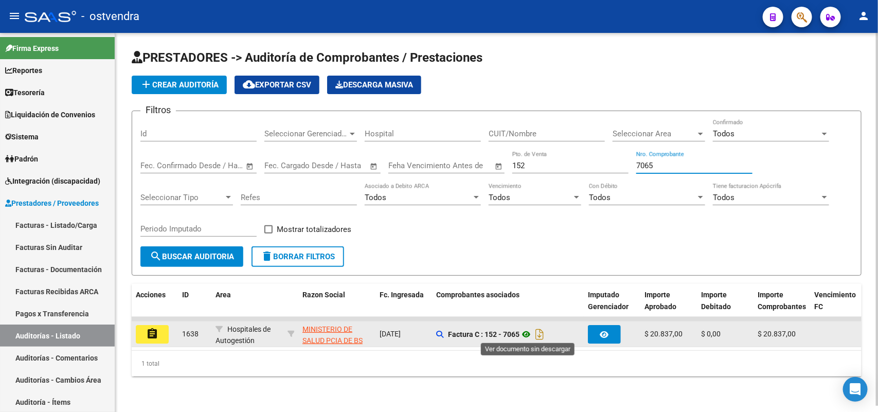
type input "7065"
click at [527, 332] on icon at bounding box center [525, 334] width 13 height 12
